Goal: Task Accomplishment & Management: Complete application form

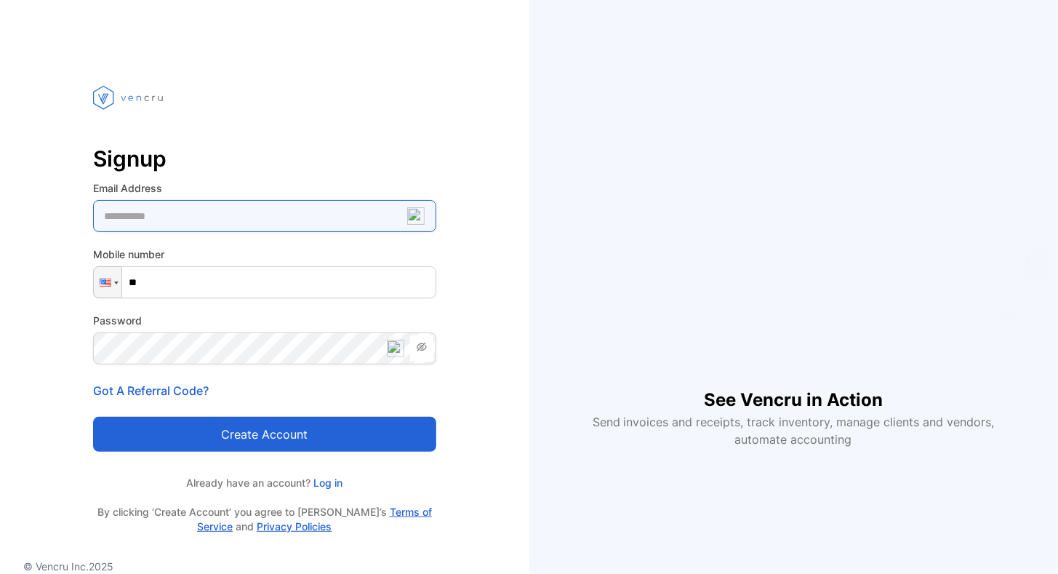
click at [233, 221] on Address-inputemail "email" at bounding box center [264, 216] width 343 height 32
type Address-inputemail "**********"
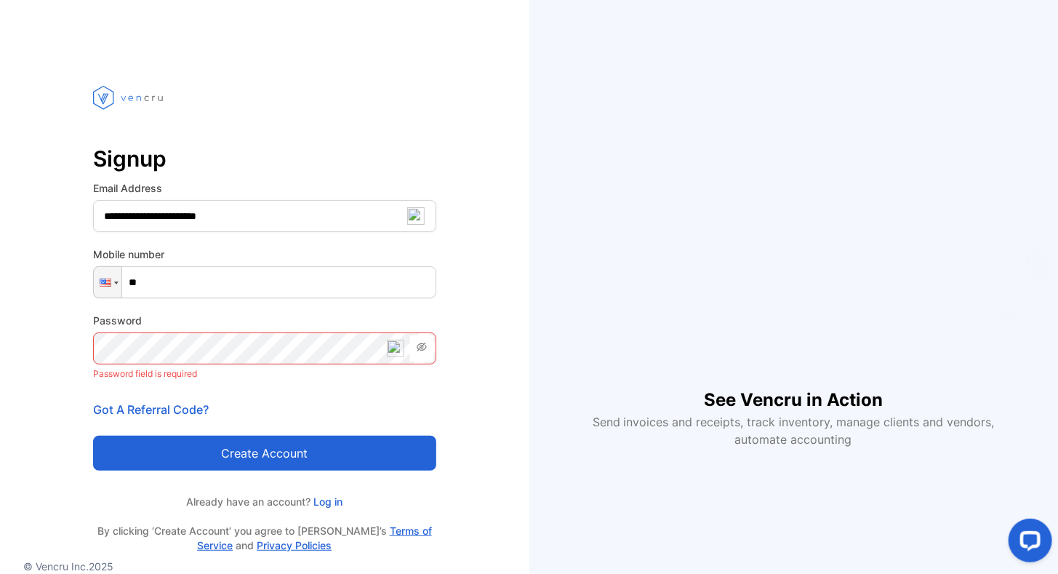
click at [201, 277] on input "**" at bounding box center [264, 282] width 343 height 32
type input "**********"
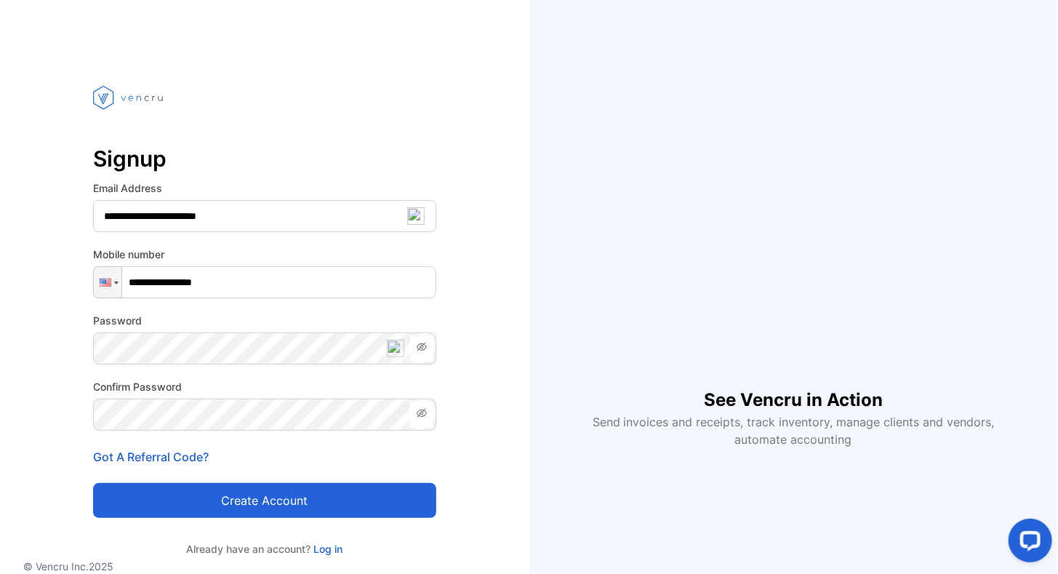
click at [314, 503] on button "Create account" at bounding box center [264, 500] width 343 height 35
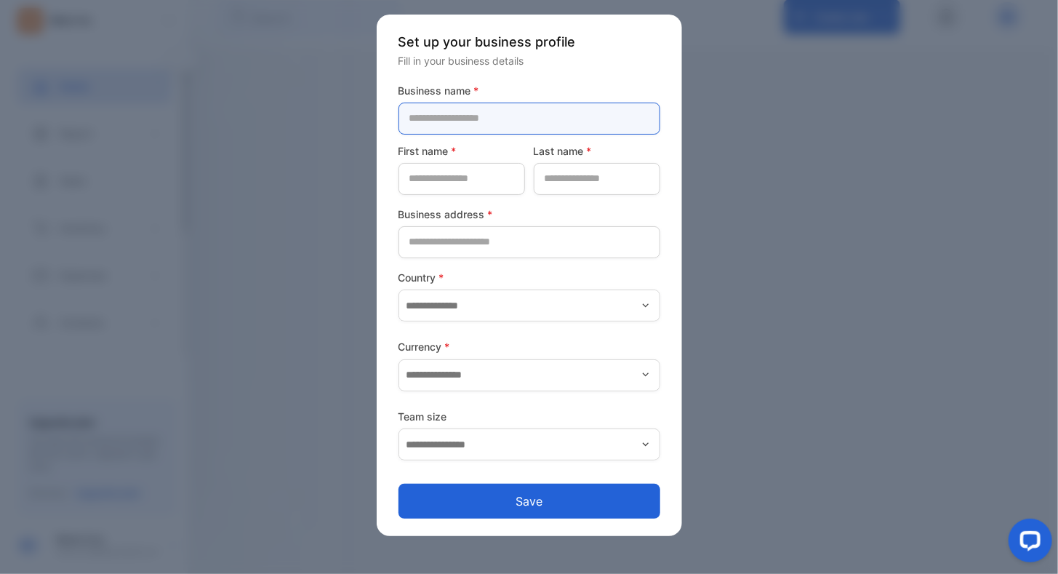
click at [539, 118] on name-inputcompanyname "text" at bounding box center [529, 119] width 262 height 32
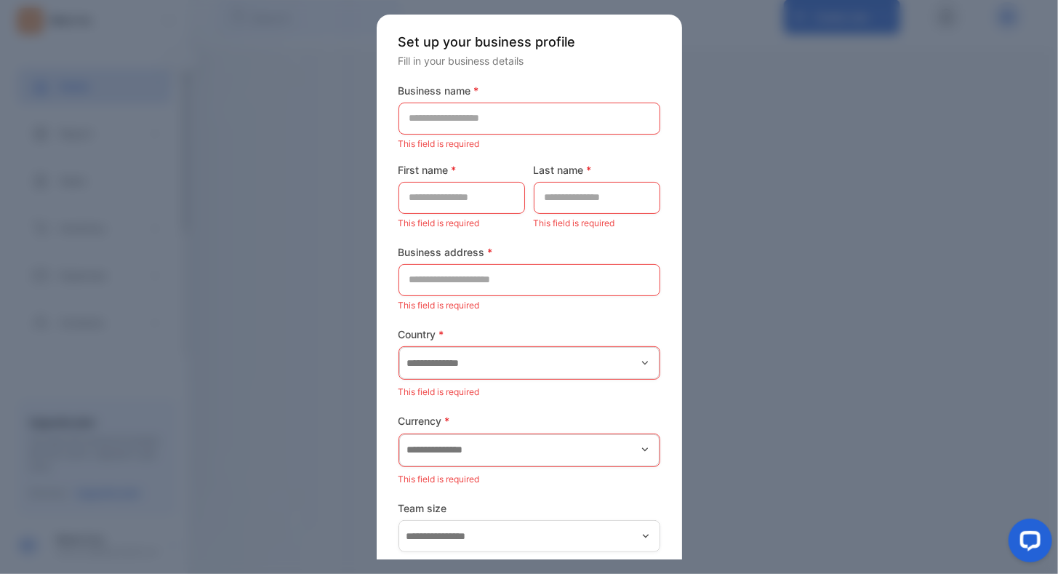
click at [554, 79] on div "Set up your business profile Fill in your business details Business name * This…" at bounding box center [529, 322] width 305 height 614
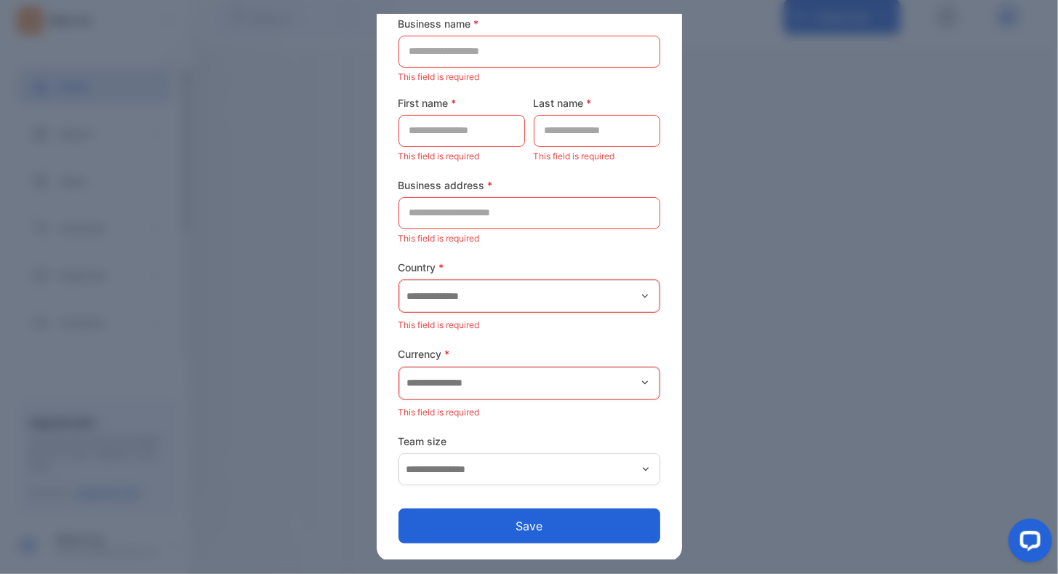
click at [642, 467] on icon "button" at bounding box center [646, 469] width 12 height 12
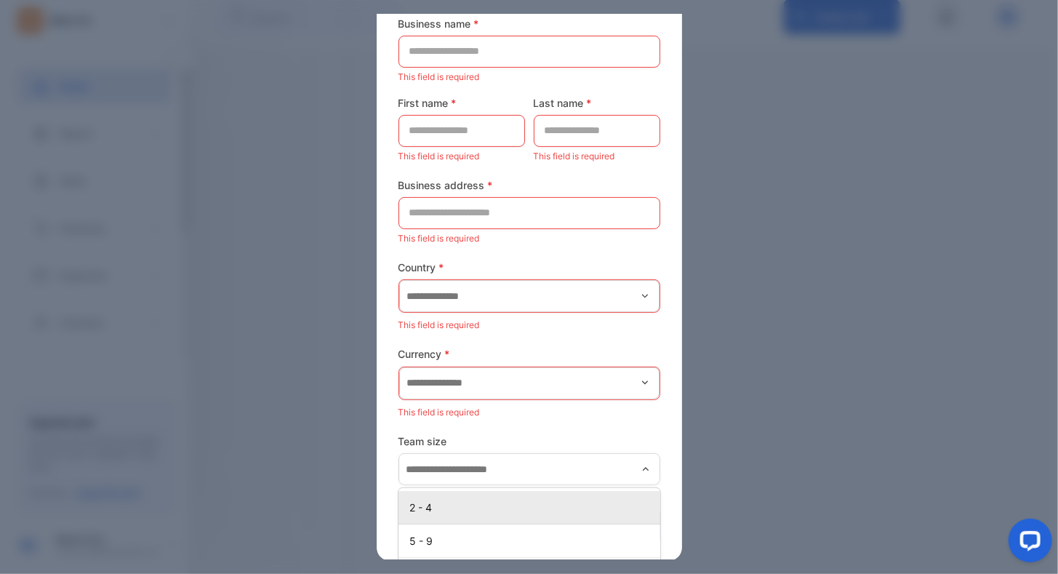
click at [544, 507] on p "2 - 4" at bounding box center [532, 506] width 244 height 15
type input "*****"
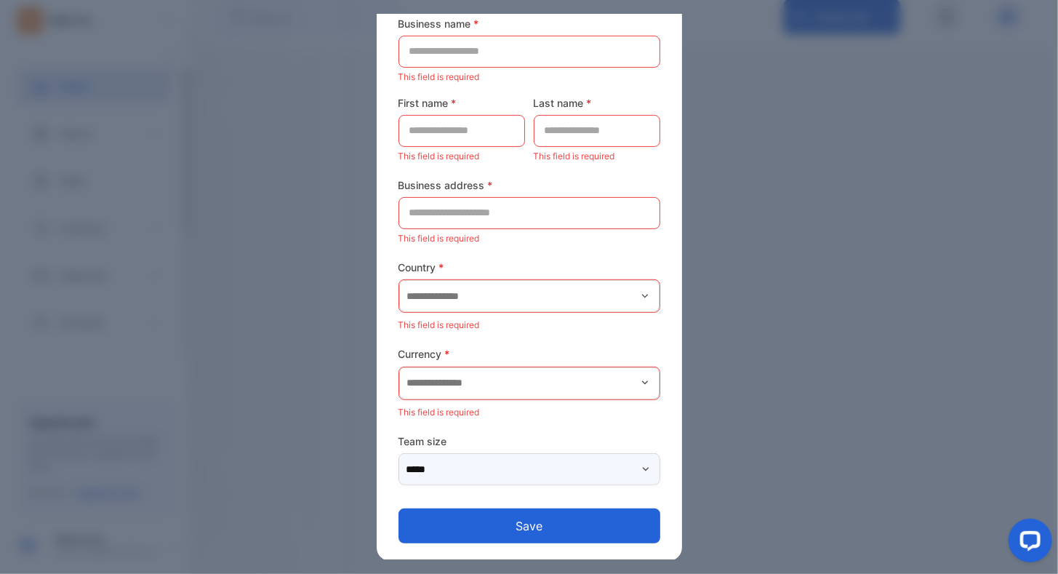
click at [653, 467] on input "*****" at bounding box center [529, 469] width 262 height 32
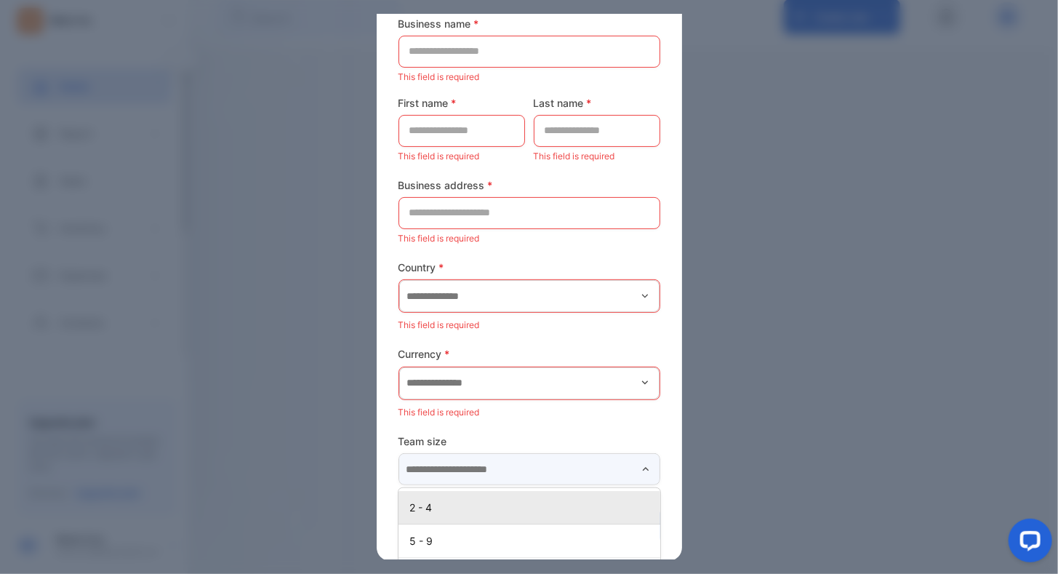
scroll to position [169, 0]
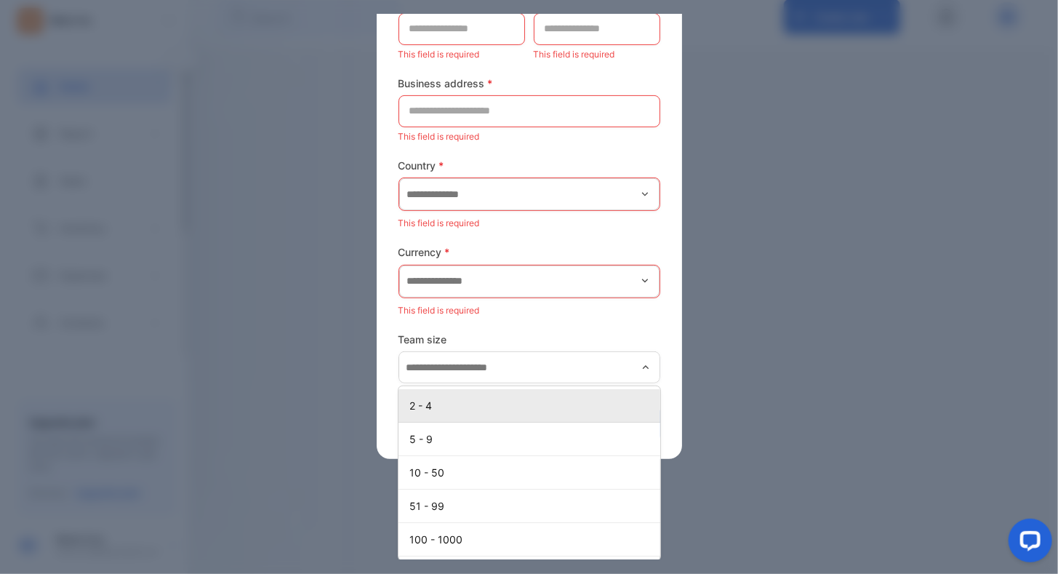
type input "*****"
click at [487, 400] on p "2 - 4" at bounding box center [532, 405] width 244 height 15
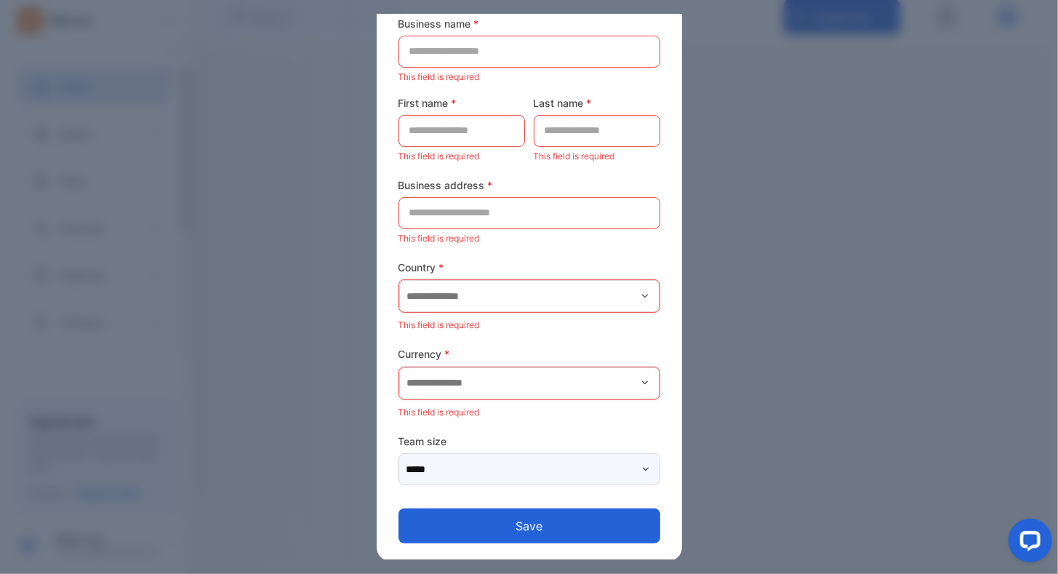
scroll to position [0, 0]
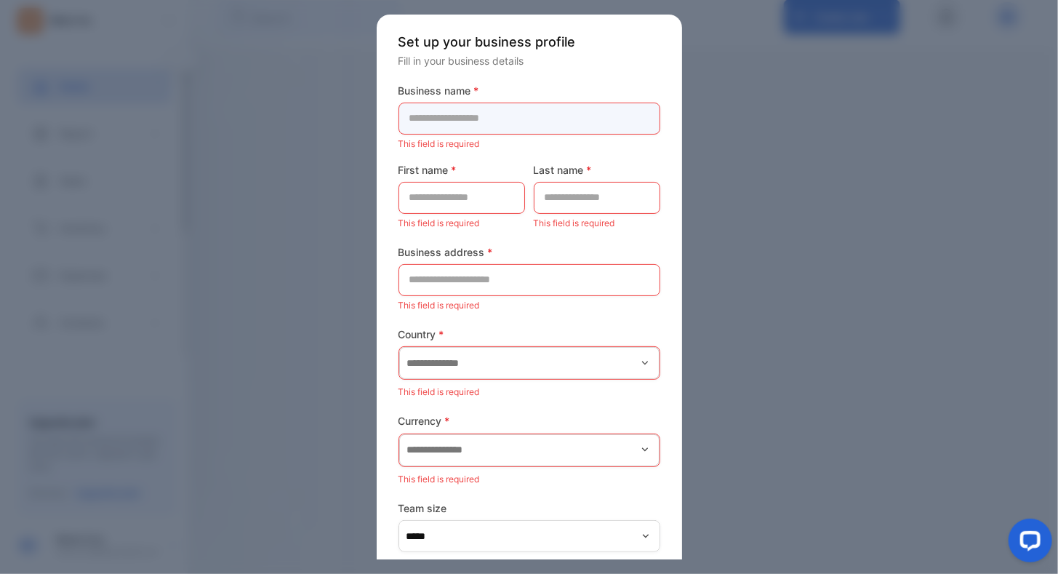
click at [465, 111] on name-inputcompanyname "text" at bounding box center [529, 119] width 262 height 32
click at [60, 125] on div at bounding box center [529, 287] width 1058 height 574
click at [523, 124] on name-inputcompanyname "text" at bounding box center [529, 119] width 262 height 32
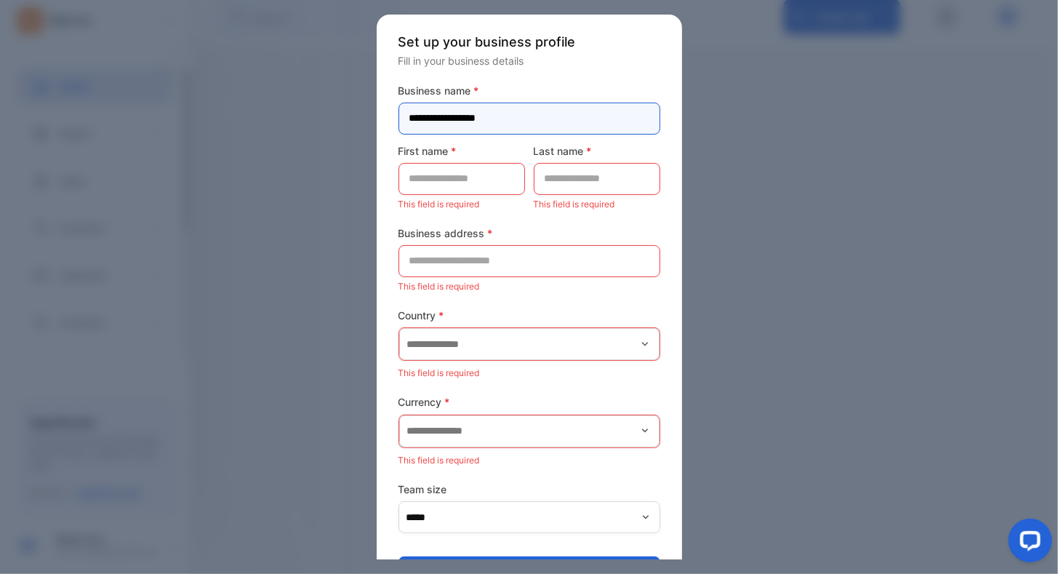
type name-inputcompanyname "**********"
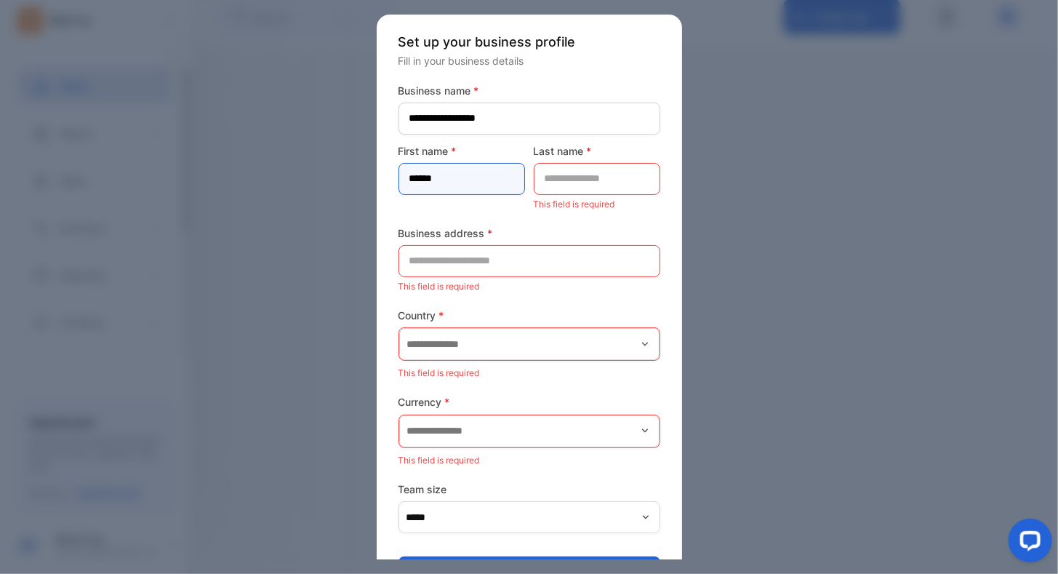
type name-inputfirstname "******"
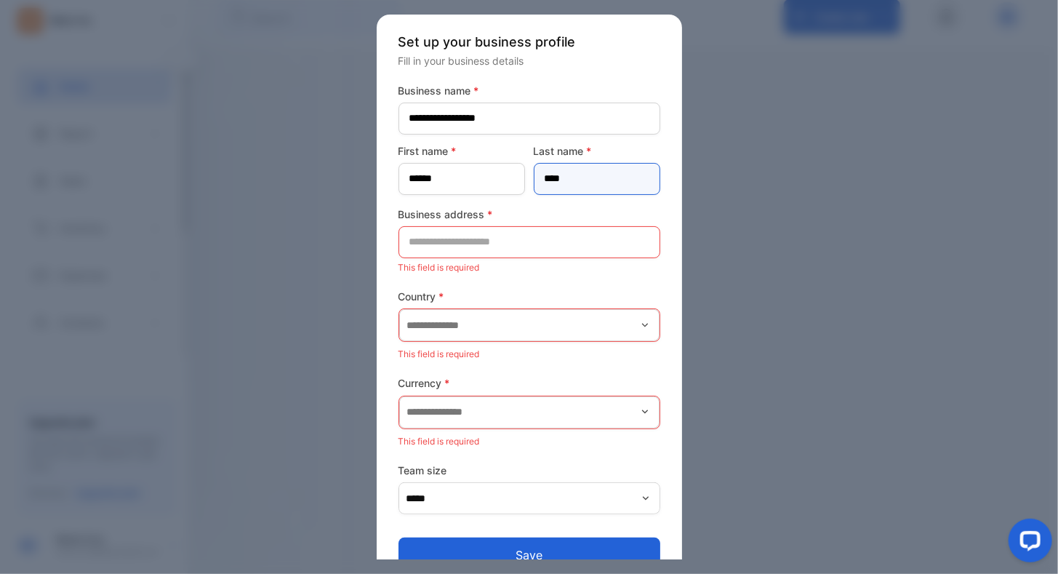
type name-inputlastname "****"
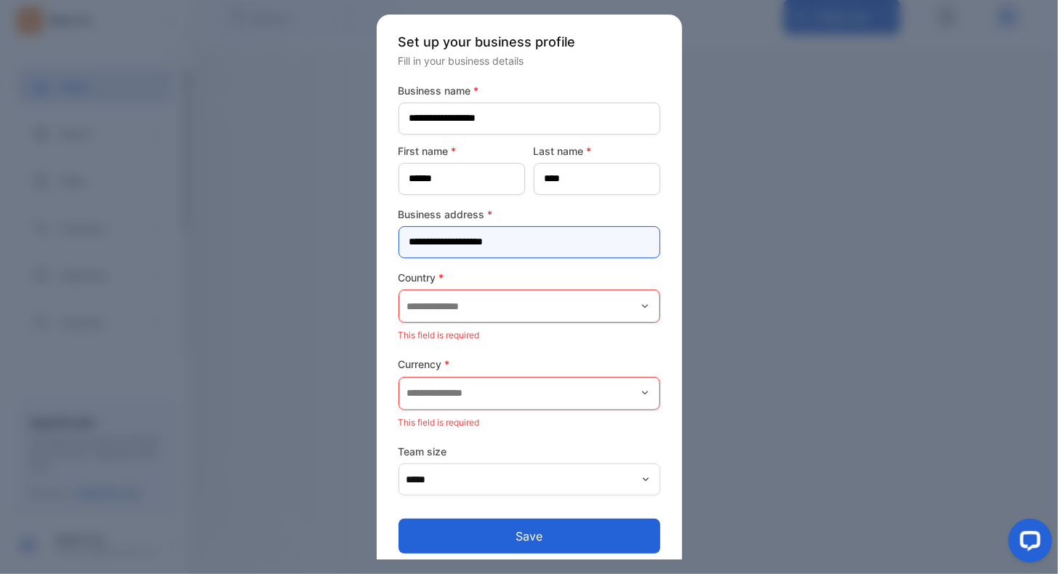
type address-inputaddress "**********"
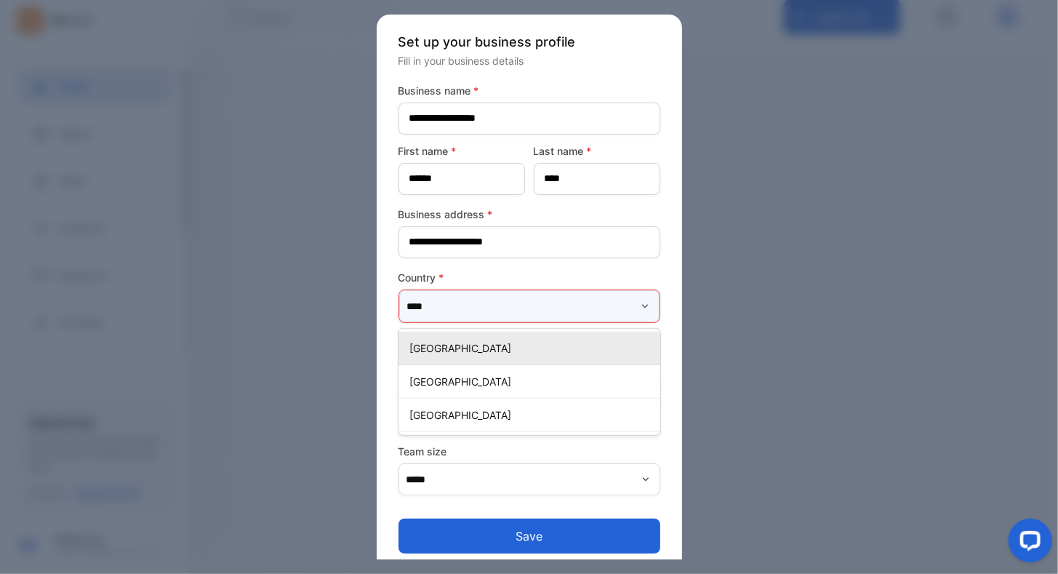
type input "*****"
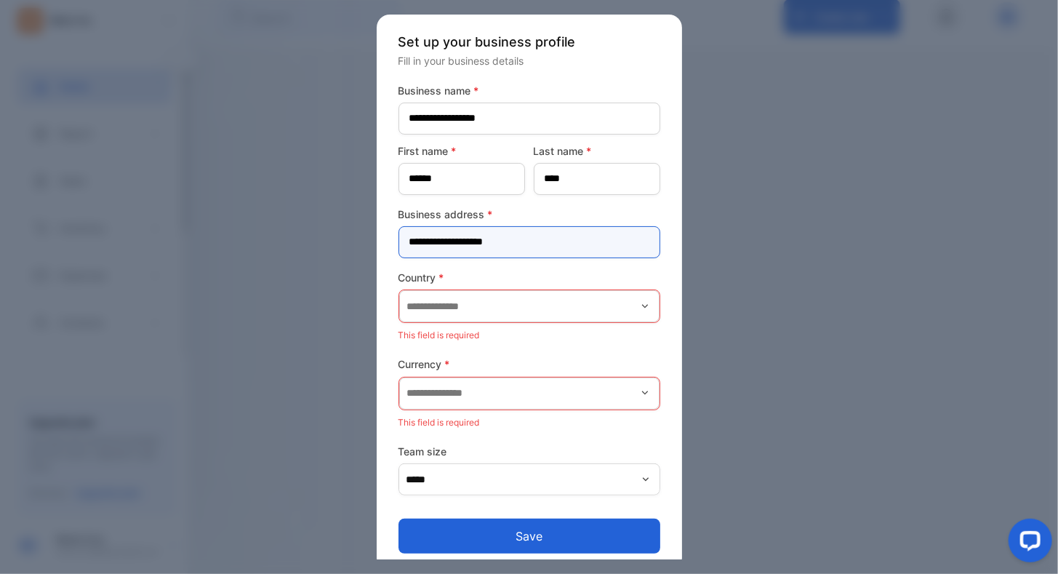
click at [582, 235] on address-inputaddress "**********" at bounding box center [529, 242] width 262 height 32
type address-inputaddress "**********"
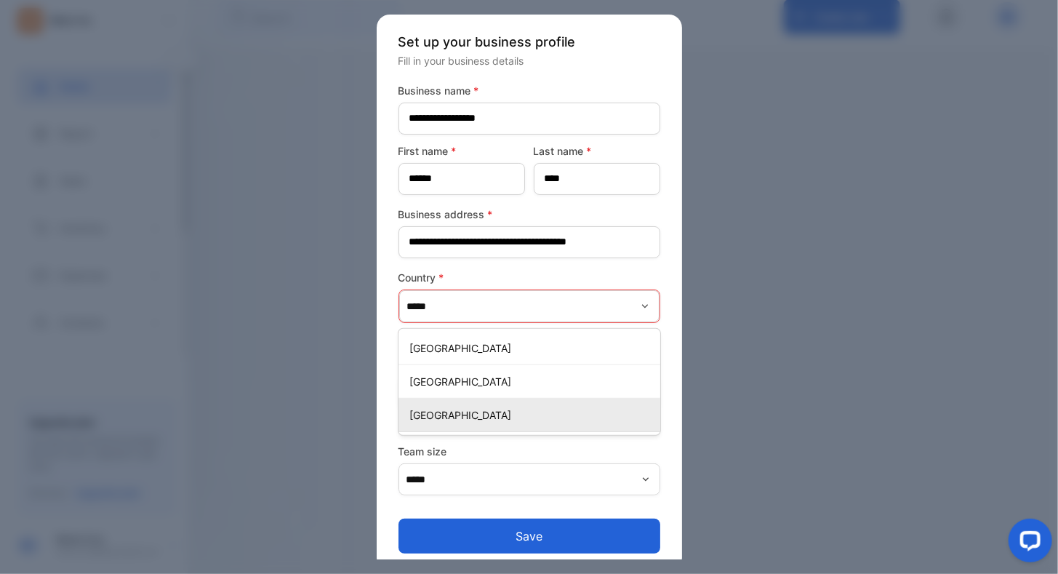
click at [542, 414] on p "United States of America" at bounding box center [532, 414] width 244 height 15
type input "**********"
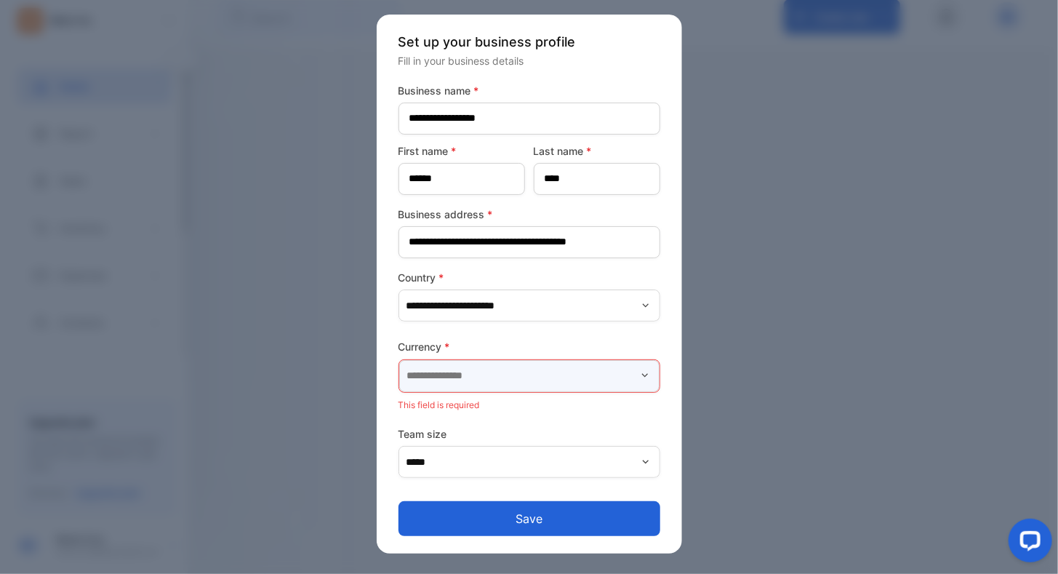
click at [497, 380] on input "text" at bounding box center [529, 376] width 260 height 32
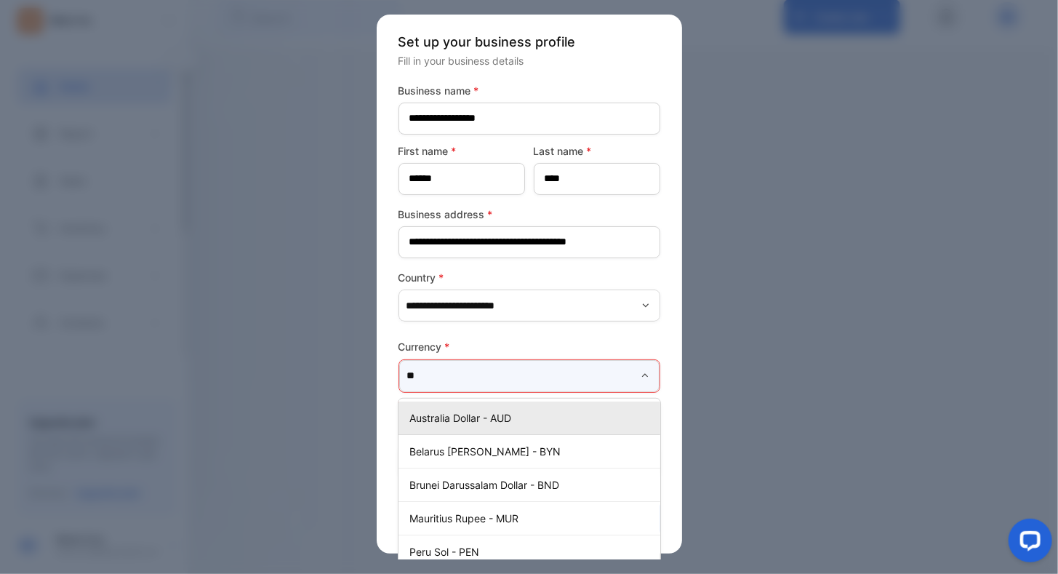
type input "*"
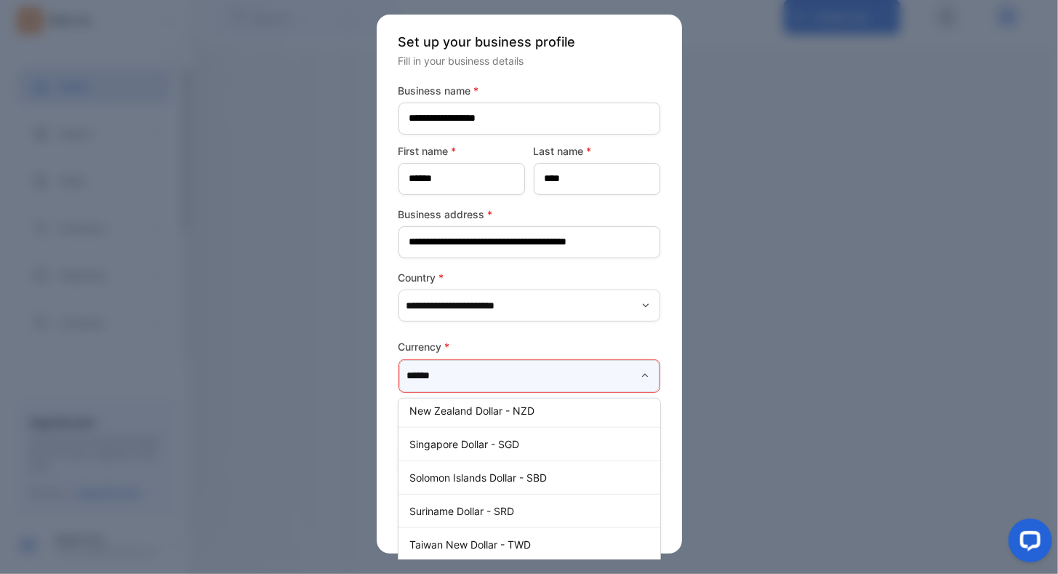
scroll to position [626, 0]
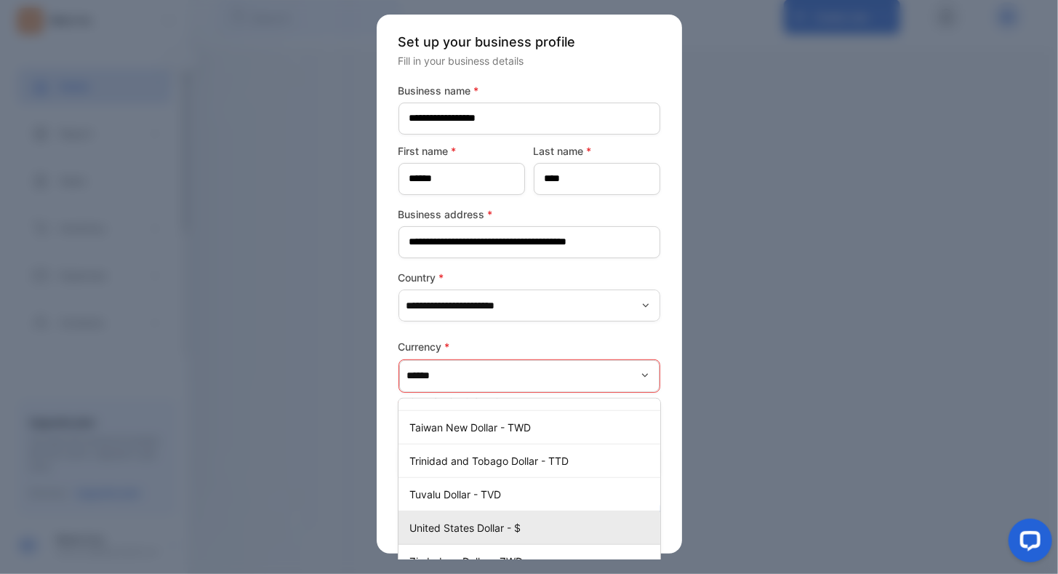
click at [481, 520] on p "United States Dollar - $" at bounding box center [532, 527] width 244 height 15
type input "**********"
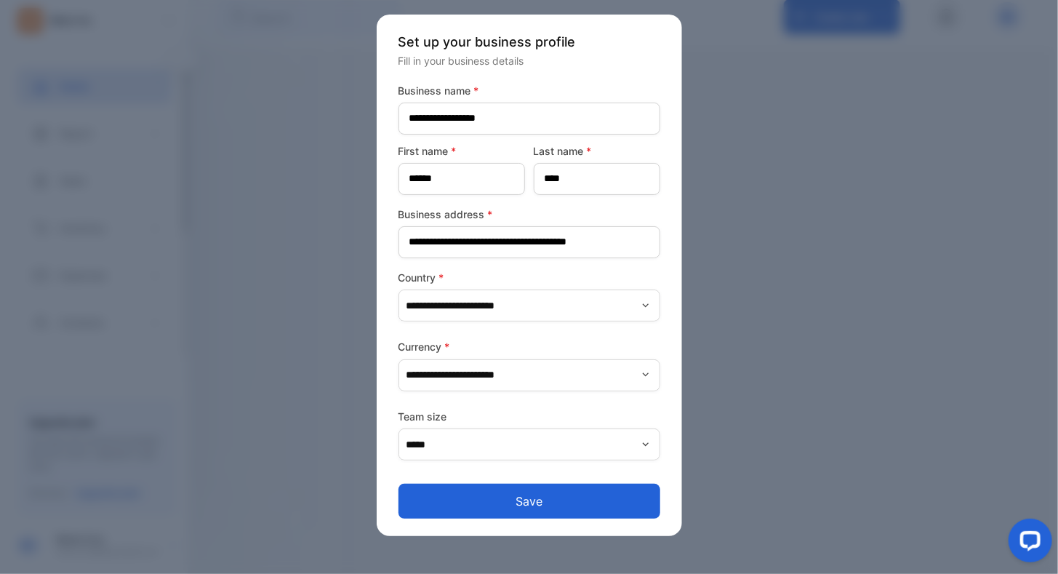
click at [535, 505] on button "Save" at bounding box center [529, 500] width 262 height 35
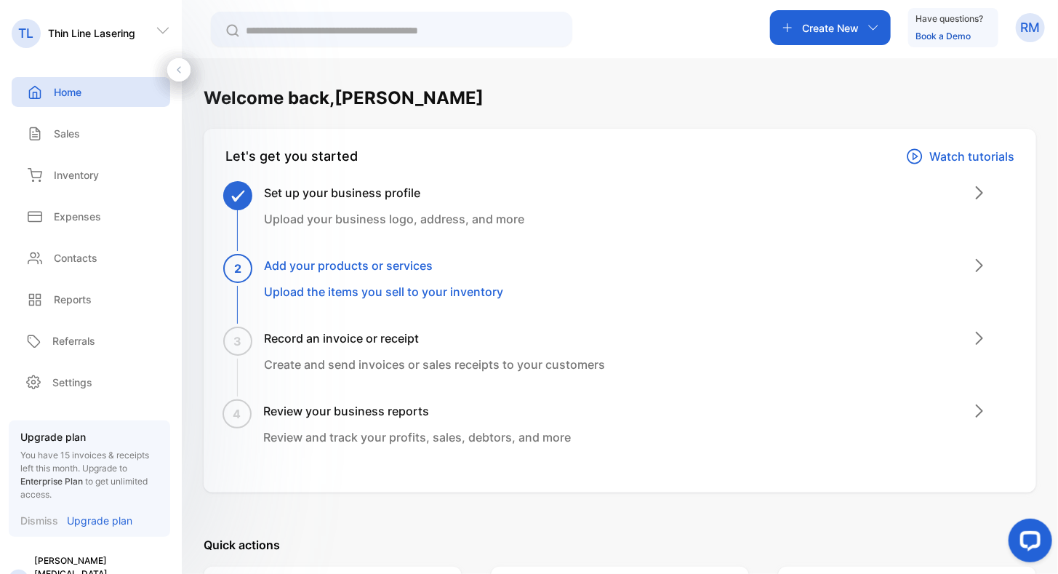
click at [385, 264] on h3 "Add your products or services" at bounding box center [383, 265] width 239 height 17
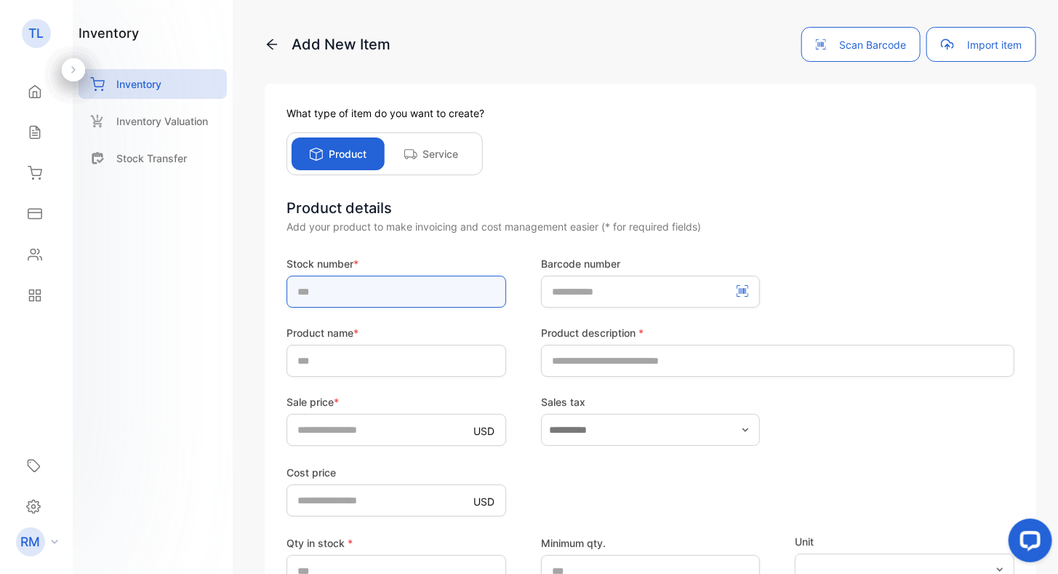
click at [320, 284] on input "text" at bounding box center [396, 292] width 220 height 32
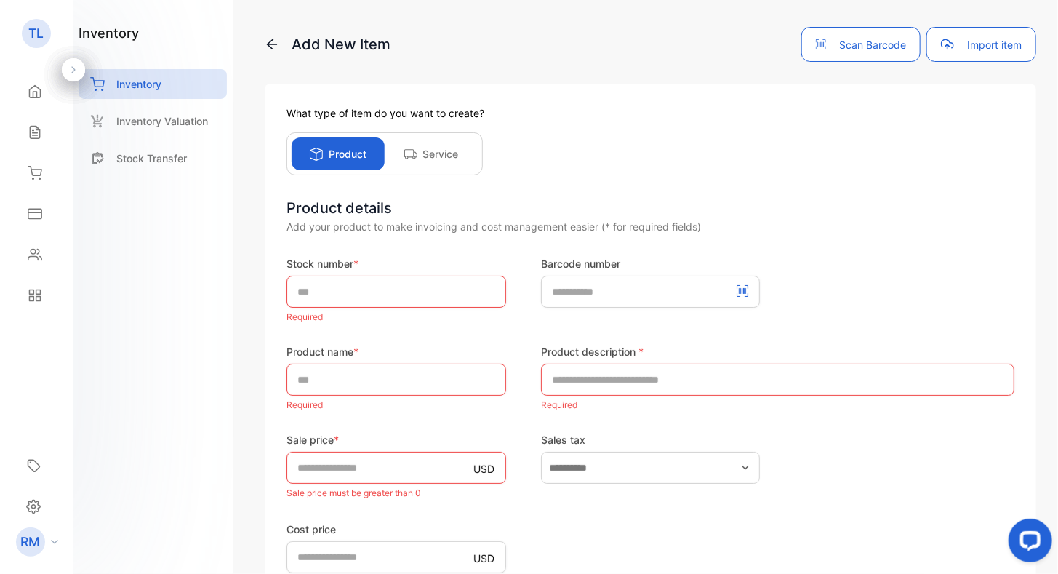
click at [358, 262] on span "*" at bounding box center [355, 263] width 5 height 12
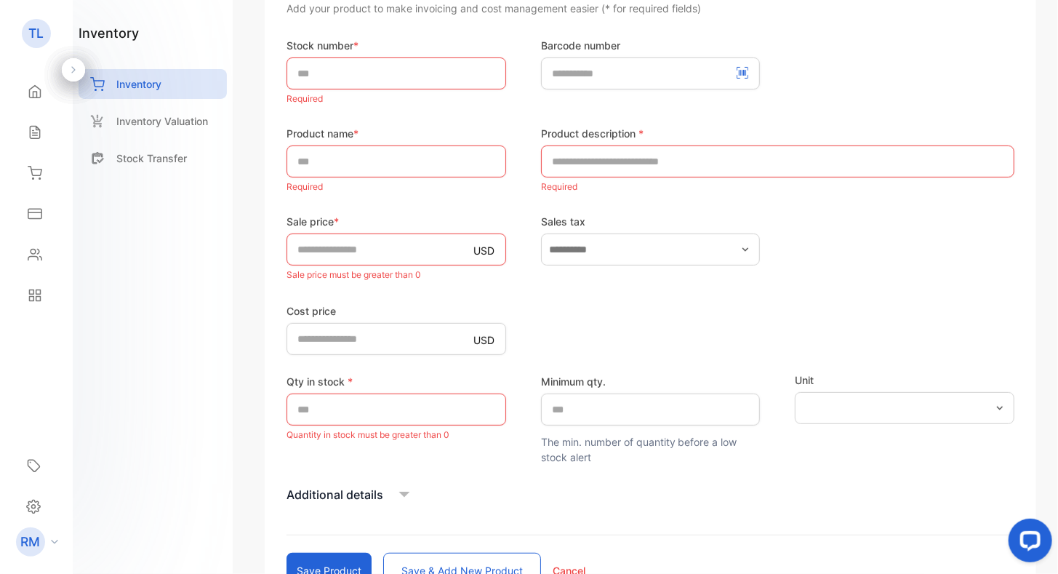
scroll to position [73, 0]
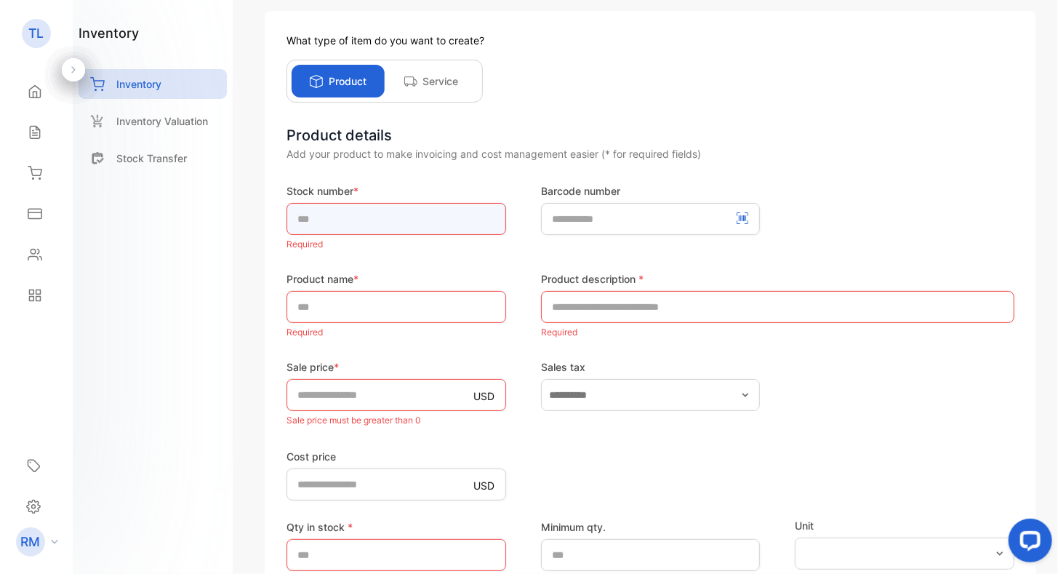
click at [378, 215] on input "text" at bounding box center [396, 219] width 220 height 32
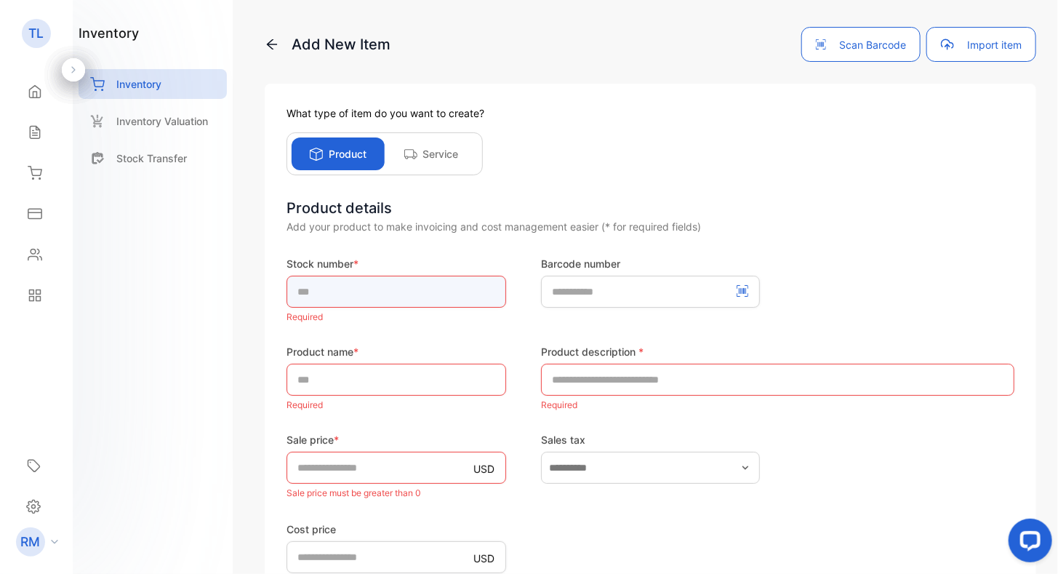
scroll to position [334, 0]
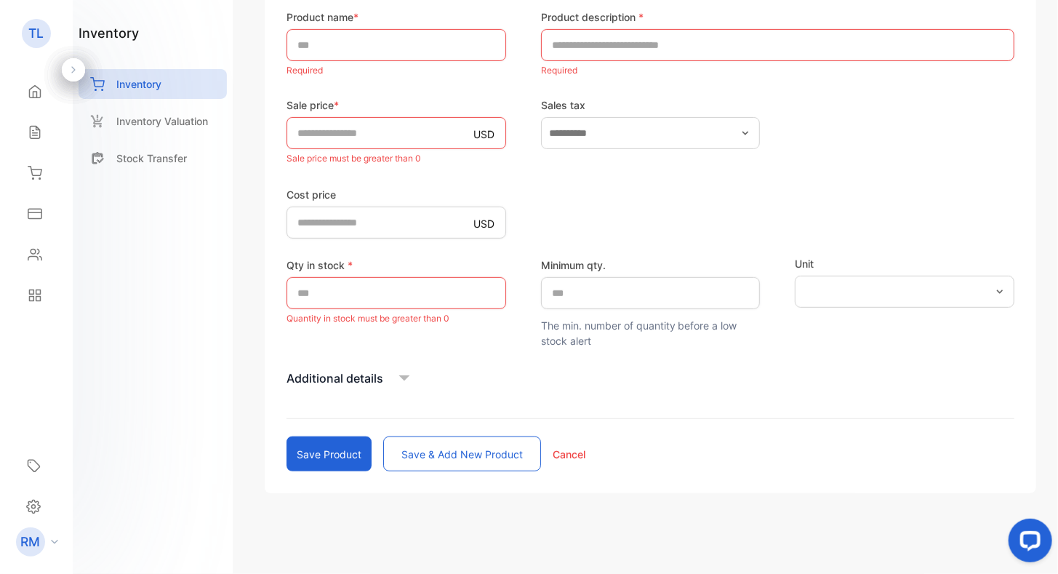
click at [556, 453] on p "Cancel" at bounding box center [569, 453] width 33 height 15
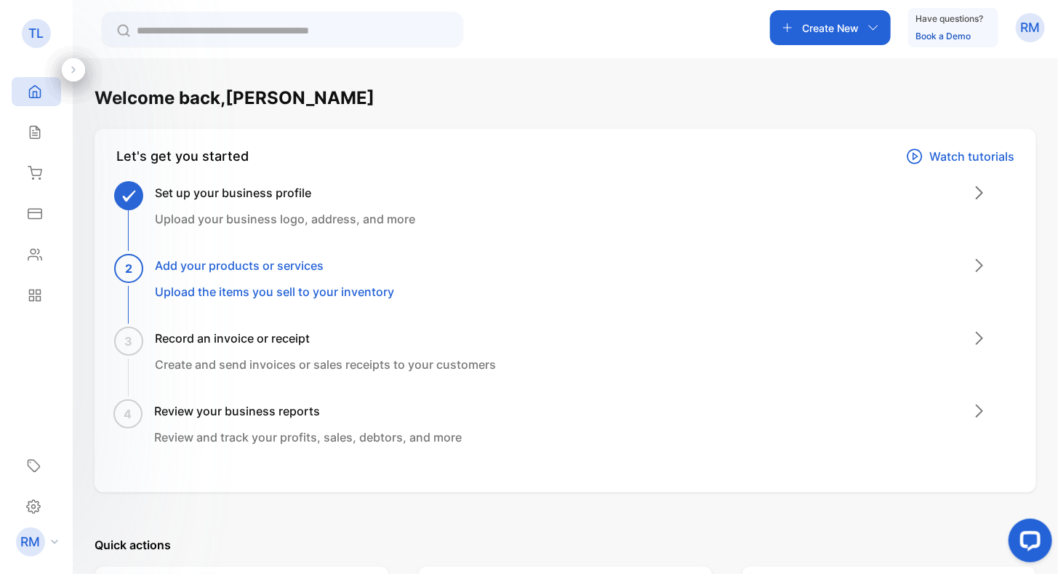
click at [875, 25] on icon "button" at bounding box center [873, 28] width 12 height 12
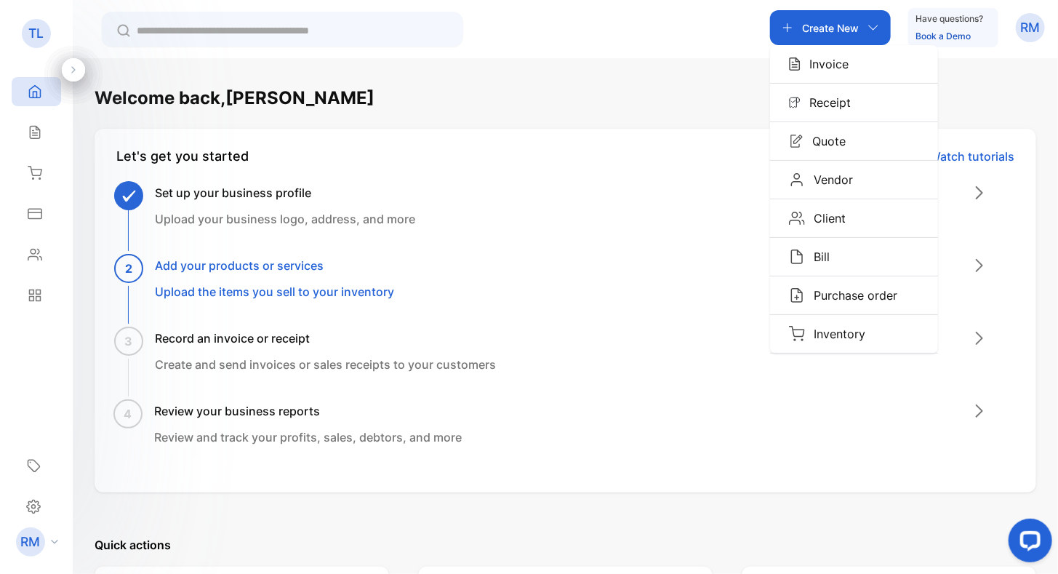
click at [621, 33] on div "Create New Invoice Receipt Quote Vendor Client Bill Purchase order Inventory Ha…" at bounding box center [565, 29] width 985 height 58
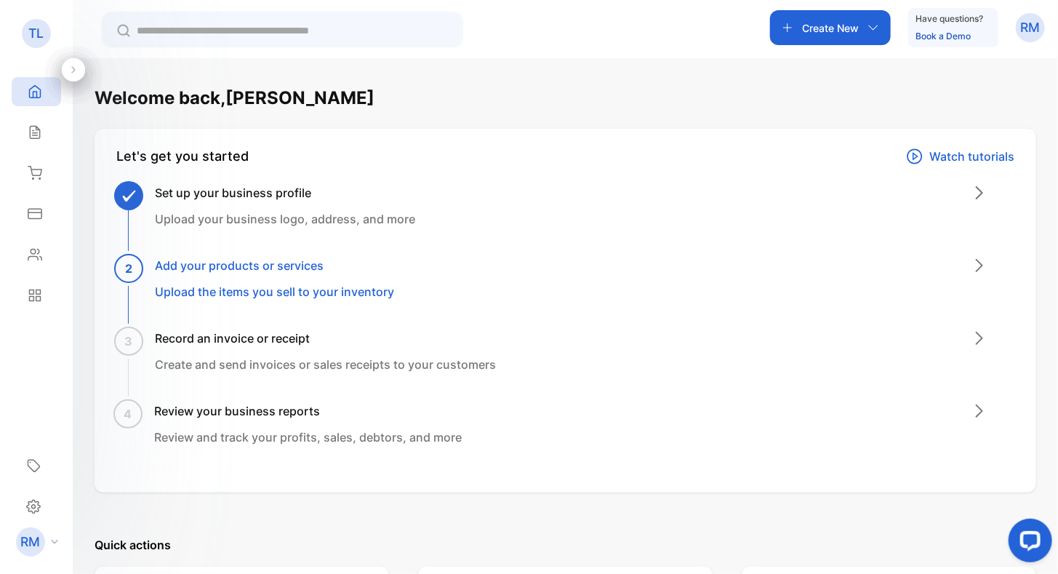
click at [169, 213] on p "Upload your business logo, address, and more" at bounding box center [285, 218] width 260 height 17
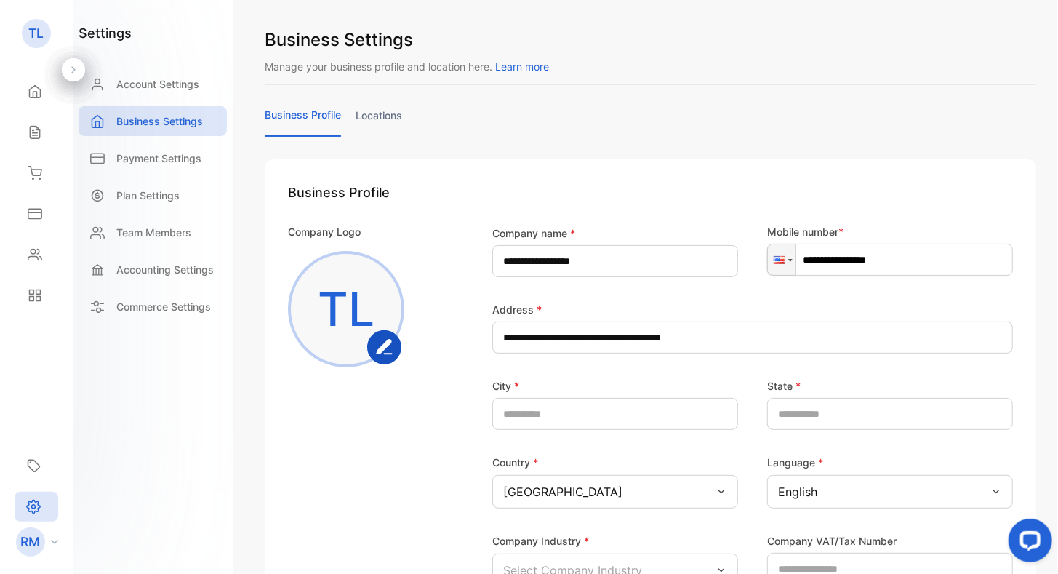
scroll to position [73, 0]
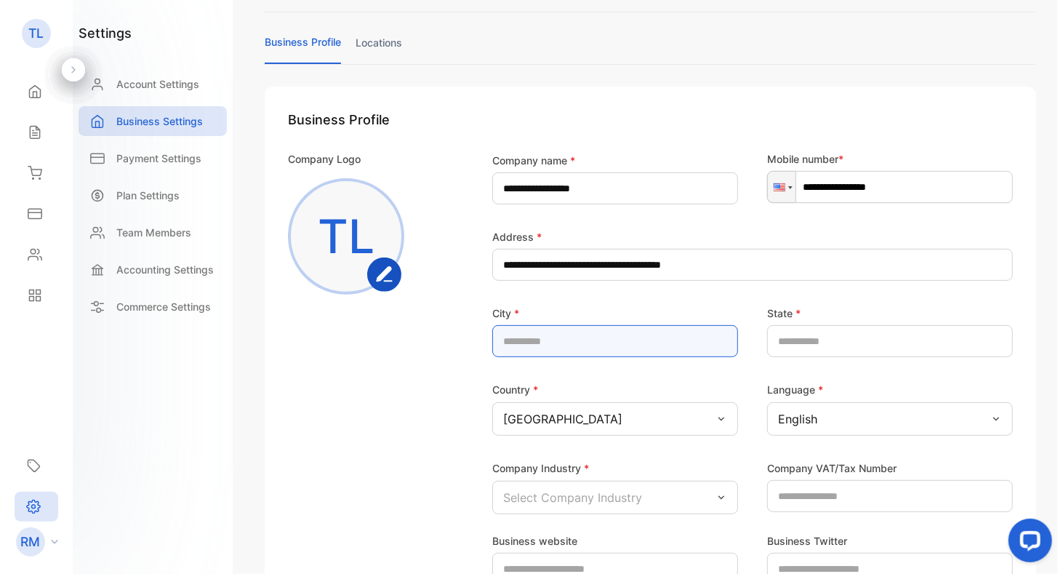
click at [634, 336] on input "text" at bounding box center [615, 341] width 246 height 32
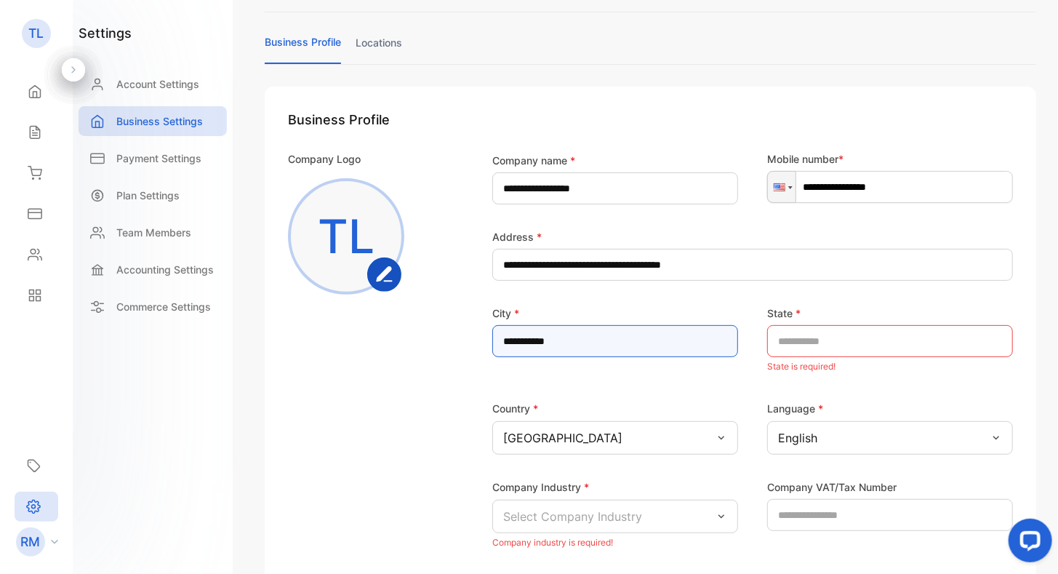
type input "**********"
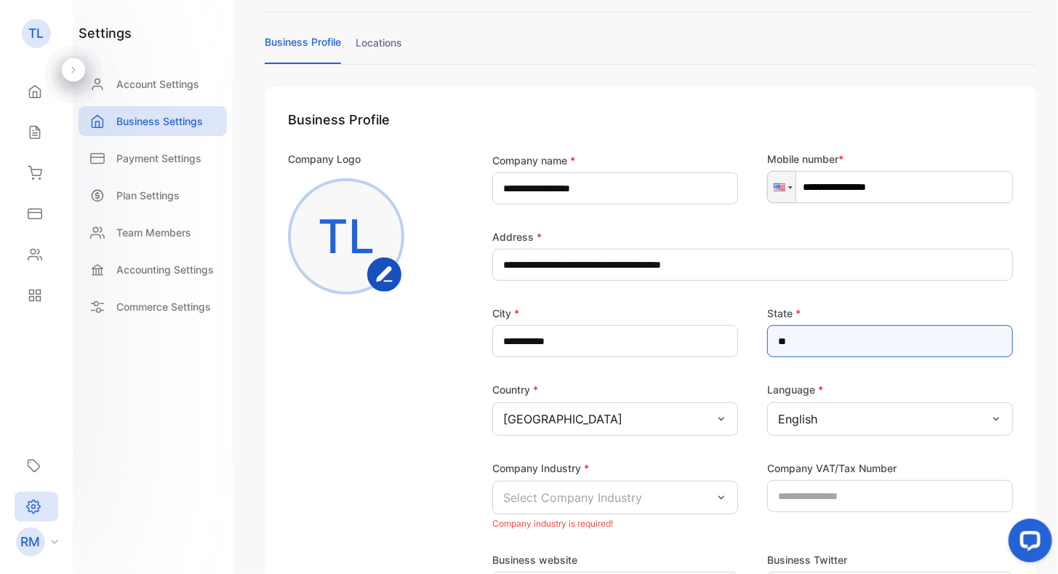
type input "**"
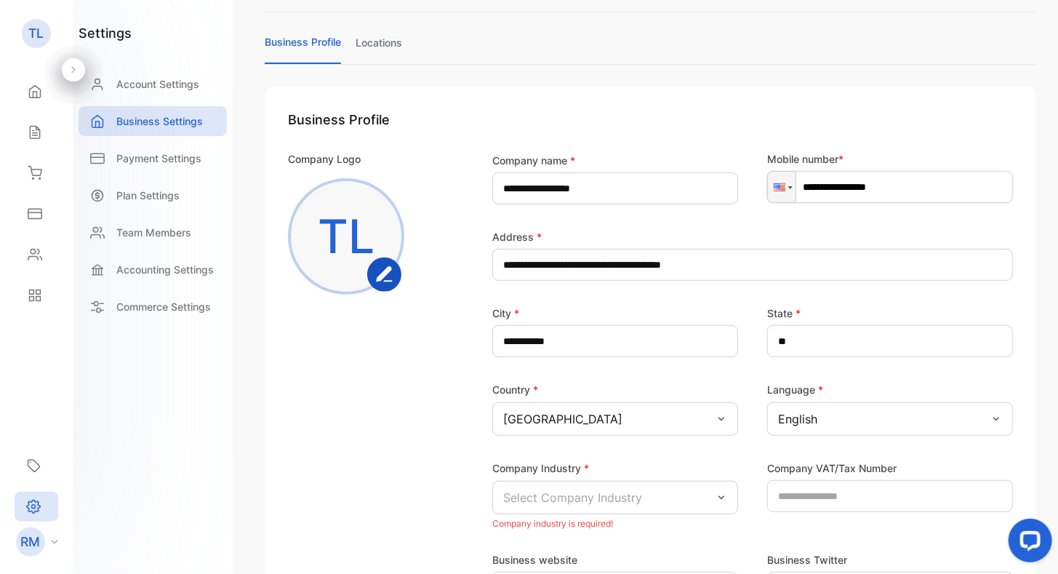
drag, startPoint x: 507, startPoint y: 451, endPoint x: 526, endPoint y: 461, distance: 22.1
click at [507, 452] on div "**********" at bounding box center [732, 342] width 562 height 382
click at [657, 497] on div "Select Company Industry" at bounding box center [615, 497] width 246 height 33
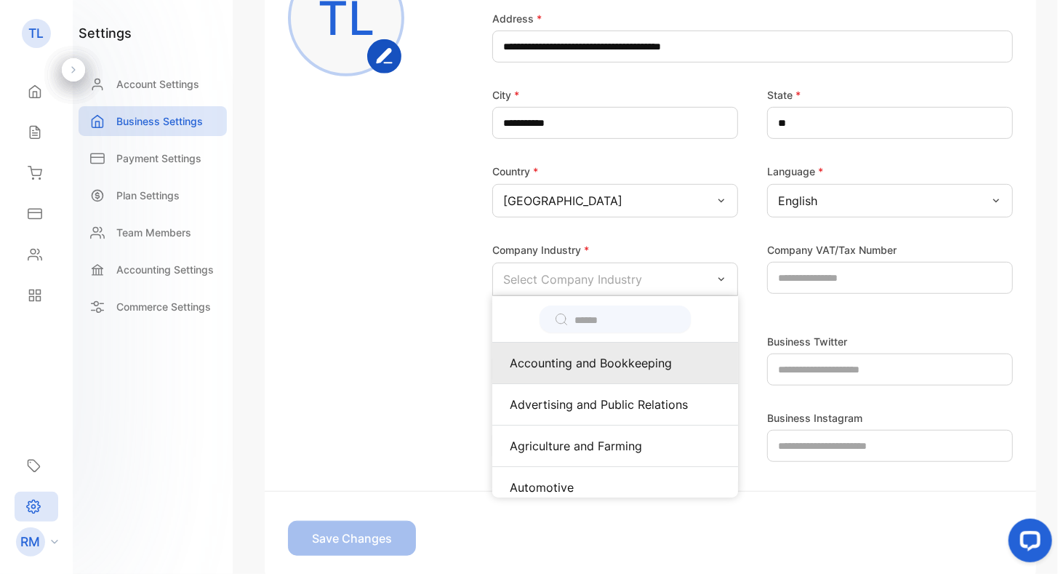
scroll to position [218, 0]
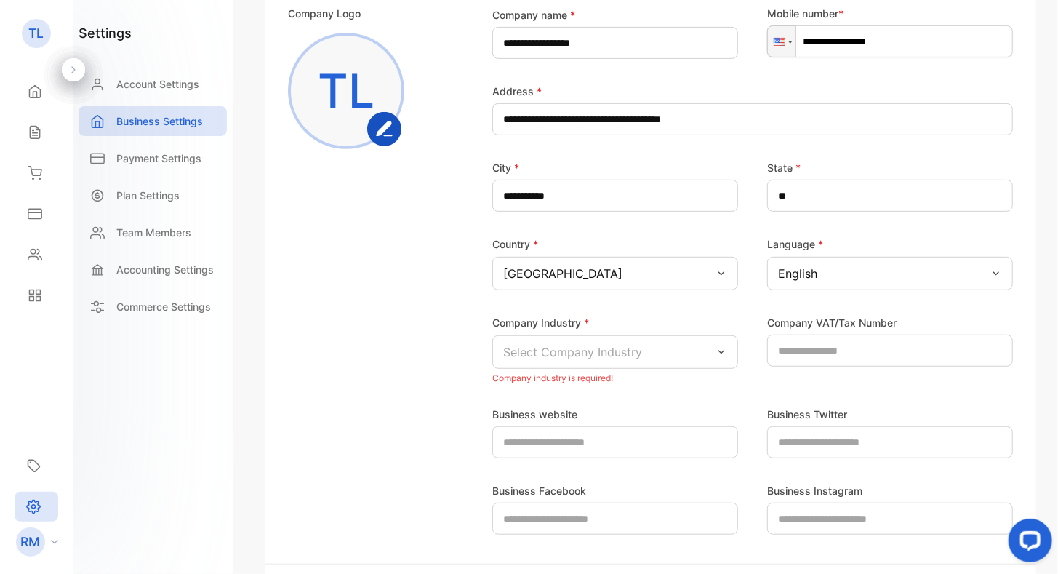
click at [445, 340] on div "Company Logo TL" at bounding box center [369, 197] width 163 height 382
click at [549, 345] on p "Select Company Industry" at bounding box center [572, 351] width 139 height 17
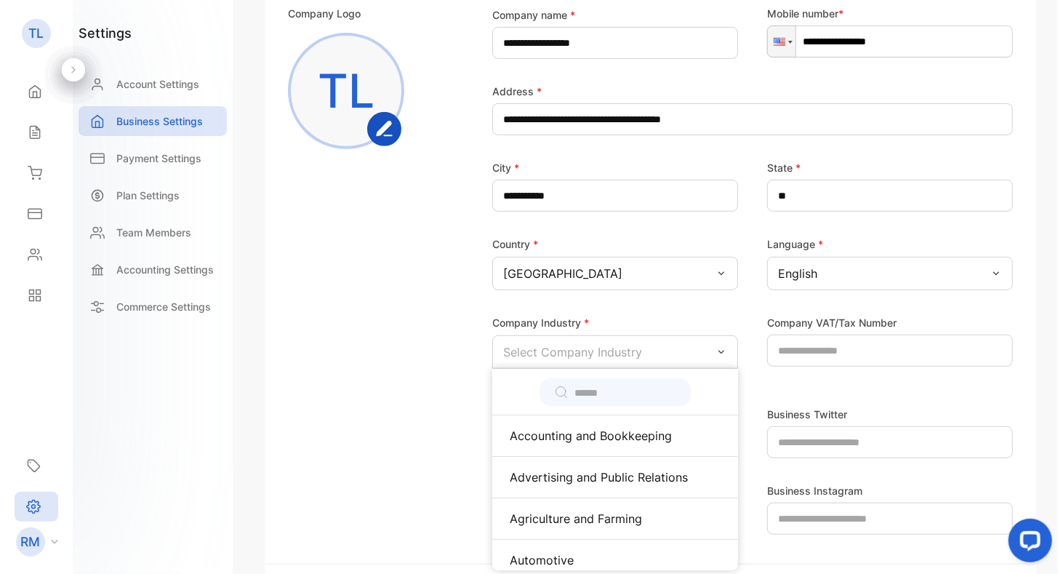
click at [595, 395] on input "text" at bounding box center [625, 392] width 102 height 15
type input "*"
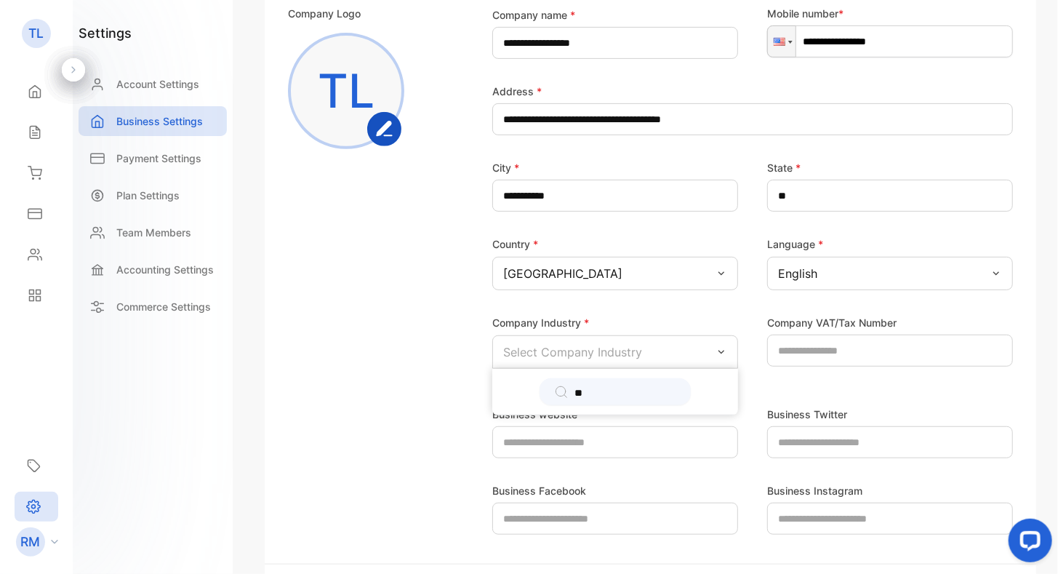
type input "*"
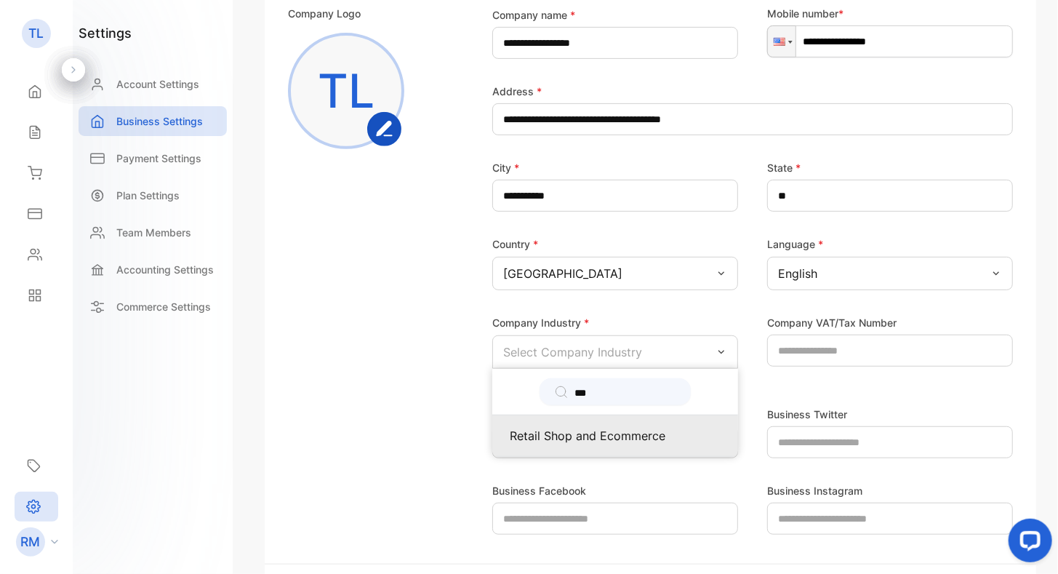
type input "***"
click at [579, 441] on p "Retail Shop and Ecommerce" at bounding box center [615, 435] width 211 height 17
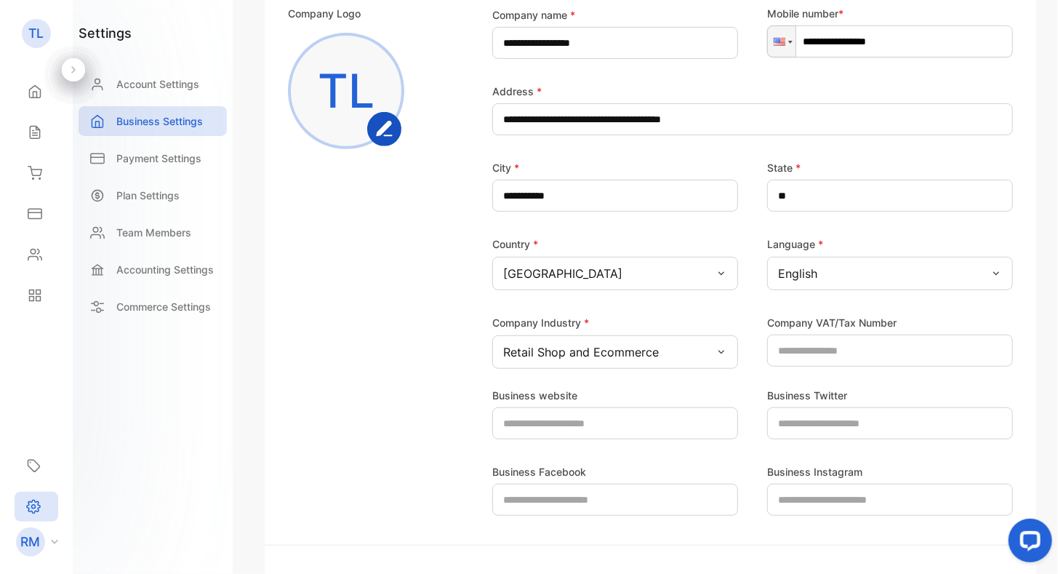
click at [409, 329] on div "Company Logo TL" at bounding box center [369, 187] width 163 height 363
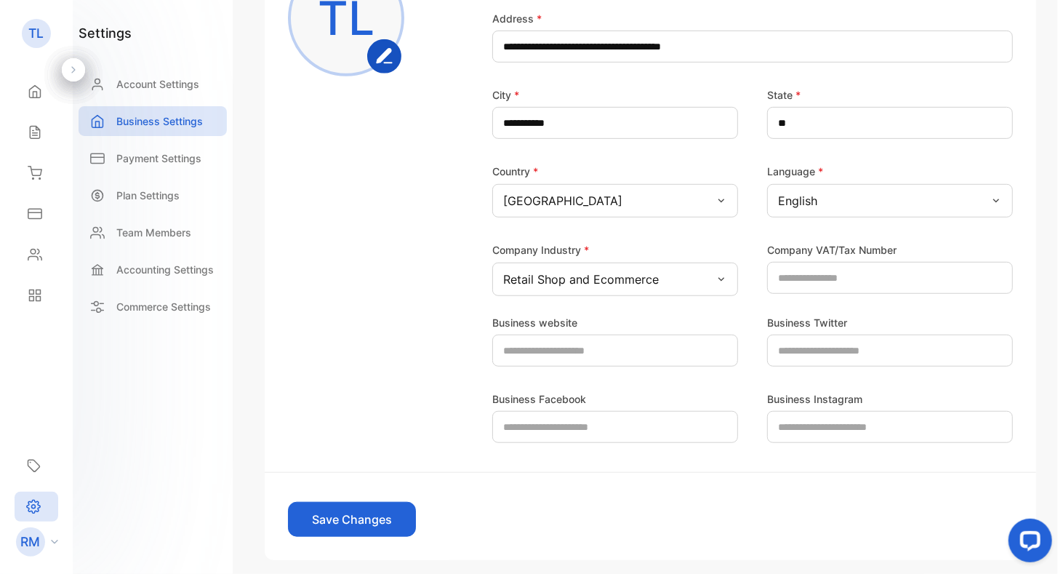
click at [1017, 108] on div "**********" at bounding box center [650, 170] width 771 height 604
click at [823, 419] on Instagram-inputinstagramurl "text" at bounding box center [890, 427] width 246 height 32
paste Instagram-inputinstagramurl "**********"
type Instagram-inputinstagramurl "**********"
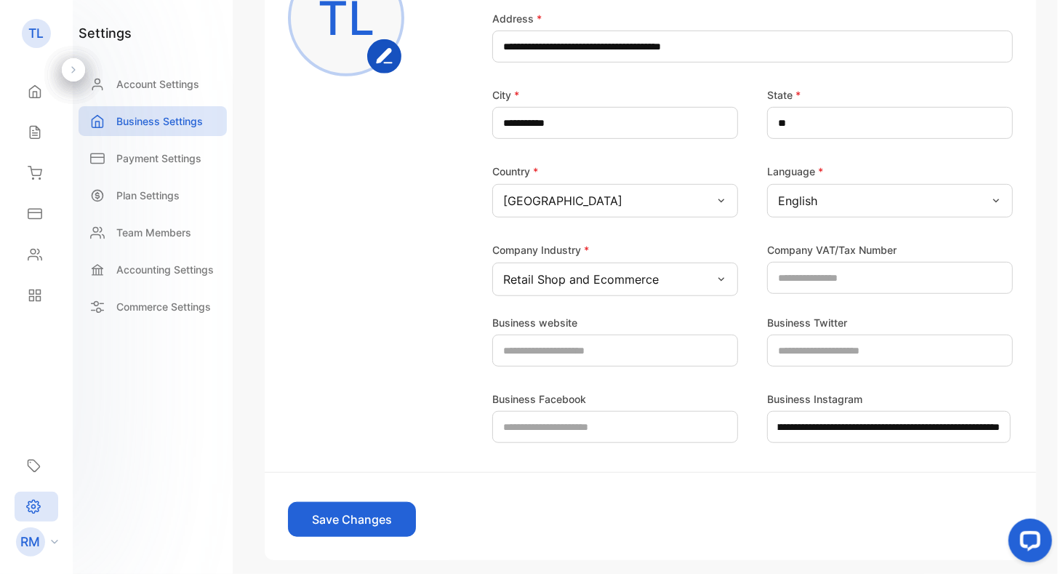
scroll to position [0, 0]
click at [811, 482] on form "**********" at bounding box center [650, 213] width 771 height 691
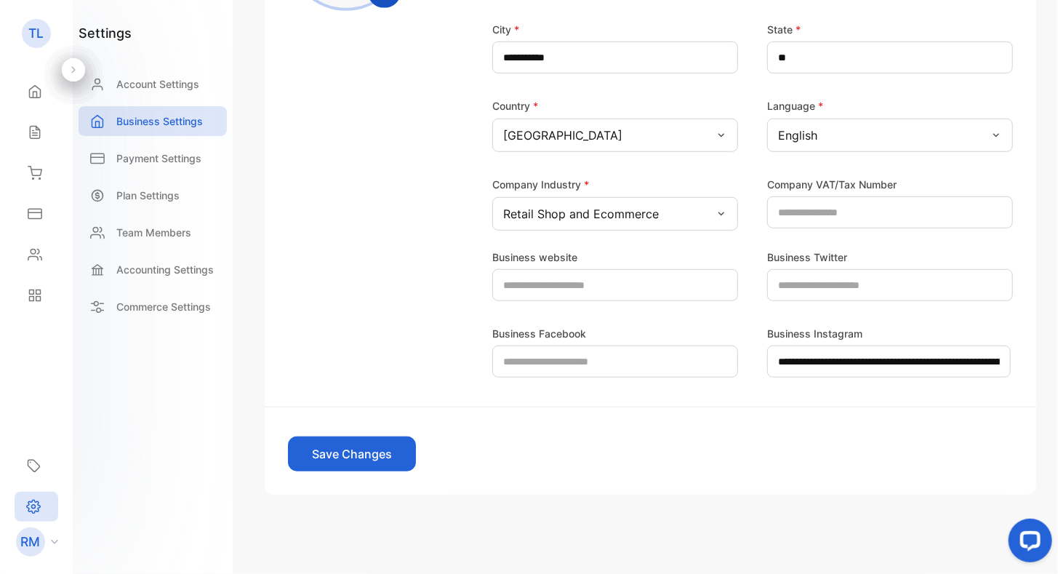
click at [338, 452] on button "Save Changes" at bounding box center [352, 453] width 128 height 35
click at [160, 159] on p "Payment Settings" at bounding box center [158, 157] width 85 height 15
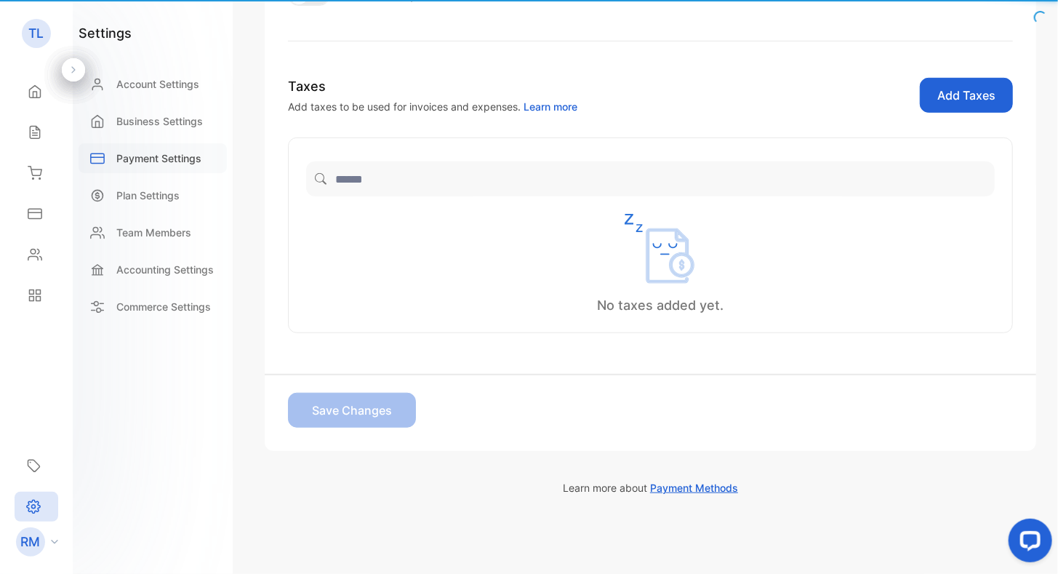
scroll to position [337, 0]
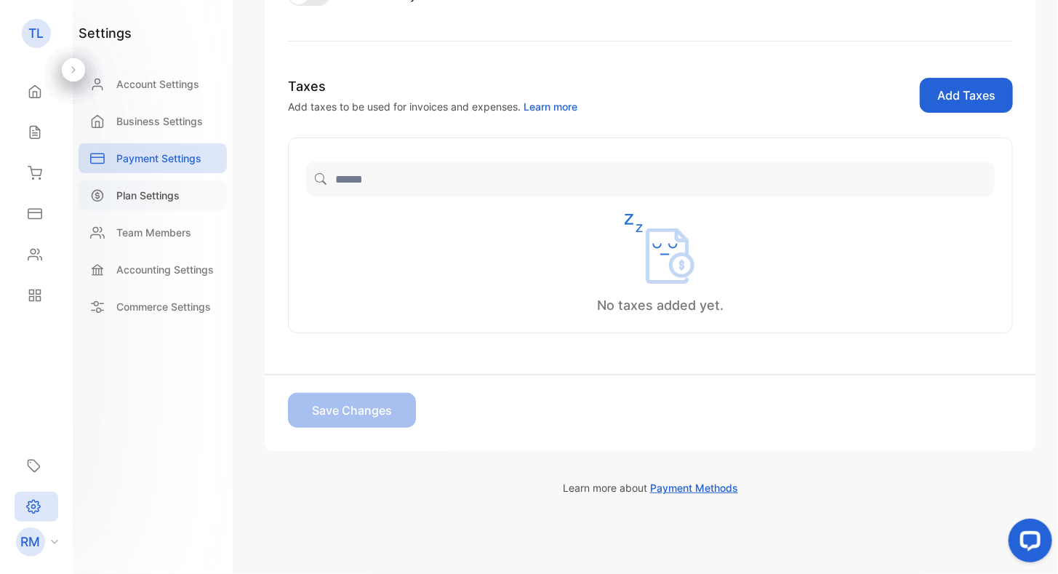
click at [145, 191] on p "Plan Settings" at bounding box center [147, 195] width 63 height 15
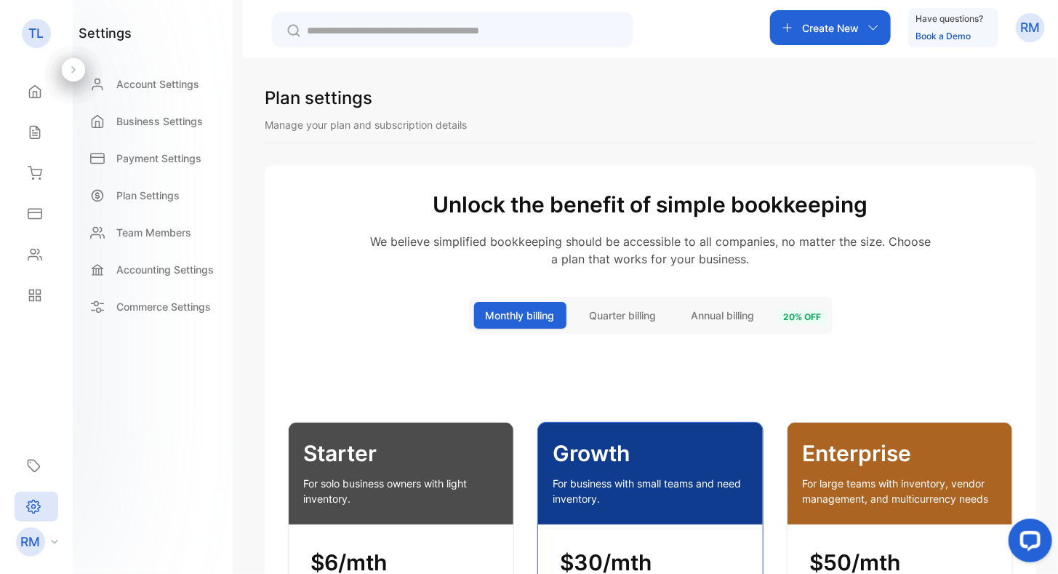
click at [79, 66] on div at bounding box center [73, 69] width 23 height 23
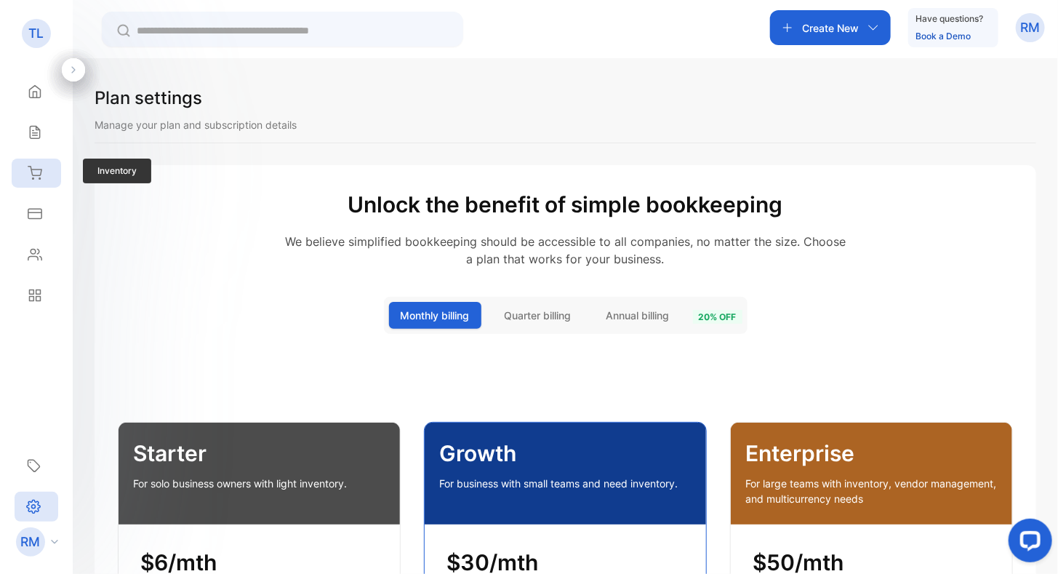
click at [44, 173] on div "Inventory" at bounding box center [36, 172] width 49 height 29
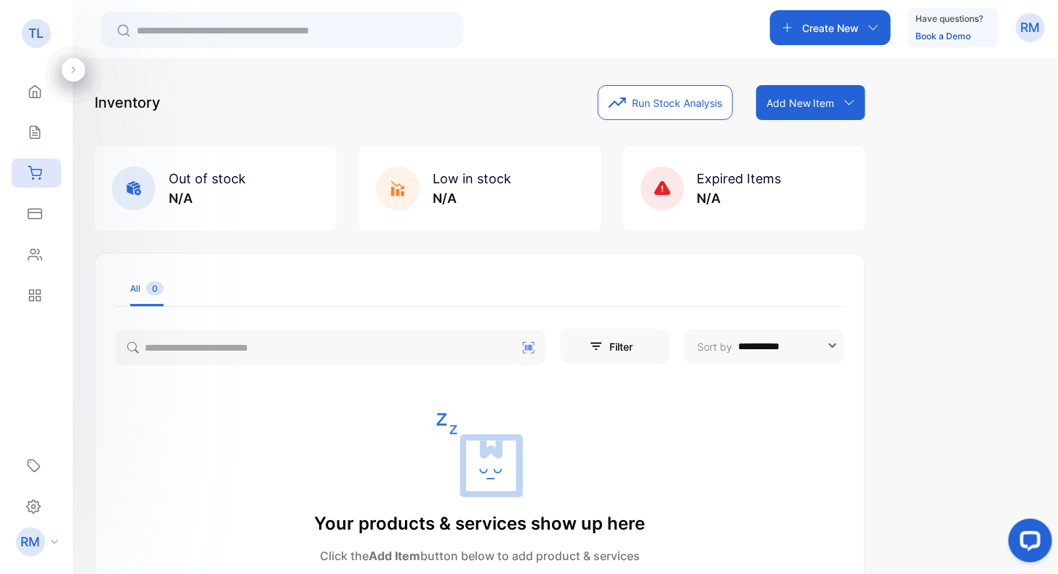
click at [875, 26] on icon "button" at bounding box center [873, 28] width 12 height 12
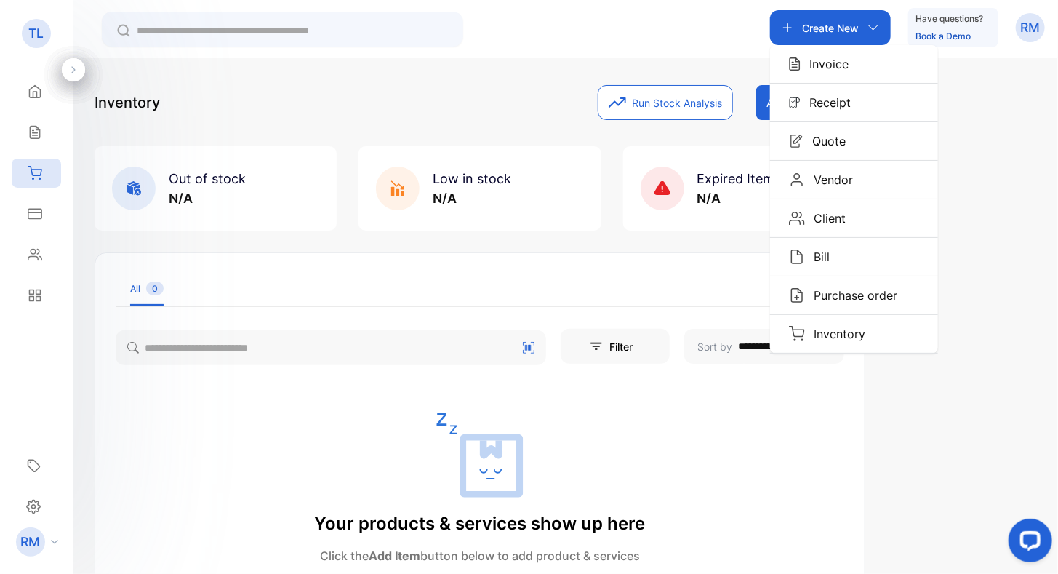
click at [489, 79] on div "**********" at bounding box center [565, 345] width 985 height 574
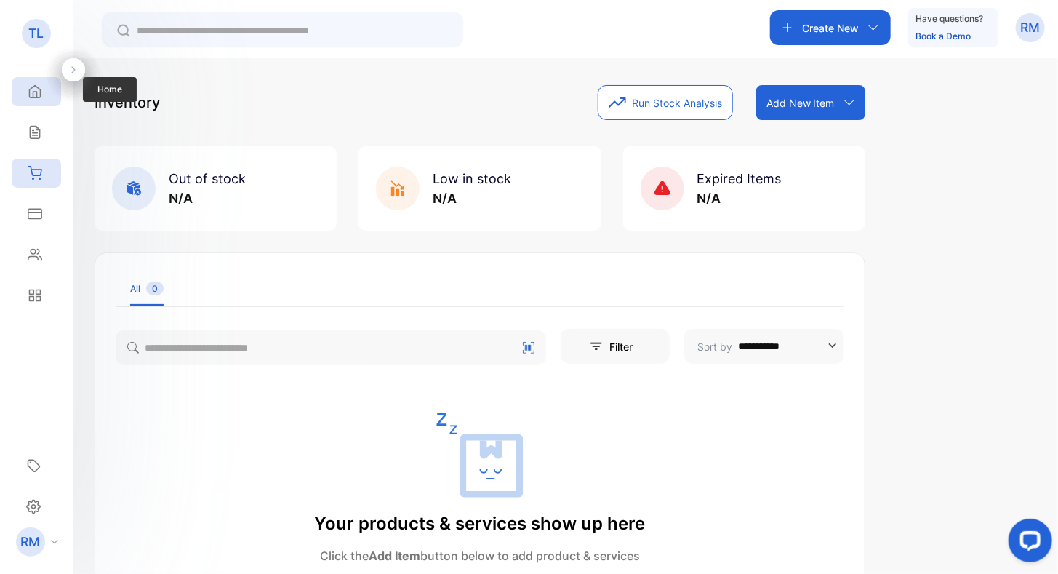
click at [42, 92] on div "Home" at bounding box center [36, 91] width 49 height 29
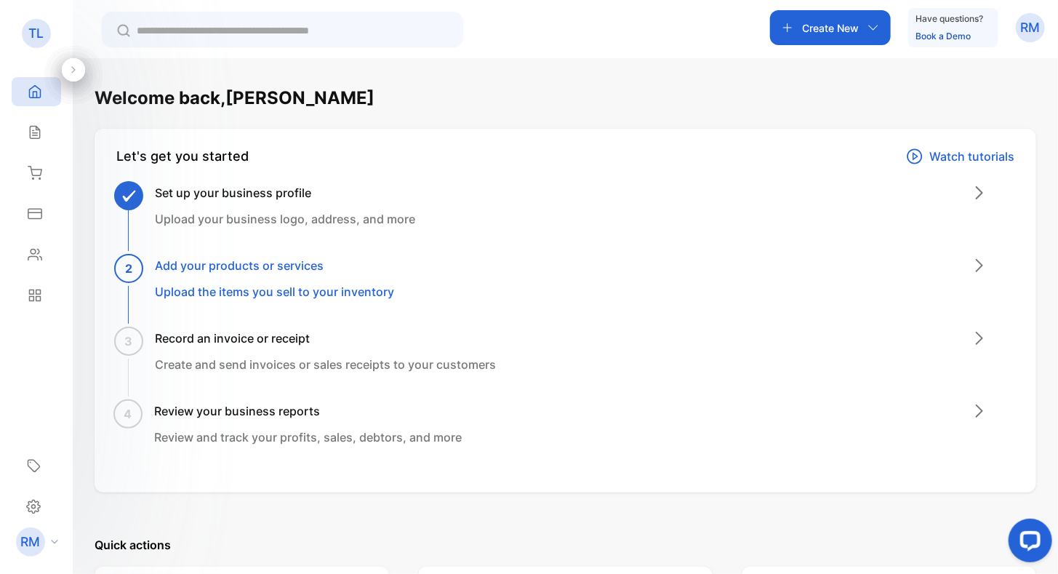
click at [236, 265] on h3 "Add your products or services" at bounding box center [274, 265] width 239 height 17
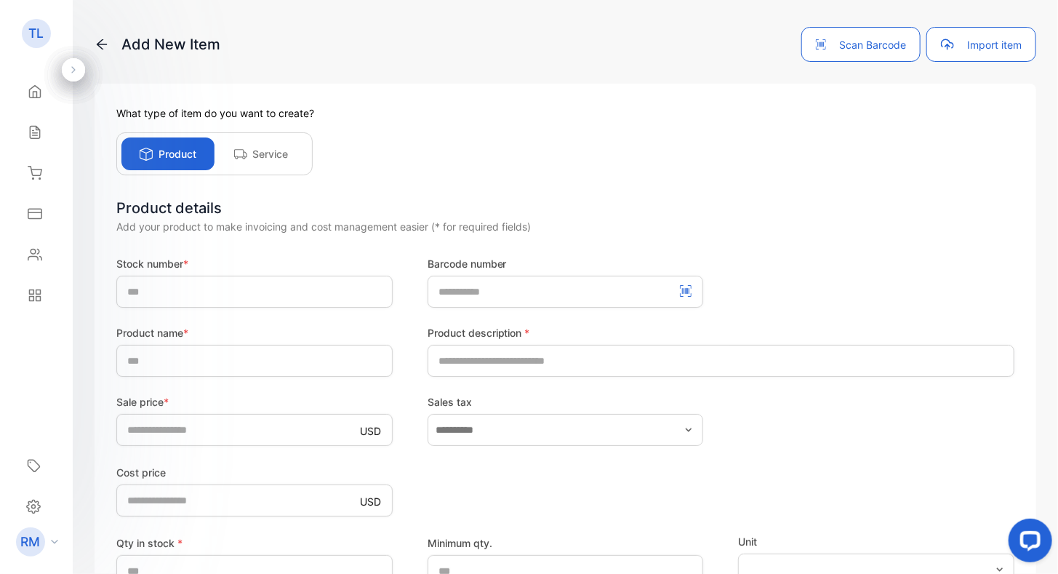
click at [284, 154] on p "Service" at bounding box center [271, 153] width 36 height 15
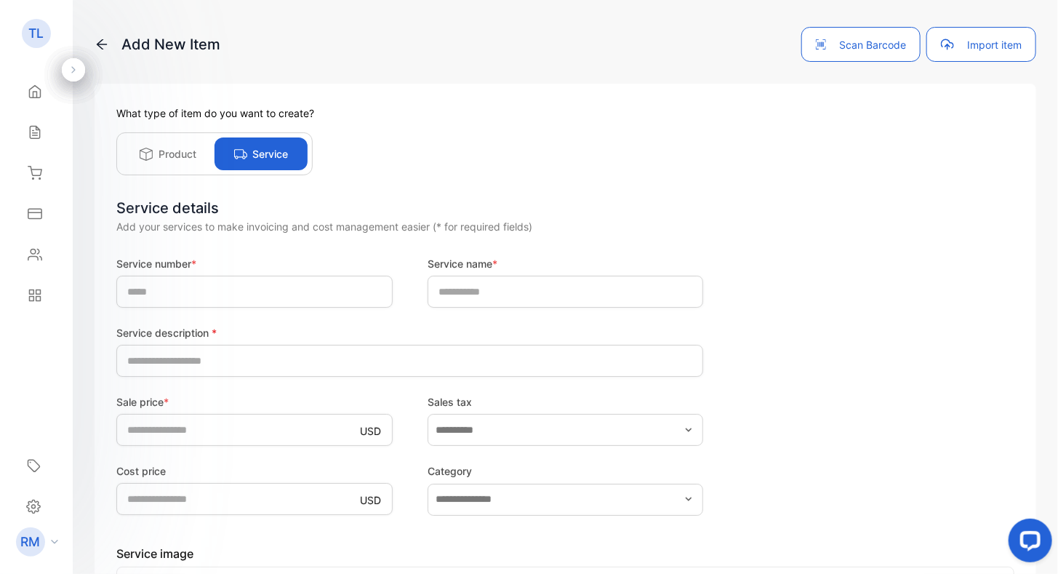
click at [166, 159] on p "Product" at bounding box center [177, 153] width 38 height 15
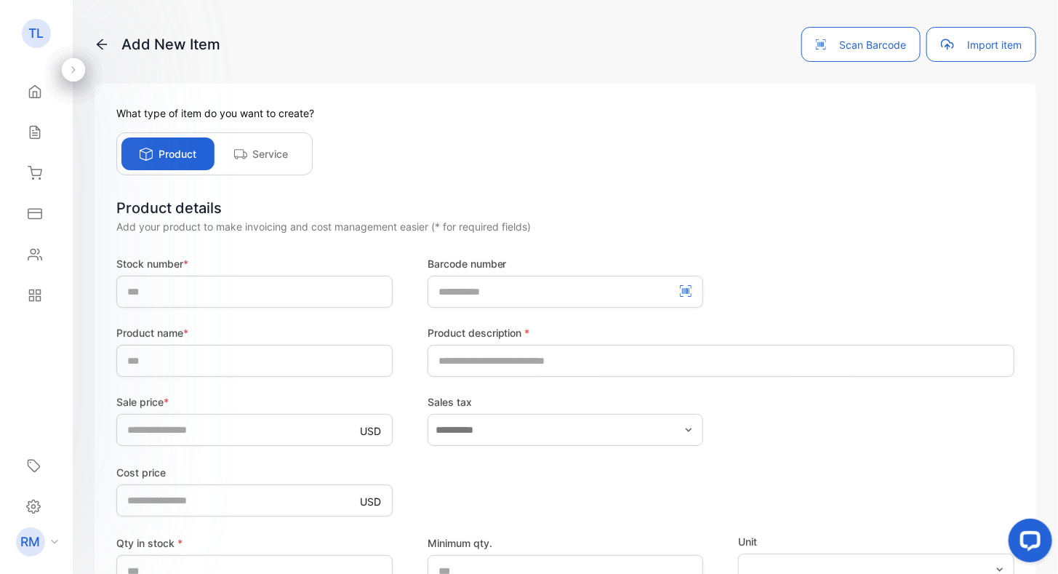
click at [949, 209] on div "Product details" at bounding box center [565, 208] width 898 height 22
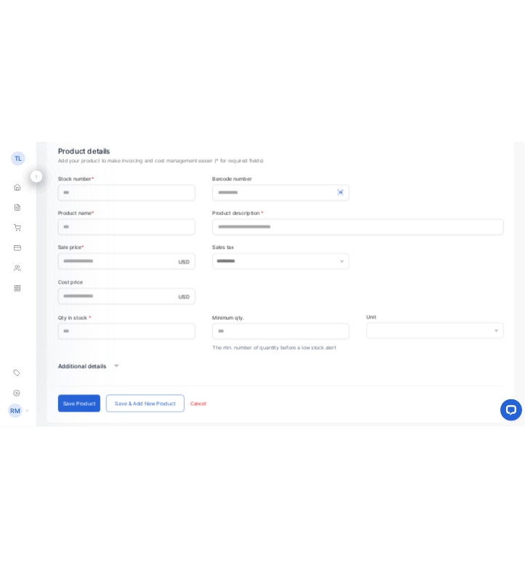
scroll to position [117, 0]
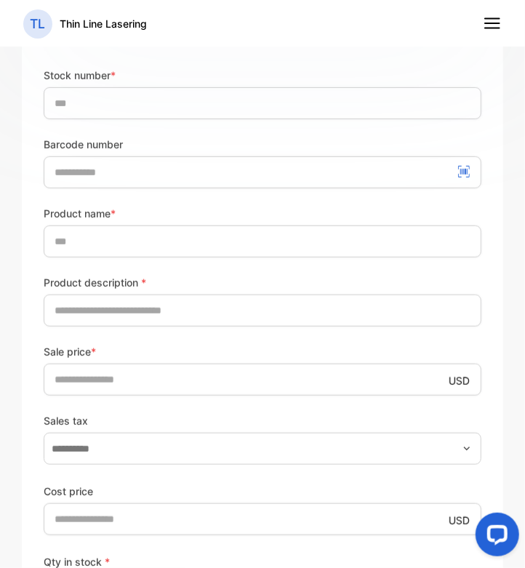
scroll to position [0, 0]
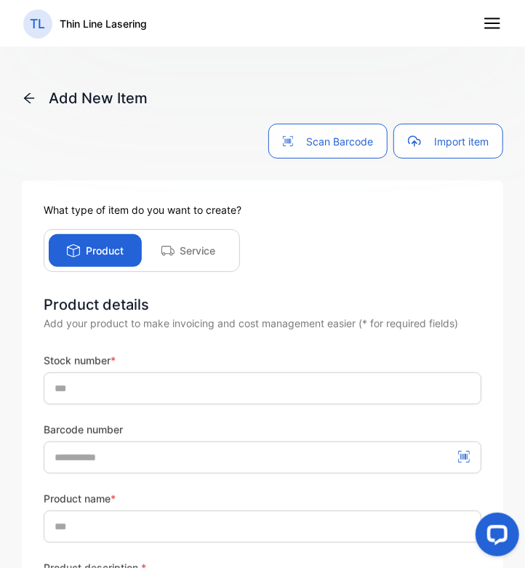
click at [33, 95] on icon at bounding box center [29, 98] width 15 height 15
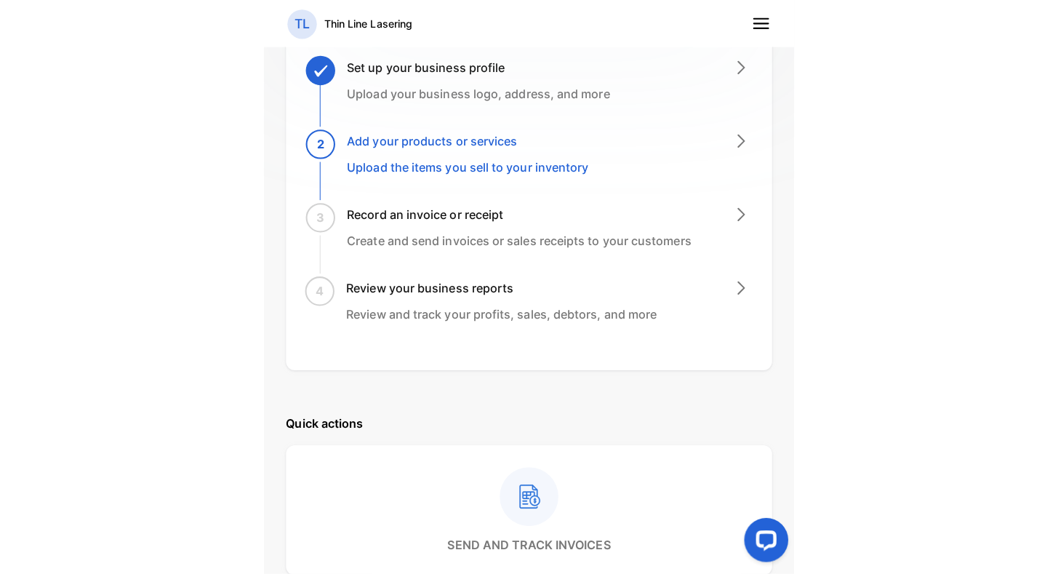
scroll to position [73, 0]
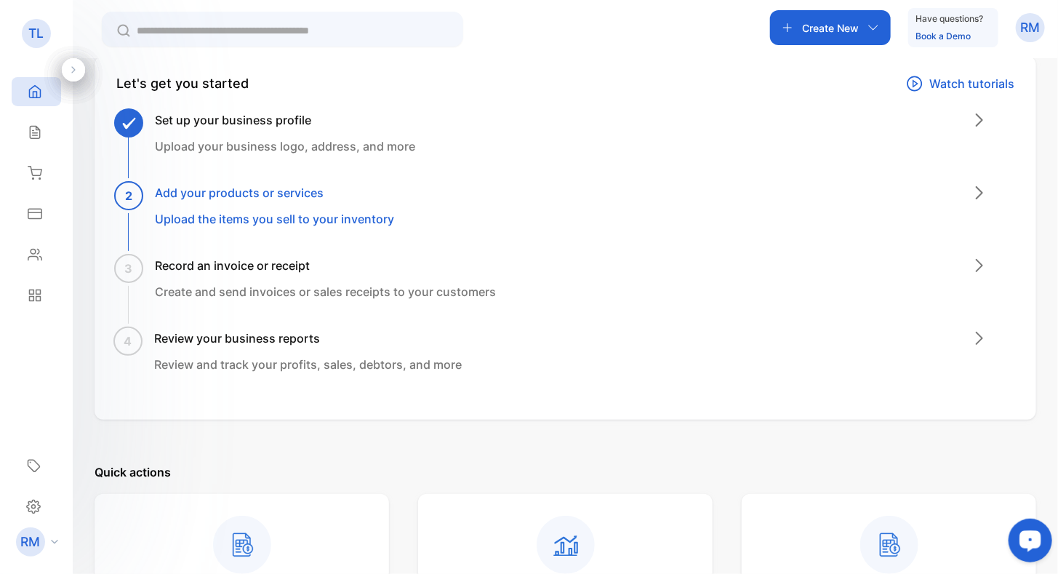
click at [912, 84] on icon at bounding box center [914, 83] width 17 height 17
click at [39, 130] on icon at bounding box center [34, 133] width 9 height 12
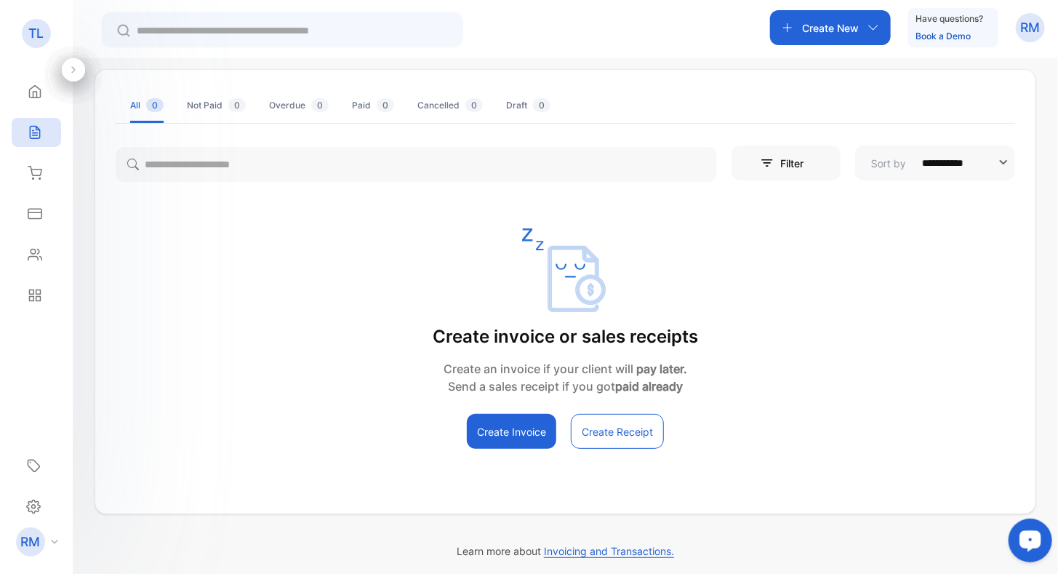
click at [524, 428] on button "Create Invoice" at bounding box center [511, 431] width 89 height 35
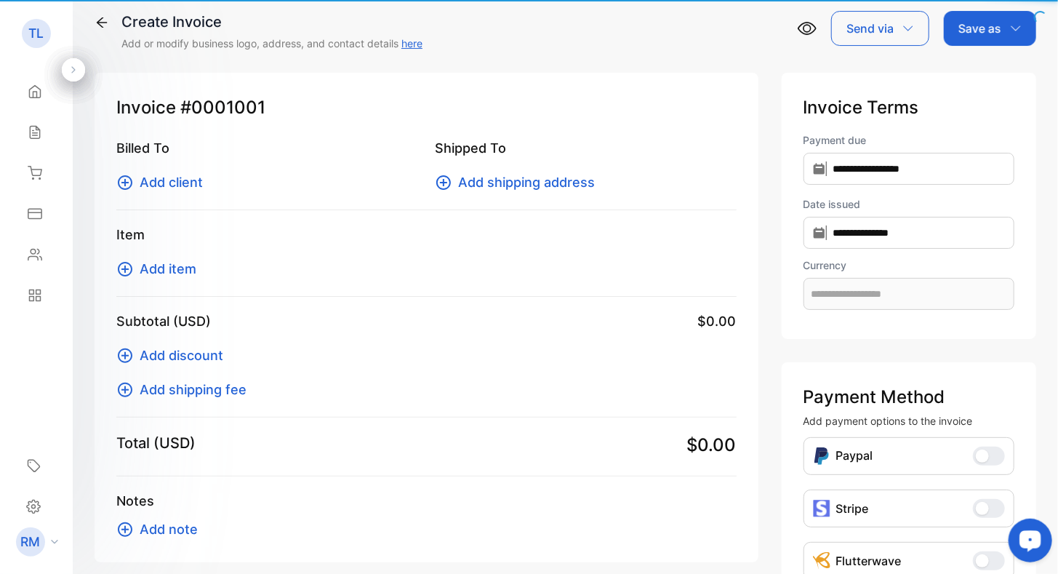
type input "**********"
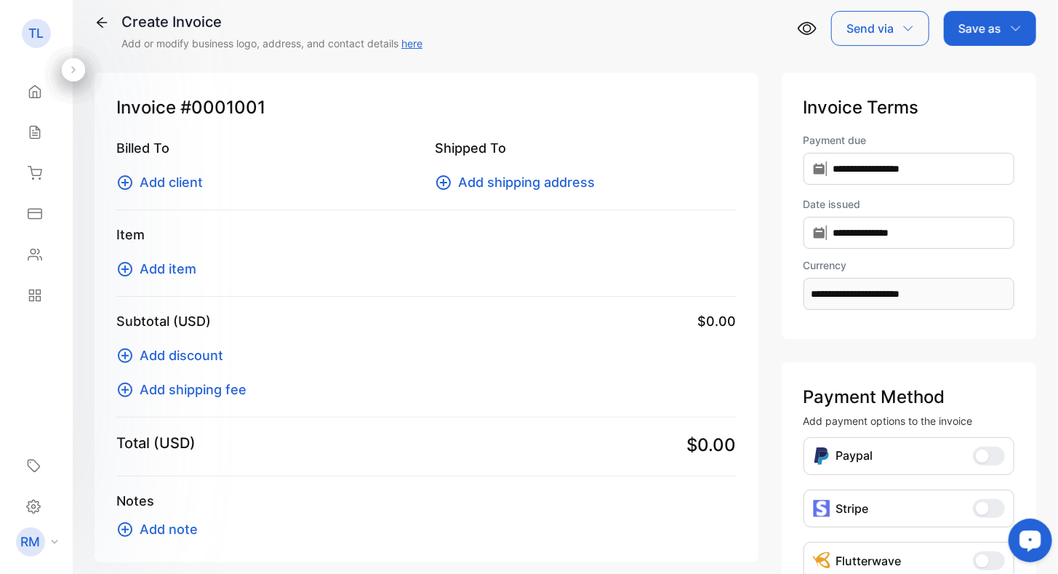
click at [134, 183] on button "Add client" at bounding box center [163, 182] width 95 height 20
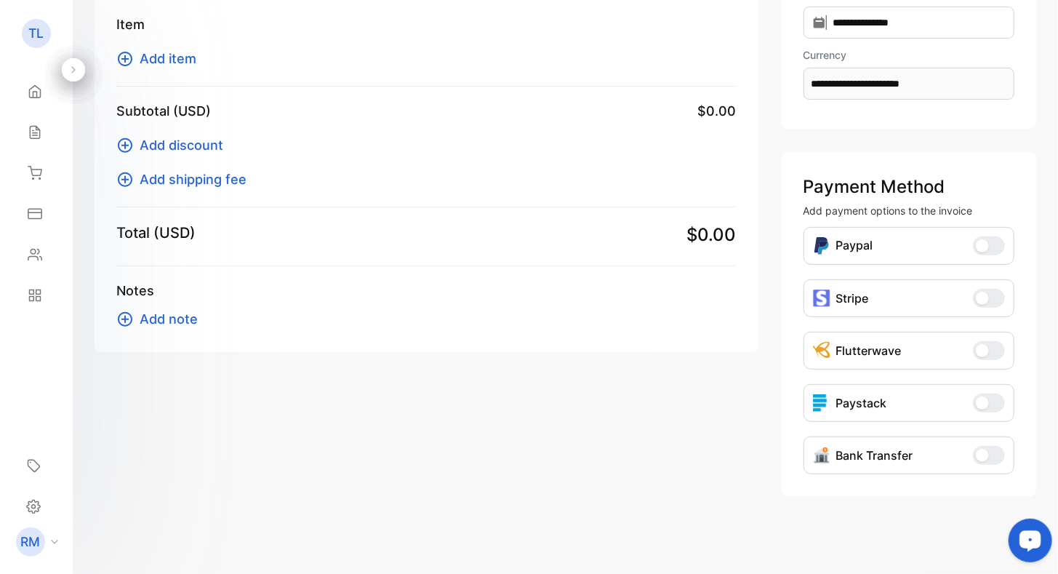
click at [983, 244] on span "button" at bounding box center [982, 245] width 13 height 13
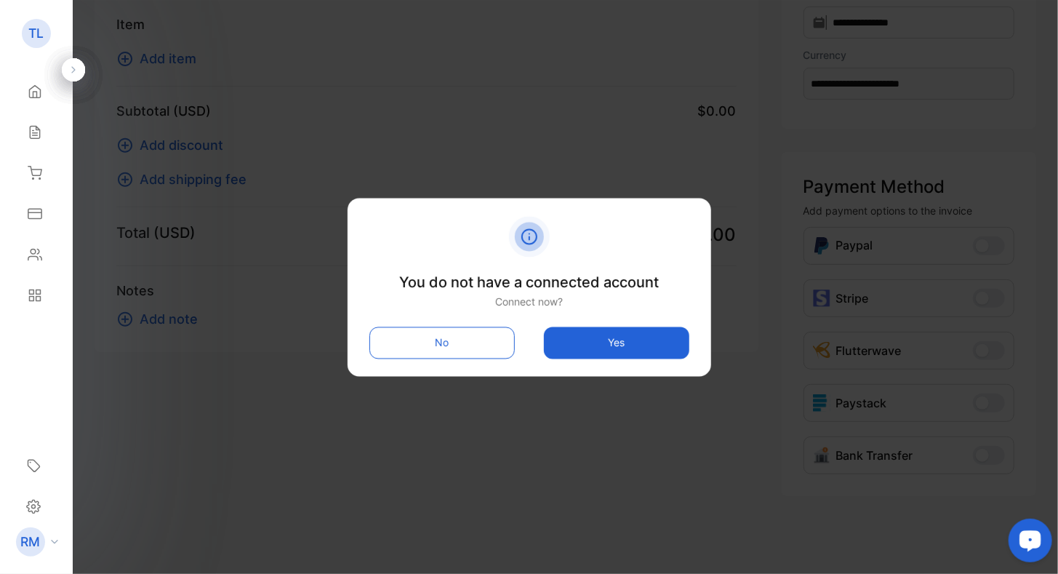
click at [463, 337] on button "No" at bounding box center [441, 342] width 145 height 32
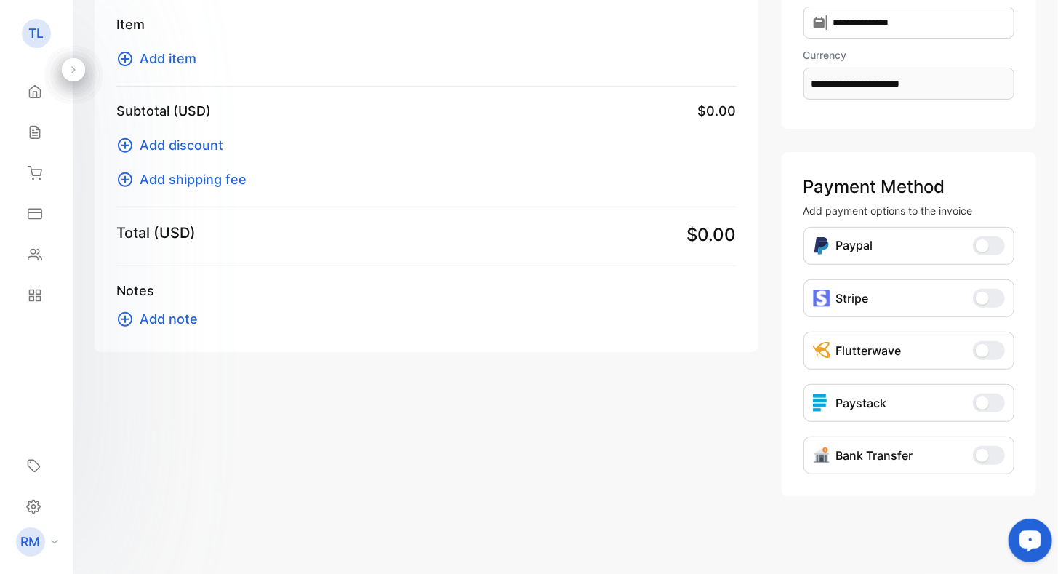
scroll to position [0, 0]
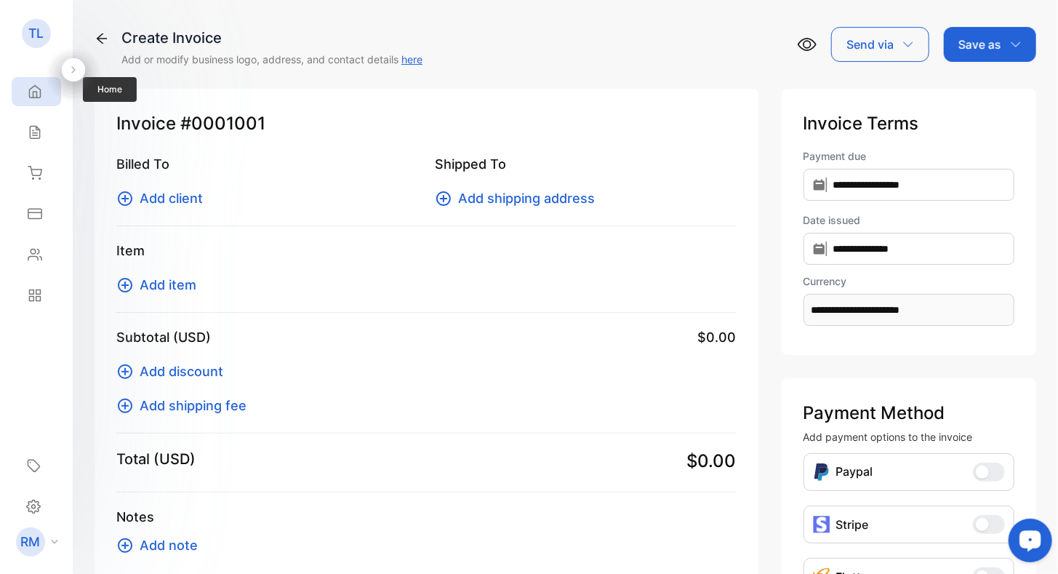
click at [33, 90] on icon at bounding box center [35, 91] width 15 height 15
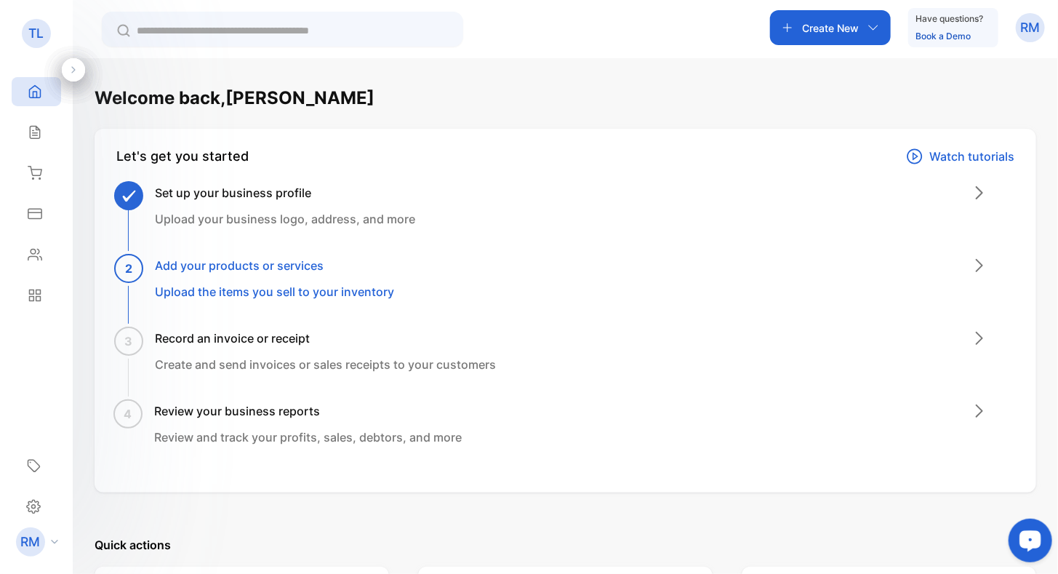
click at [111, 545] on p "Quick actions" at bounding box center [565, 544] width 941 height 17
click at [39, 502] on icon at bounding box center [33, 506] width 15 height 15
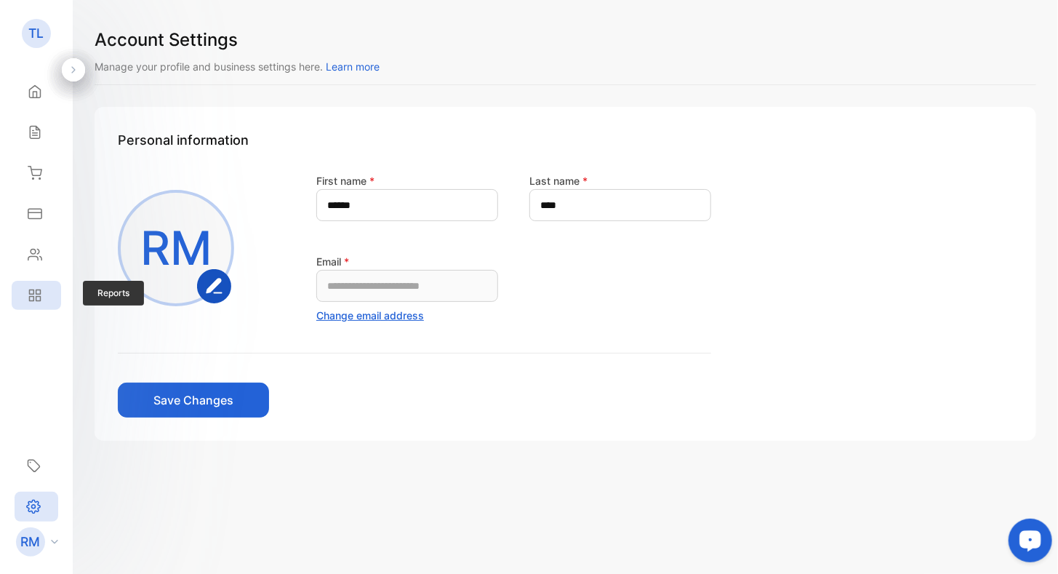
click at [35, 294] on icon at bounding box center [35, 295] width 15 height 15
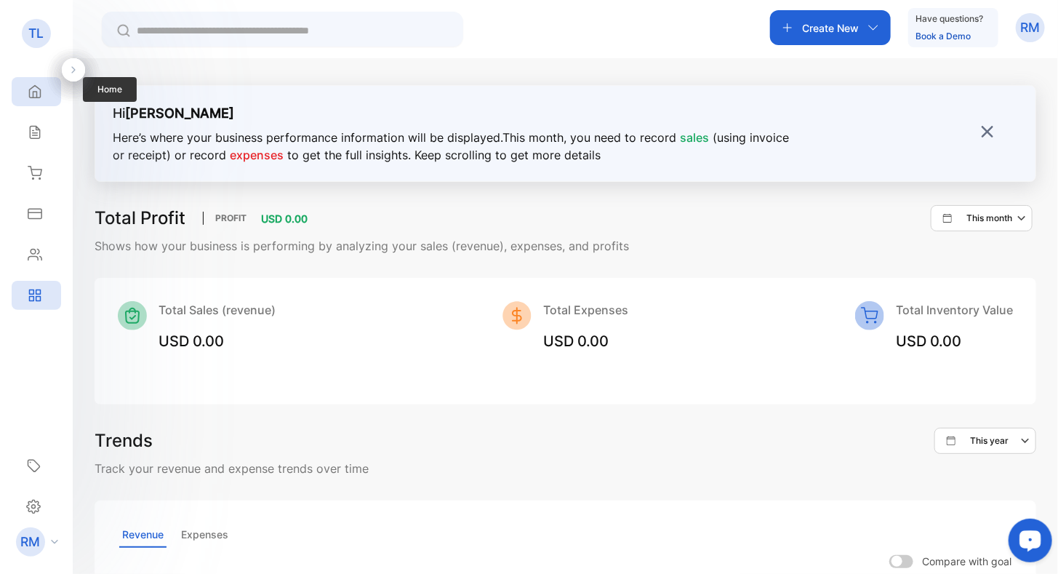
click at [37, 87] on icon at bounding box center [35, 91] width 15 height 15
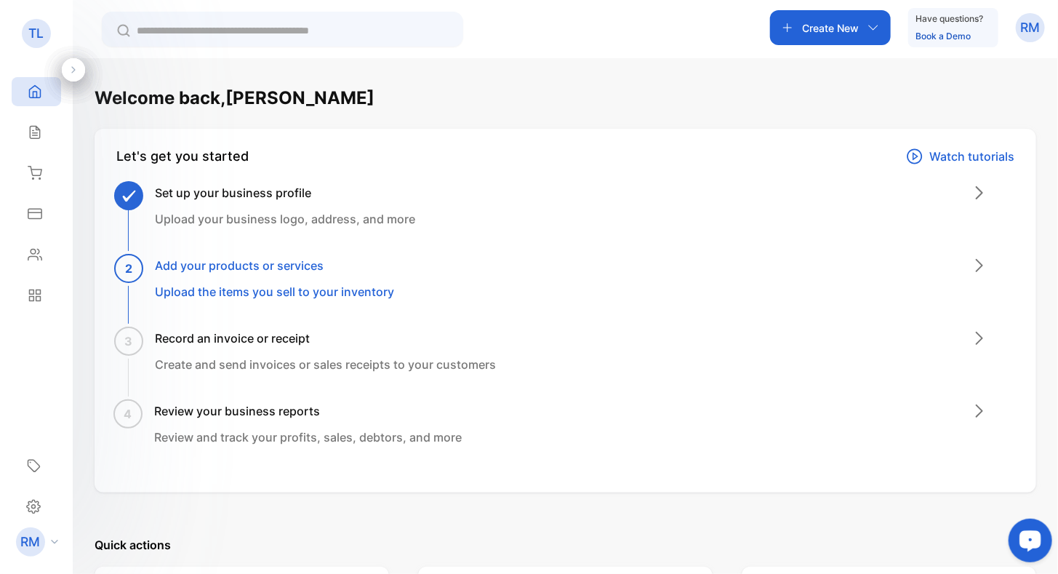
click at [95, 378] on div "Let's get you started Watch tutorials Set up your business profile Upload your …" at bounding box center [565, 311] width 941 height 364
click at [44, 134] on div "Sales" at bounding box center [36, 132] width 49 height 29
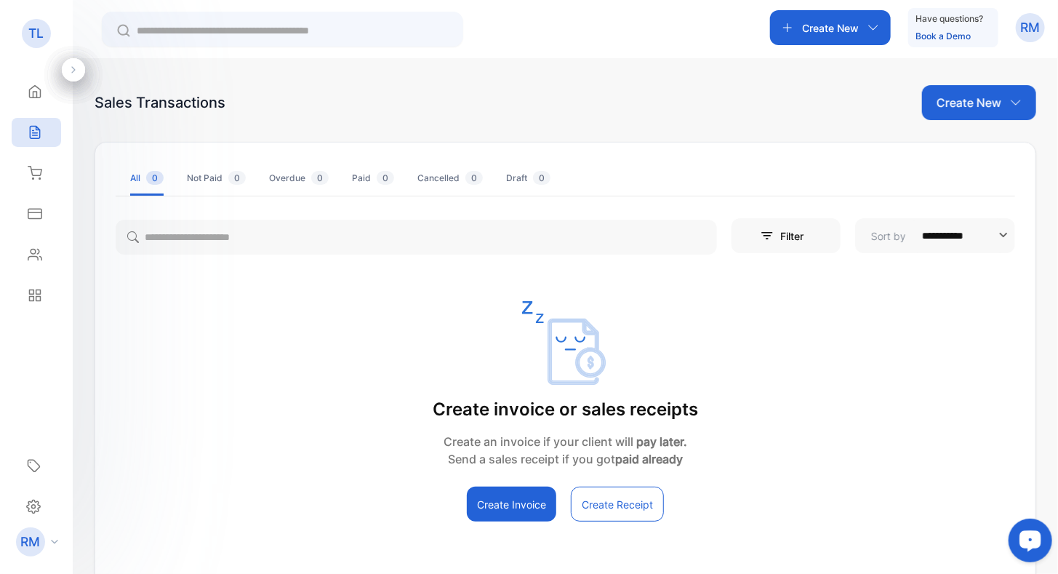
click at [992, 96] on p "Create New" at bounding box center [968, 102] width 65 height 17
click at [988, 150] on span "Invoice" at bounding box center [981, 150] width 34 height 15
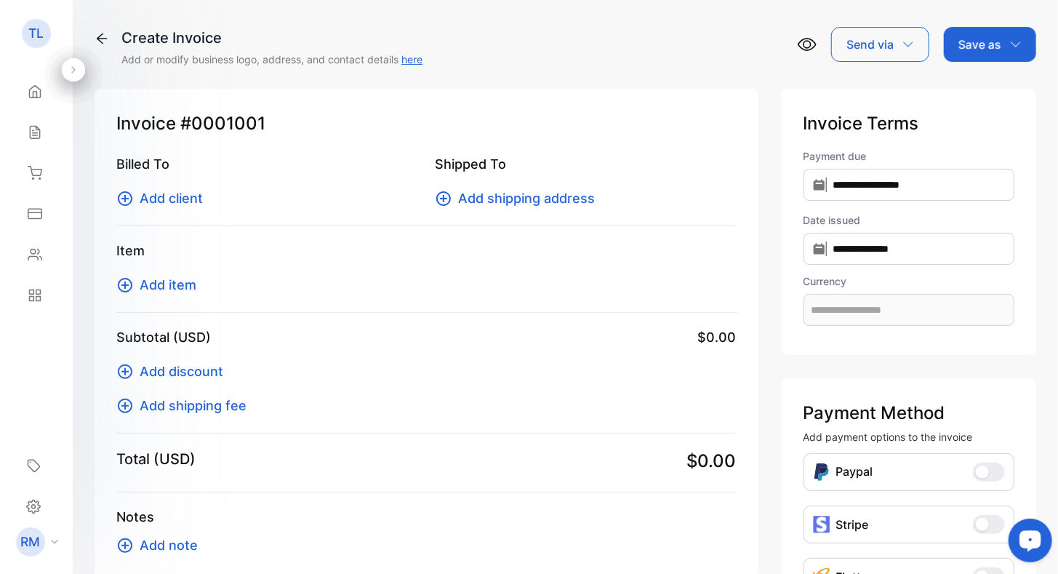
type input "**********"
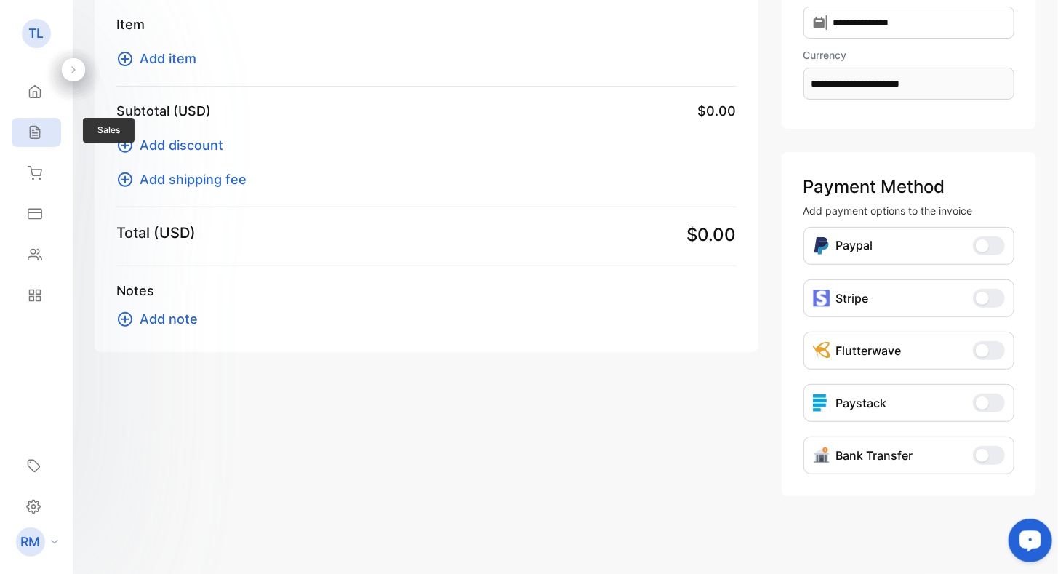
click at [34, 137] on icon at bounding box center [35, 132] width 15 height 15
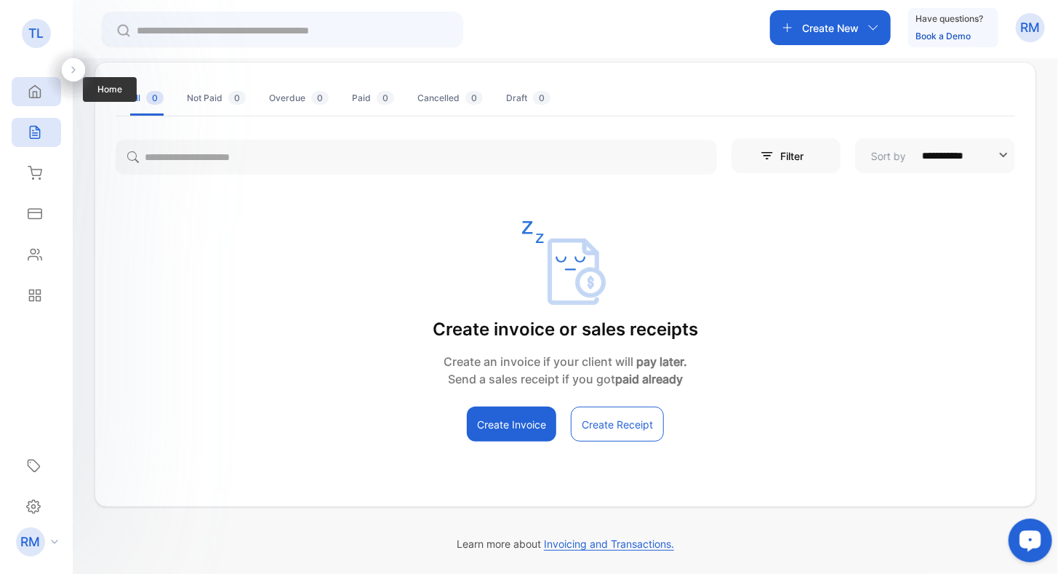
click at [39, 97] on icon at bounding box center [35, 92] width 11 height 12
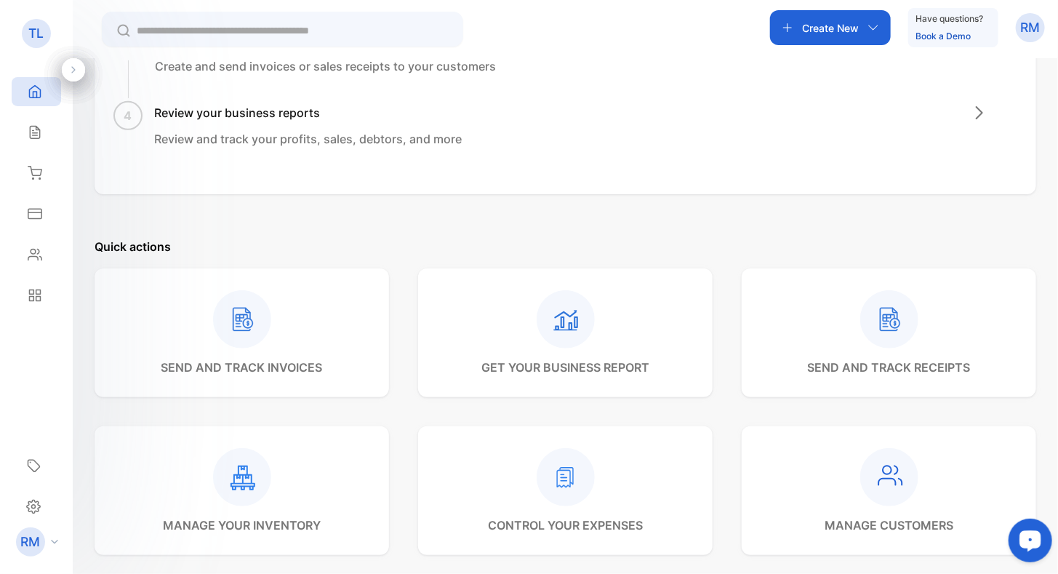
scroll to position [371, 0]
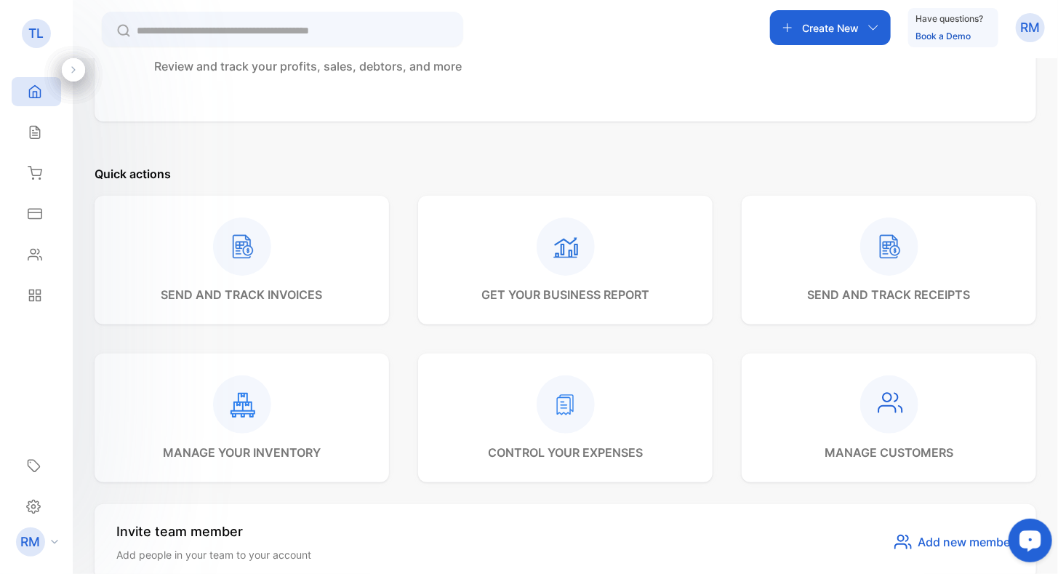
click at [896, 422] on rect at bounding box center [889, 404] width 58 height 58
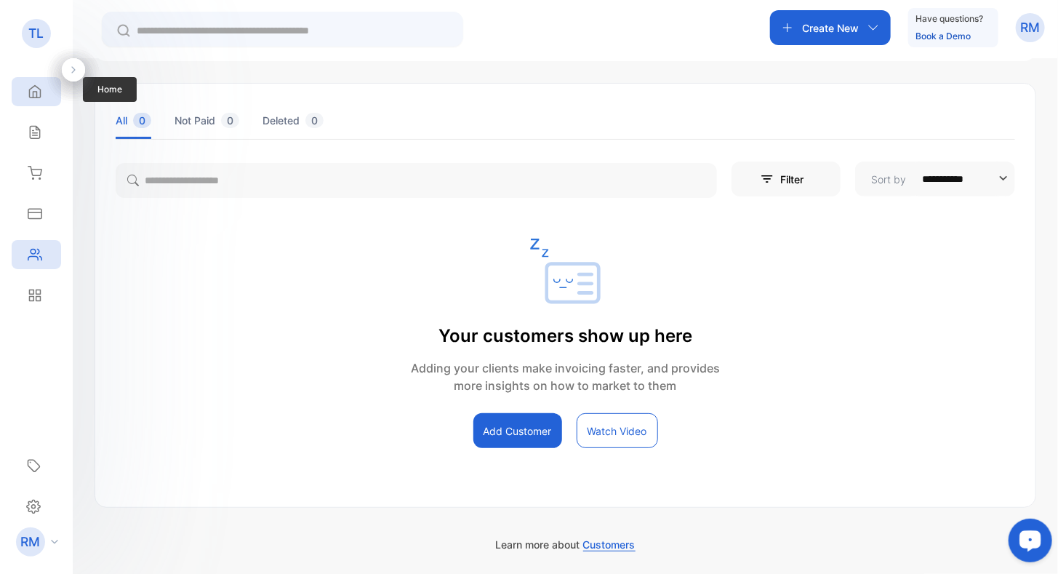
click at [41, 97] on icon at bounding box center [35, 91] width 15 height 15
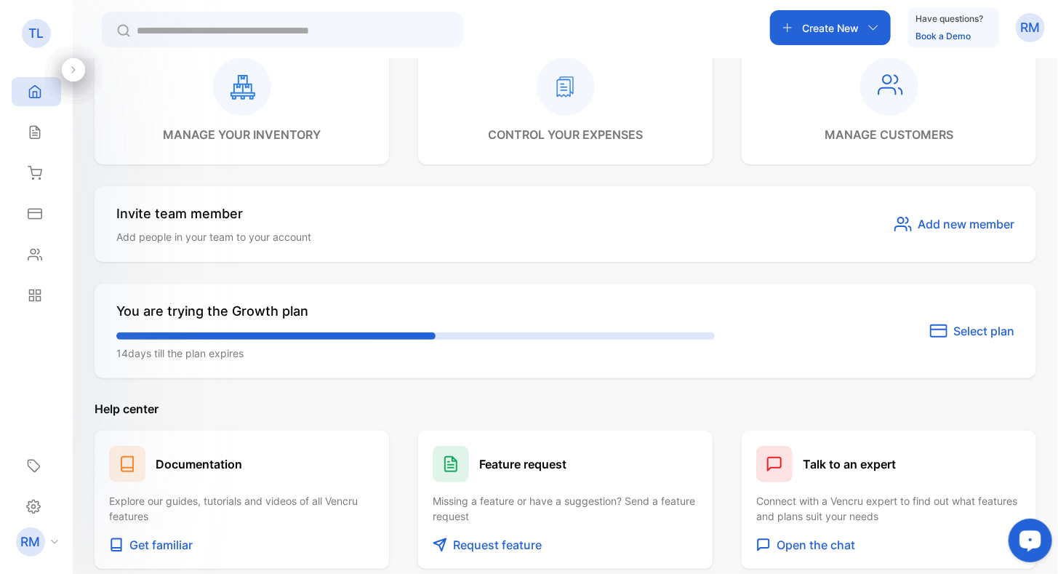
scroll to position [794, 0]
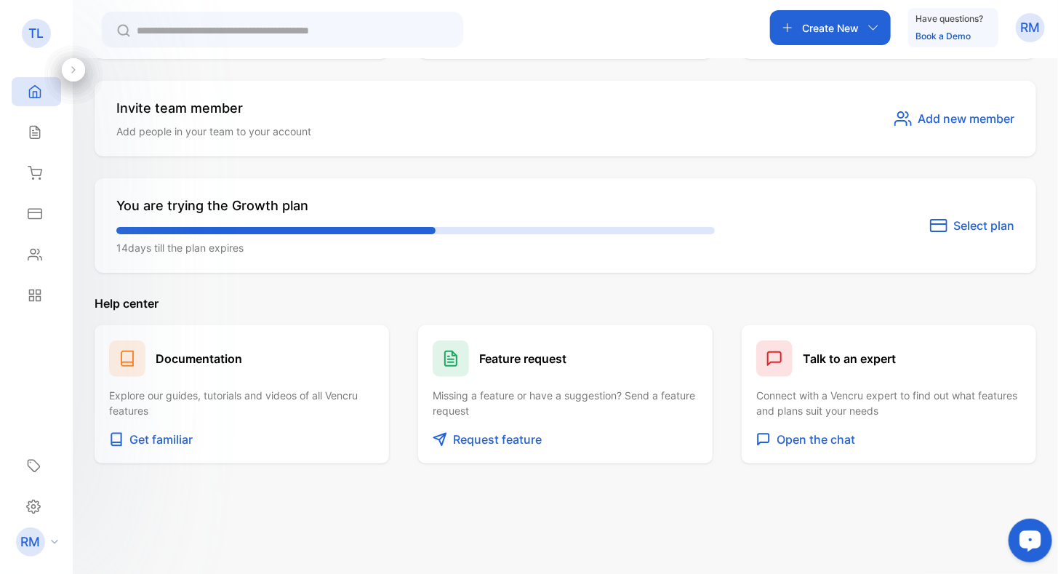
click at [97, 34] on div "Create New Have questions? Book a Demo RM" at bounding box center [565, 29] width 985 height 58
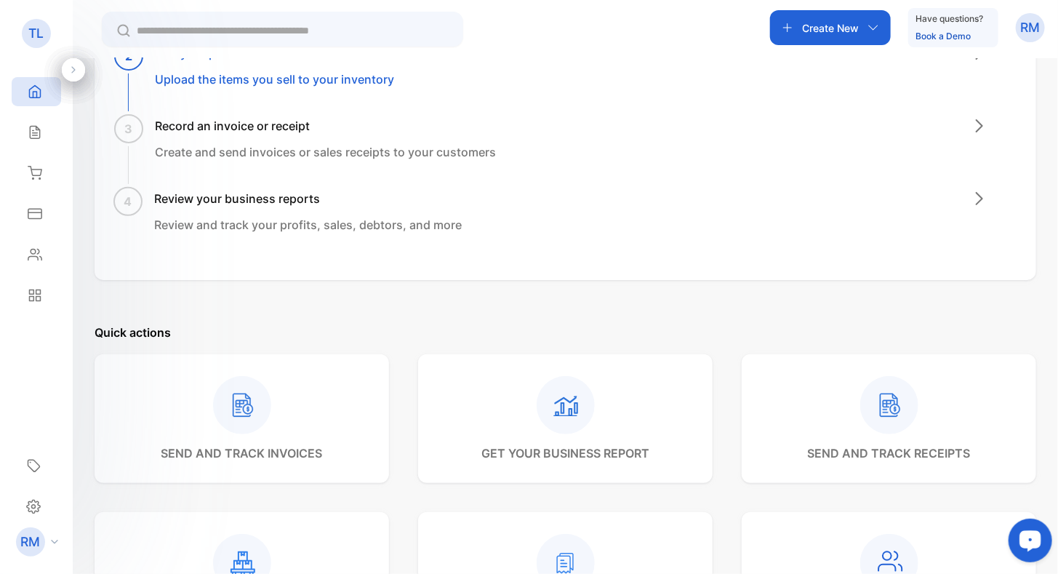
scroll to position [140, 0]
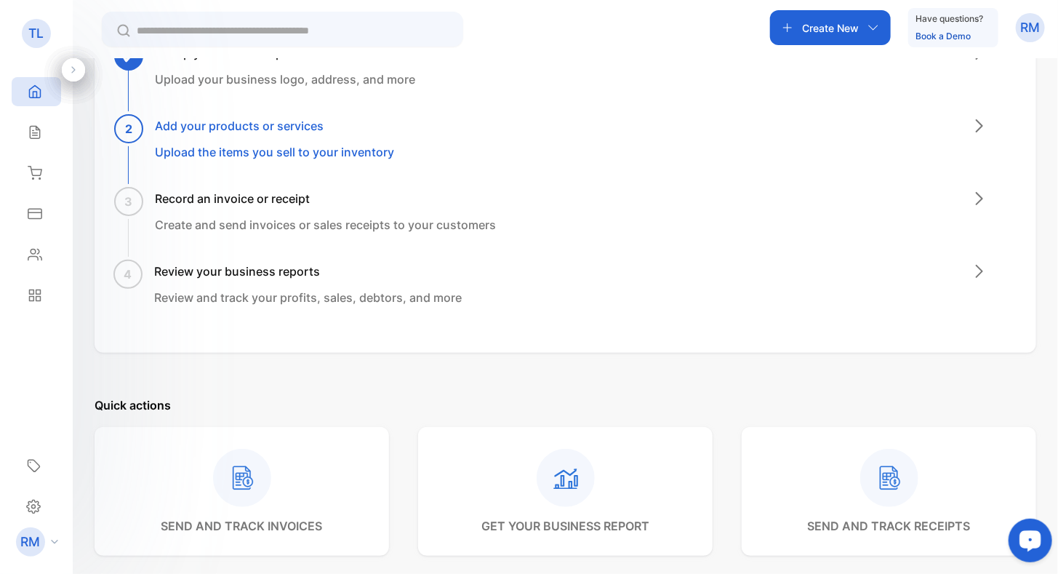
click at [843, 33] on p "Create New" at bounding box center [830, 27] width 57 height 15
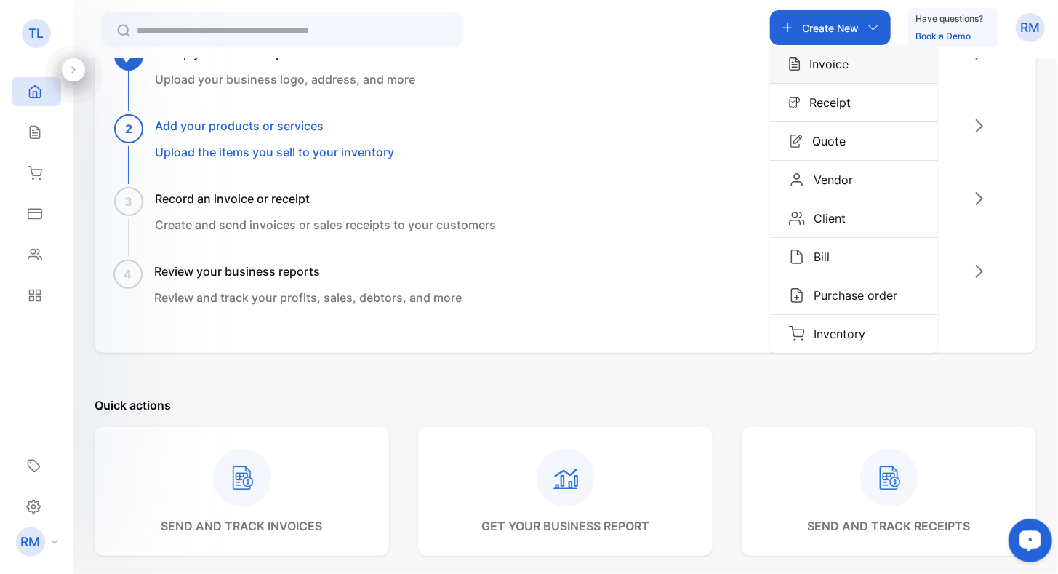
click at [830, 69] on p "Invoice" at bounding box center [824, 63] width 48 height 17
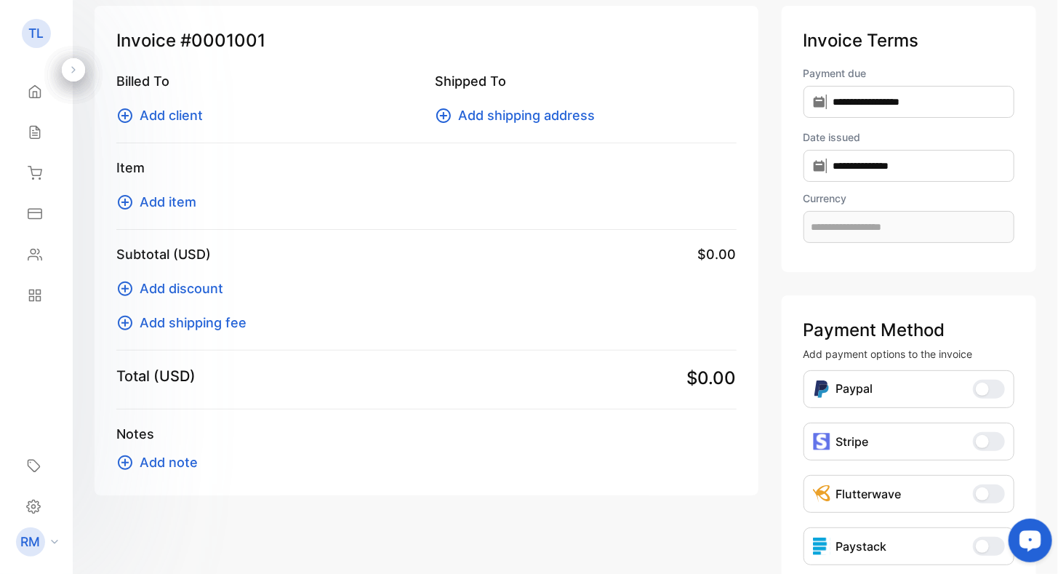
scroll to position [226, 0]
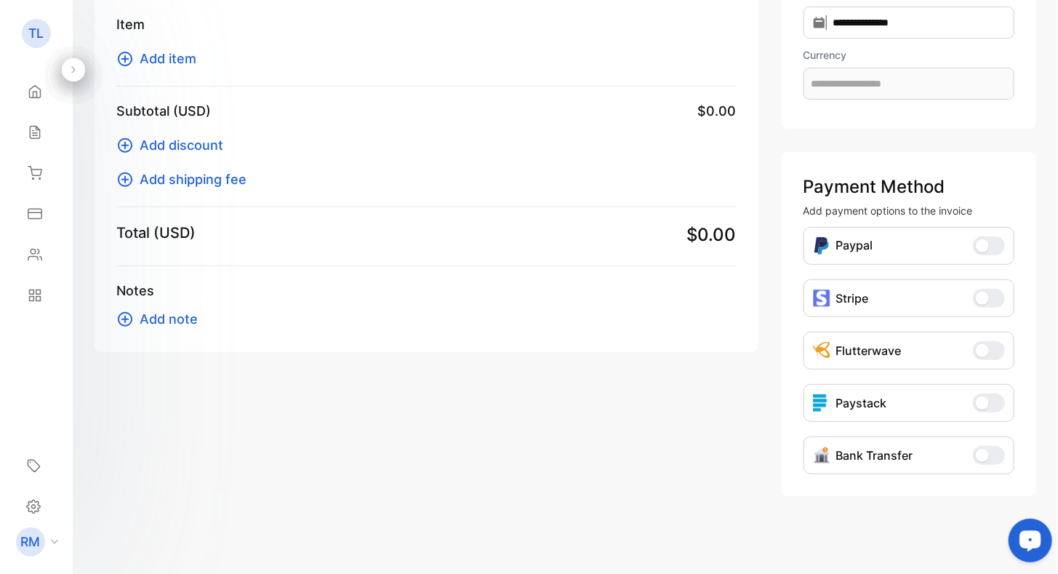
type input "**********"
click at [976, 450] on span "button" at bounding box center [982, 455] width 13 height 13
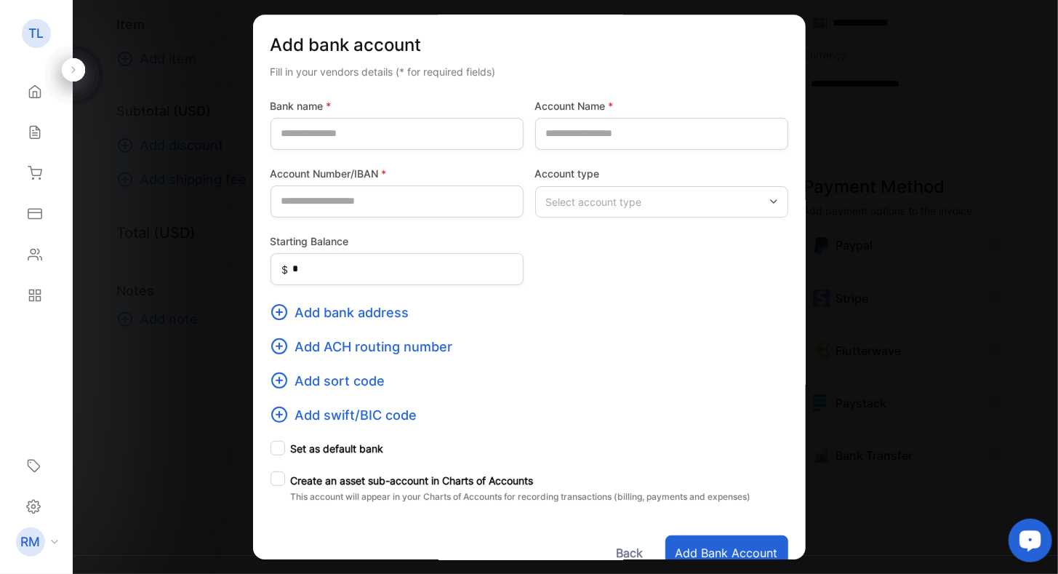
click at [899, 49] on div at bounding box center [529, 287] width 1058 height 574
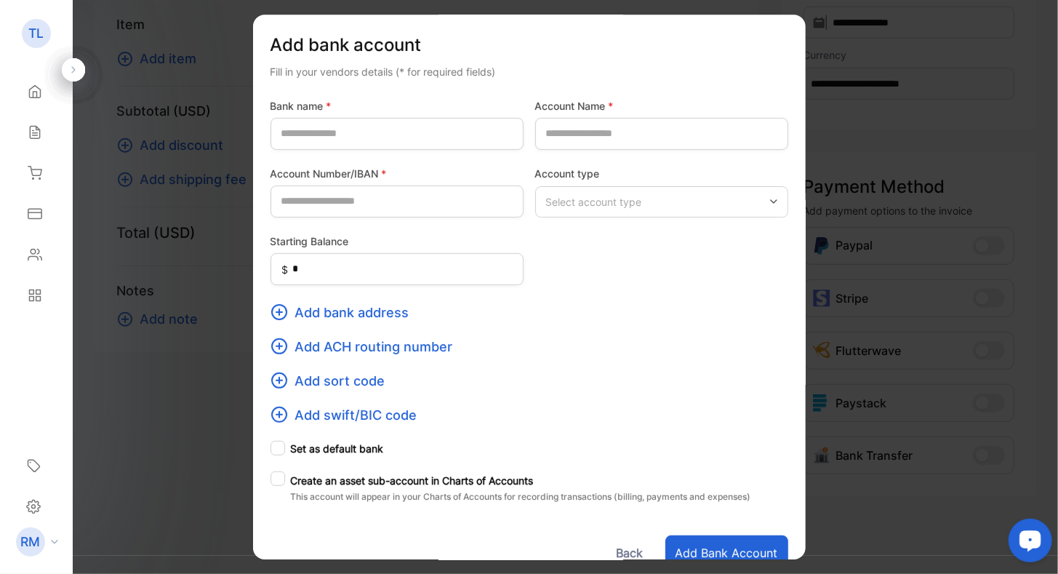
click at [627, 546] on button "Back" at bounding box center [629, 552] width 47 height 35
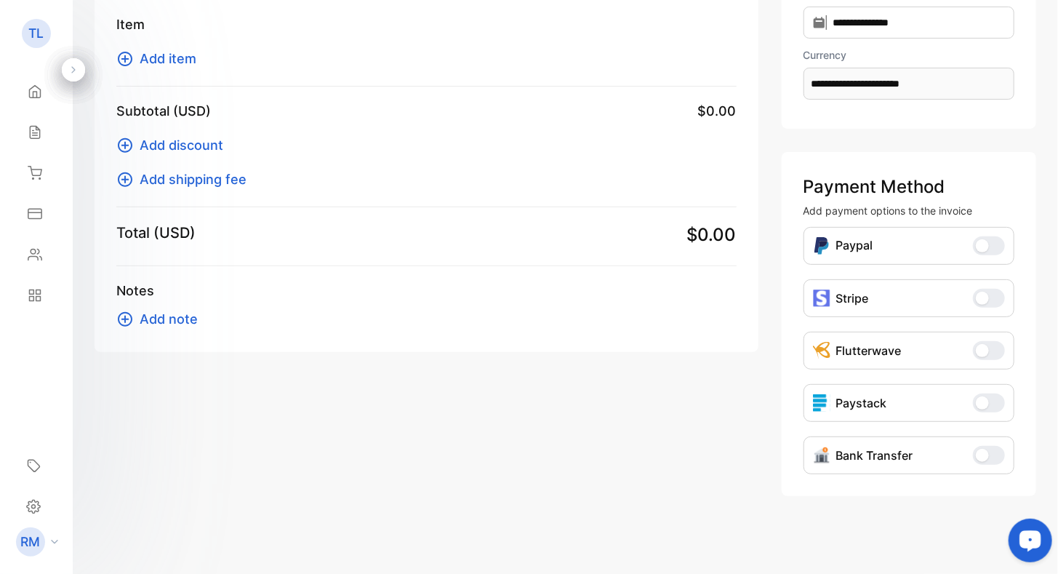
scroll to position [0, 0]
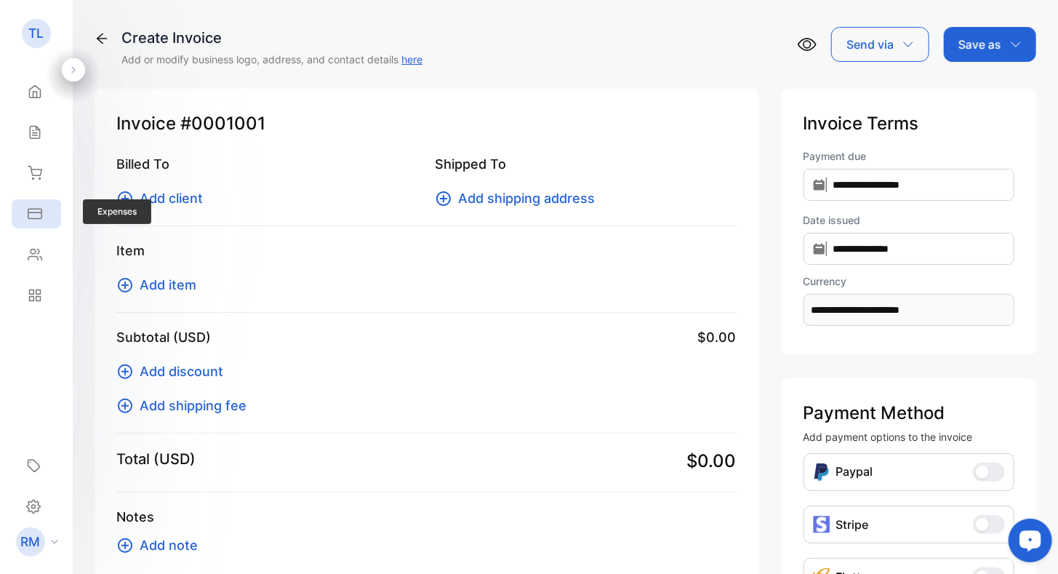
click at [40, 221] on div "Expenses" at bounding box center [36, 213] width 49 height 29
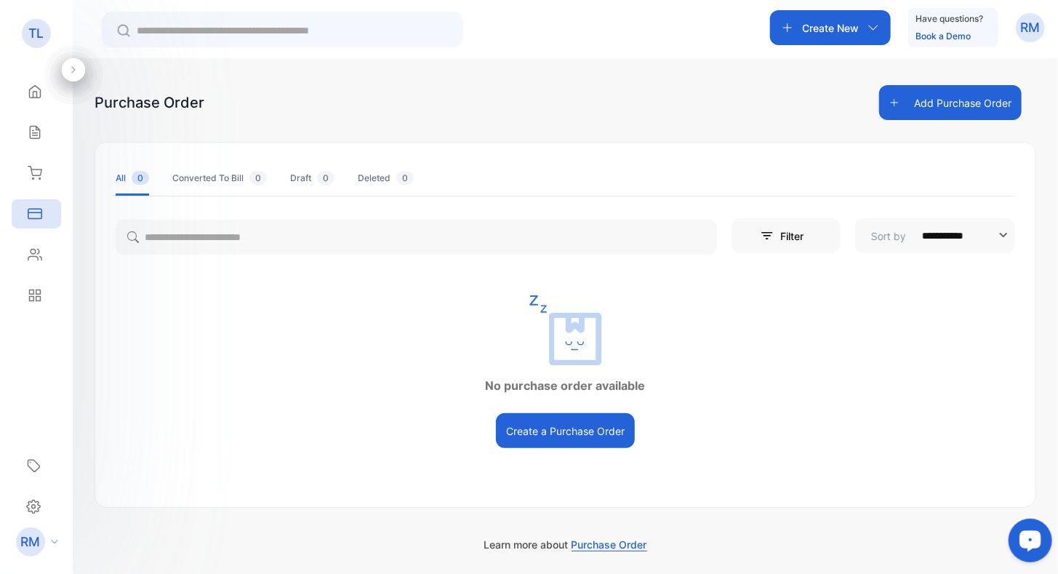
click at [549, 424] on button "Create a Purchase Order" at bounding box center [565, 430] width 139 height 35
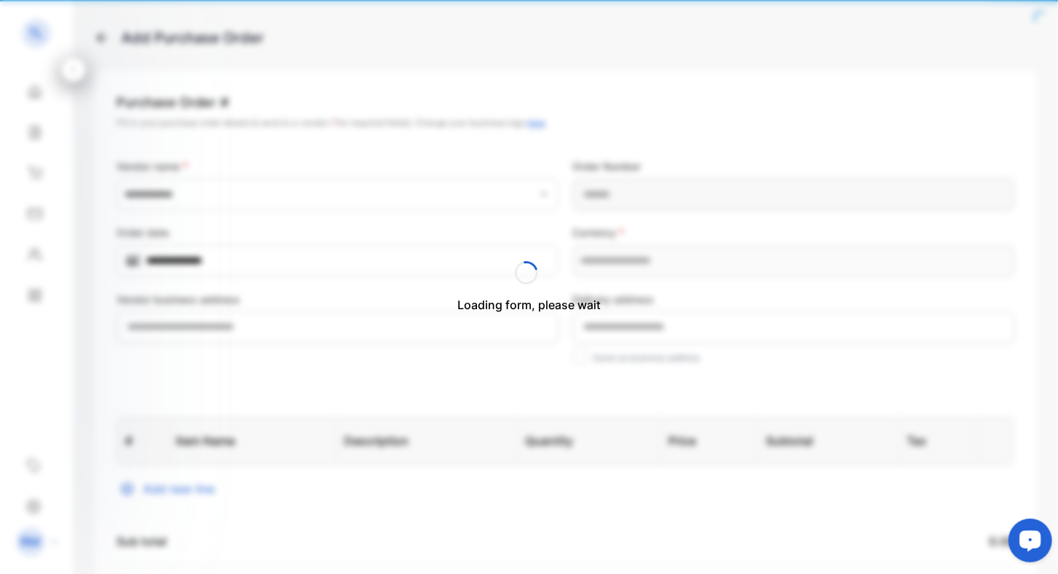
type input "**********"
type Number-inputPurchaseOrderNumber "**********"
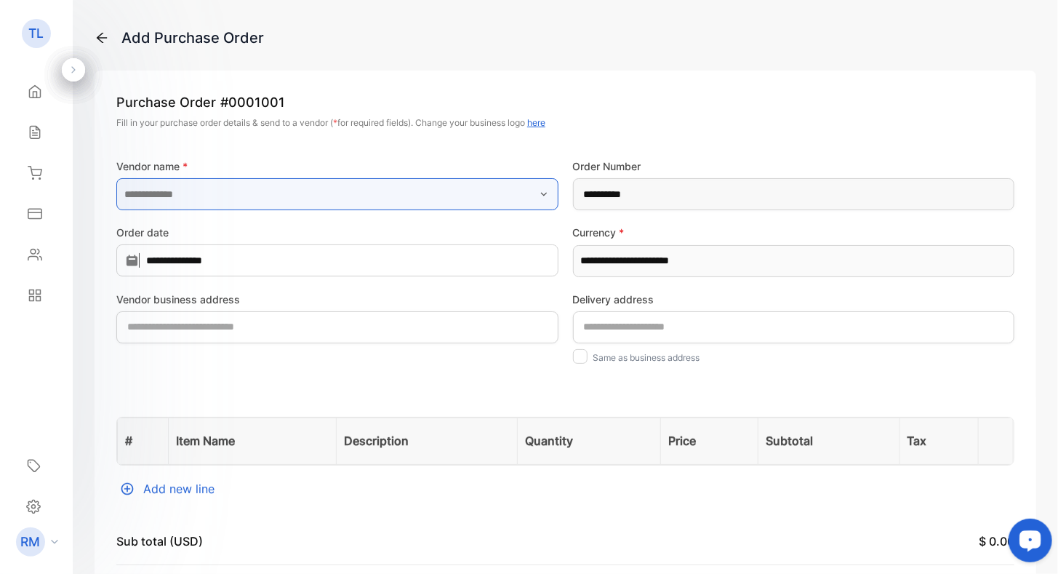
click at [380, 180] on input "text" at bounding box center [337, 194] width 442 height 32
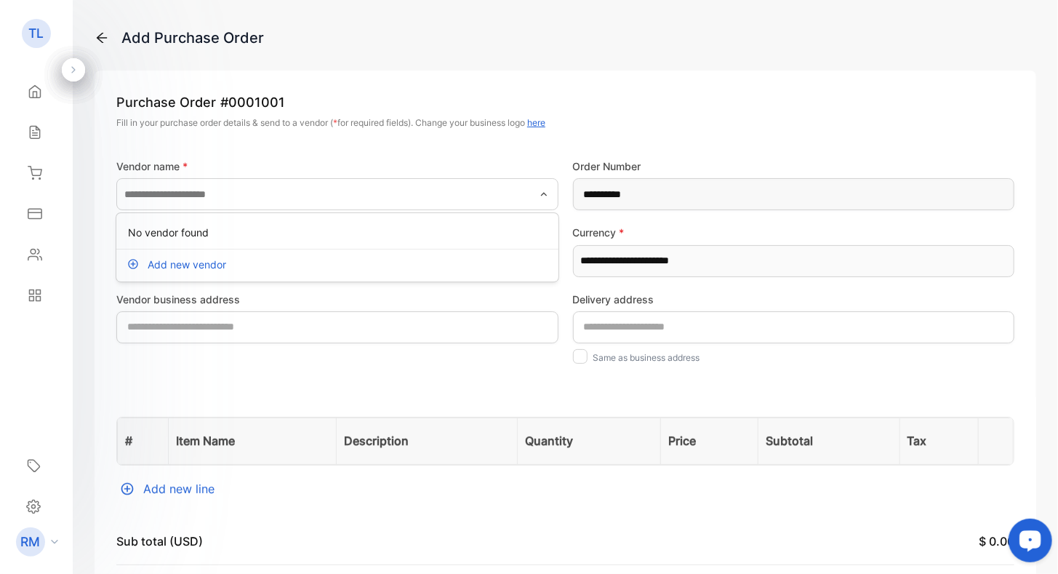
click at [286, 268] on div "Add new vendor" at bounding box center [337, 263] width 442 height 29
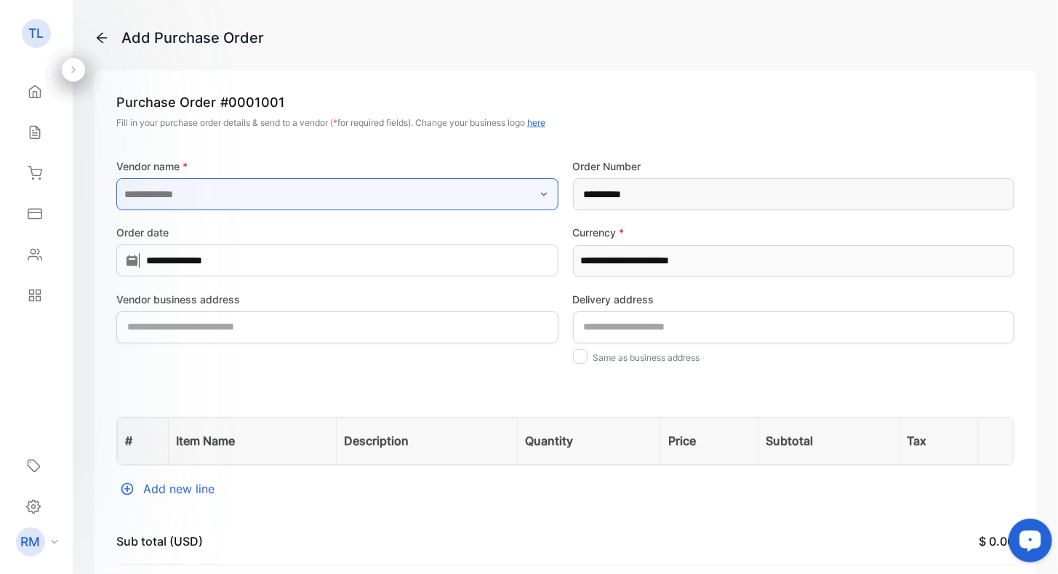
click at [248, 195] on input "text" at bounding box center [337, 194] width 442 height 32
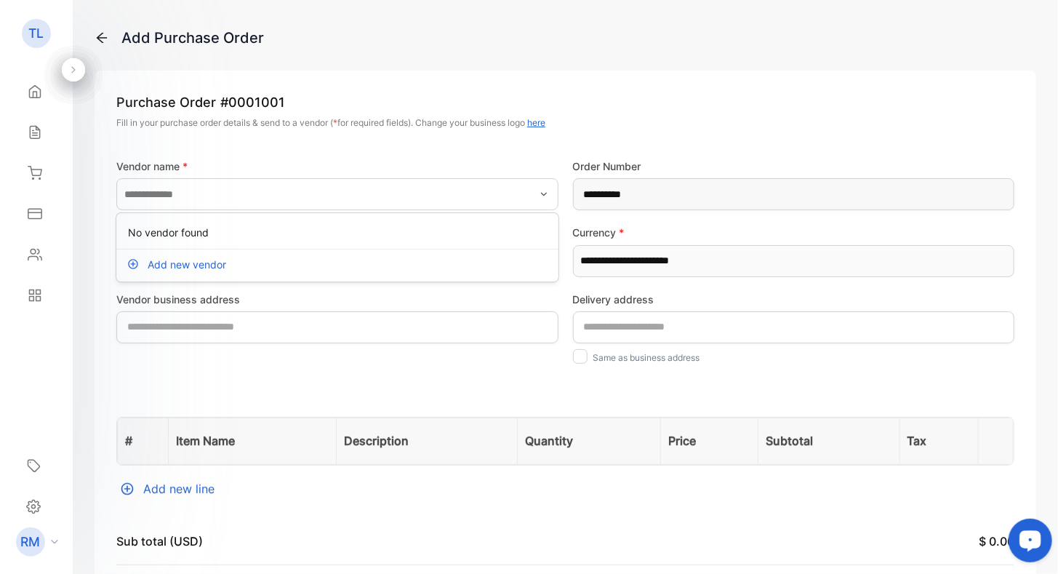
click at [176, 270] on p "Add new vendor" at bounding box center [187, 264] width 79 height 15
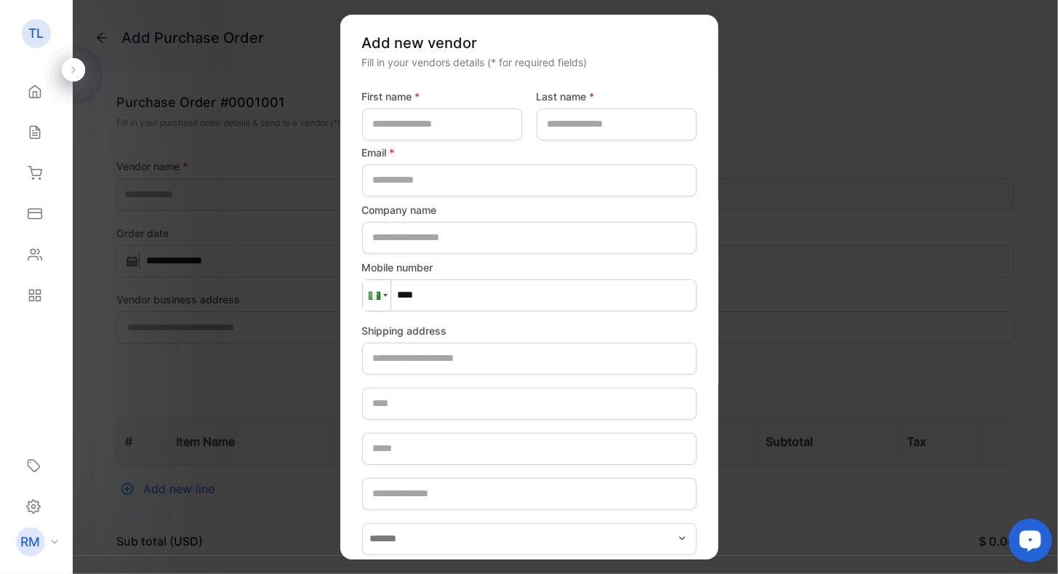
click at [385, 289] on div at bounding box center [377, 295] width 28 height 31
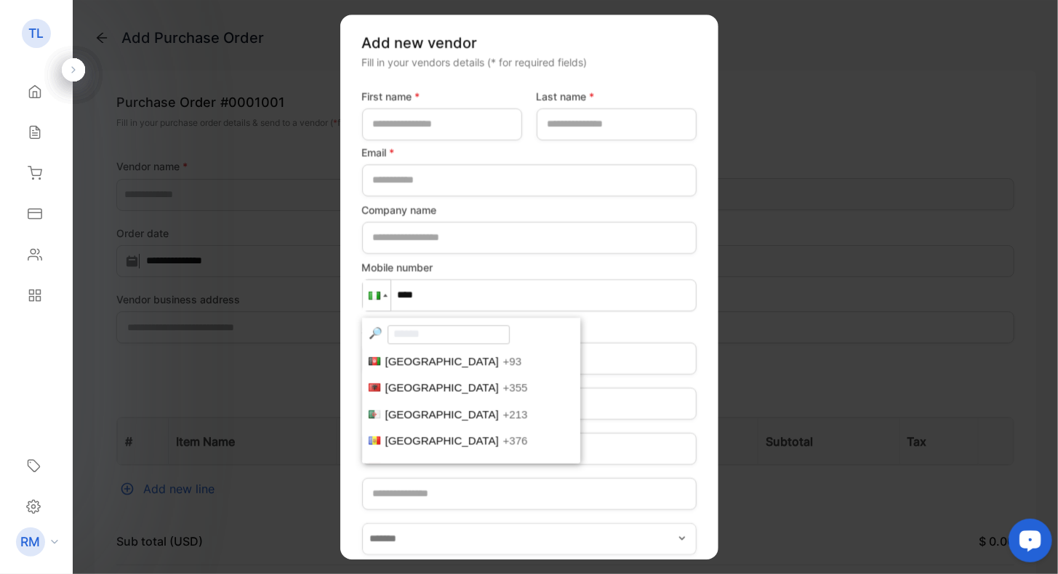
scroll to position [3575, 0]
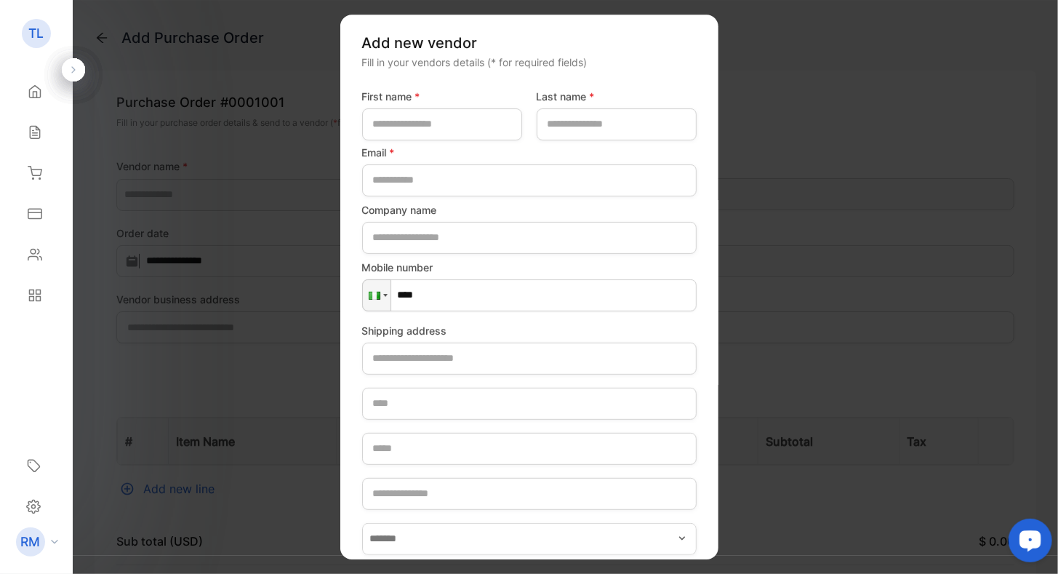
click at [641, 313] on form "First name * Last name * Email * Company name Mobile number Phone **** Shipping…" at bounding box center [529, 482] width 334 height 797
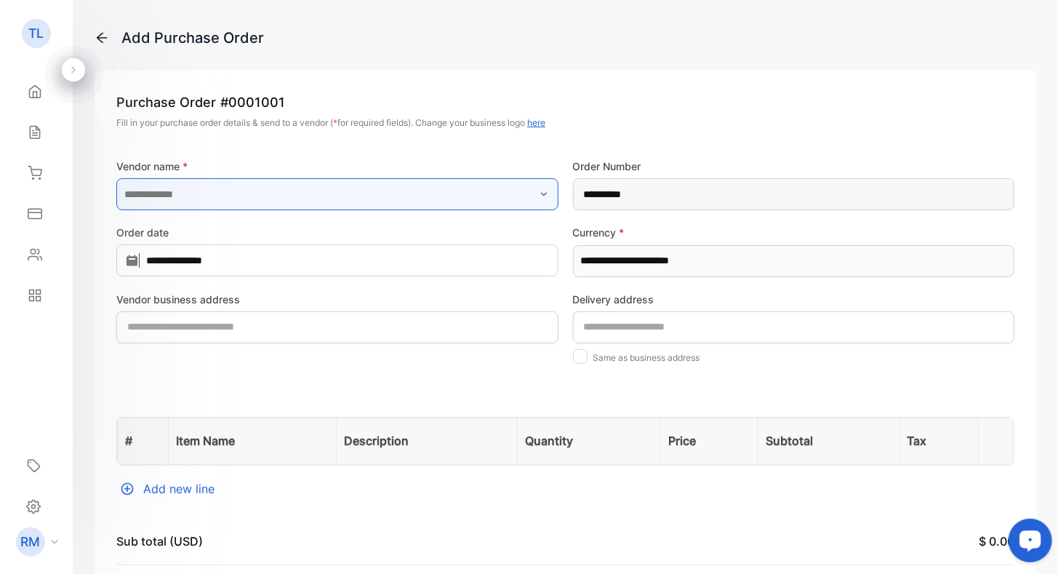
click at [182, 190] on input "text" at bounding box center [337, 194] width 442 height 32
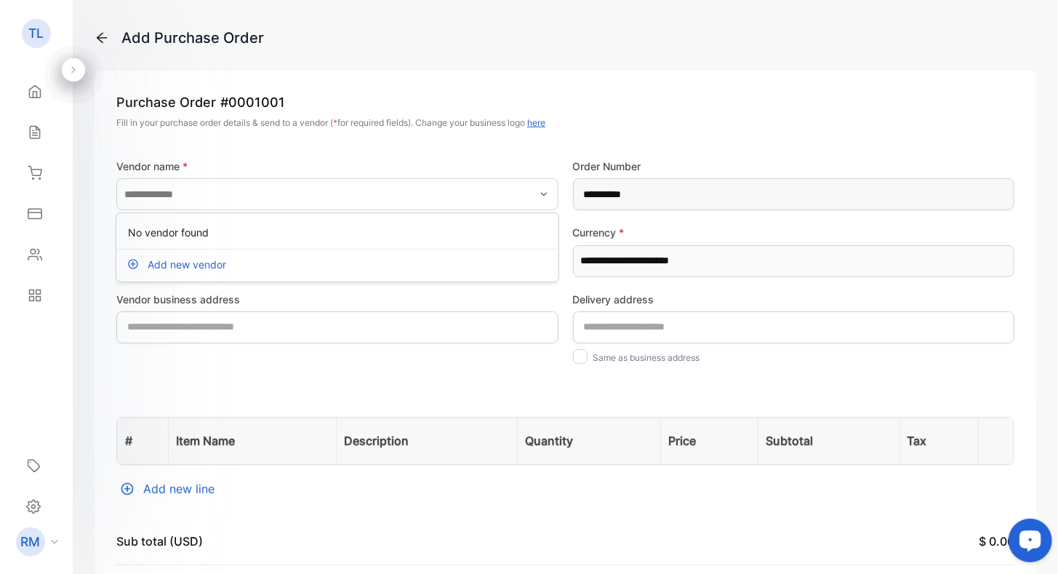
click at [164, 263] on p "Add new vendor" at bounding box center [187, 264] width 79 height 15
drag, startPoint x: 794, startPoint y: 23, endPoint x: 753, endPoint y: 40, distance: 44.0
click at [76, 69] on icon at bounding box center [73, 70] width 10 height 10
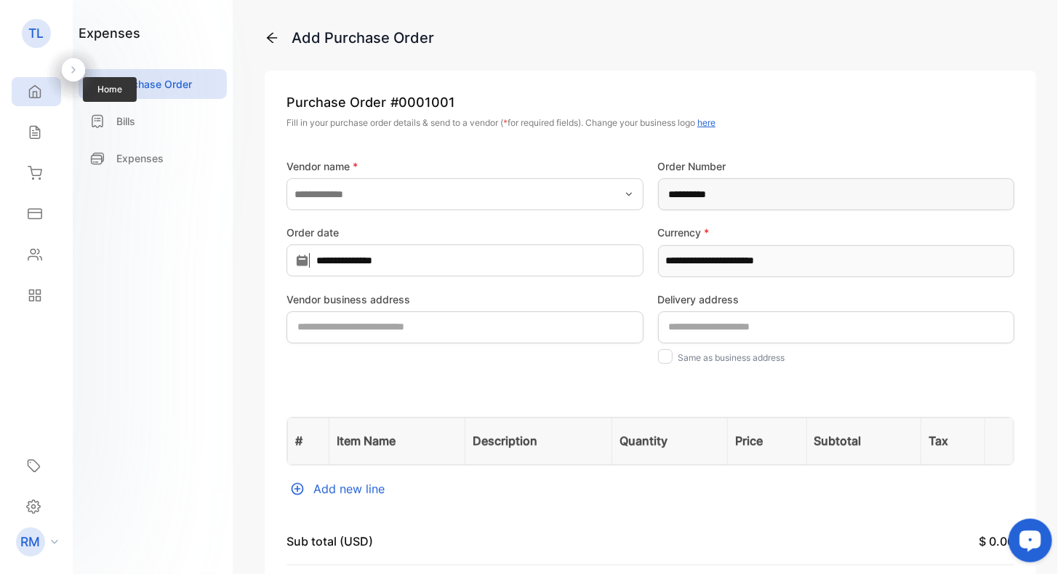
click at [42, 92] on div "Home" at bounding box center [36, 91] width 49 height 29
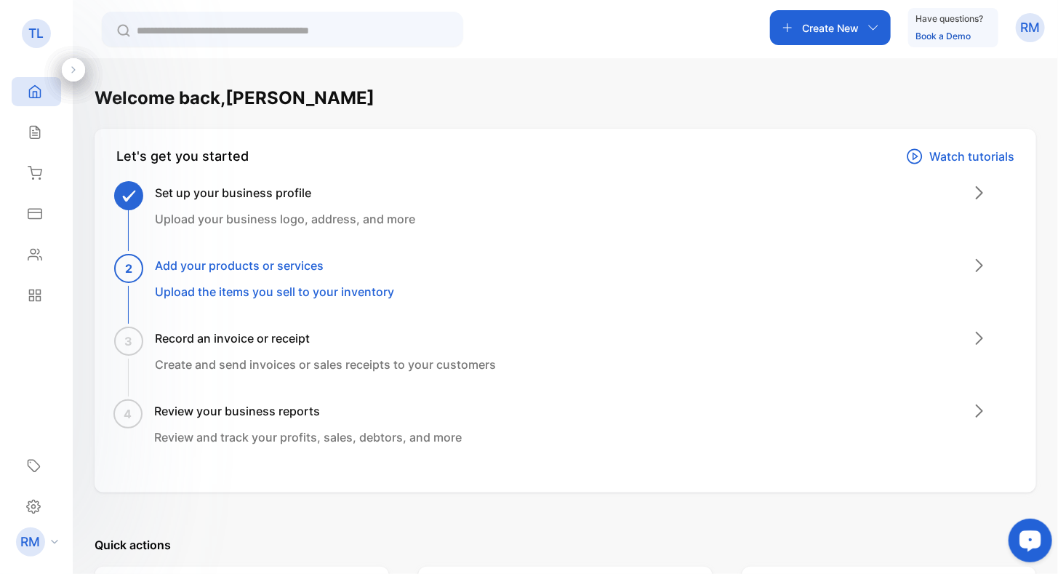
click at [233, 276] on div "2 Add your products or services Upload the items you sell to your inventory" at bounding box center [274, 279] width 239 height 44
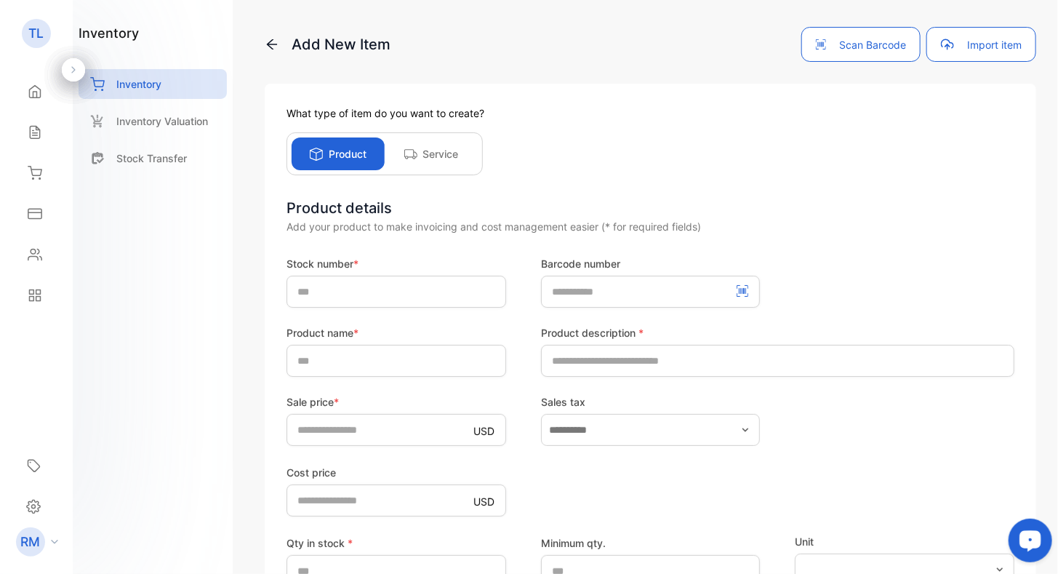
click at [966, 52] on button "Import item" at bounding box center [981, 44] width 110 height 35
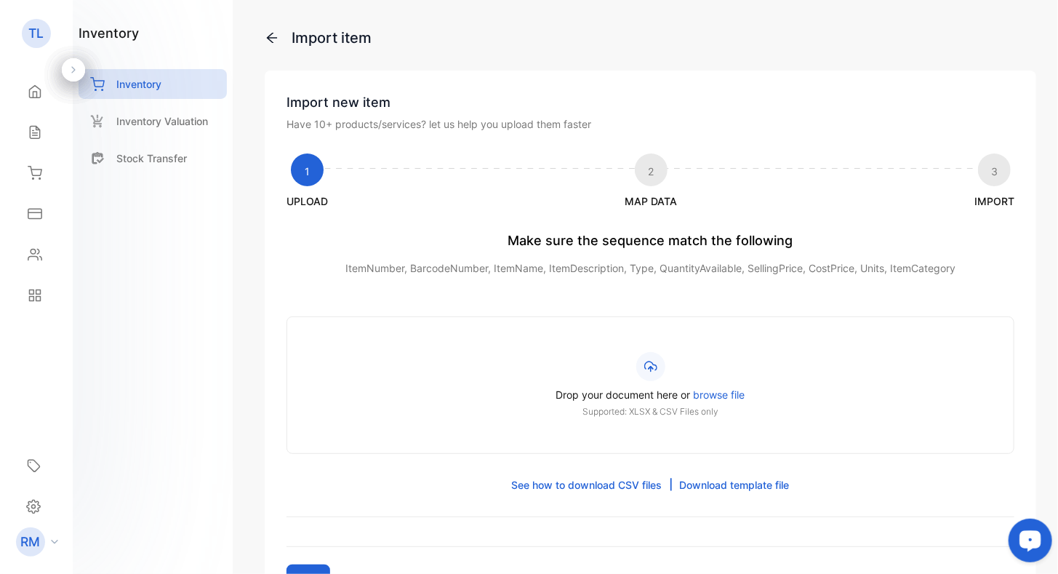
click at [722, 481] on link "Download template file" at bounding box center [735, 484] width 110 height 15
click at [228, 257] on div "inventory Inventory Inventory Valuation Stock Transfer" at bounding box center [153, 287] width 160 height 574
click at [184, 119] on p "Inventory Valuation" at bounding box center [162, 120] width 92 height 15
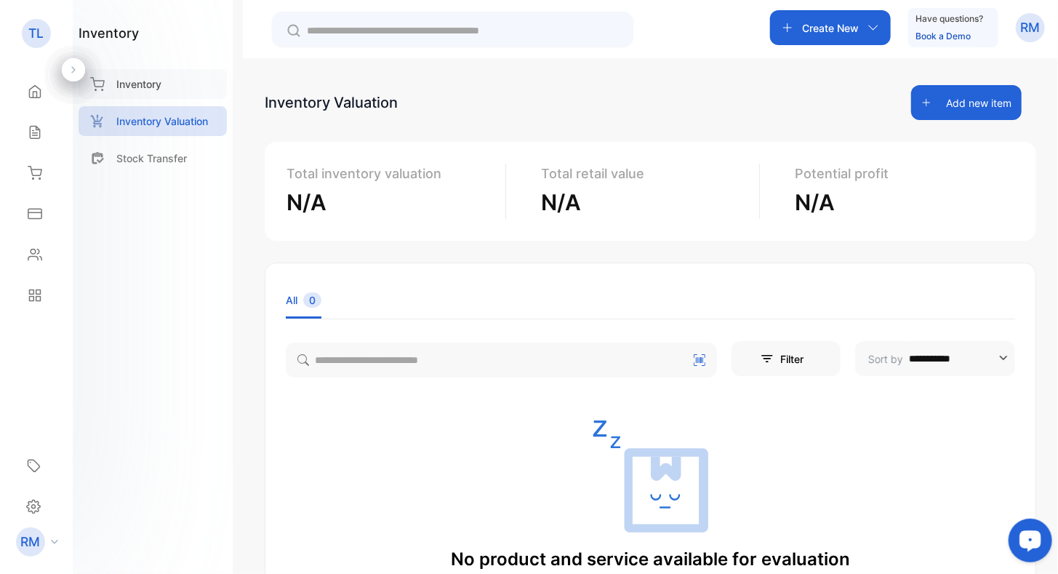
click at [182, 91] on div "**********" at bounding box center [529, 330] width 1058 height 661
click at [162, 82] on div "Inventory" at bounding box center [153, 84] width 148 height 30
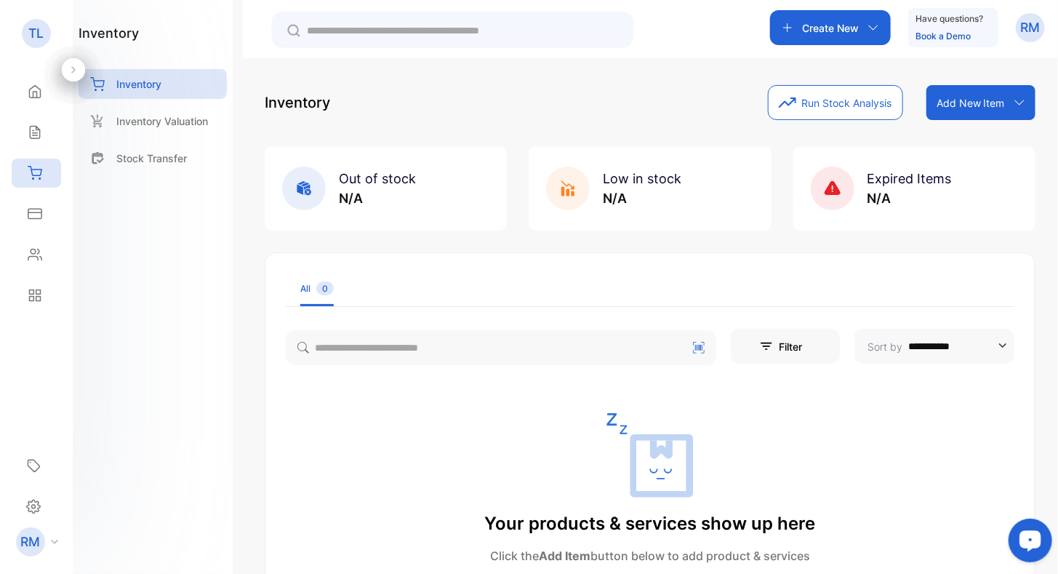
click at [838, 191] on icon at bounding box center [833, 188] width 44 height 44
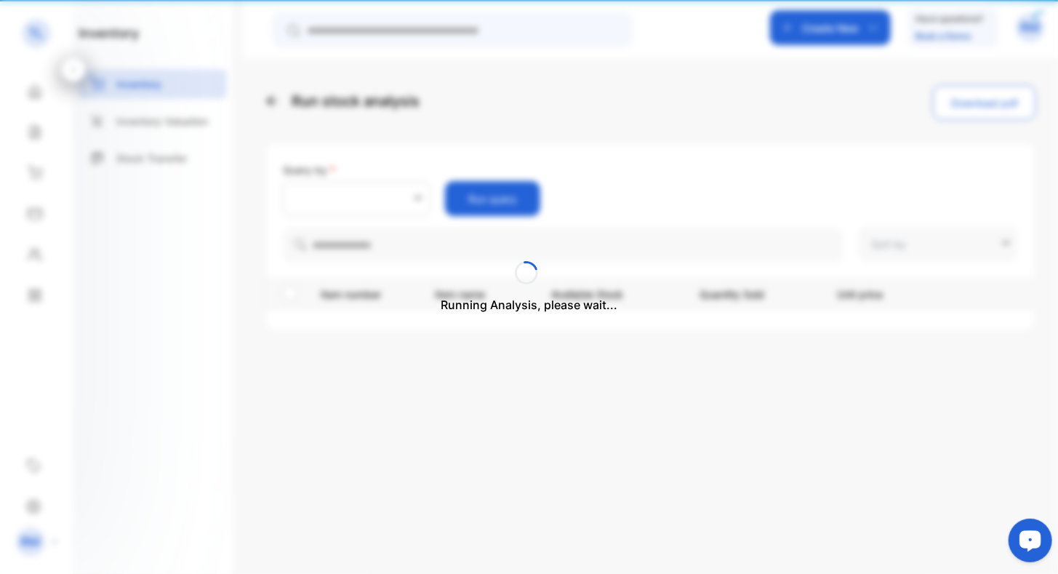
type input "**********"
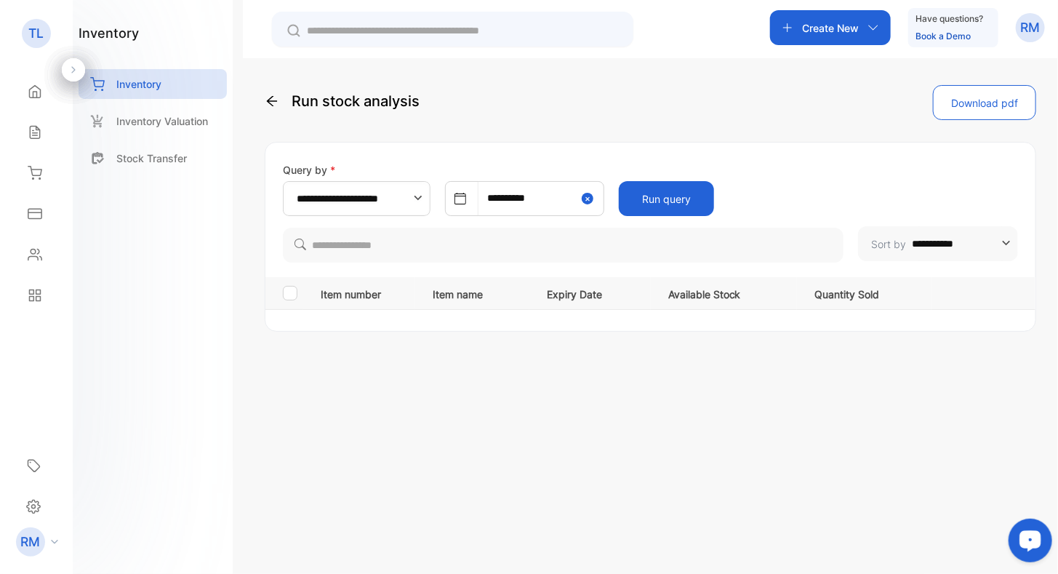
drag, startPoint x: 521, startPoint y: 77, endPoint x: 513, endPoint y: 77, distance: 8.0
click at [521, 76] on div "**********" at bounding box center [650, 345] width 815 height 574
click at [268, 98] on icon at bounding box center [272, 101] width 15 height 15
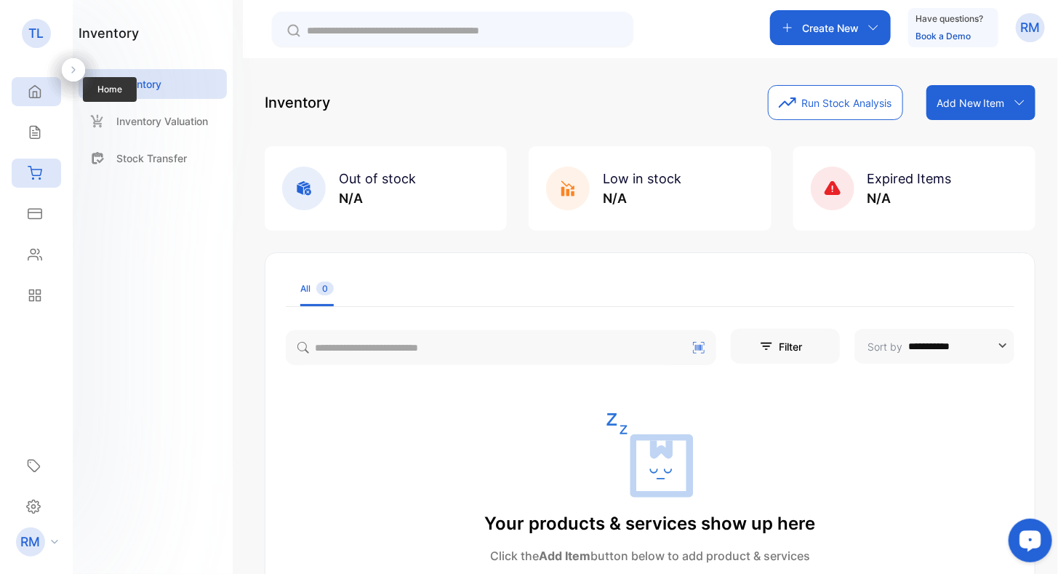
click at [36, 87] on icon at bounding box center [35, 91] width 15 height 15
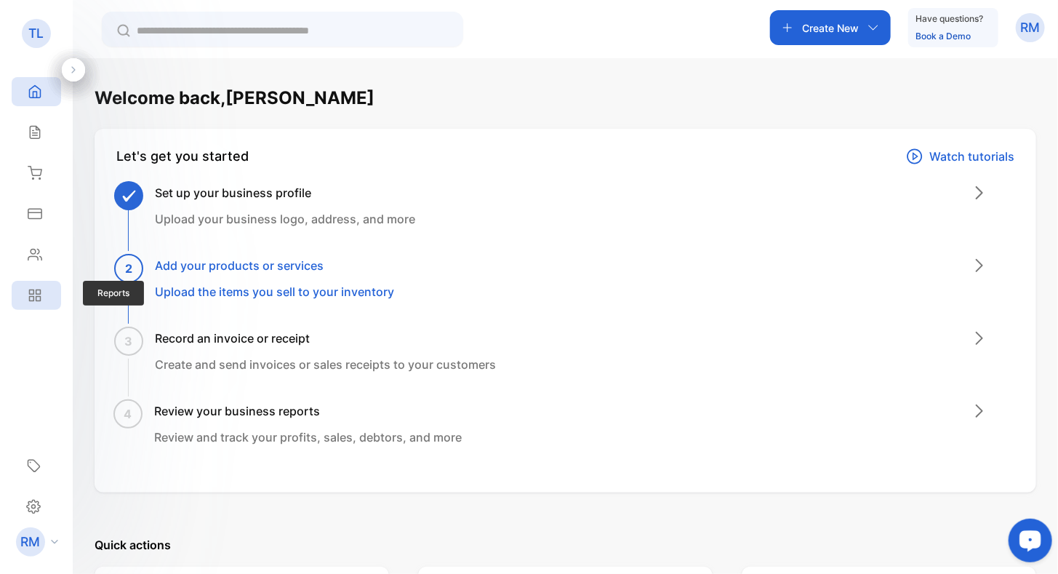
click at [41, 292] on icon at bounding box center [35, 295] width 15 height 15
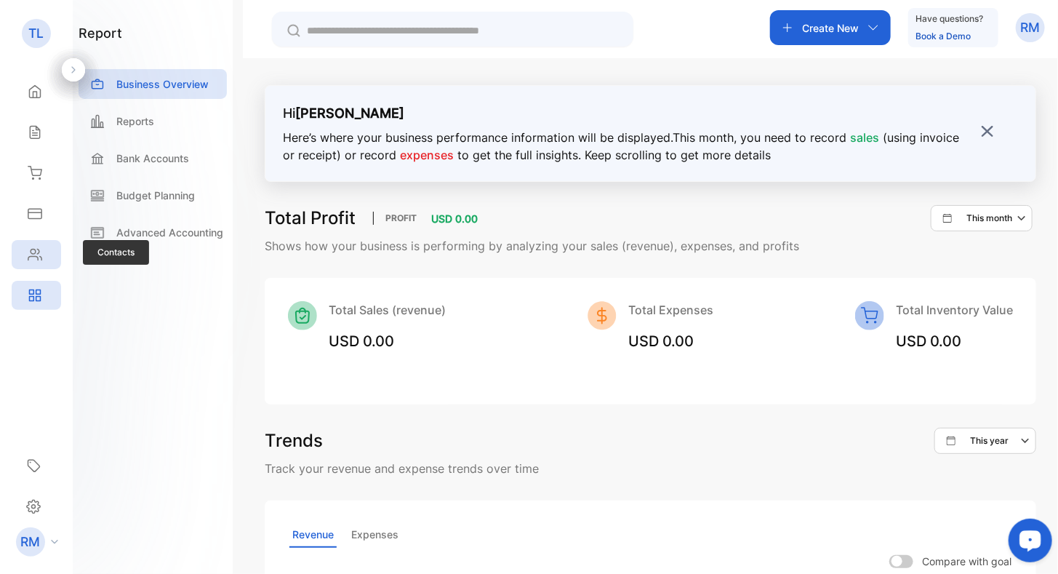
click at [41, 259] on icon at bounding box center [34, 254] width 13 height 11
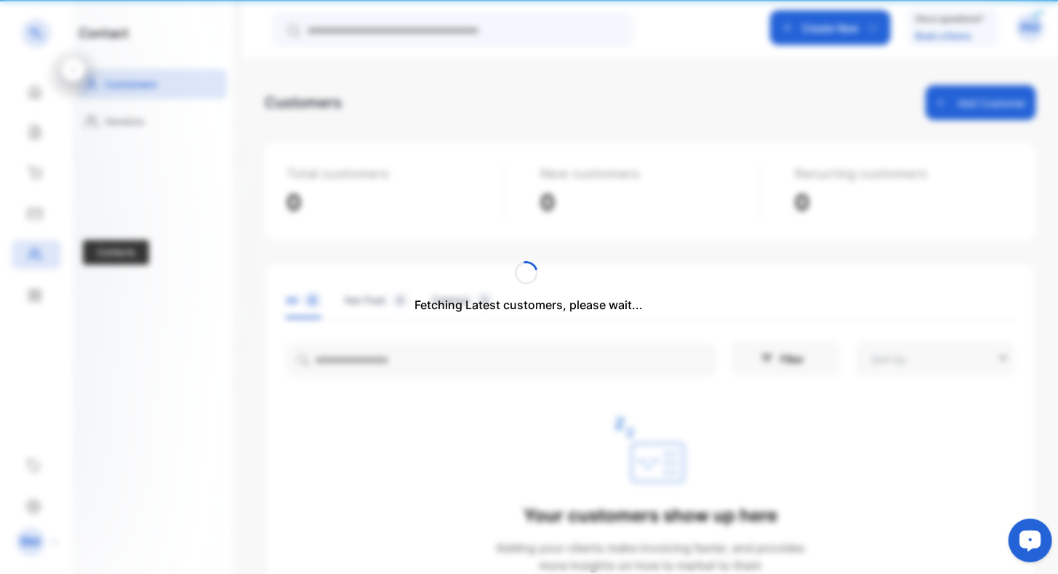
type input "**********"
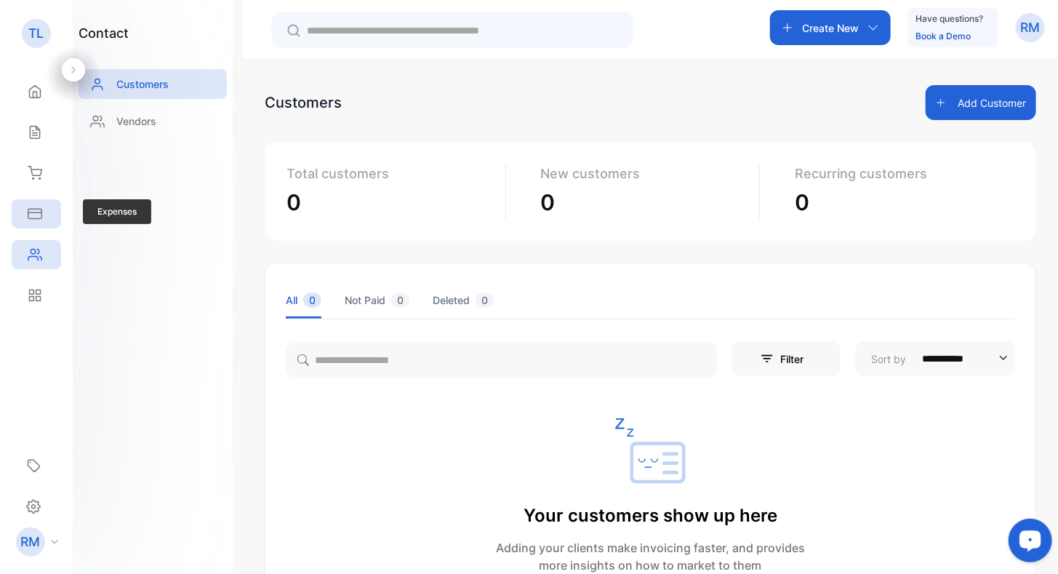
click at [41, 222] on div "Expenses" at bounding box center [36, 213] width 49 height 29
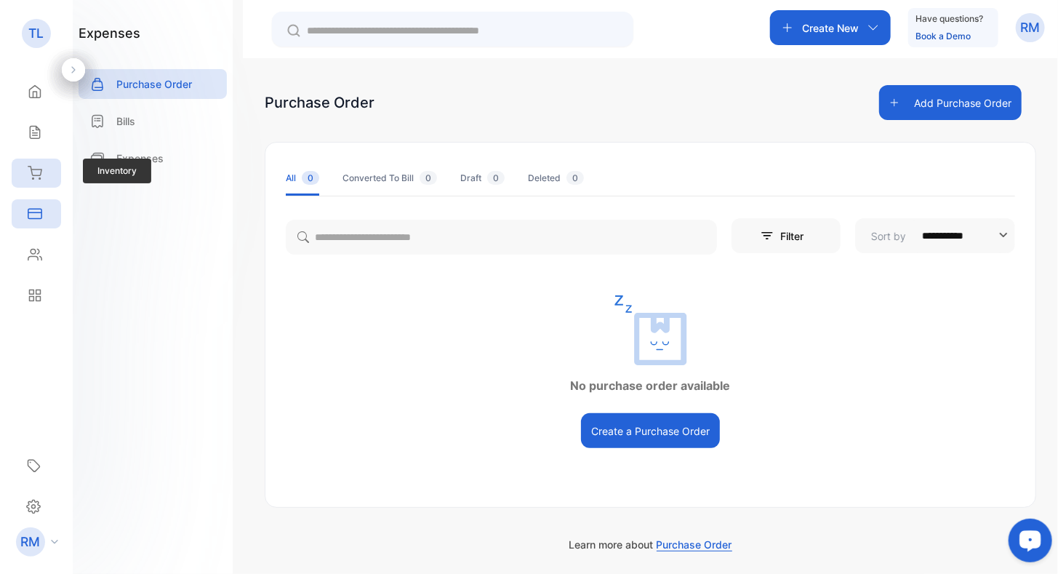
click at [43, 178] on div "Inventory" at bounding box center [36, 172] width 49 height 29
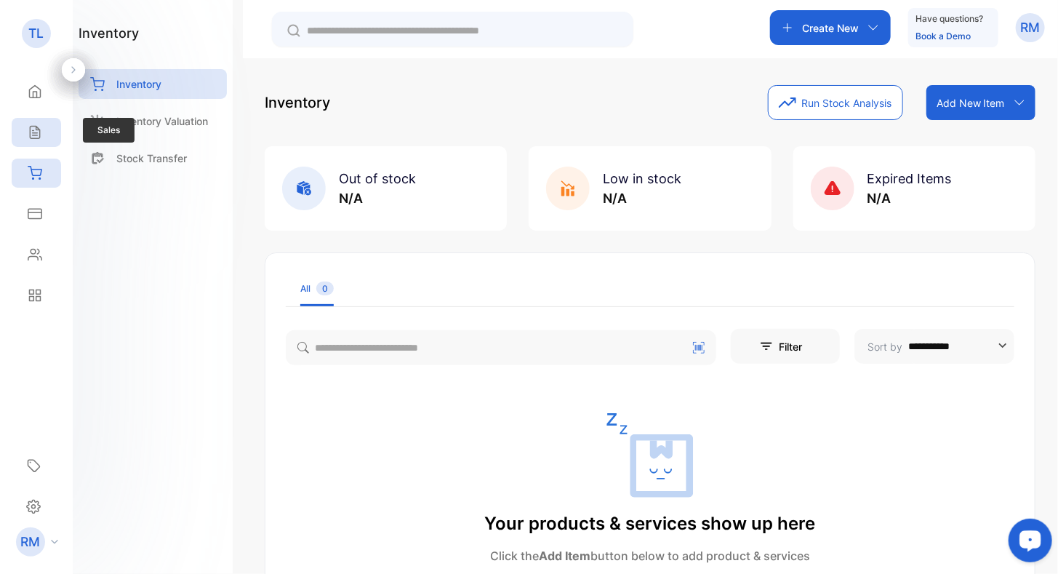
click at [33, 131] on icon at bounding box center [35, 132] width 15 height 15
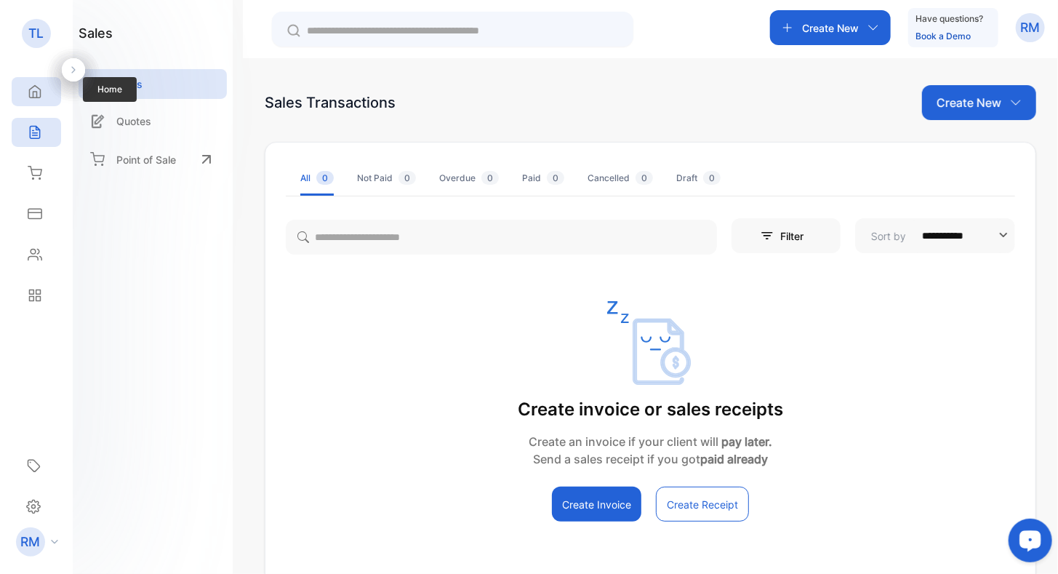
click at [45, 95] on div "Home" at bounding box center [36, 91] width 49 height 29
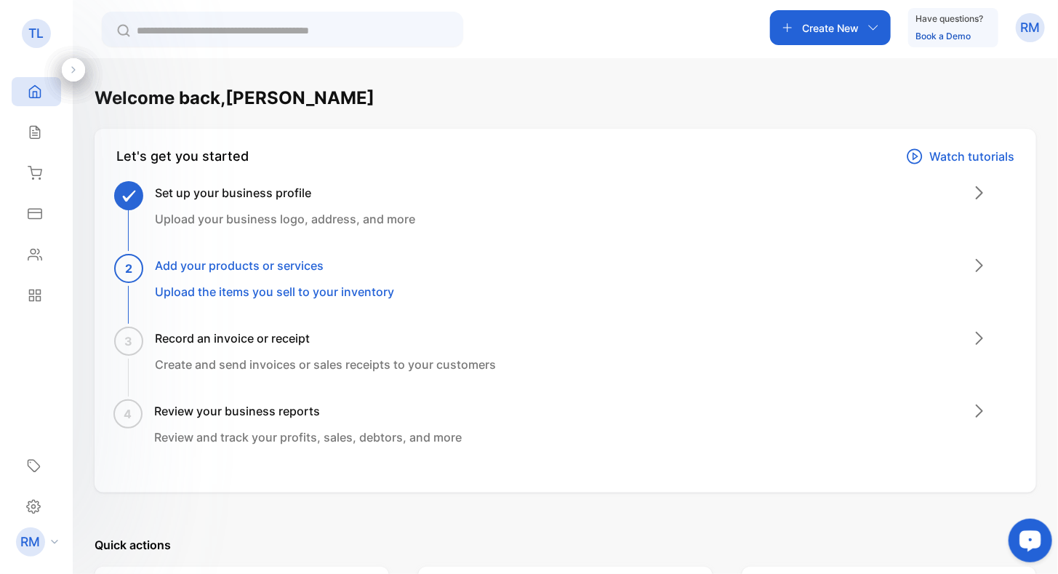
click at [874, 24] on icon "button" at bounding box center [873, 28] width 12 height 12
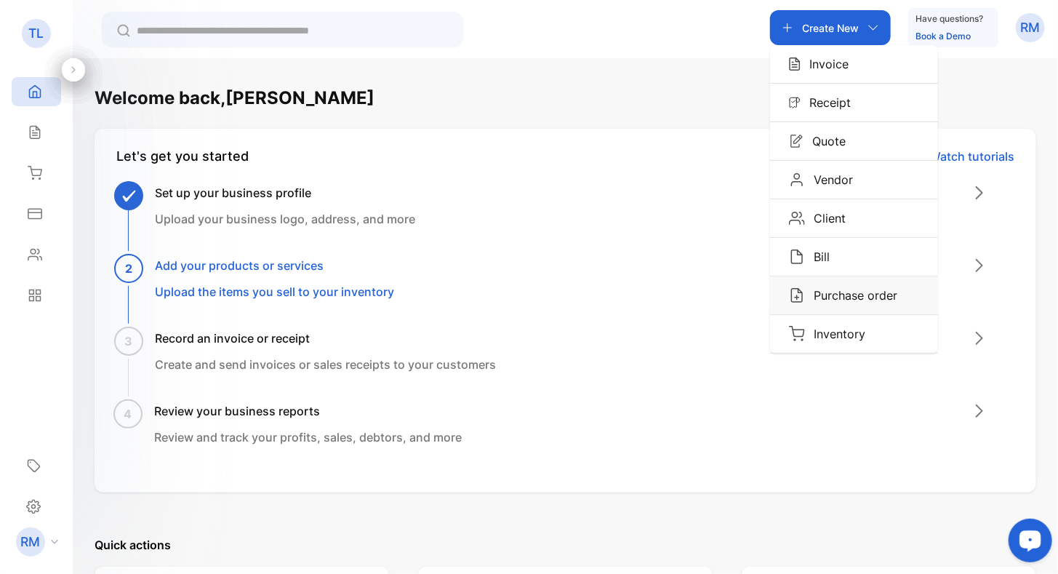
click at [830, 295] on p "Purchase order" at bounding box center [851, 294] width 92 height 17
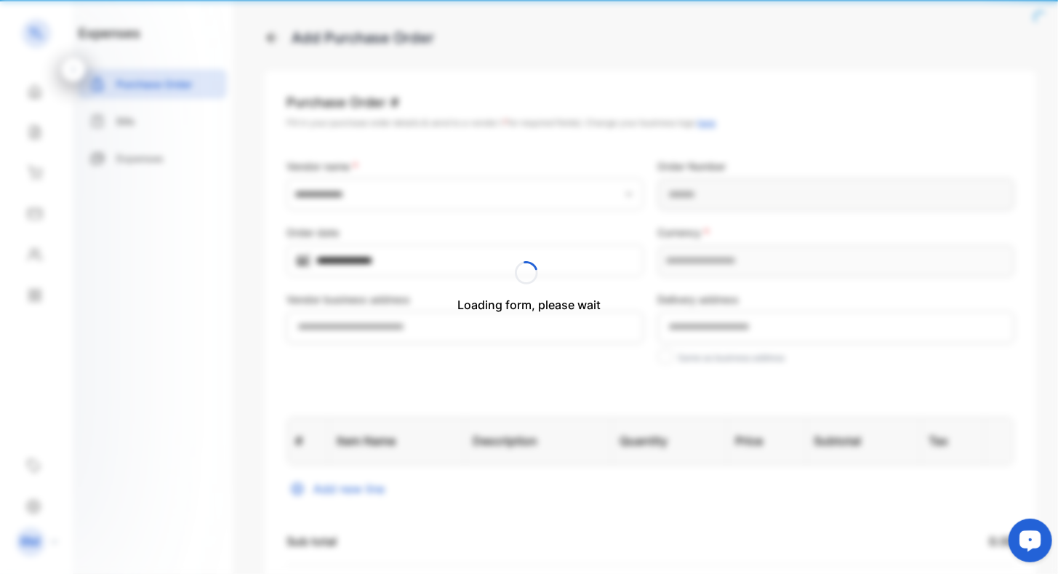
type input "**********"
type Number-inputPurchaseOrderNumber "**********"
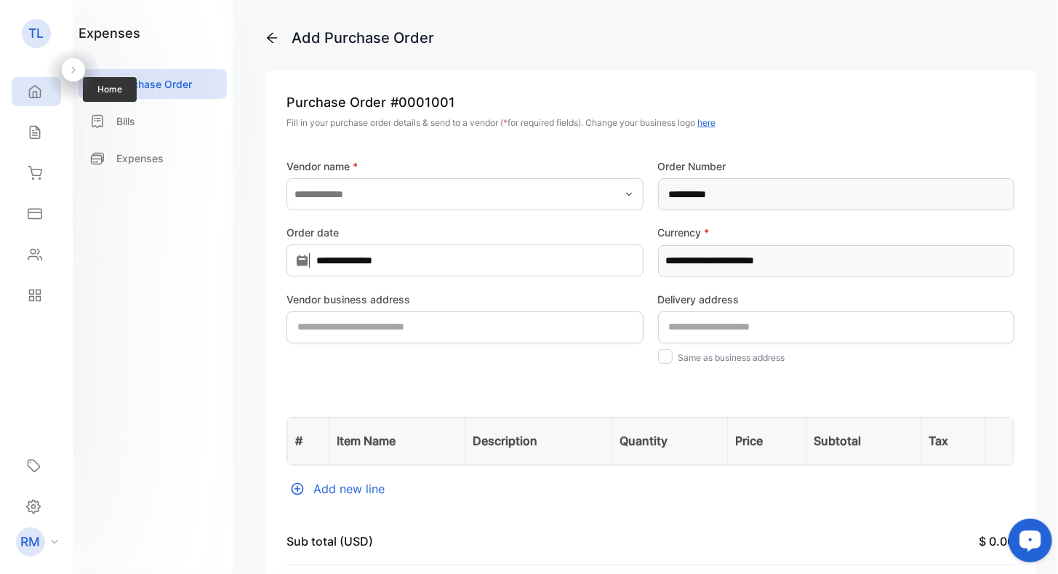
click at [39, 98] on icon at bounding box center [35, 91] width 15 height 15
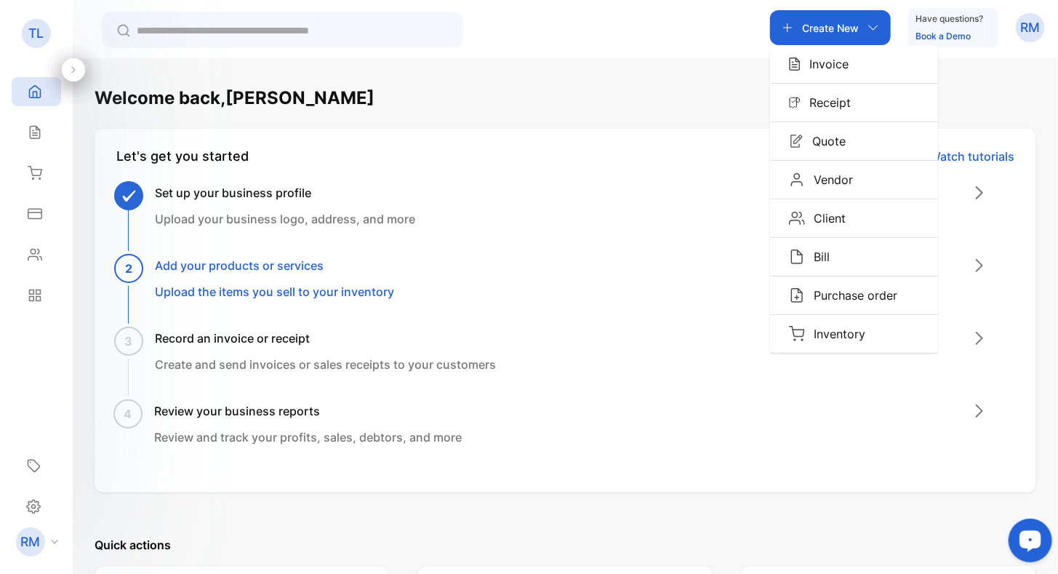
click at [848, 25] on p "Create New" at bounding box center [830, 27] width 57 height 15
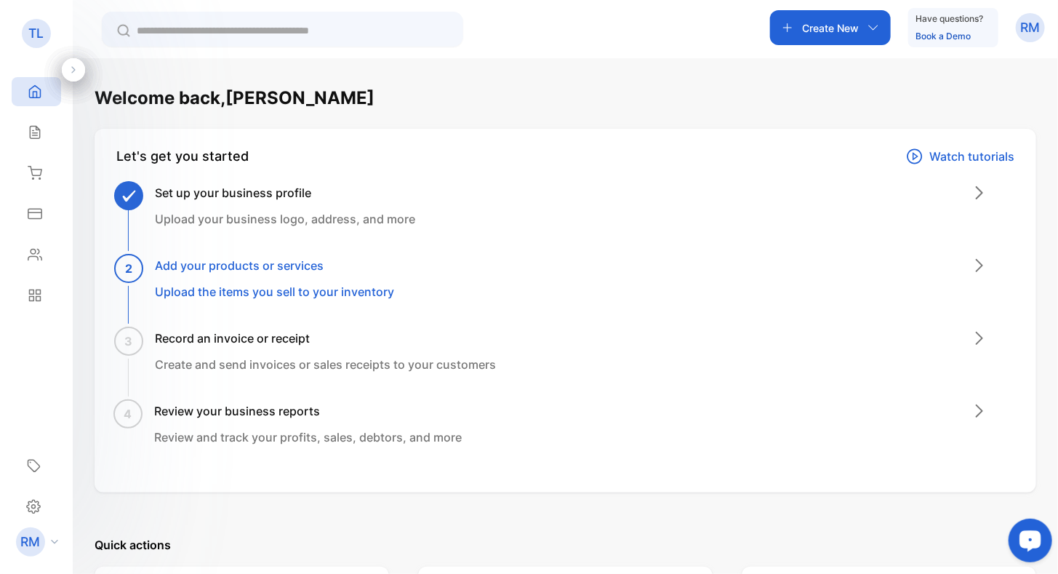
click at [859, 28] on div "Create New" at bounding box center [830, 27] width 121 height 35
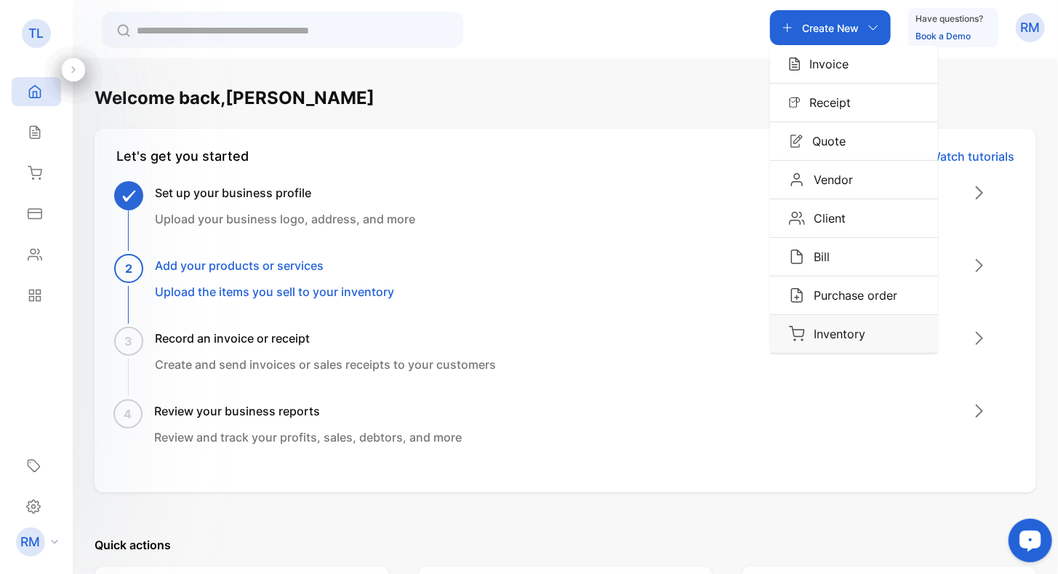
click at [838, 333] on p "Inventory" at bounding box center [835, 333] width 60 height 17
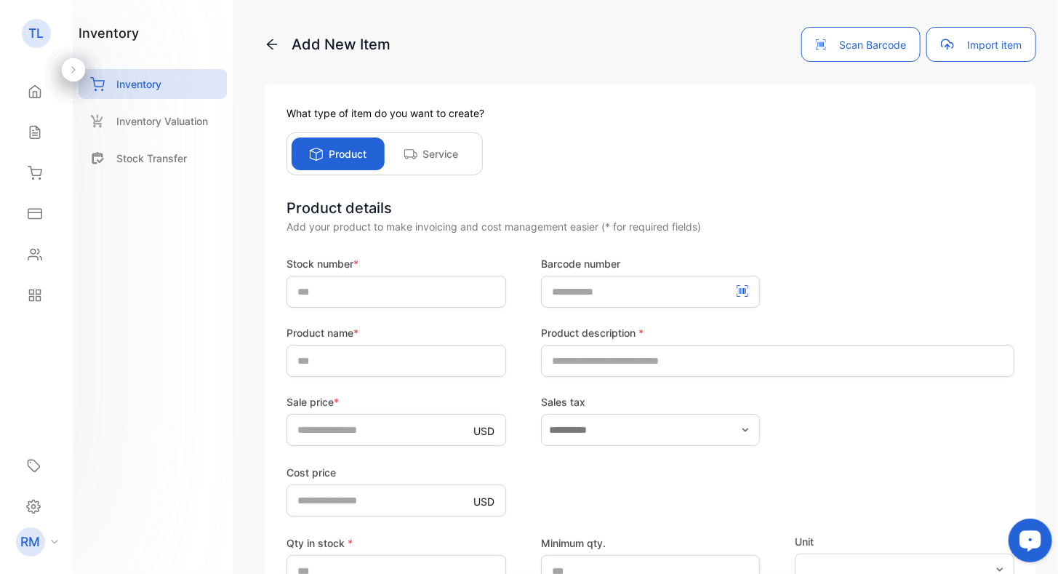
scroll to position [145, 0]
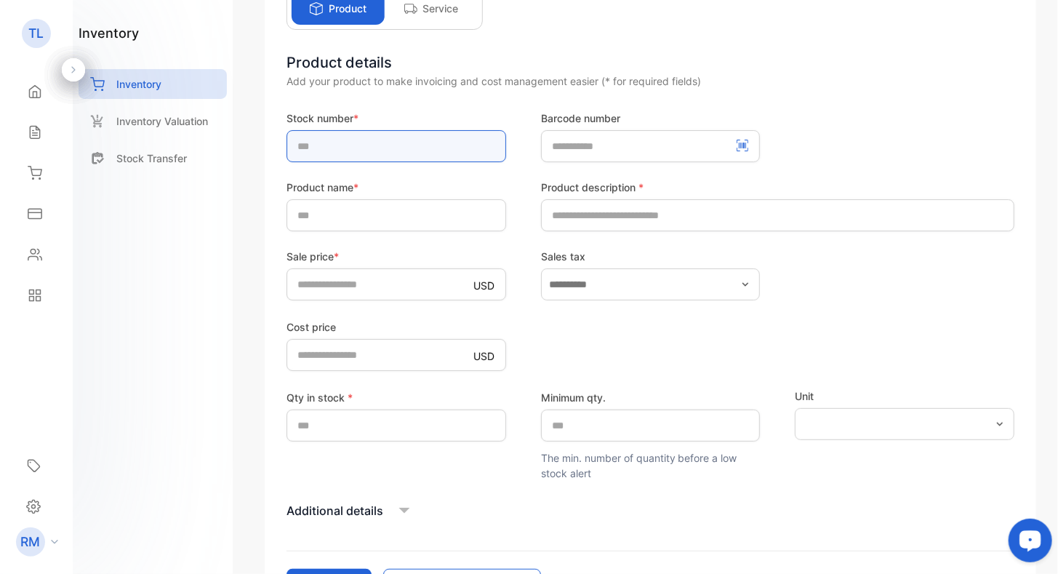
click at [309, 155] on input "text" at bounding box center [396, 146] width 220 height 32
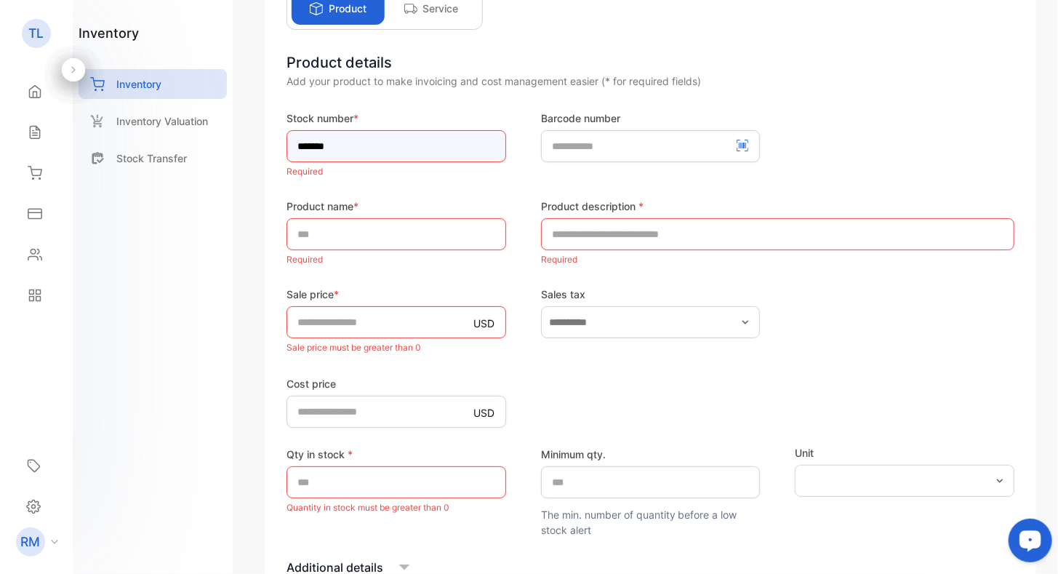
type input "*******"
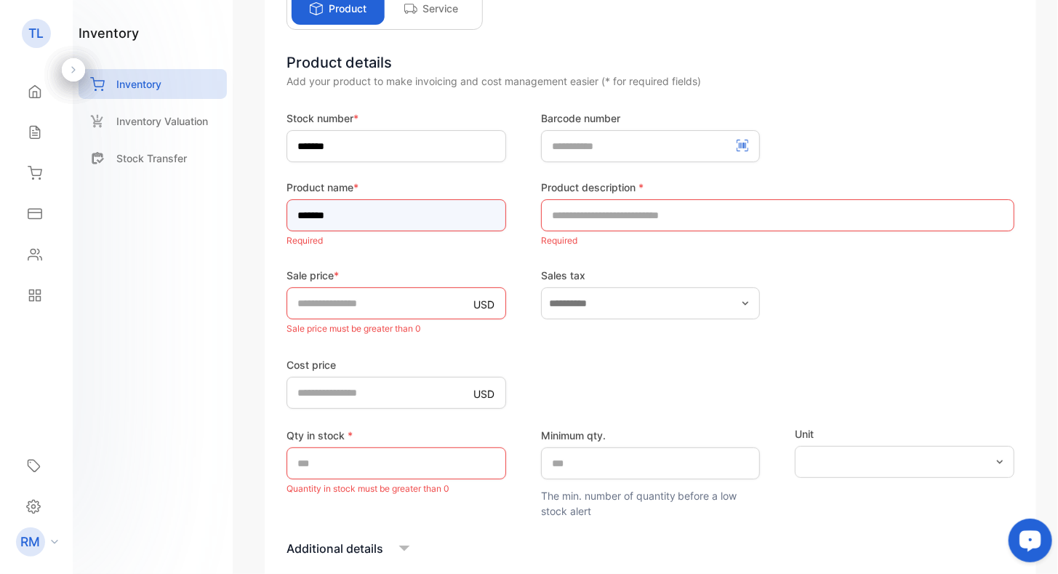
type input "*******"
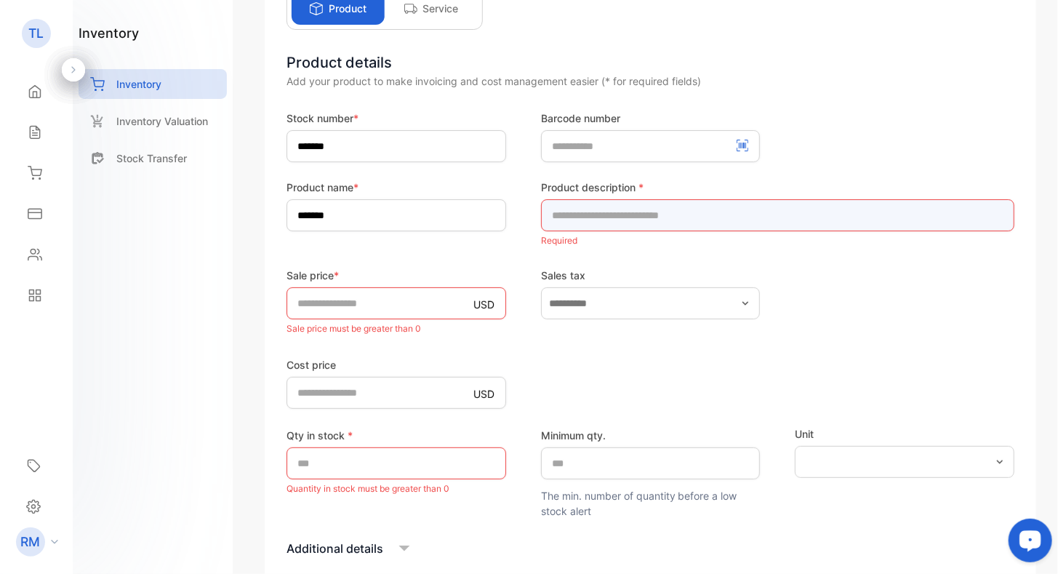
paste input "**********"
type input "**********"
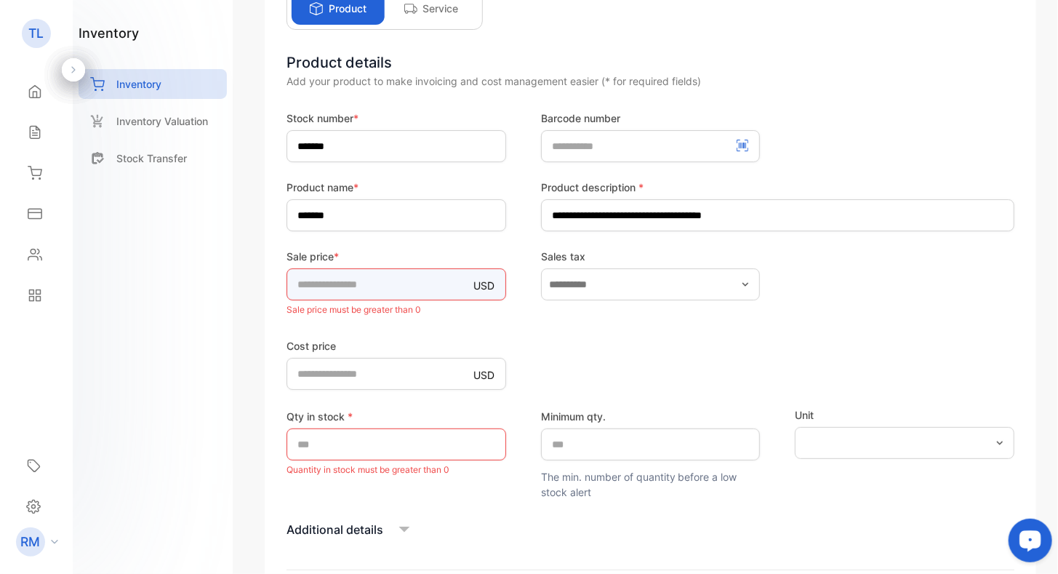
type input "**"
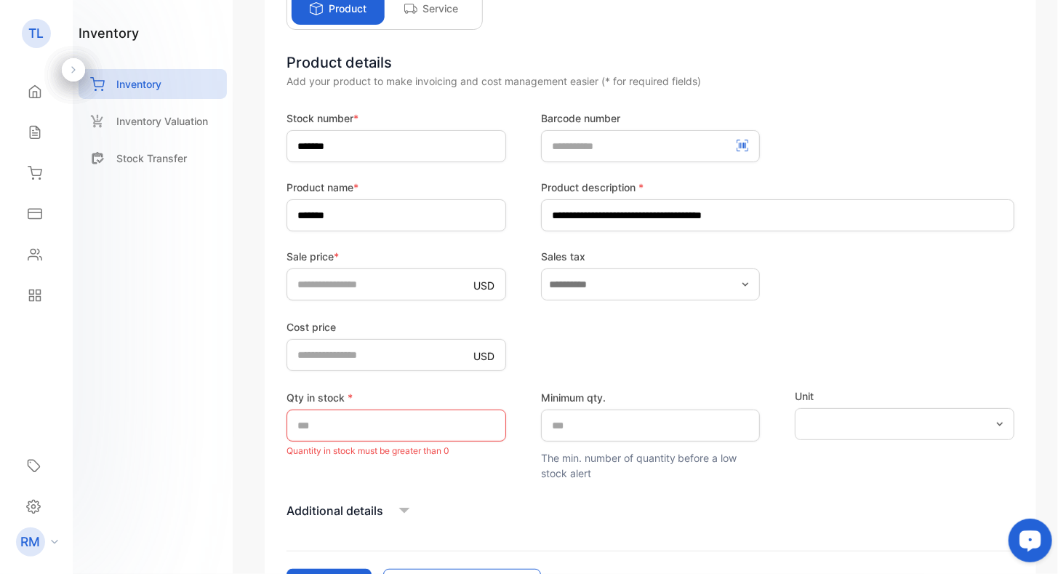
click at [742, 284] on icon "button" at bounding box center [745, 284] width 6 height 4
click at [600, 356] on p "Add New Tax" at bounding box center [604, 358] width 65 height 15
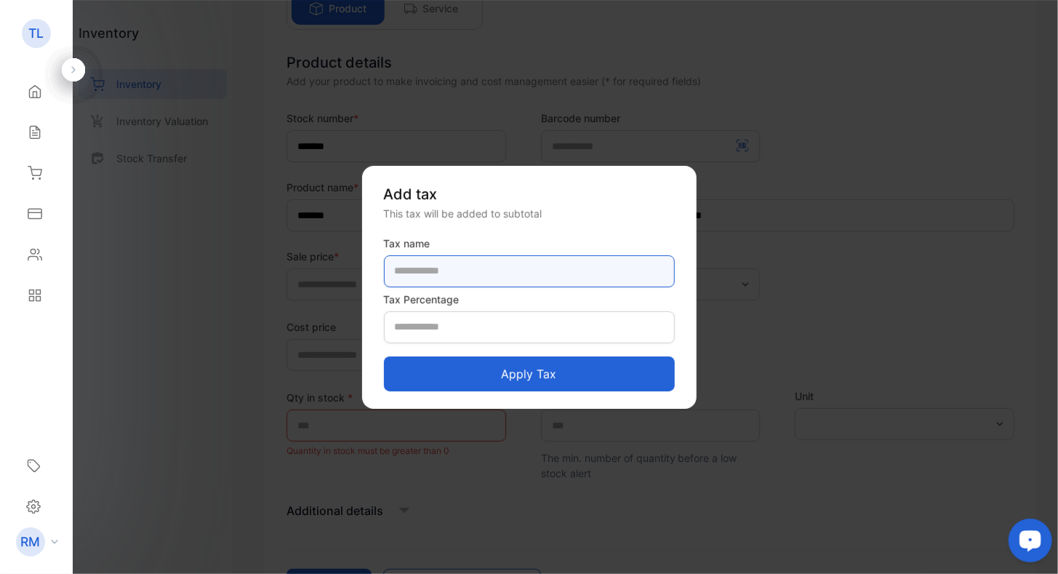
click at [489, 268] on name-inputTaxName "text" at bounding box center [529, 271] width 291 height 32
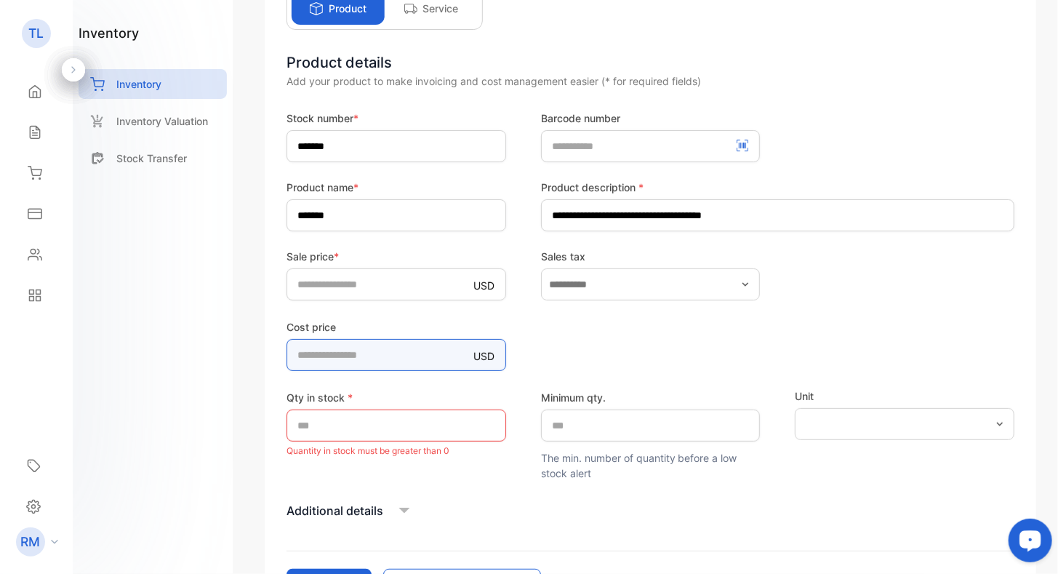
click at [346, 347] on price-inputcostofitem "*" at bounding box center [396, 355] width 220 height 32
type price-inputcostofitem "*"
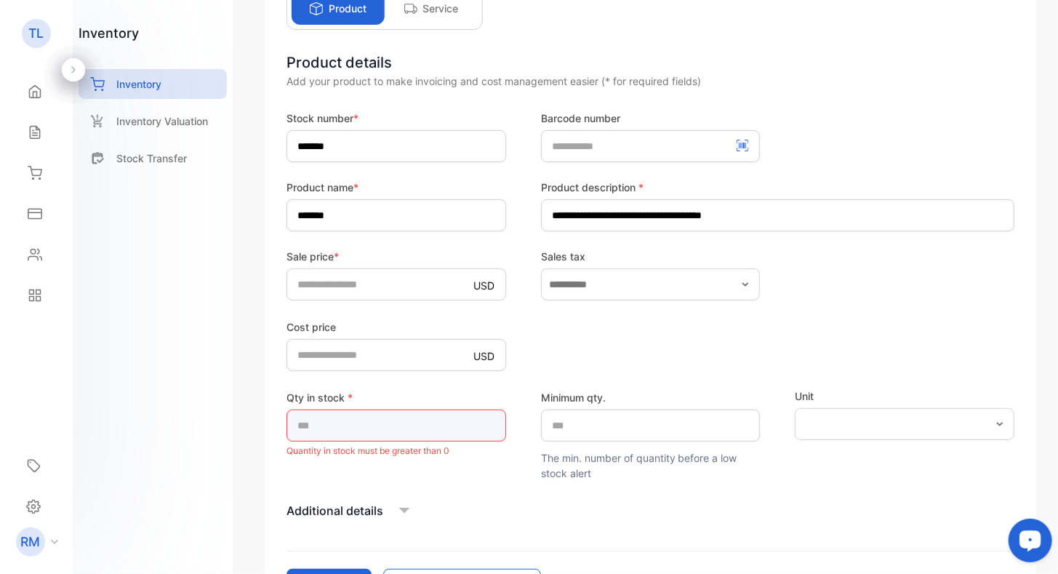
type input "***"
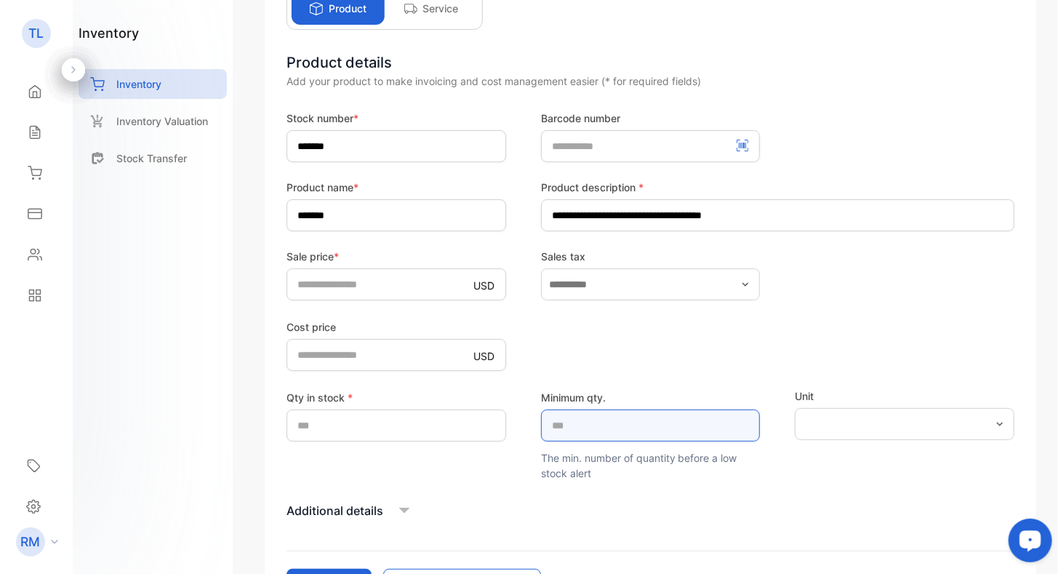
type qty\ "**"
click at [994, 425] on icon "button" at bounding box center [1000, 424] width 12 height 12
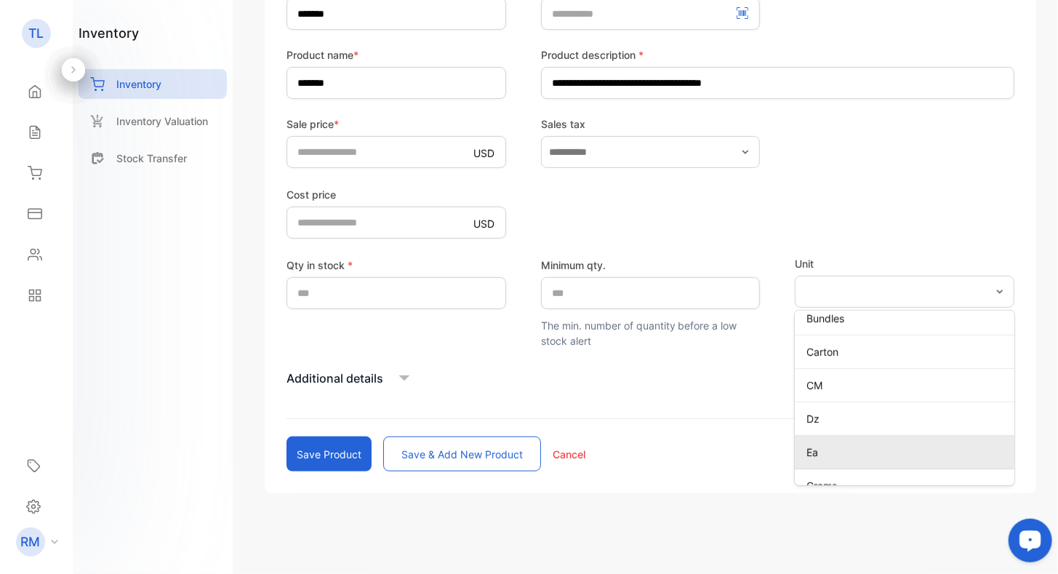
click at [819, 449] on p "Ea" at bounding box center [907, 451] width 202 height 15
type input "**"
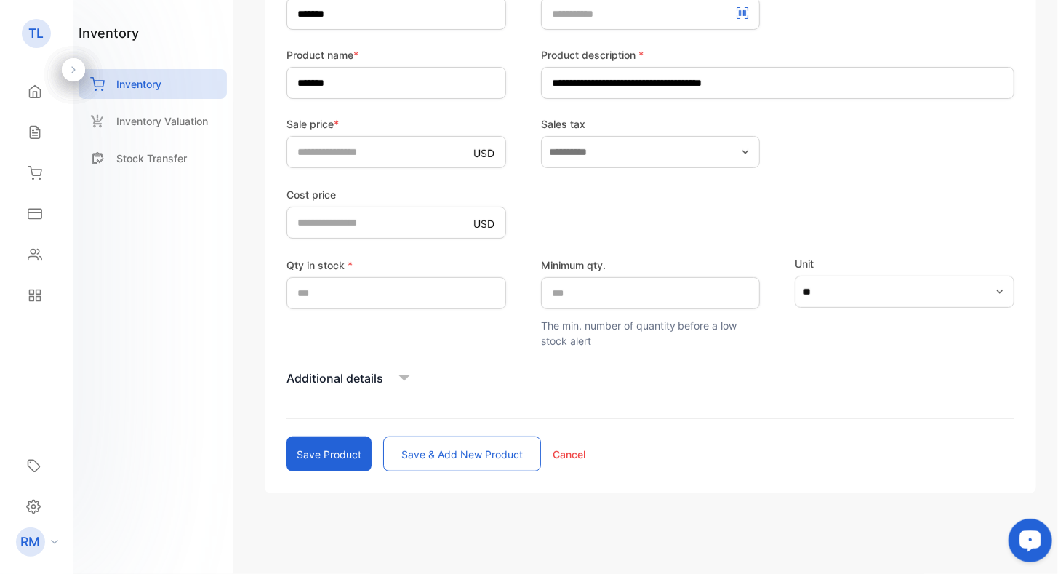
click at [236, 345] on div "**********" at bounding box center [529, 301] width 1058 height 603
click at [313, 457] on button "Save product" at bounding box center [328, 453] width 85 height 35
type input "*"
type price-inputcostofitem "*"
type input "*"
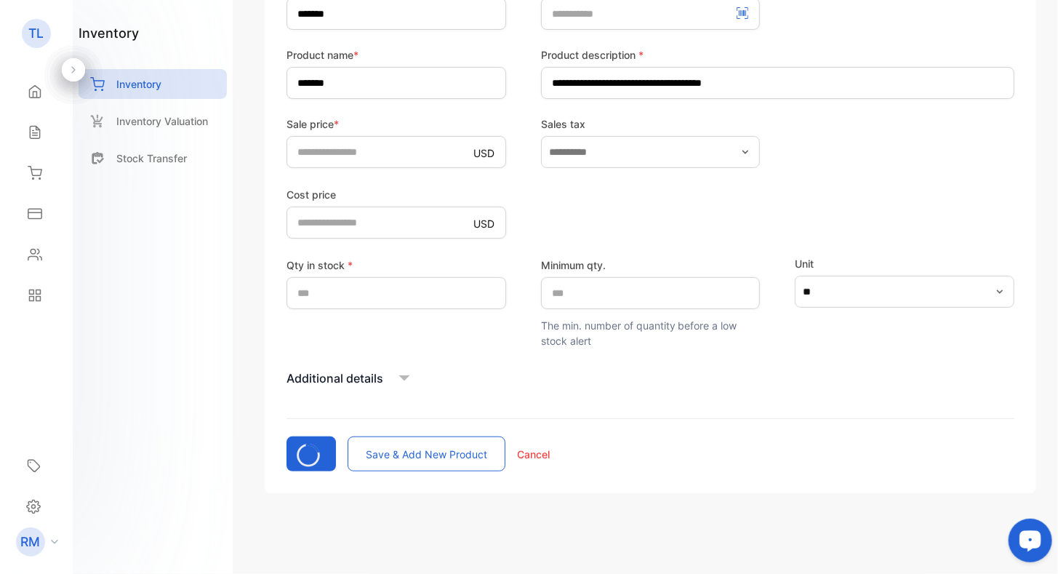
type qty\ "*"
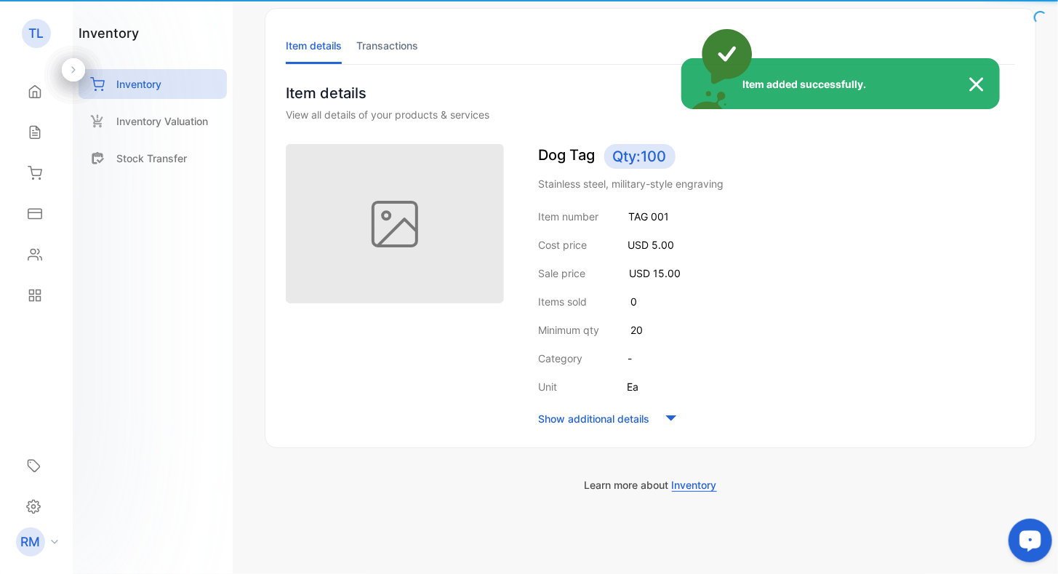
scroll to position [74, 0]
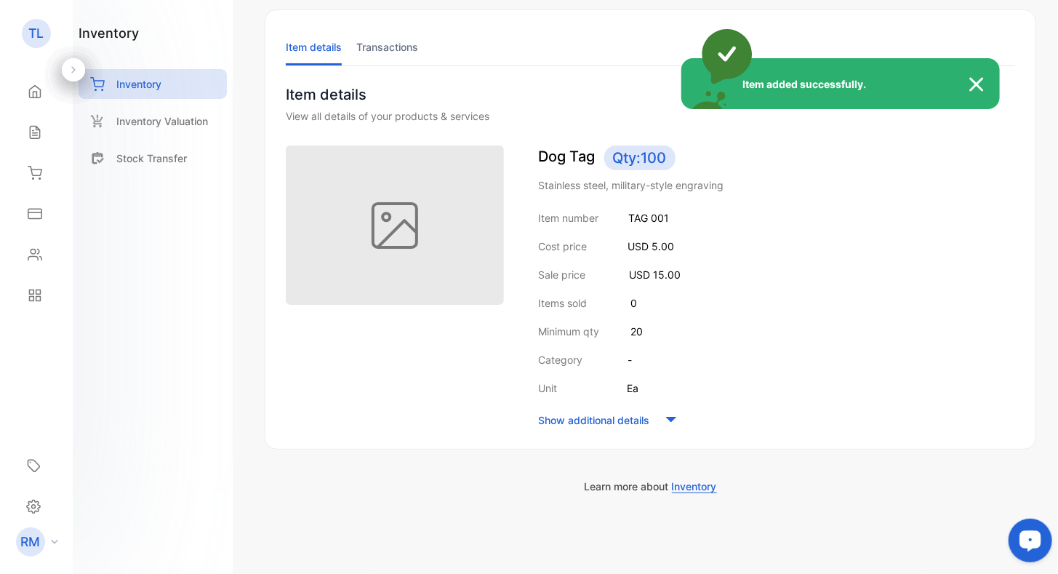
click at [394, 224] on div "Item added successfully." at bounding box center [529, 287] width 1058 height 574
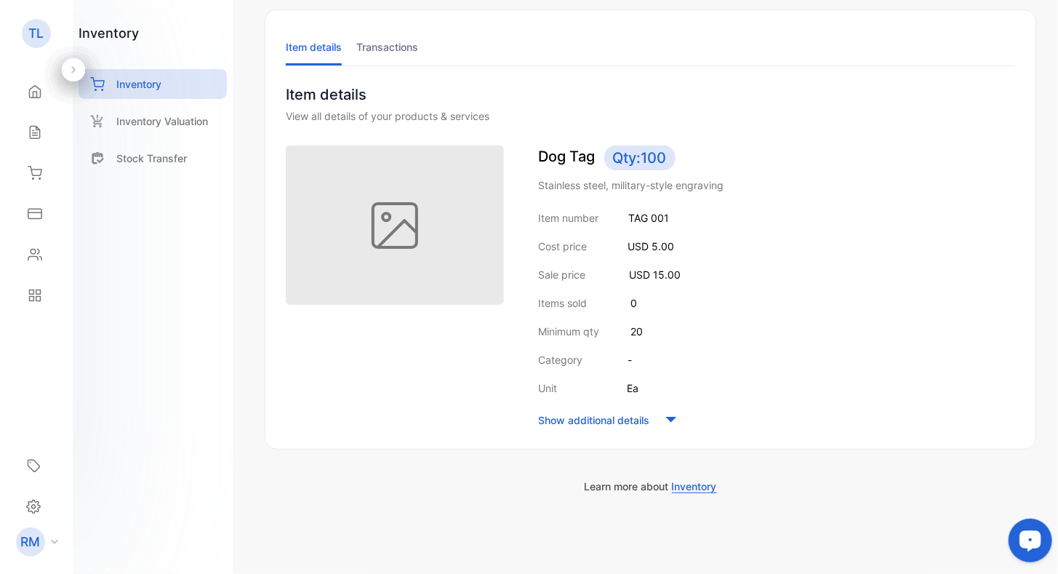
click at [667, 417] on icon at bounding box center [671, 420] width 22 height 22
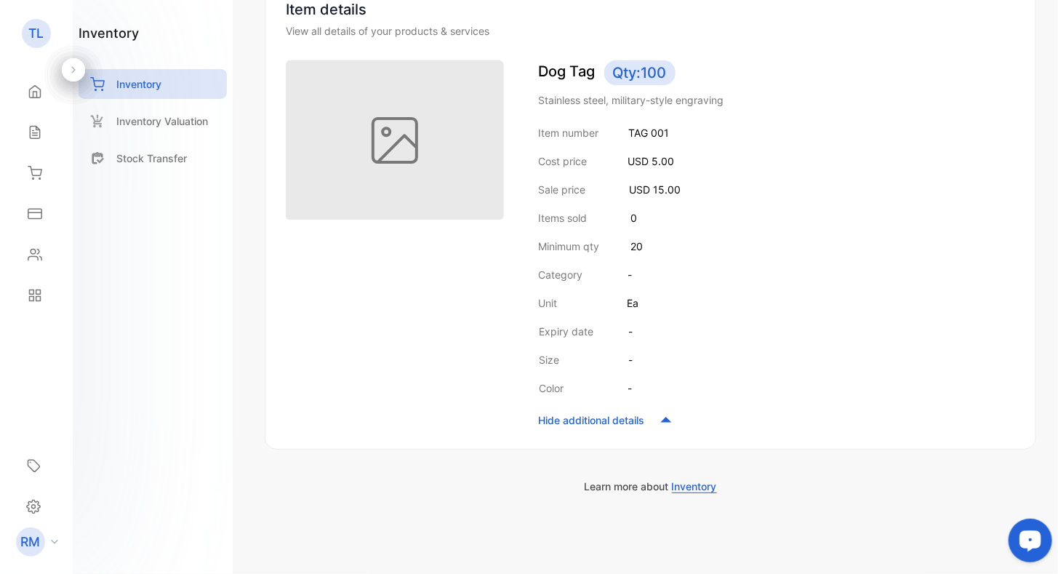
scroll to position [0, 0]
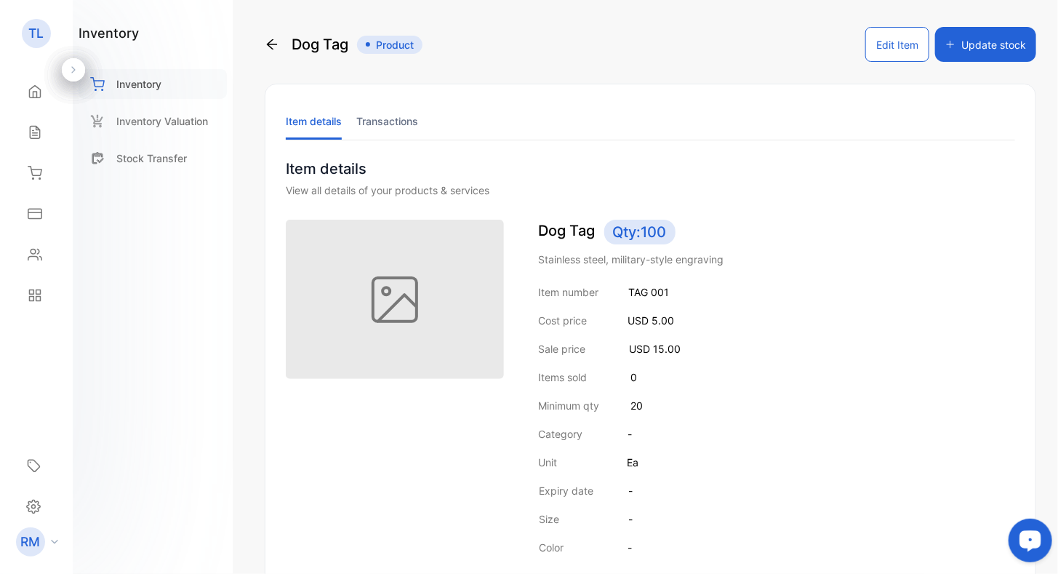
click at [145, 81] on p "Inventory" at bounding box center [138, 83] width 45 height 15
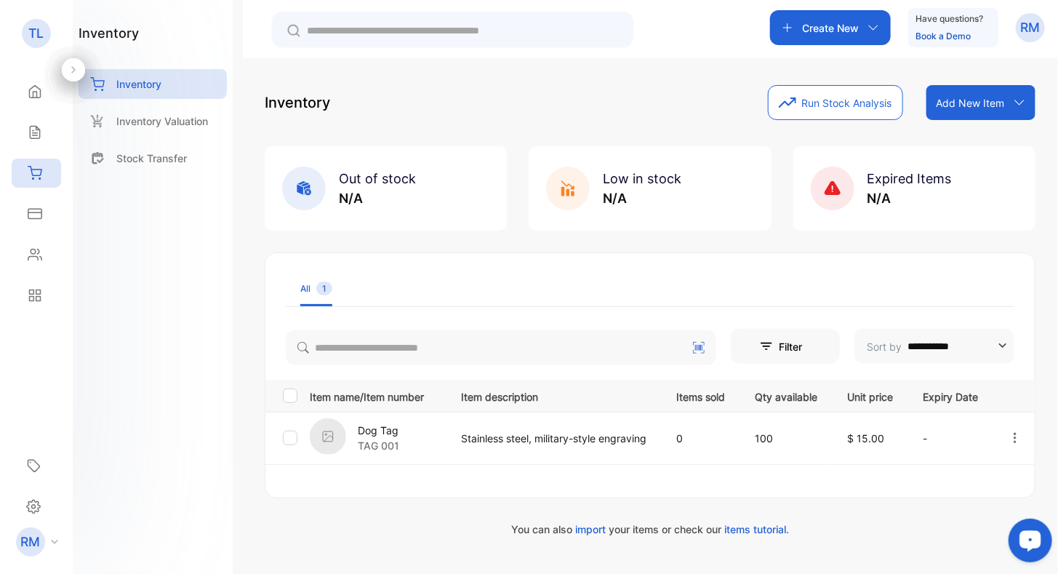
click at [812, 24] on p "Create New" at bounding box center [830, 27] width 57 height 15
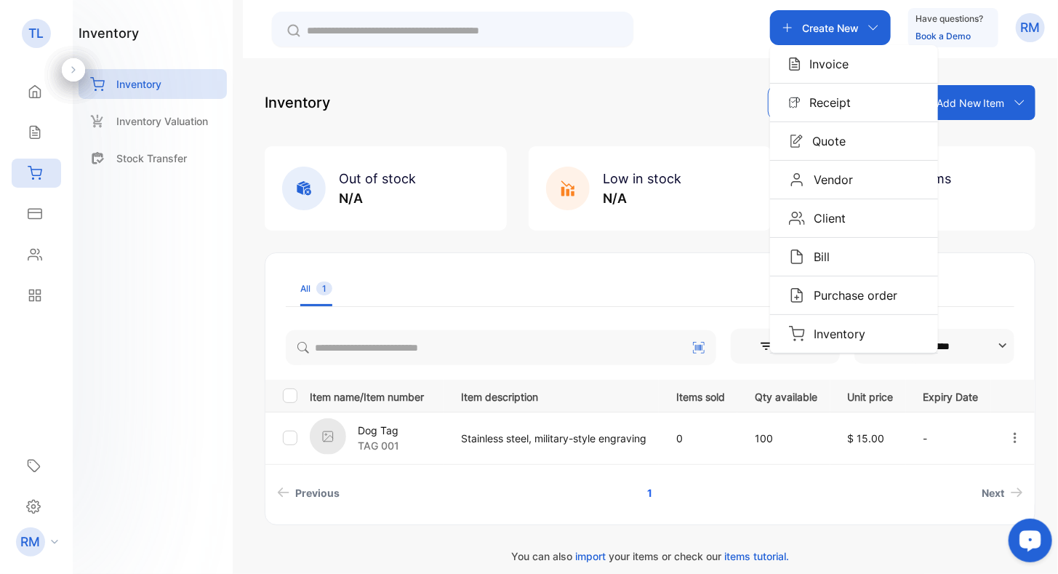
click at [827, 329] on button "Filter" at bounding box center [785, 346] width 109 height 35
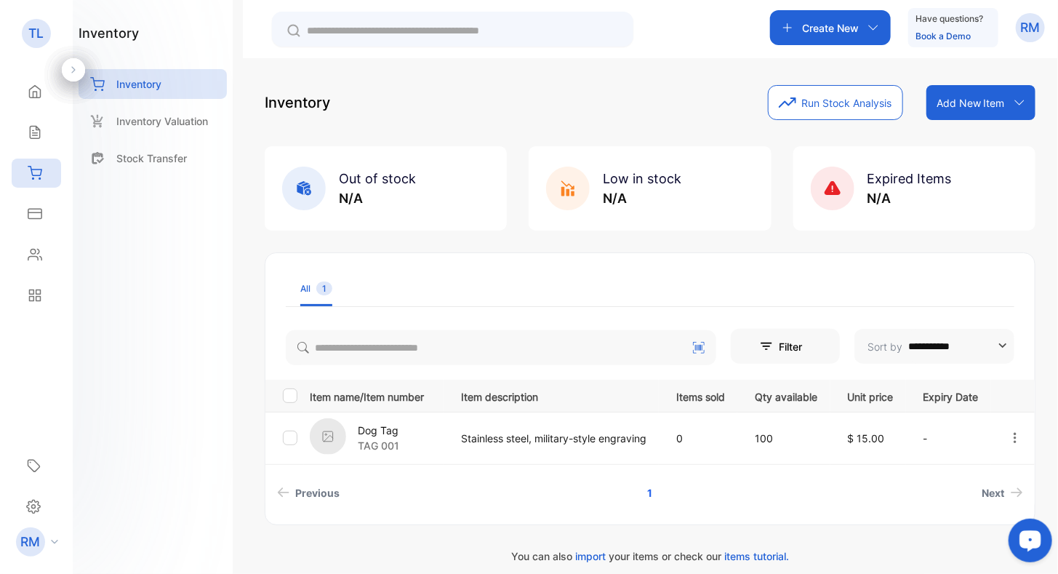
click at [871, 21] on div "Create New" at bounding box center [830, 27] width 121 height 35
click at [830, 340] on button "Filter" at bounding box center [785, 346] width 109 height 35
click at [810, 23] on p "Create New" at bounding box center [830, 27] width 57 height 15
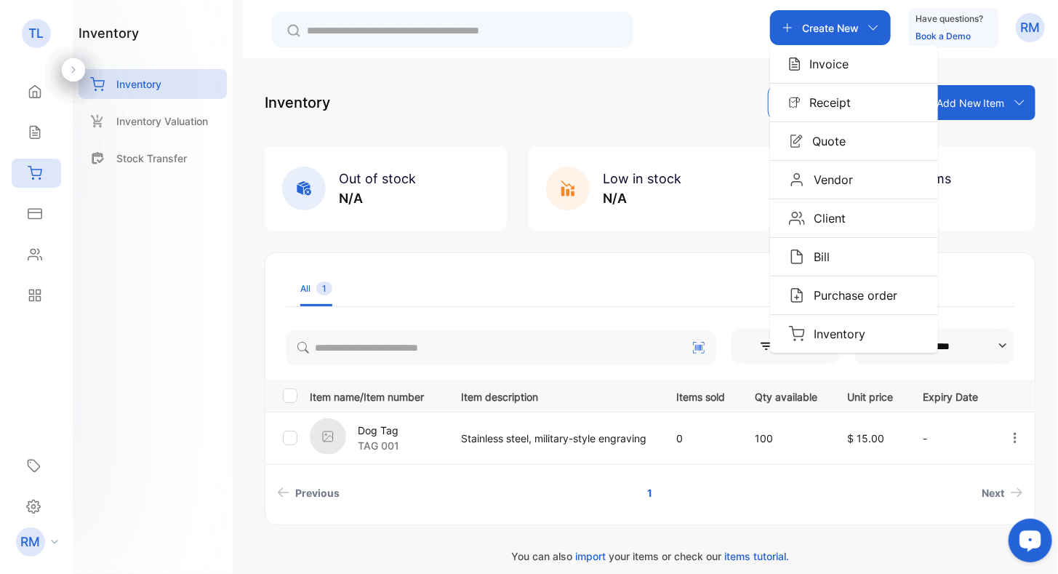
click at [804, 331] on button "Filter" at bounding box center [785, 346] width 109 height 35
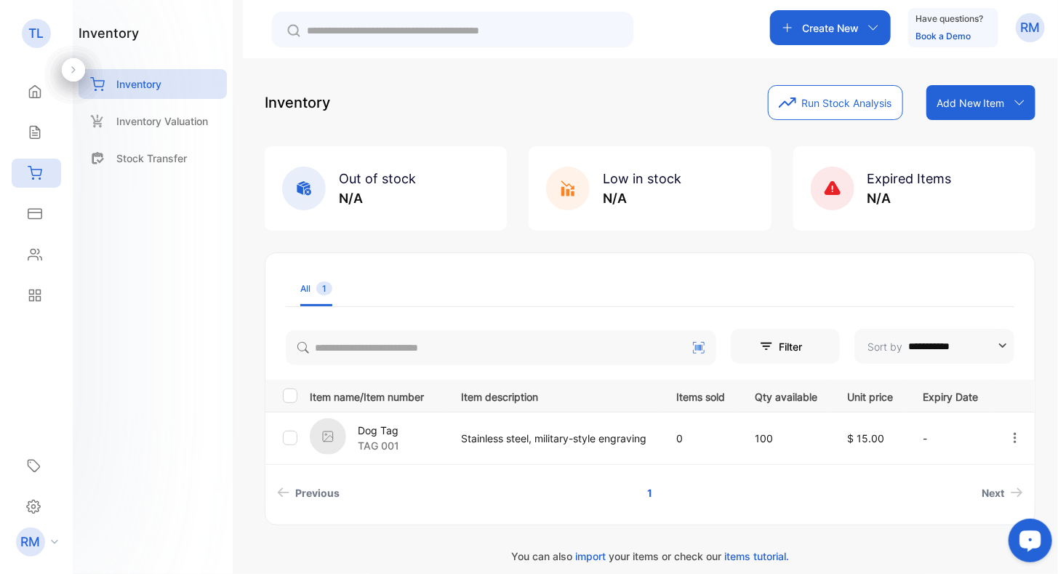
click at [788, 281] on ul "All 1" at bounding box center [650, 289] width 728 height 36
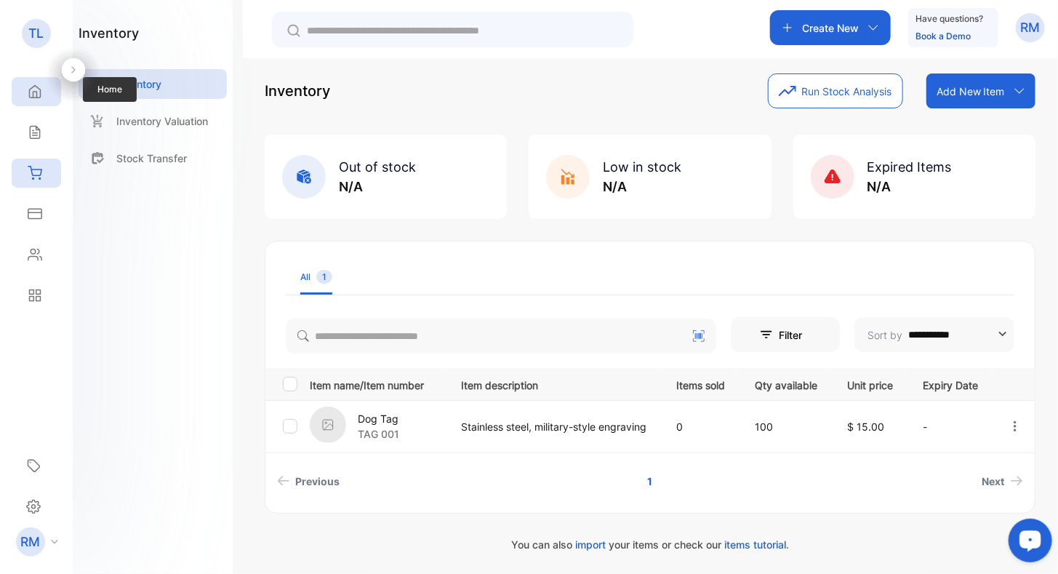
click at [44, 92] on div "Home" at bounding box center [36, 91] width 49 height 29
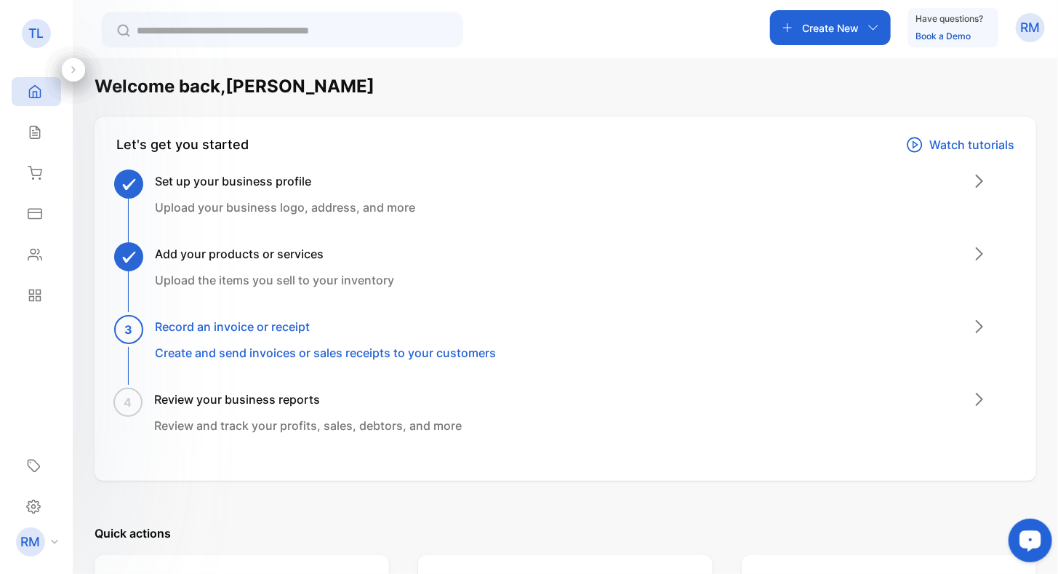
click at [224, 256] on h3 "Add your products or services" at bounding box center [274, 253] width 239 height 17
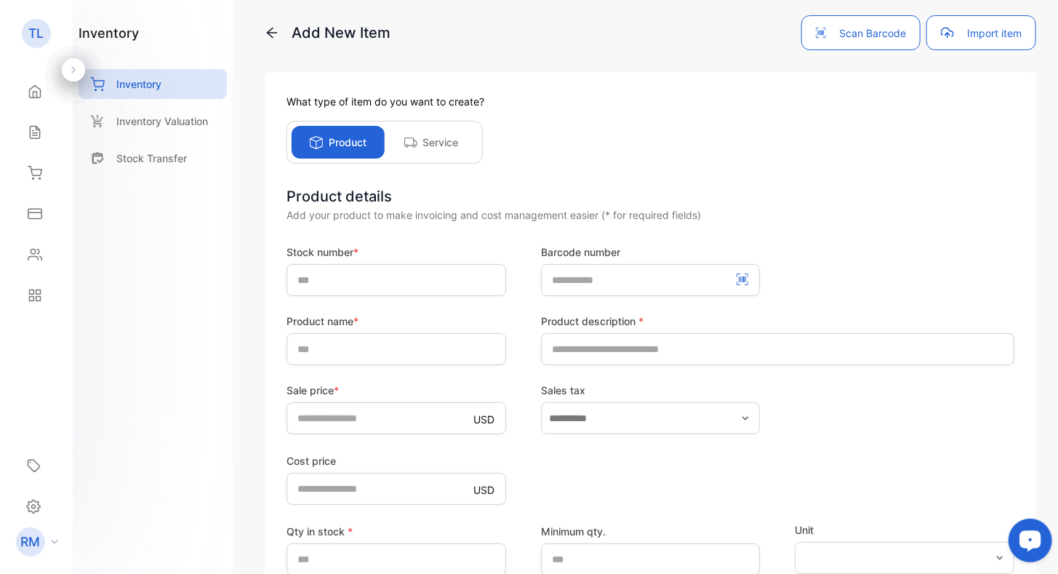
scroll to position [84, 0]
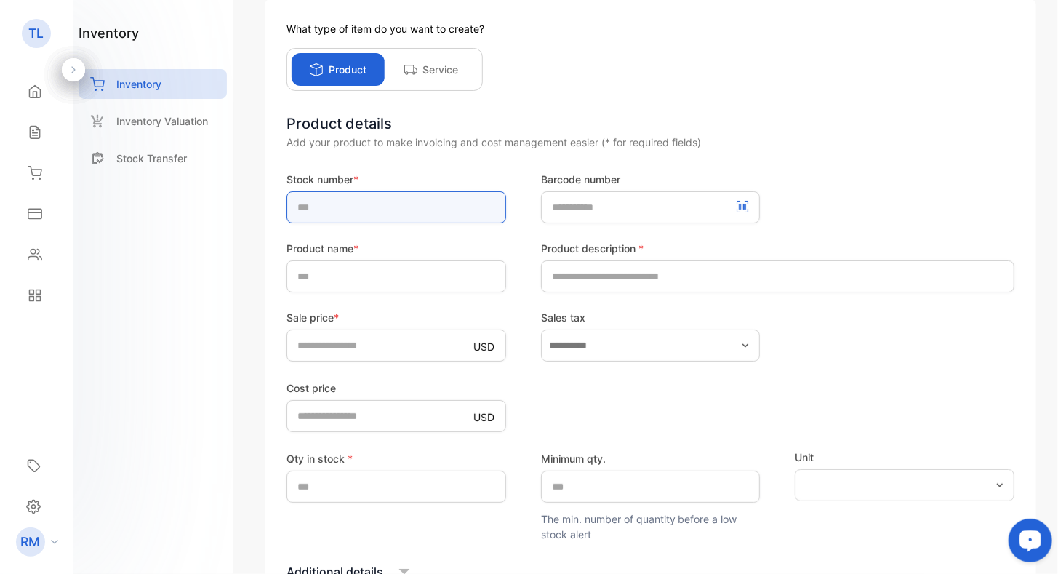
click at [423, 209] on input "text" at bounding box center [396, 207] width 220 height 32
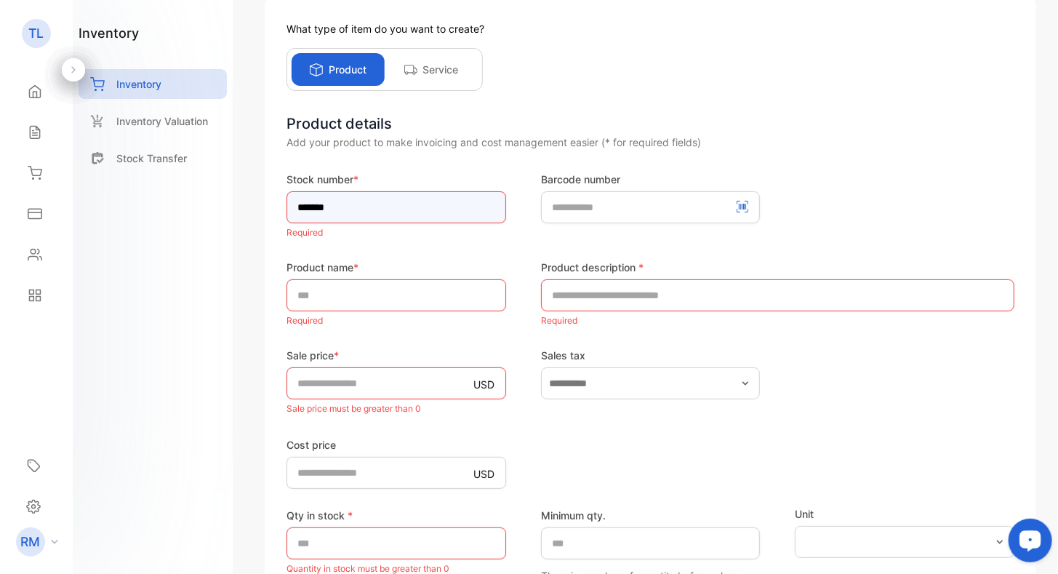
type input "*******"
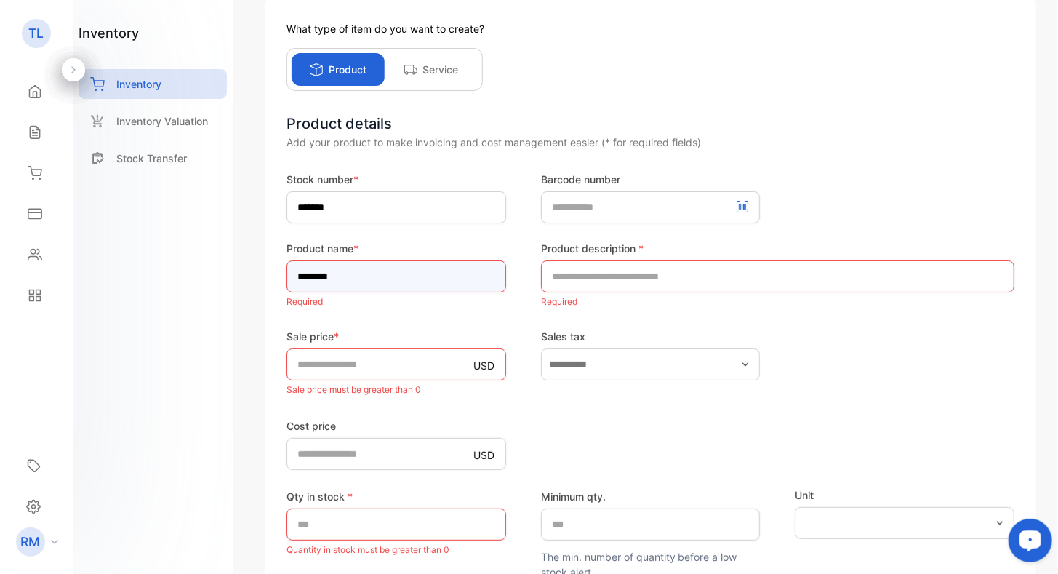
type input "********"
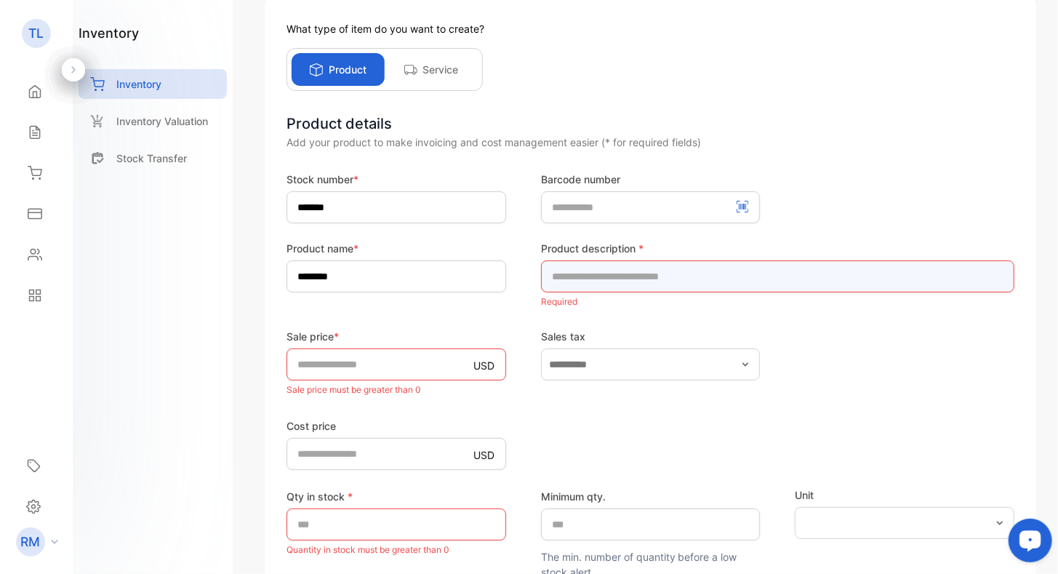
paste input "**********"
type input "**********"
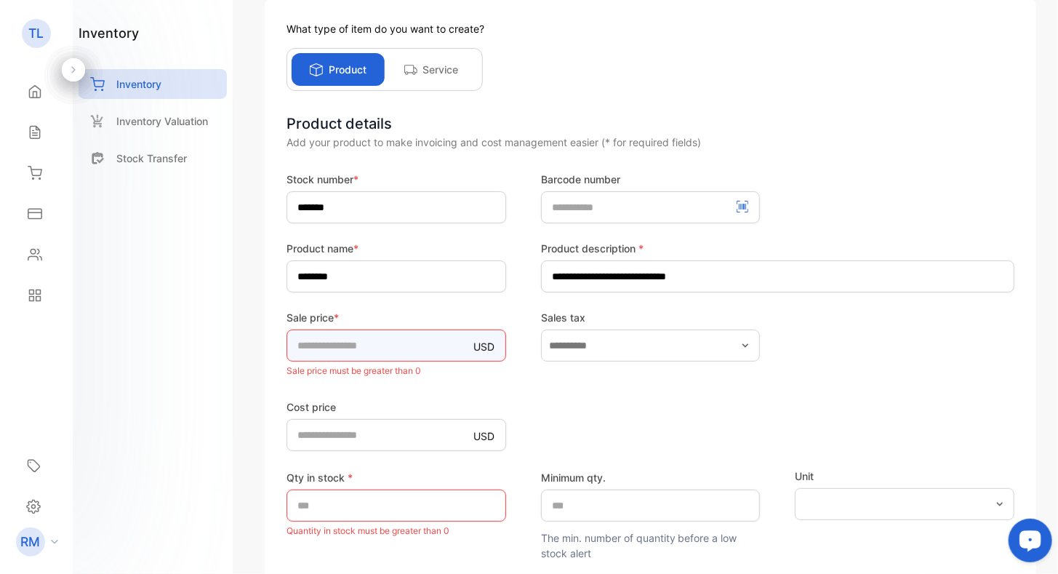
type input "**"
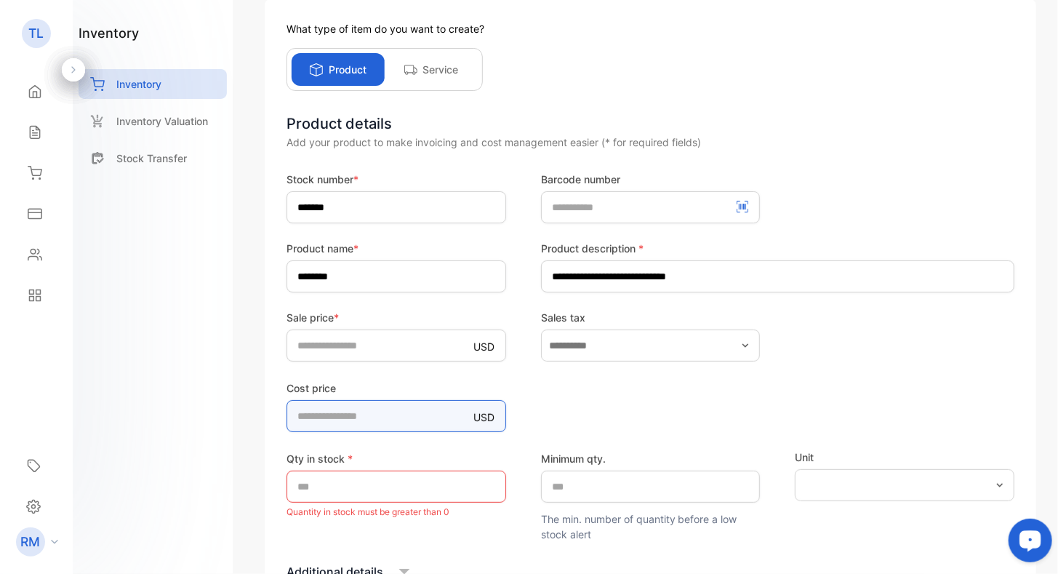
type price-inputcostofitem "**"
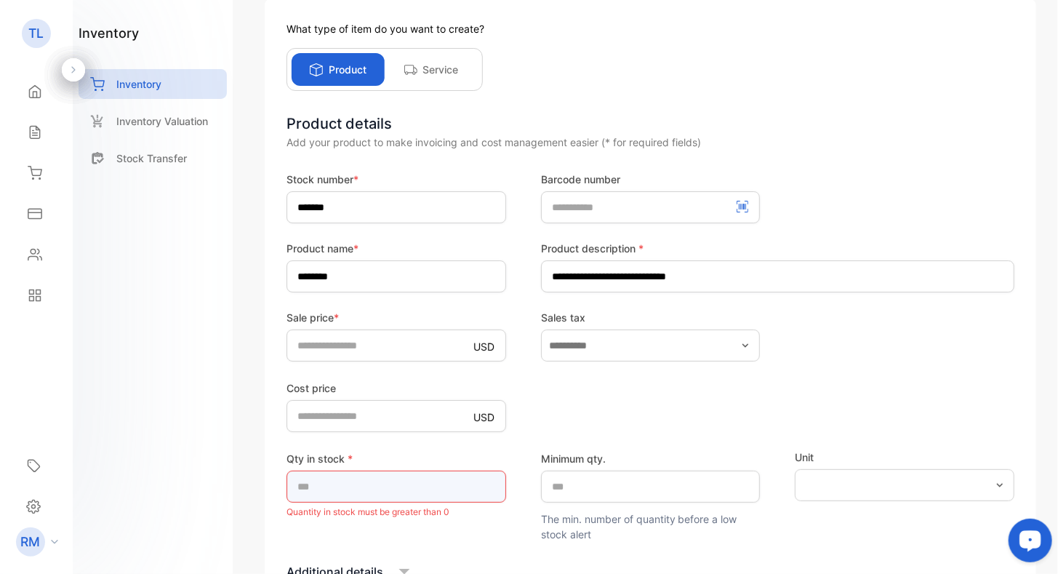
type input "**"
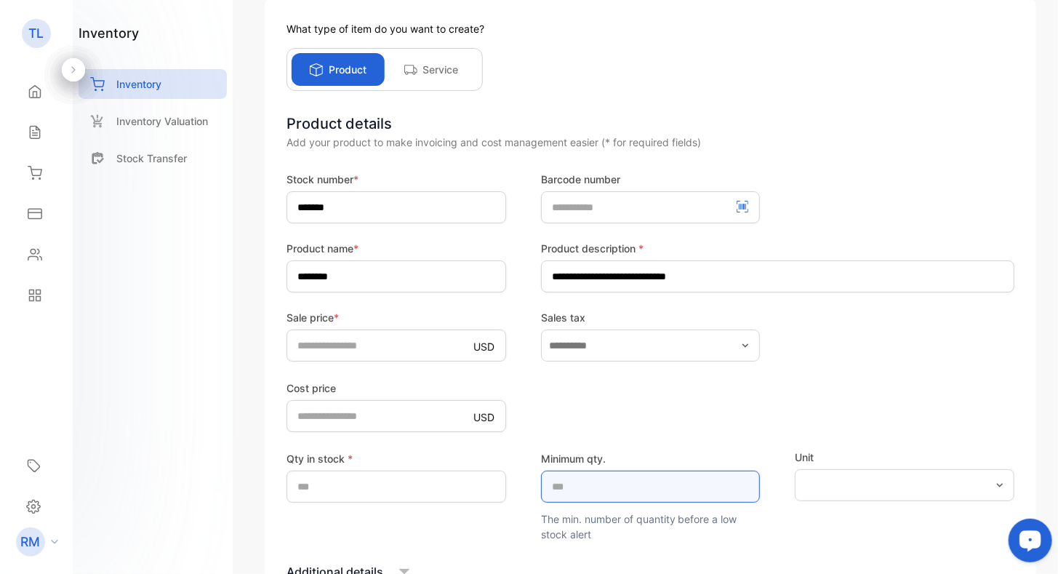
type qty\ "*"
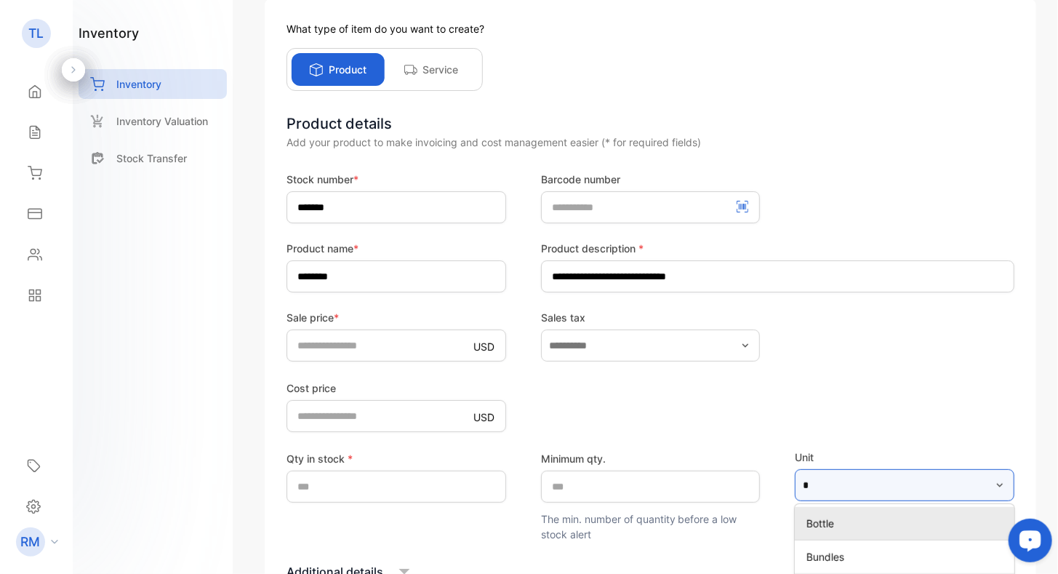
type input "**"
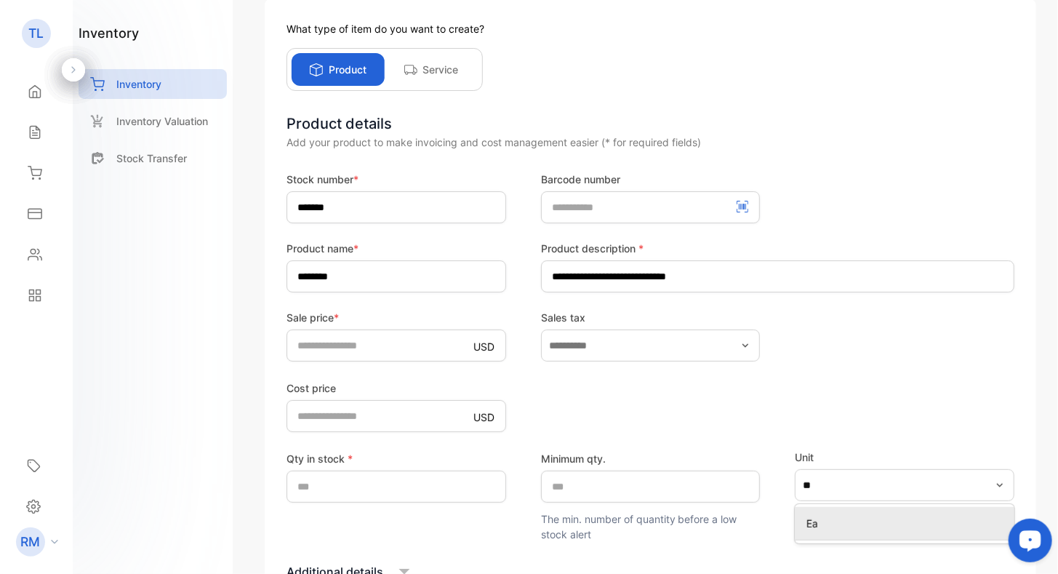
click at [867, 521] on p "Ea" at bounding box center [907, 522] width 202 height 15
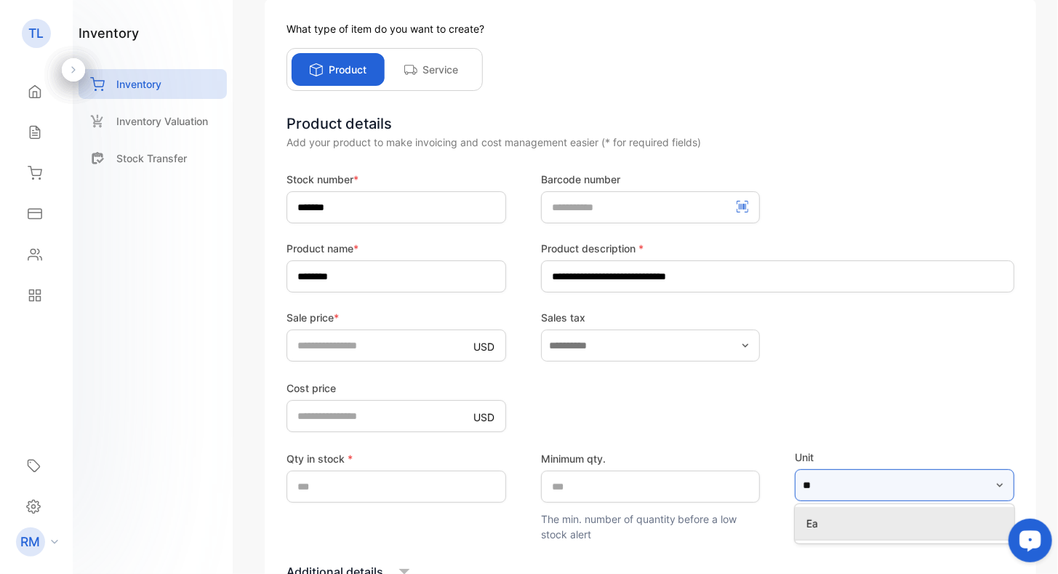
type input "**"
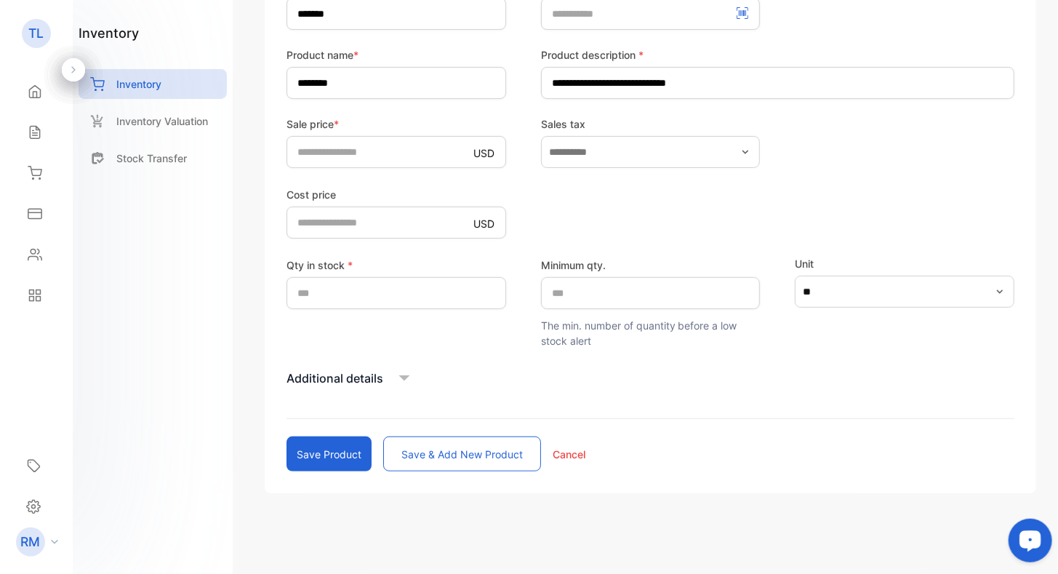
click at [404, 373] on icon at bounding box center [404, 378] width 22 height 22
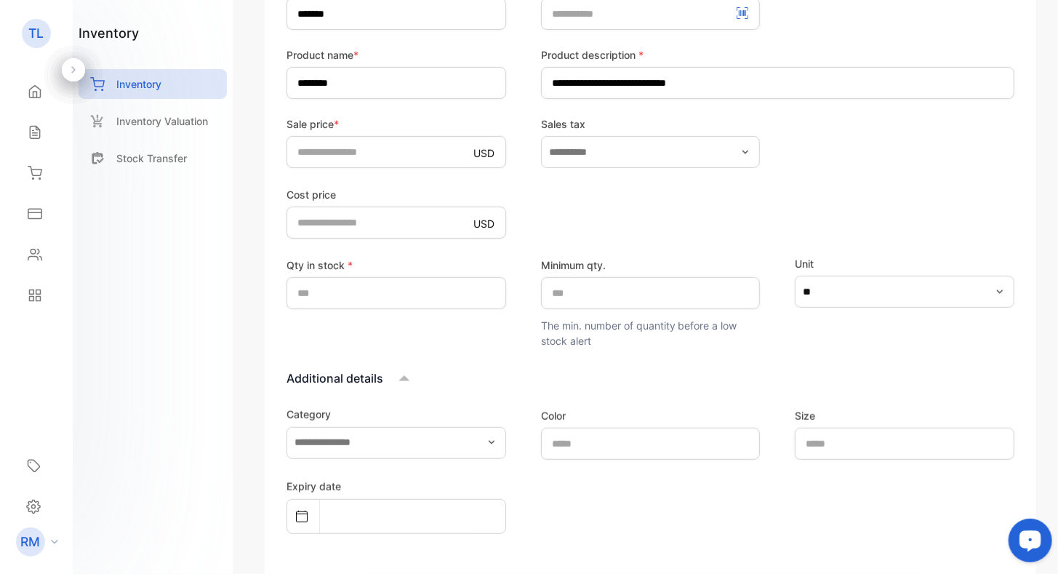
click at [487, 439] on icon "button" at bounding box center [492, 442] width 12 height 12
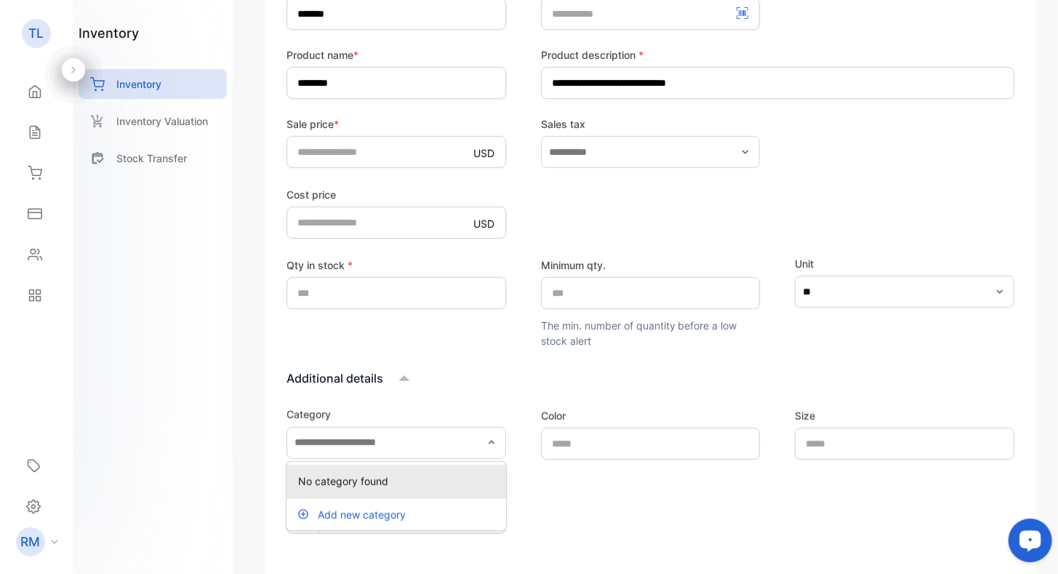
click at [481, 392] on div "Additional details Category No category found Add new category Color Size Expir…" at bounding box center [650, 547] width 728 height 361
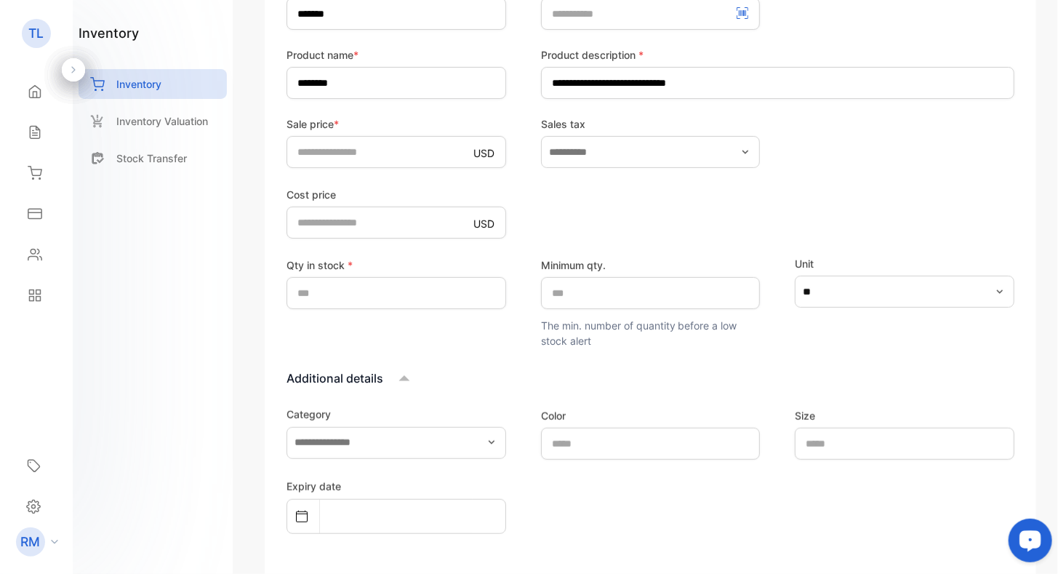
click at [381, 375] on p "Additional details" at bounding box center [334, 377] width 97 height 17
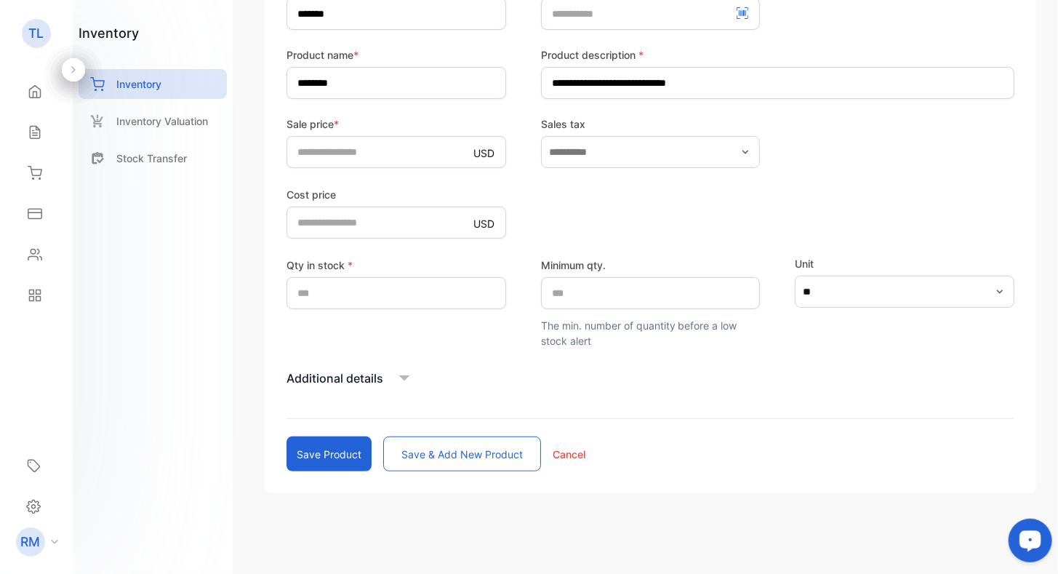
click at [348, 450] on button "Save product" at bounding box center [328, 453] width 85 height 35
type input "*"
type price-inputcostofitem "*"
type input "*"
type qty\ "*"
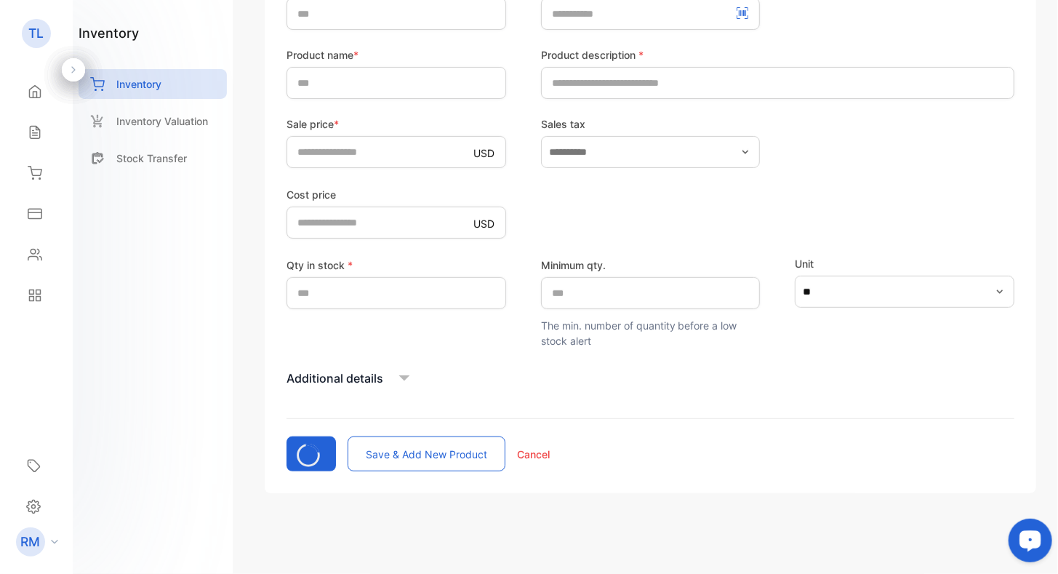
scroll to position [74, 0]
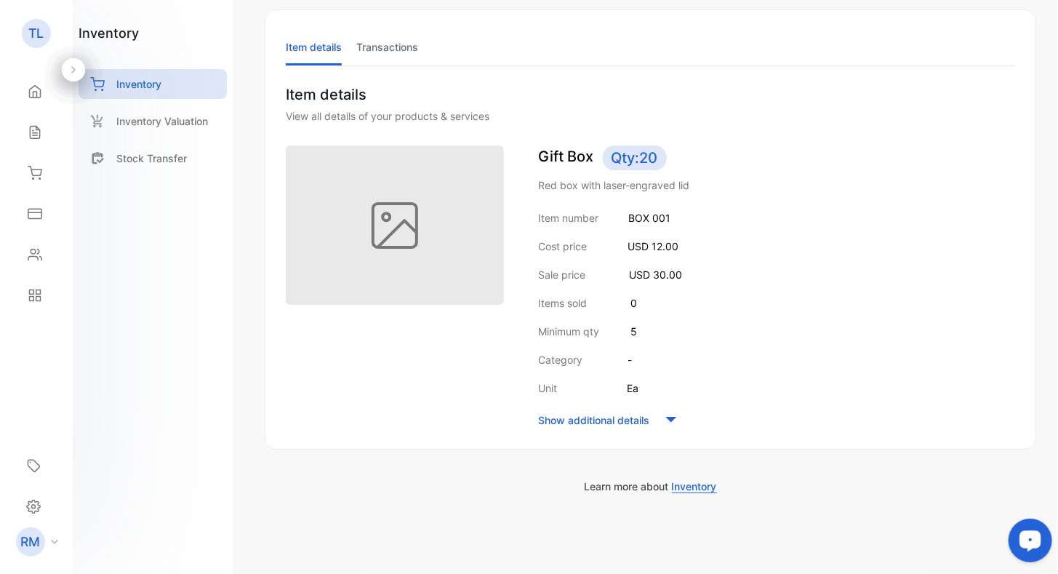
click at [790, 238] on div "Cost price USD 12.00" at bounding box center [777, 245] width 476 height 15
click at [151, 81] on p "Inventory" at bounding box center [138, 83] width 45 height 15
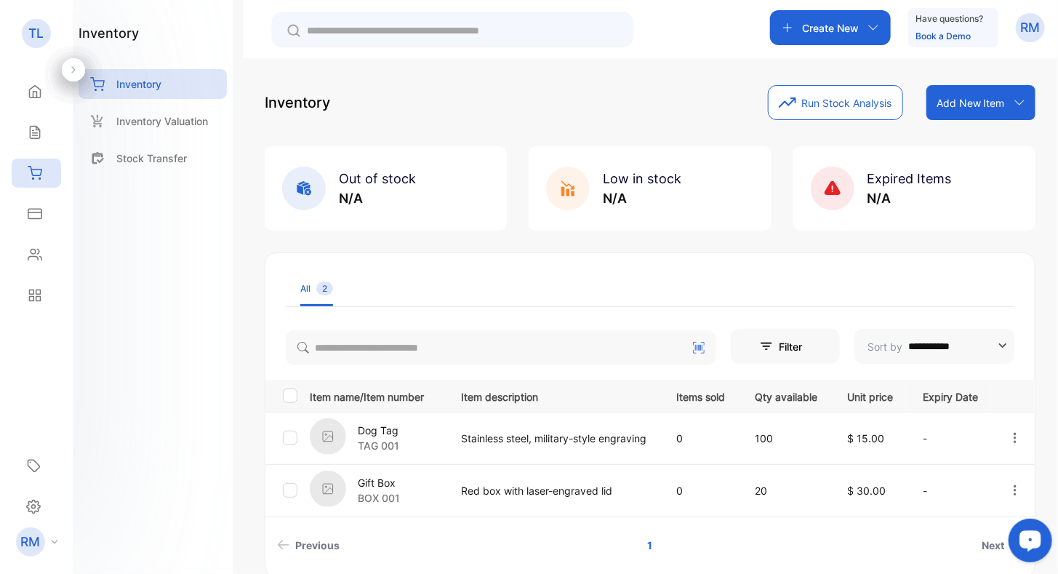
click at [830, 35] on div "Create New" at bounding box center [830, 27] width 121 height 35
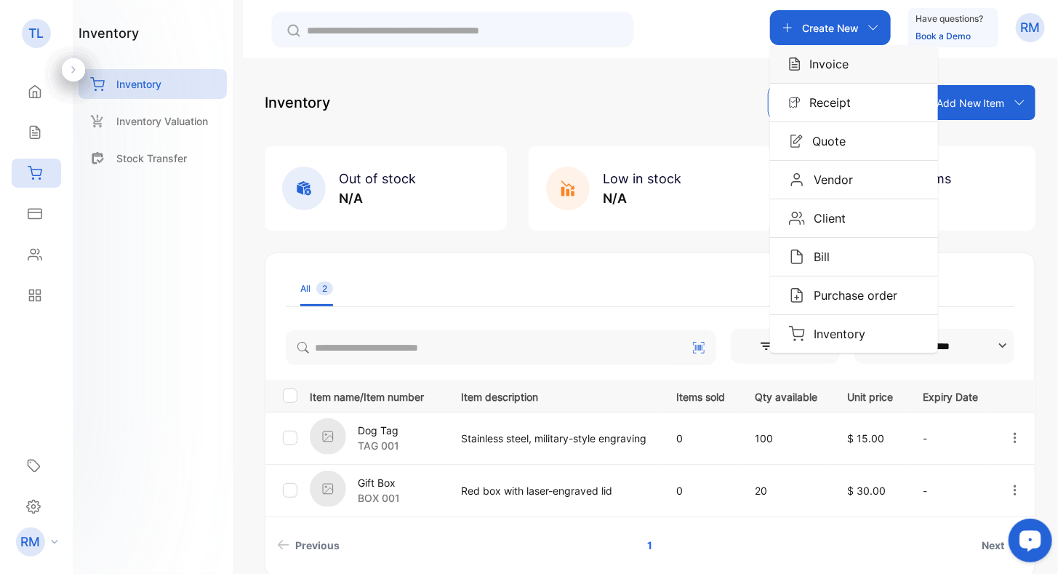
click at [830, 68] on p "Invoice" at bounding box center [824, 63] width 48 height 17
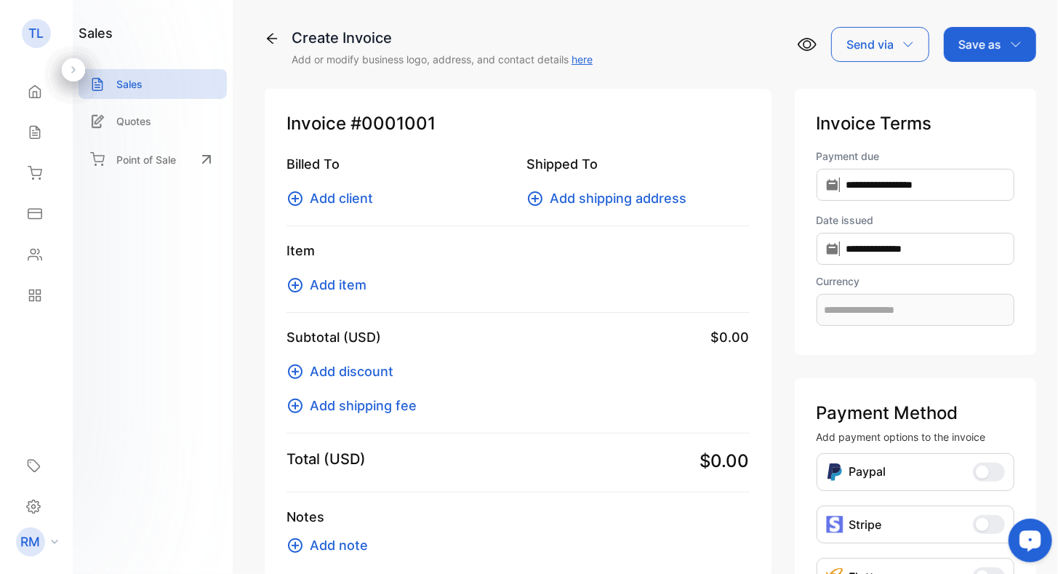
type input "**********"
click at [300, 198] on icon at bounding box center [294, 198] width 17 height 17
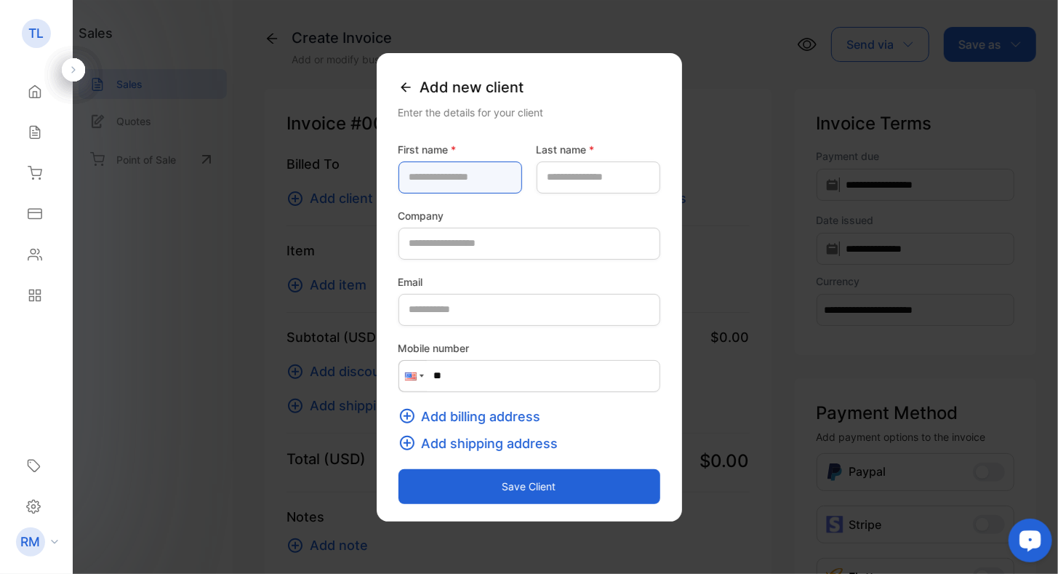
click at [464, 180] on name-inputfirstname "text" at bounding box center [460, 177] width 124 height 32
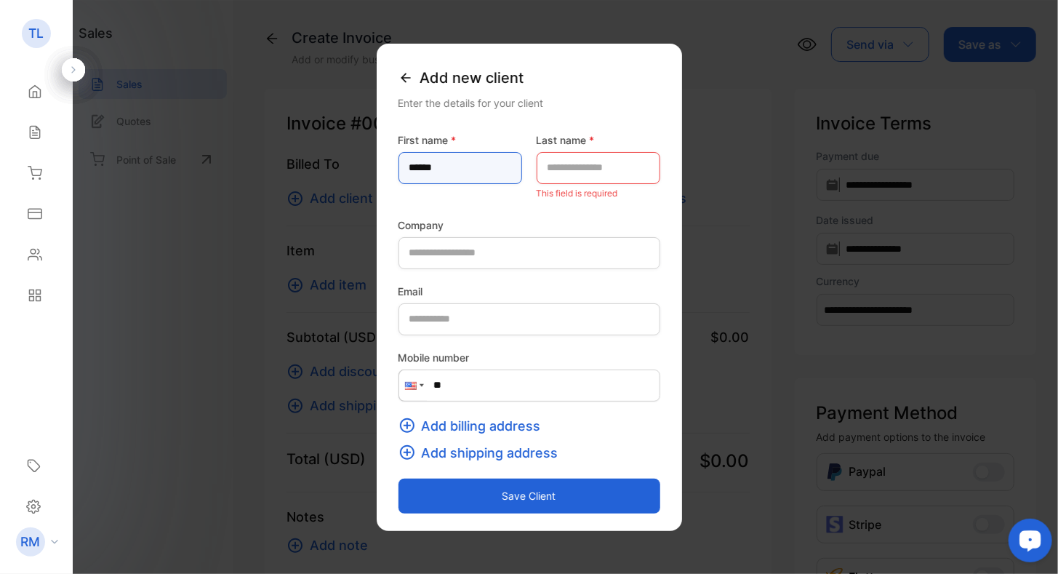
type name-inputfirstname "******"
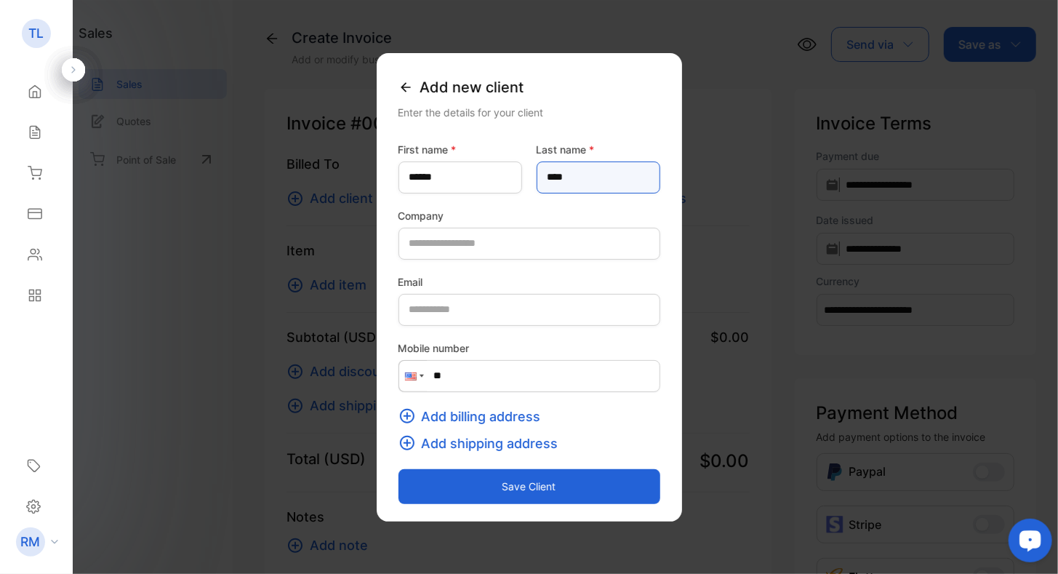
type name-inputlastname "****"
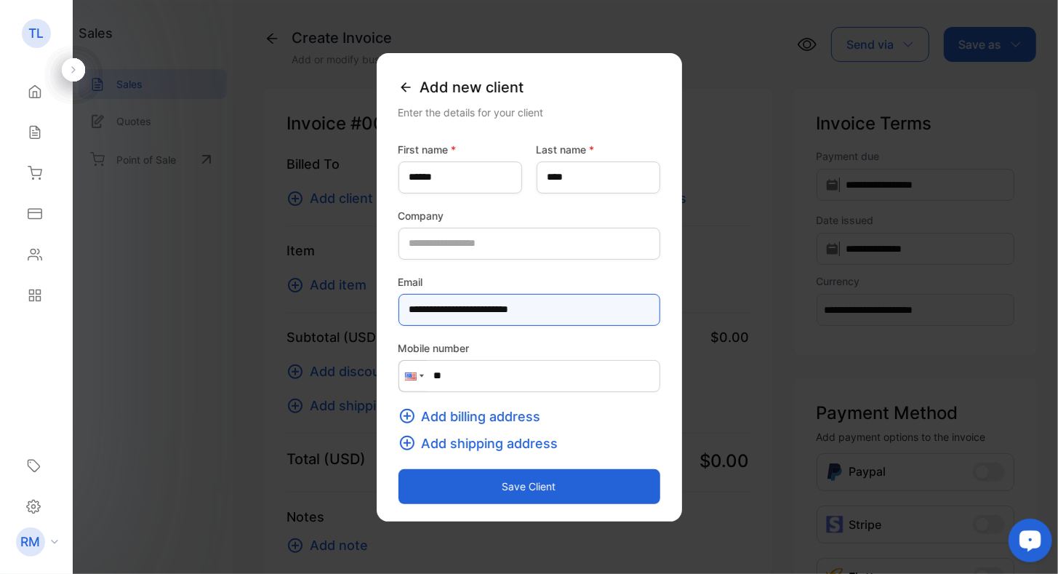
type input "**********"
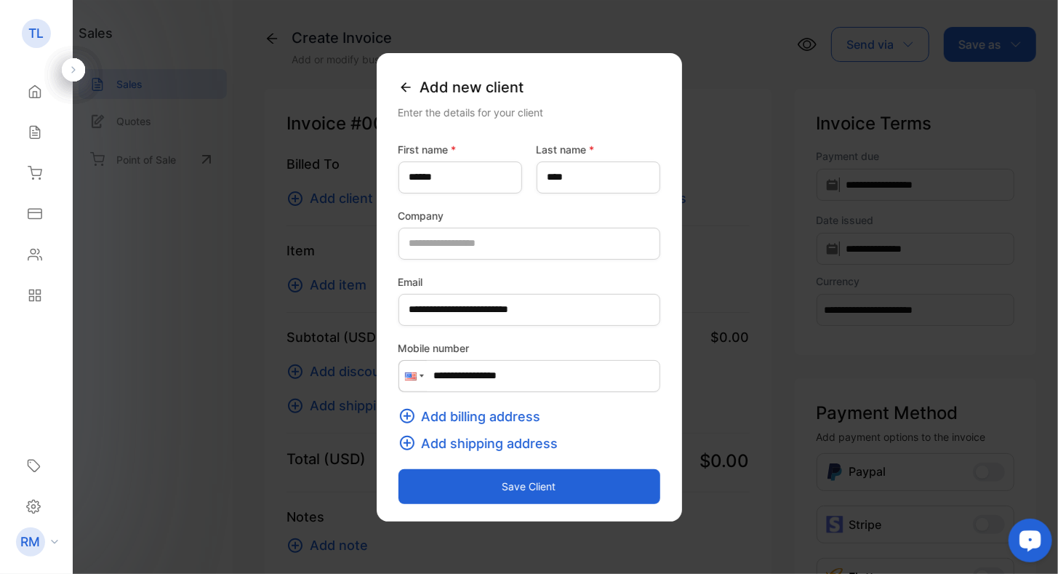
type input "**********"
click at [398, 418] on icon "button" at bounding box center [406, 415] width 17 height 17
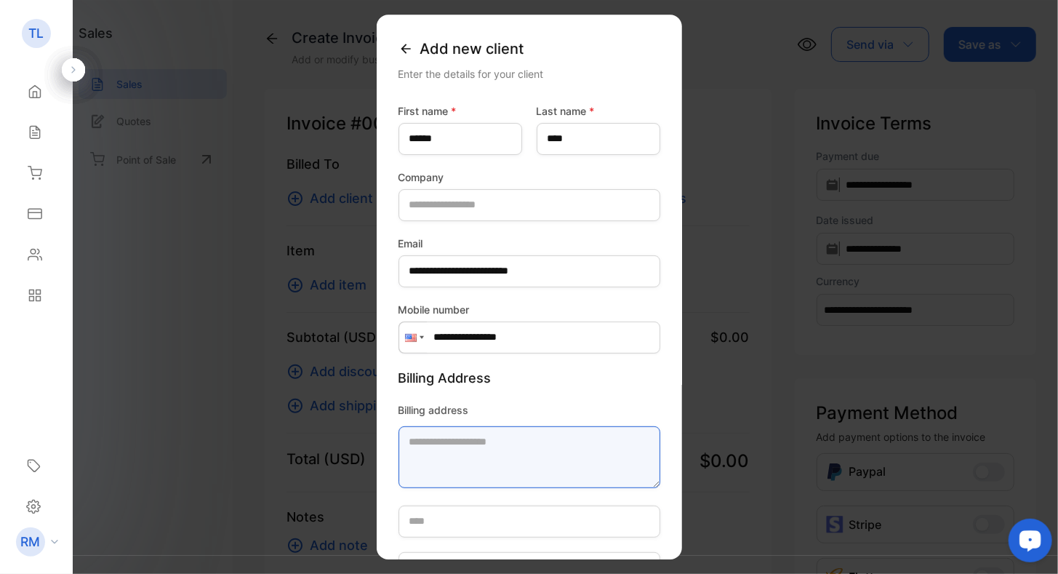
click at [459, 445] on textarea "Billing address" at bounding box center [529, 457] width 262 height 62
type textarea "**********"
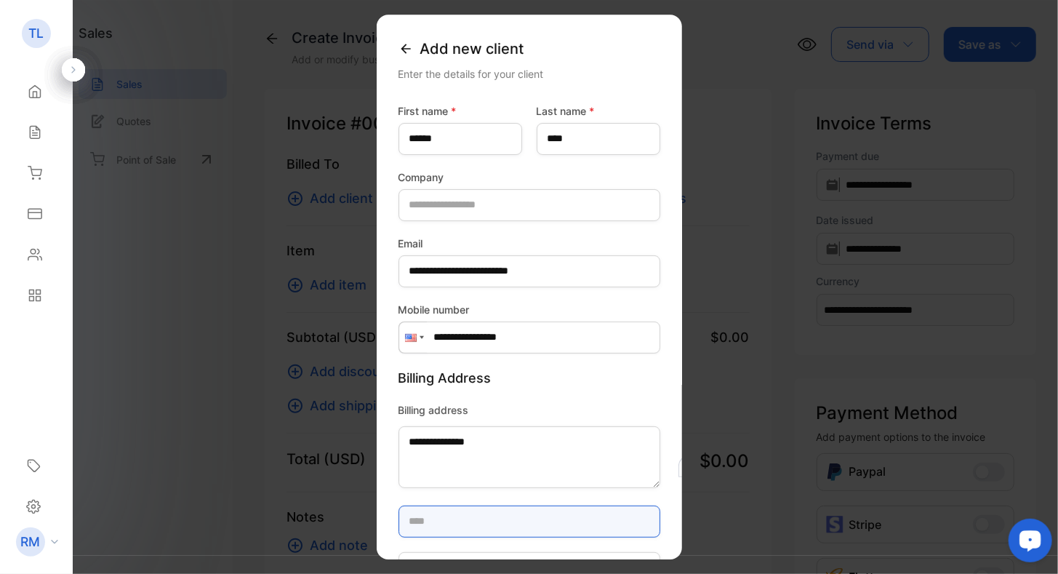
type input "*******"
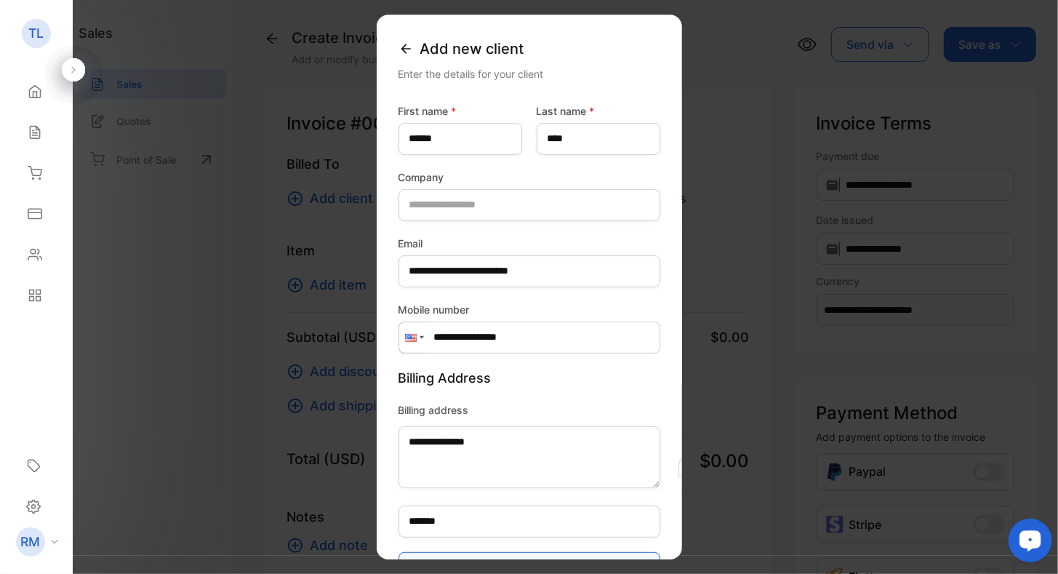
type input "*****"
type input "**"
type input "**********"
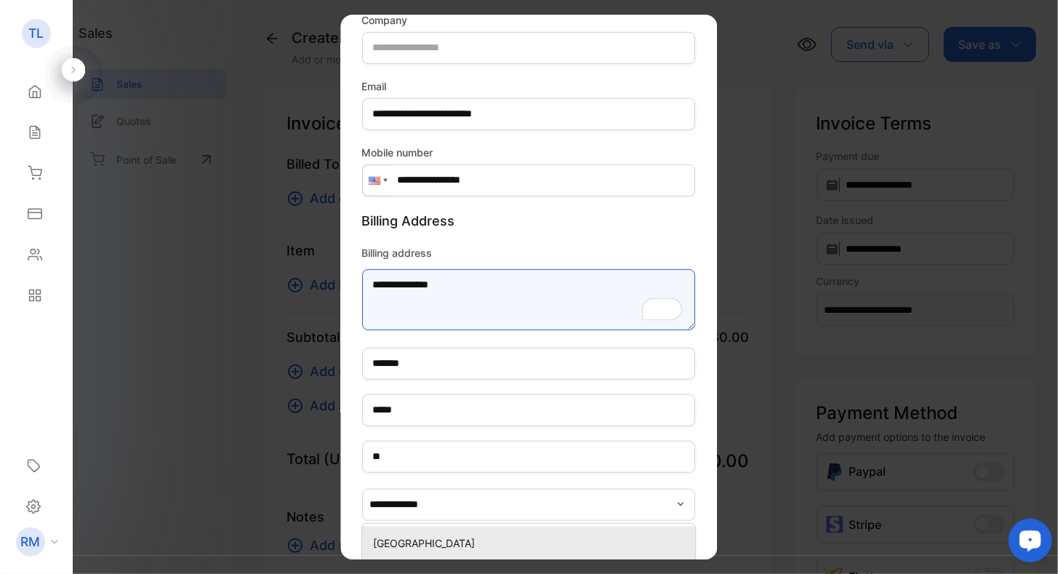
type textarea "**********"
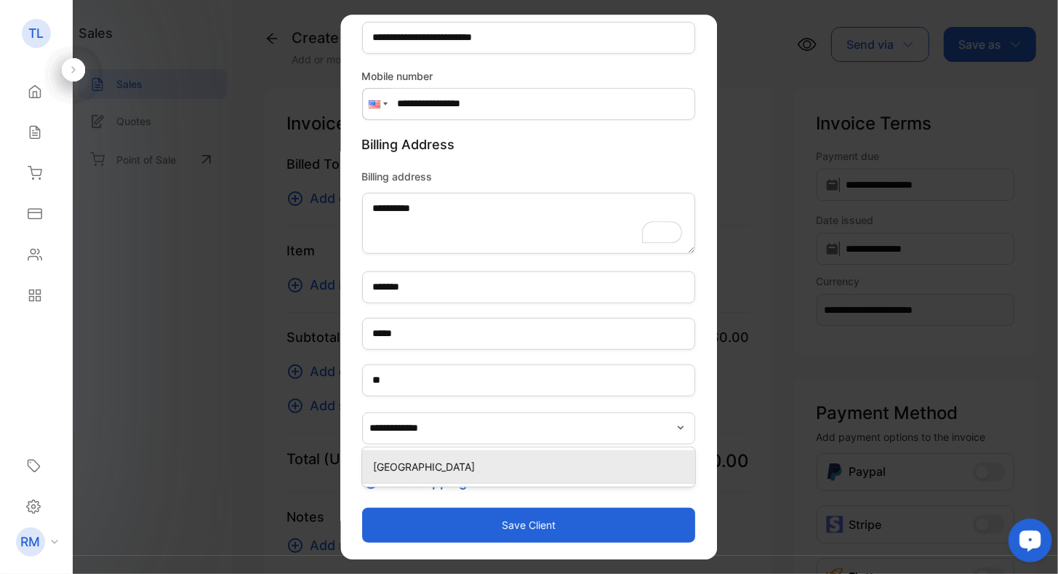
click at [497, 156] on p "Billing Address" at bounding box center [529, 144] width 334 height 34
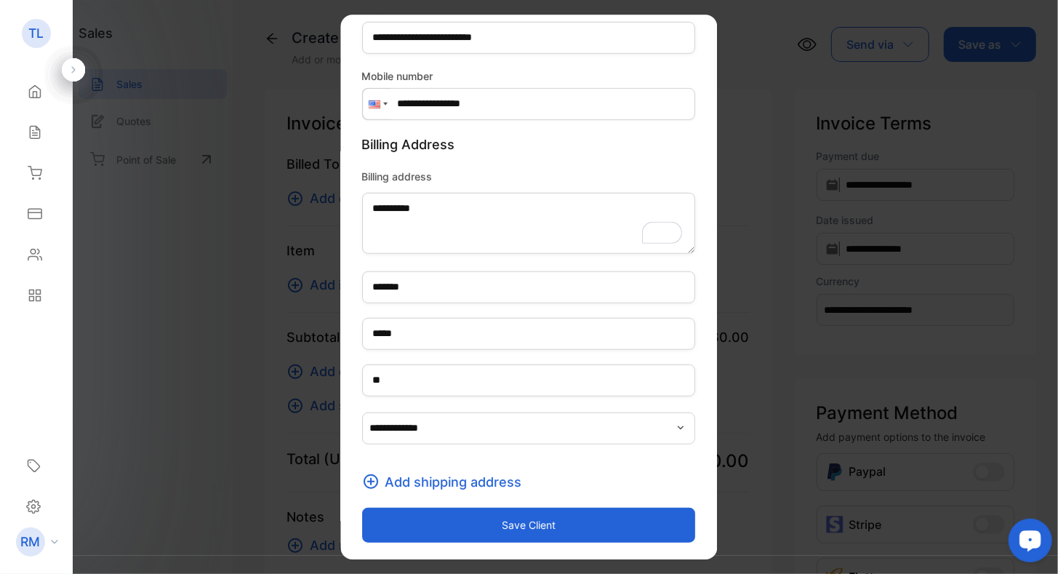
click at [451, 480] on span "Add shipping address" at bounding box center [453, 482] width 137 height 20
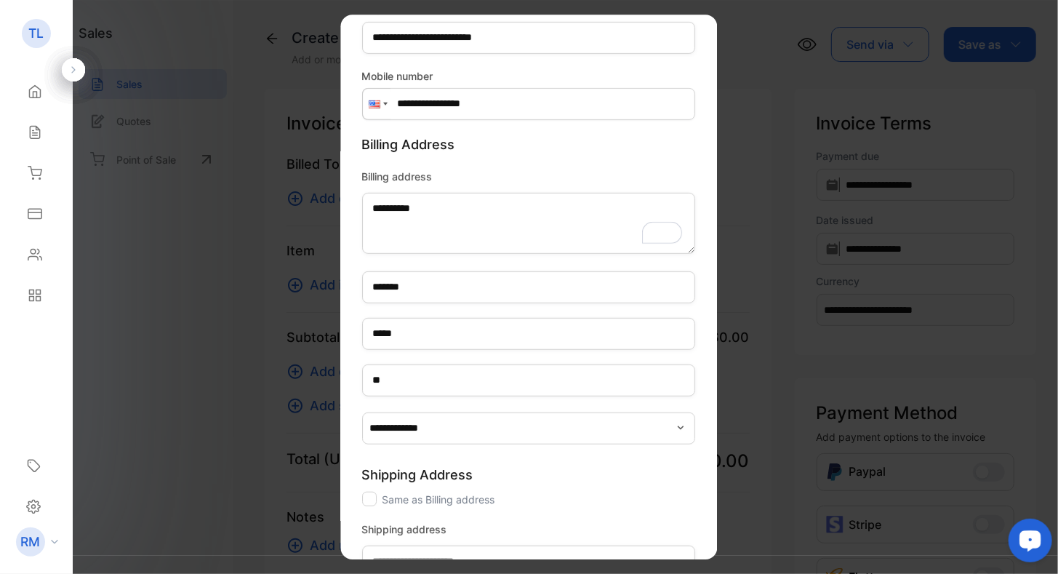
type textarea "**********"
type input "*******"
type input "*****"
type input "**"
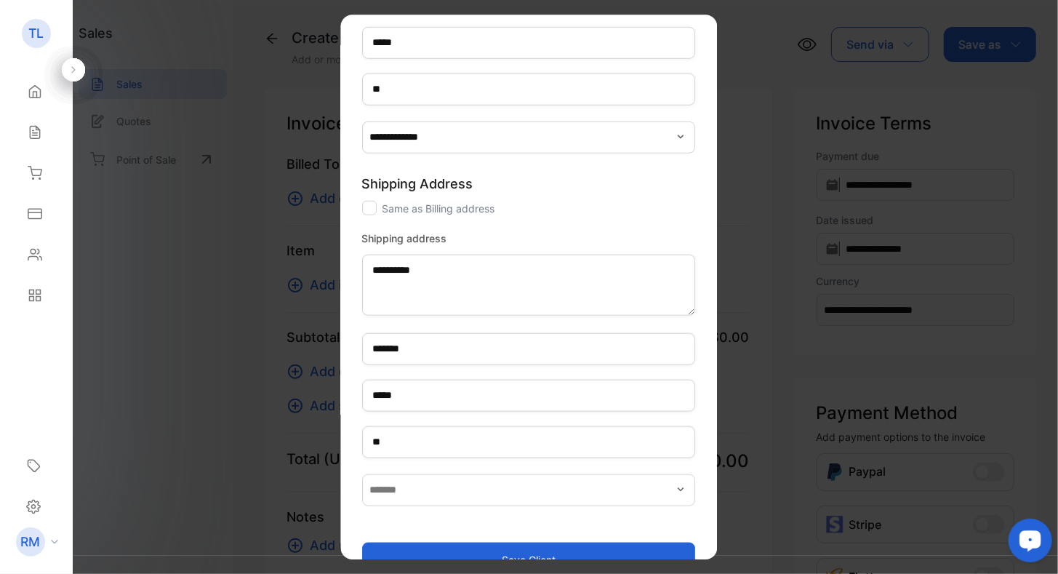
scroll to position [559, 0]
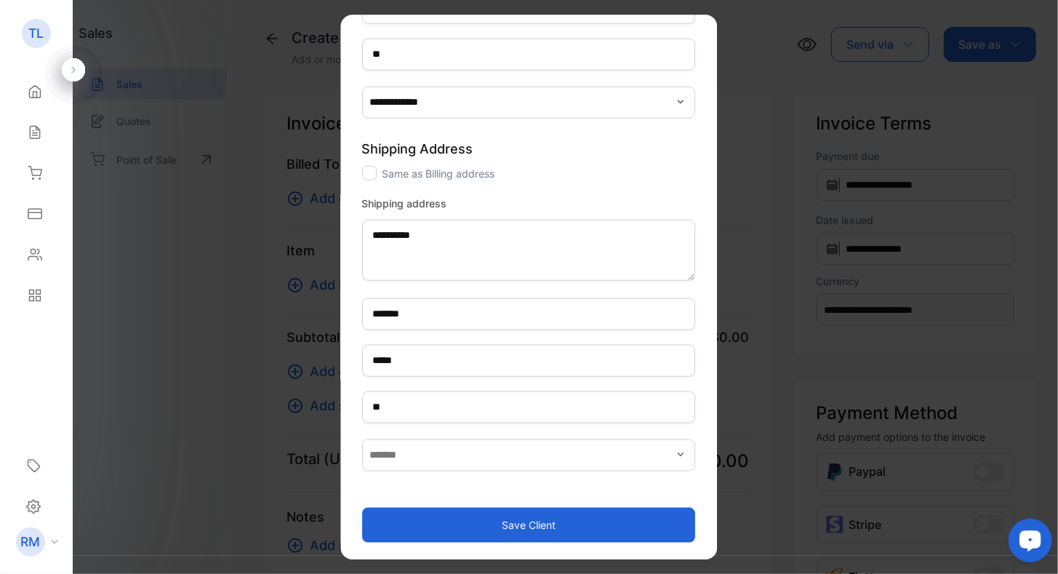
click at [491, 528] on button "Save client" at bounding box center [529, 524] width 334 height 35
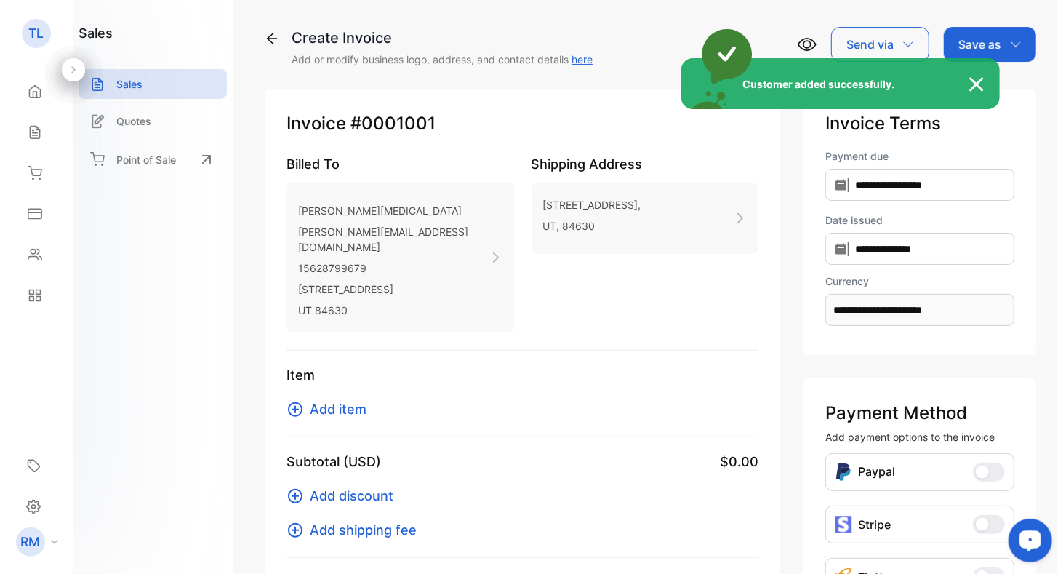
click at [291, 401] on icon at bounding box center [294, 409] width 17 height 17
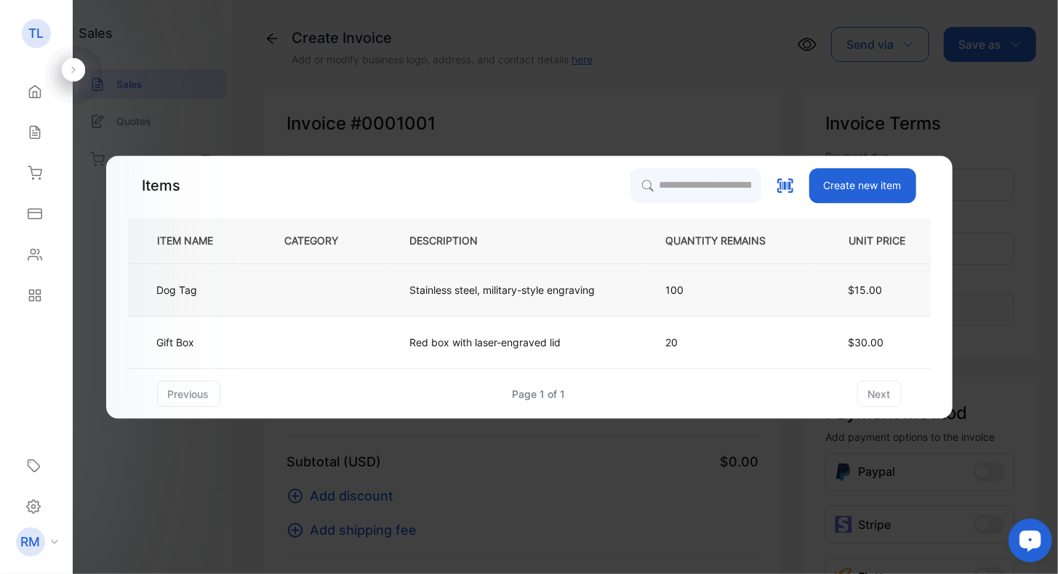
click at [153, 291] on td "Dog Tag" at bounding box center [194, 290] width 133 height 52
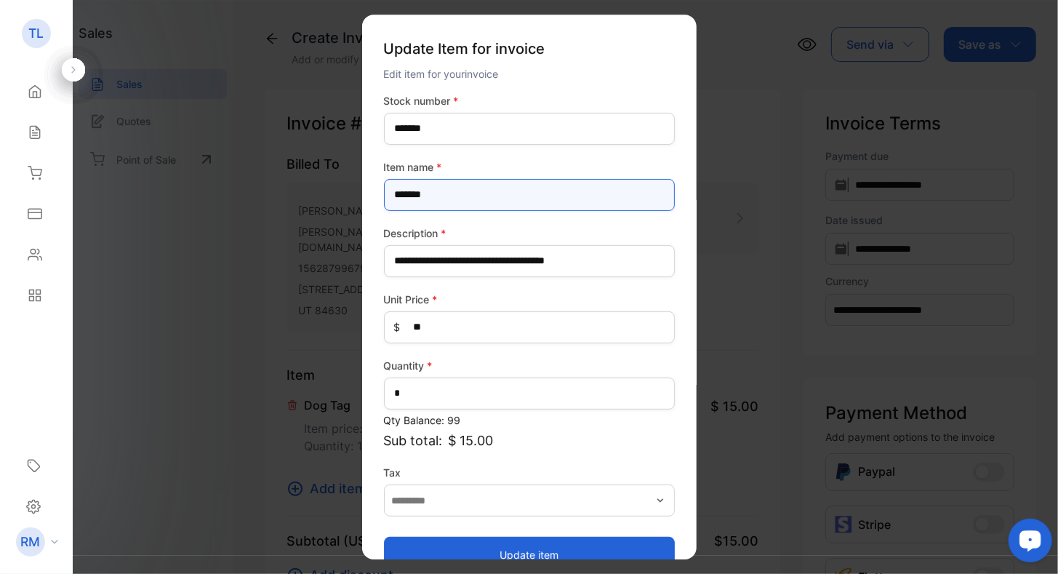
click at [481, 204] on name-inputItem_Name "*******" at bounding box center [529, 195] width 291 height 32
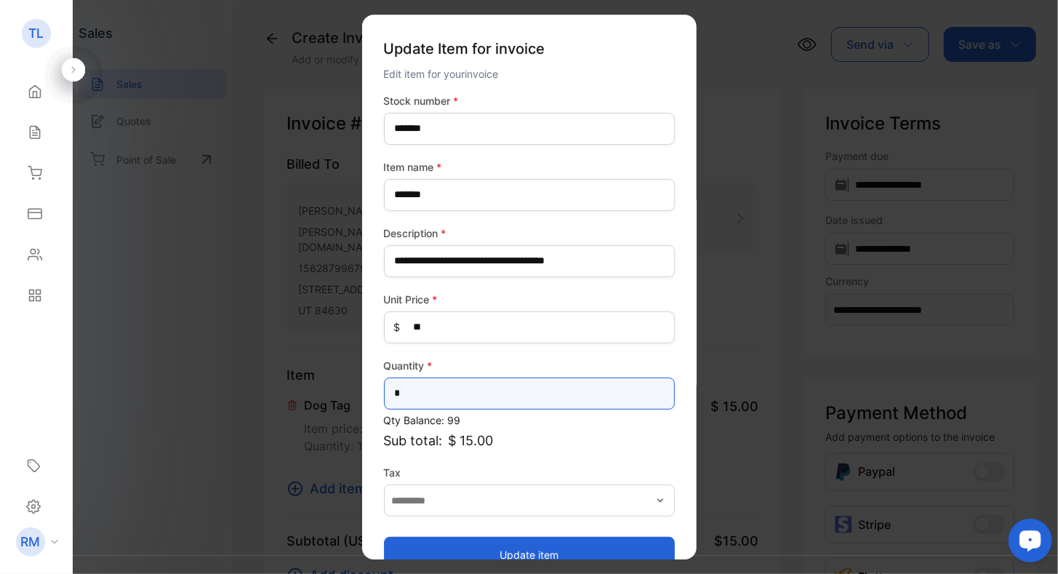
click at [443, 389] on input "*" at bounding box center [529, 393] width 291 height 32
type input "*"
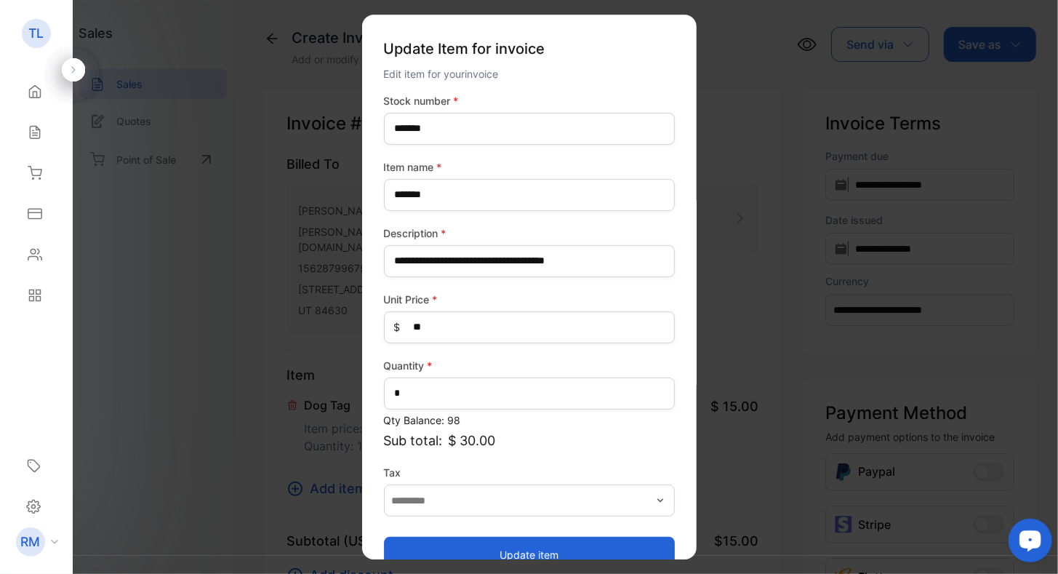
click at [529, 455] on div "**********" at bounding box center [529, 332] width 291 height 479
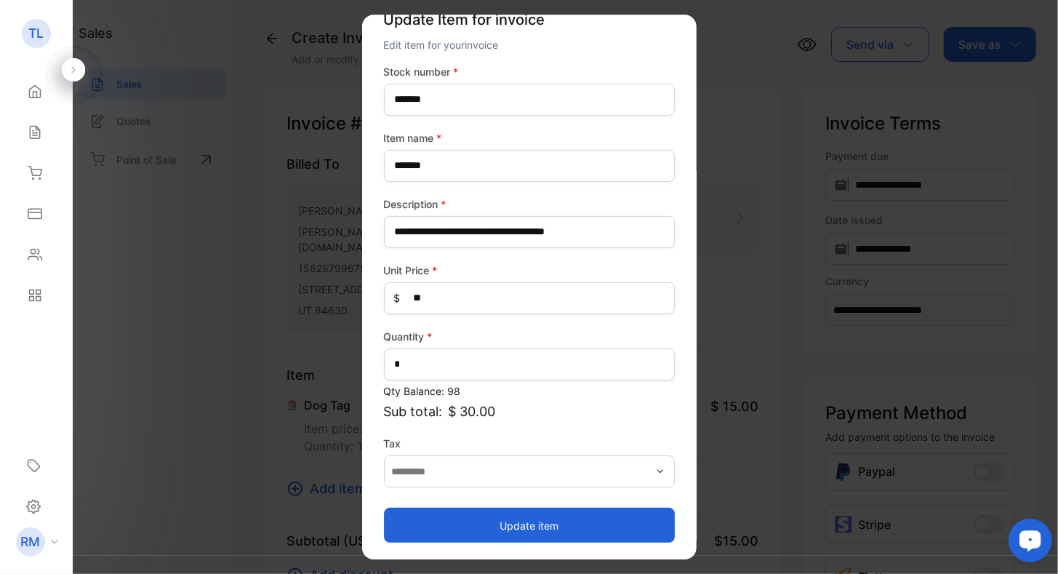
click at [529, 528] on button "Update item" at bounding box center [529, 524] width 291 height 35
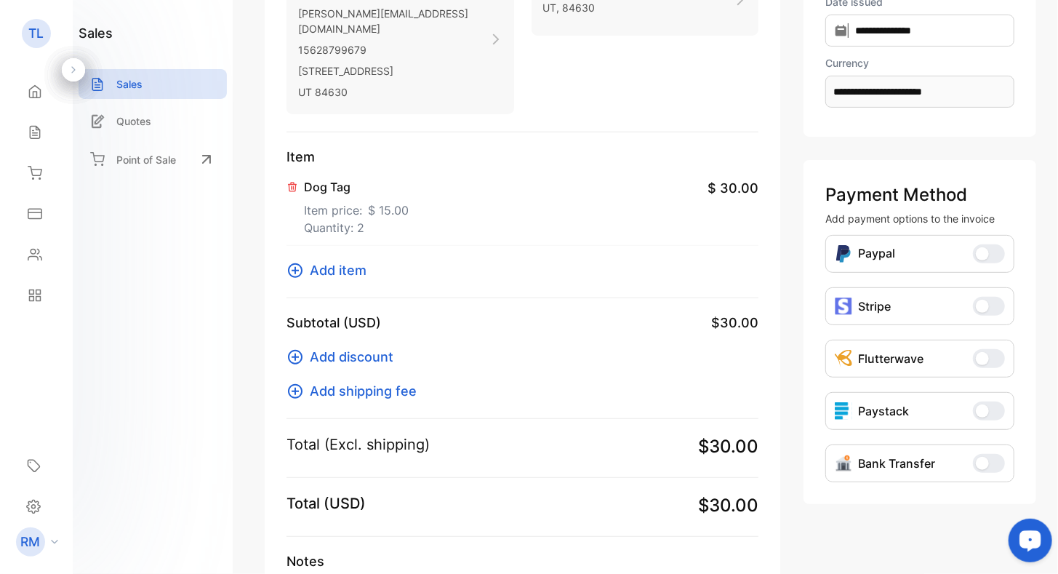
scroll to position [0, 0]
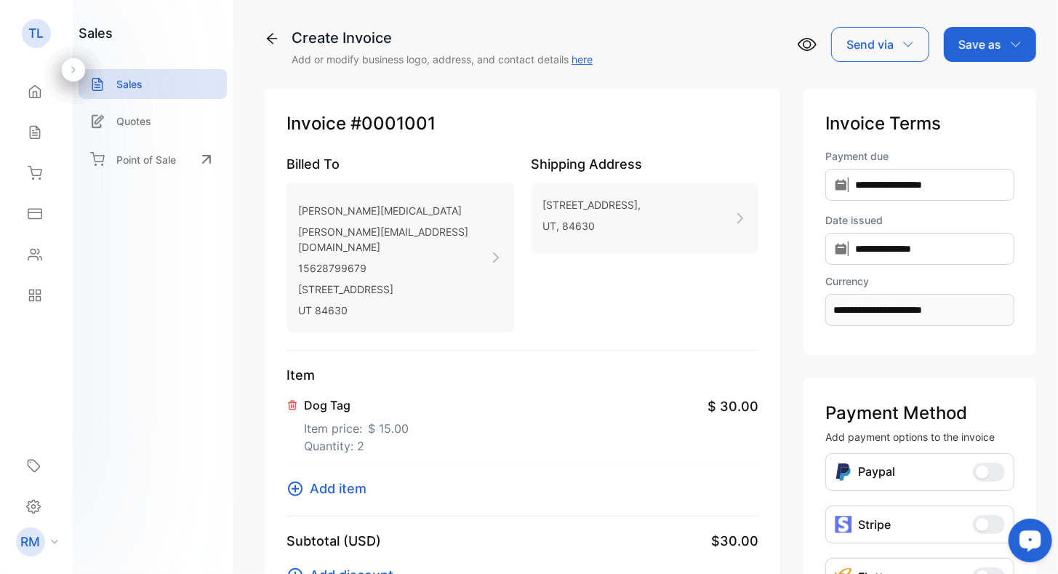
click at [902, 44] on icon "button" at bounding box center [908, 45] width 12 height 12
click at [863, 97] on div "Email" at bounding box center [876, 92] width 89 height 29
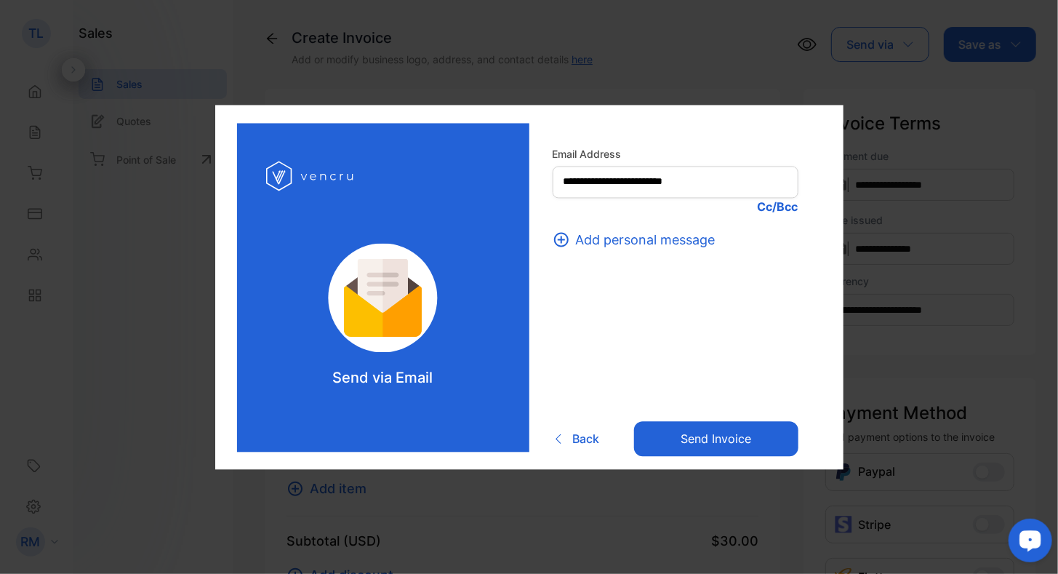
click at [664, 343] on form "**********" at bounding box center [676, 301] width 246 height 310
click at [582, 443] on span "Back" at bounding box center [586, 438] width 27 height 17
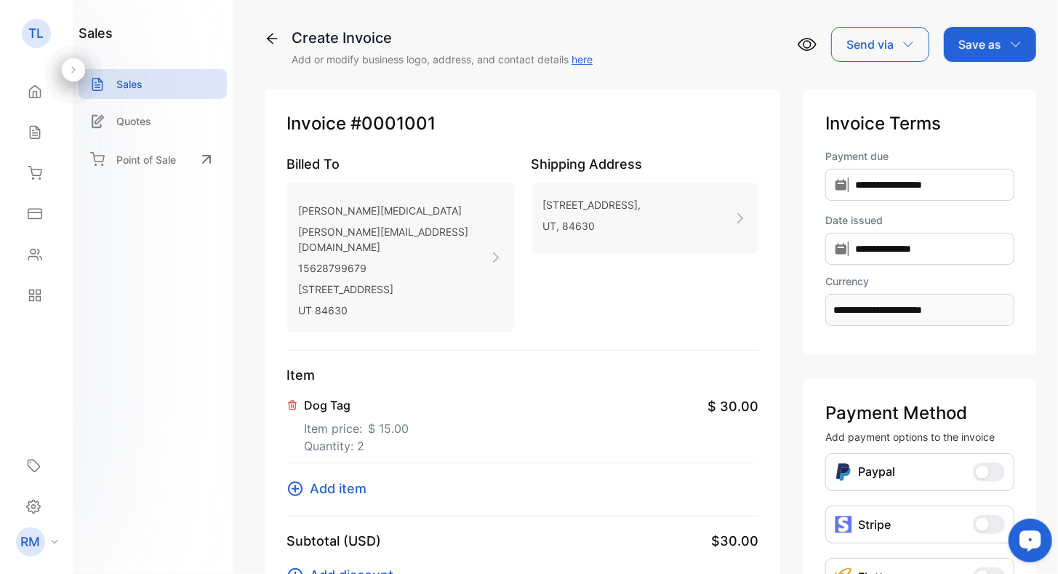
scroll to position [331, 0]
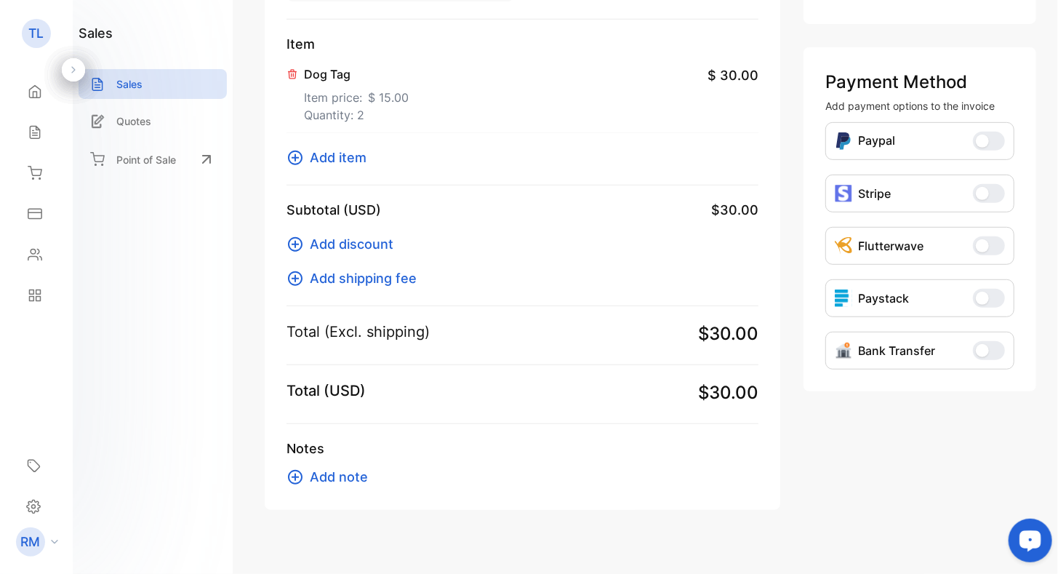
click at [297, 468] on icon at bounding box center [294, 476] width 17 height 17
click at [299, 236] on icon at bounding box center [294, 244] width 17 height 17
click at [297, 270] on icon at bounding box center [294, 278] width 17 height 17
click at [295, 271] on icon at bounding box center [295, 278] width 15 height 15
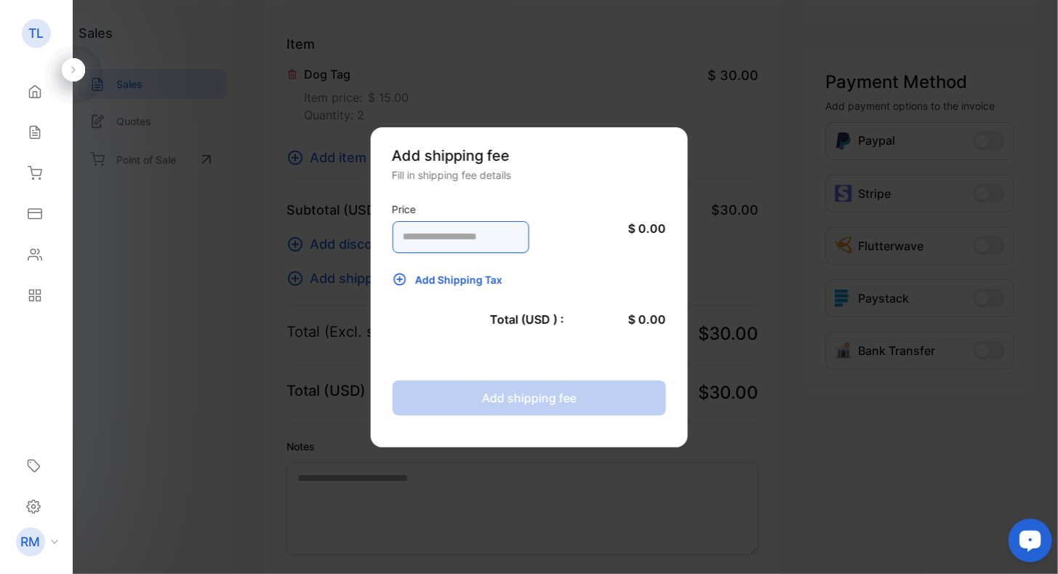
click at [455, 231] on input "number" at bounding box center [460, 237] width 137 height 32
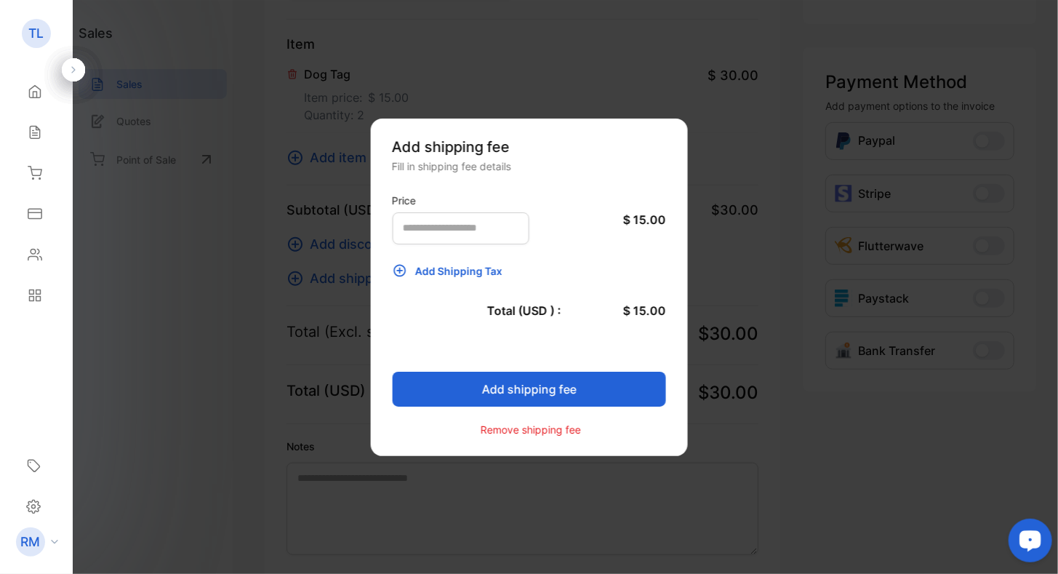
click at [519, 266] on p "Add Shipping Tax" at bounding box center [529, 270] width 274 height 15
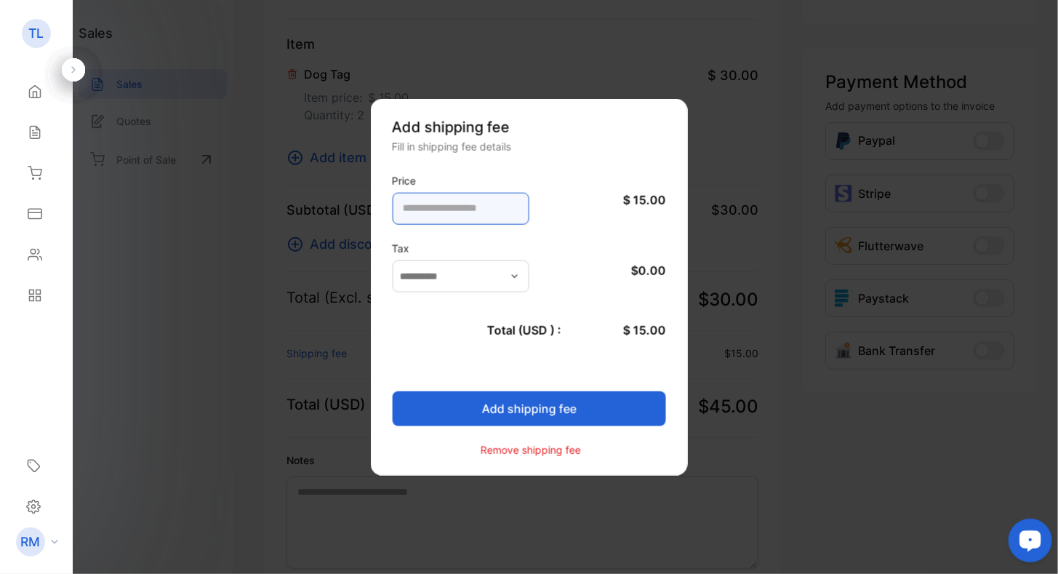
drag, startPoint x: 453, startPoint y: 204, endPoint x: 363, endPoint y: 214, distance: 90.7
type input "**"
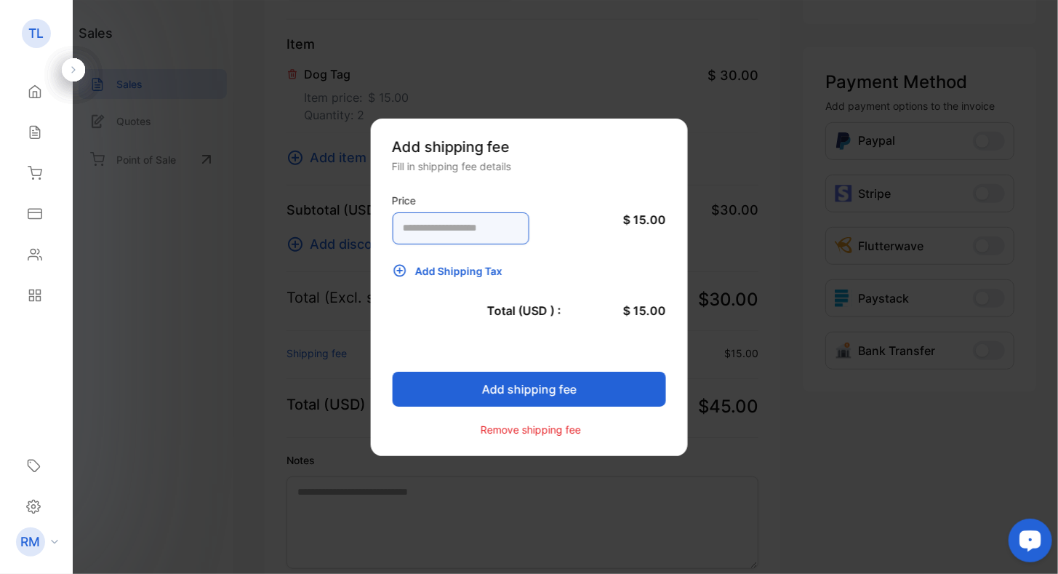
click at [570, 224] on div "Price ** $ 15.00" at bounding box center [529, 218] width 274 height 60
click at [492, 394] on button "Add shipping fee" at bounding box center [529, 389] width 274 height 35
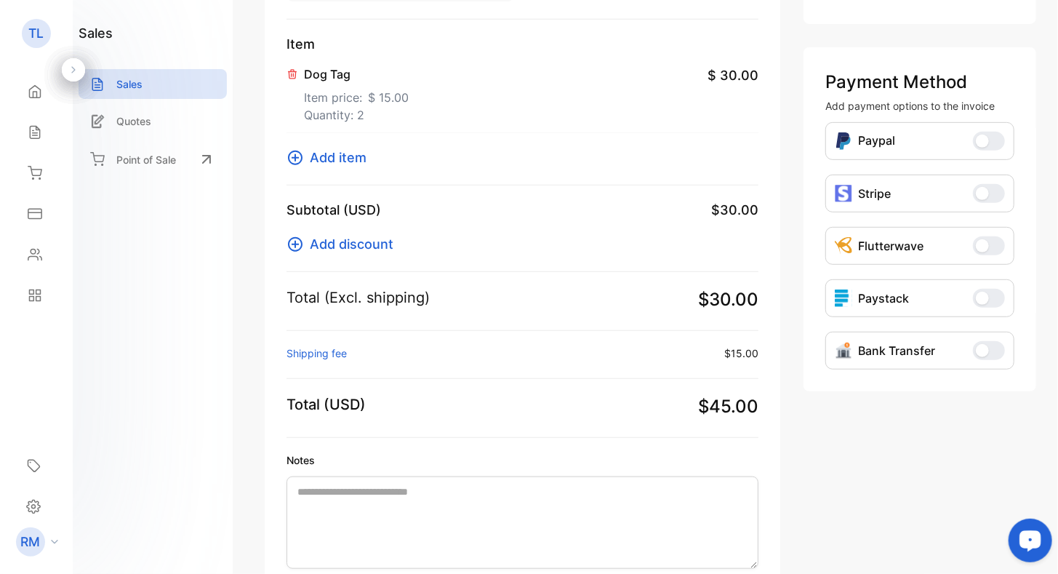
click at [866, 413] on div "**********" at bounding box center [919, 176] width 233 height 837
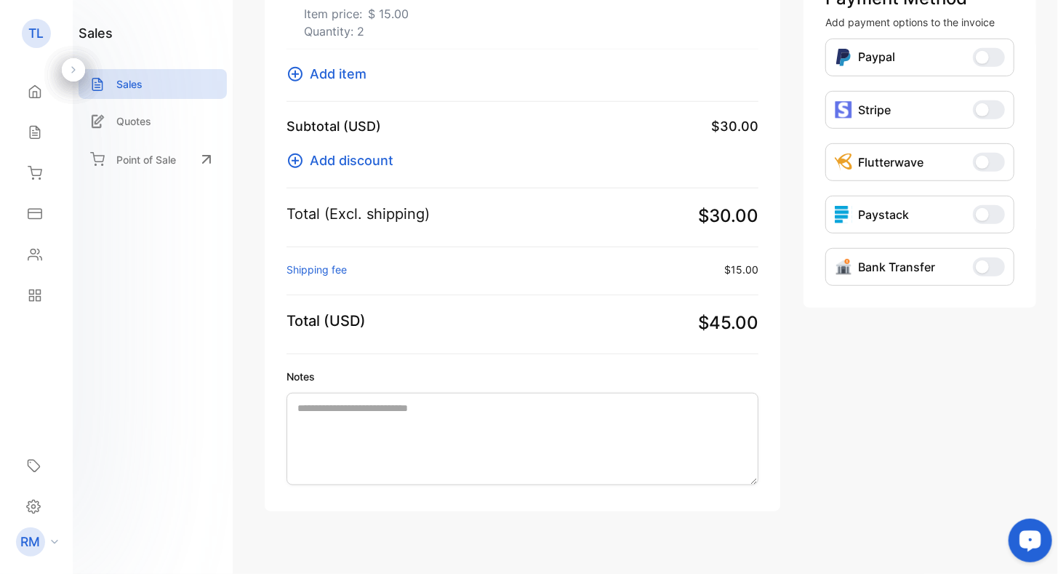
click at [52, 539] on icon at bounding box center [54, 541] width 7 height 4
click at [225, 397] on div "sales Sales Quotes Point of Sale" at bounding box center [153, 287] width 160 height 574
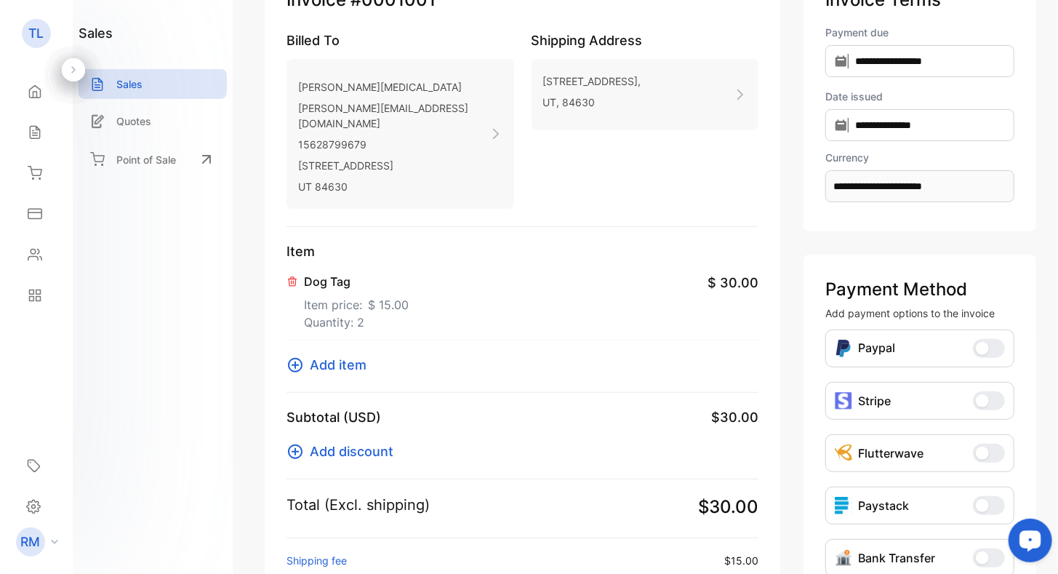
scroll to position [0, 0]
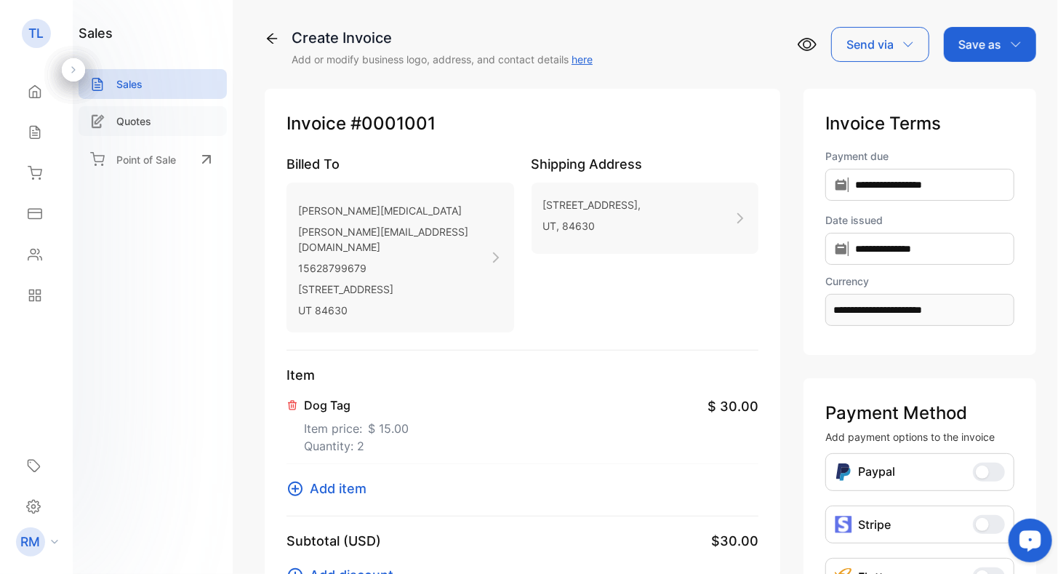
click at [136, 117] on p "Quotes" at bounding box center [133, 120] width 35 height 15
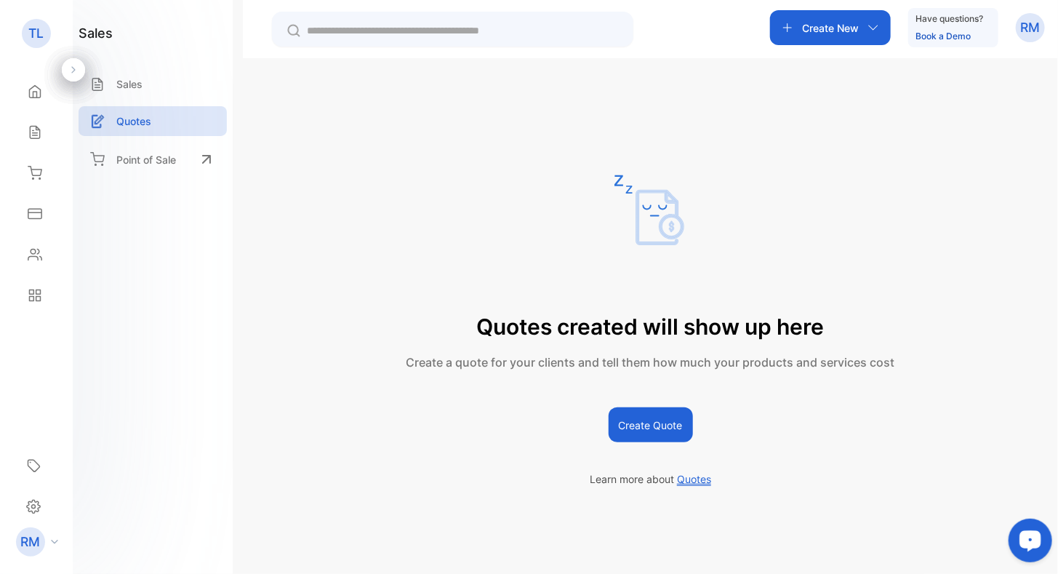
click at [664, 419] on button "Create Quote" at bounding box center [651, 424] width 84 height 35
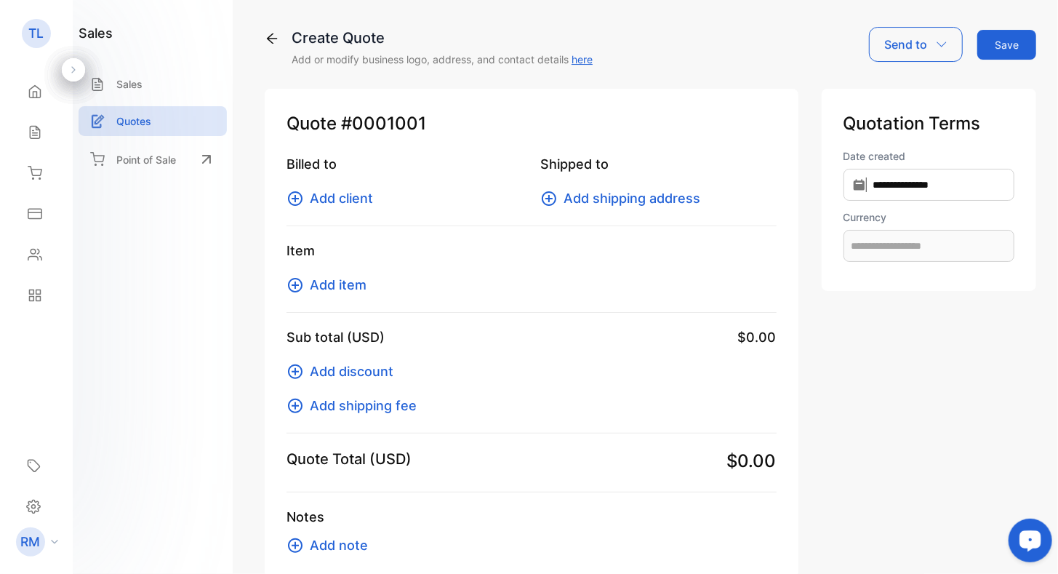
type input "**********"
click at [353, 201] on span "Add client" at bounding box center [341, 198] width 63 height 20
click at [328, 282] on span "Add item" at bounding box center [338, 285] width 57 height 20
click at [134, 86] on p "Sales" at bounding box center [129, 83] width 26 height 15
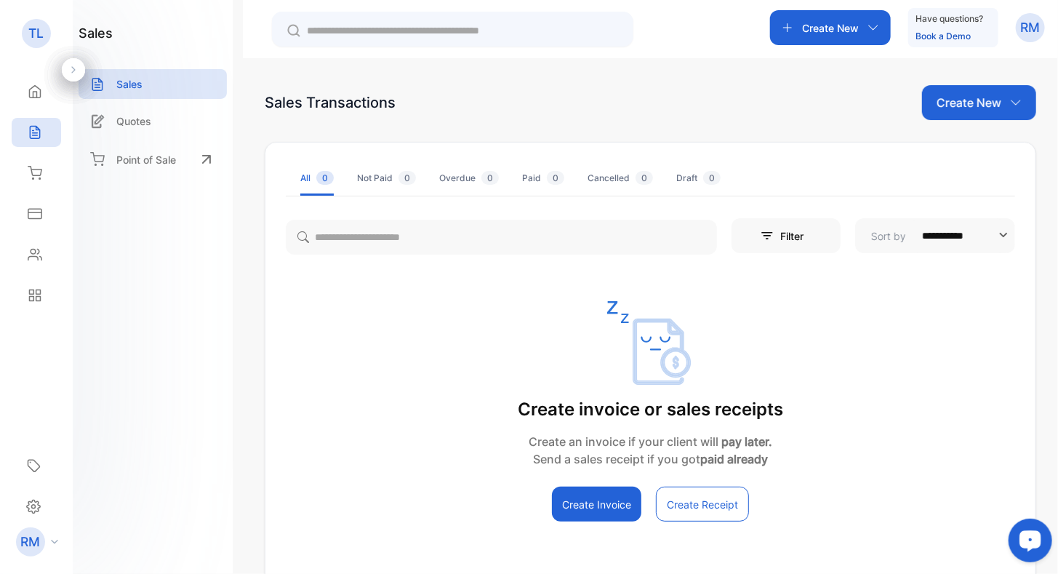
scroll to position [80, 0]
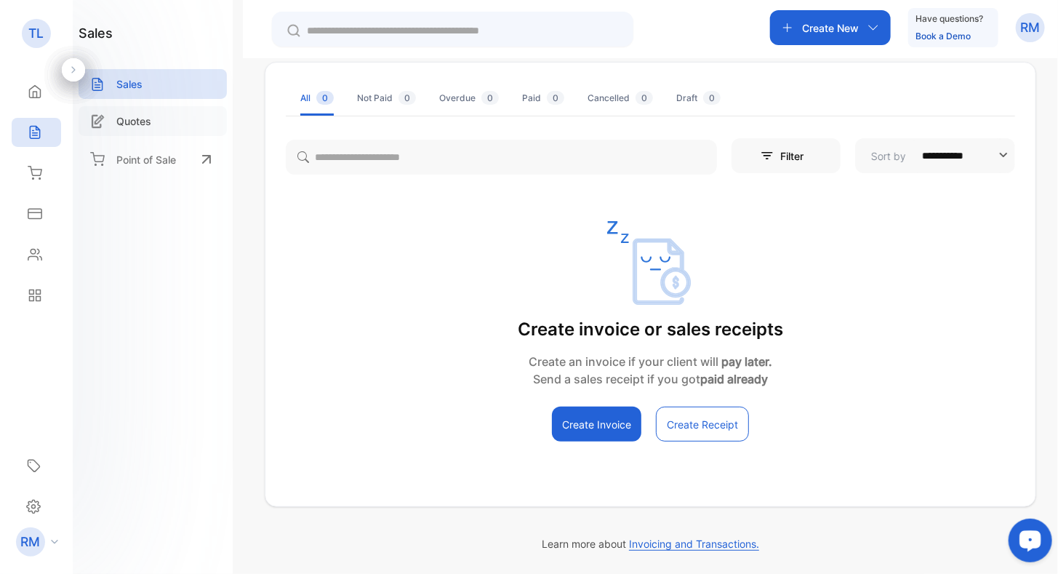
click at [162, 121] on div "Quotes" at bounding box center [153, 121] width 148 height 30
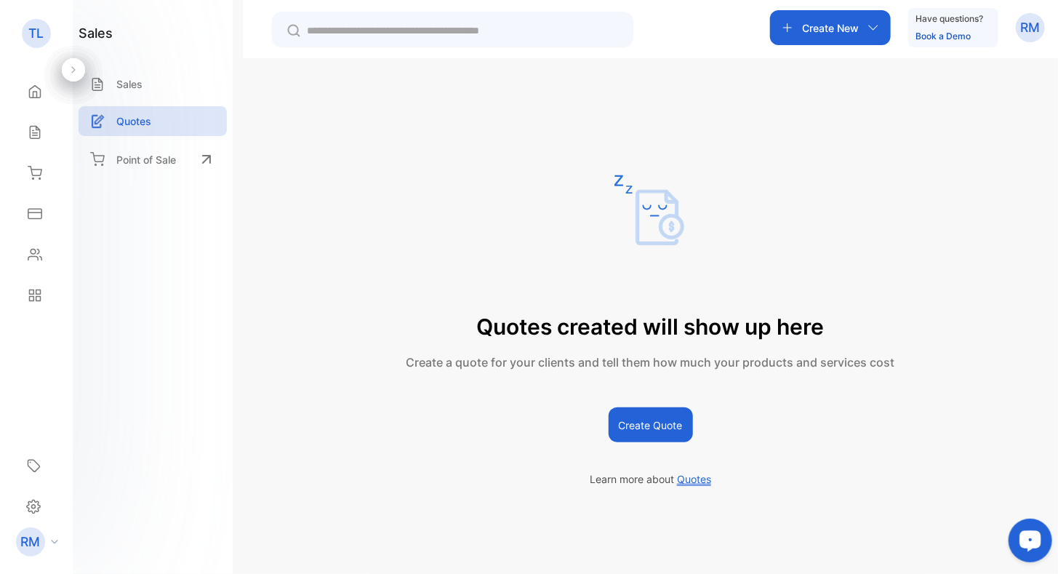
click at [637, 421] on button "Create Quote" at bounding box center [651, 424] width 84 height 35
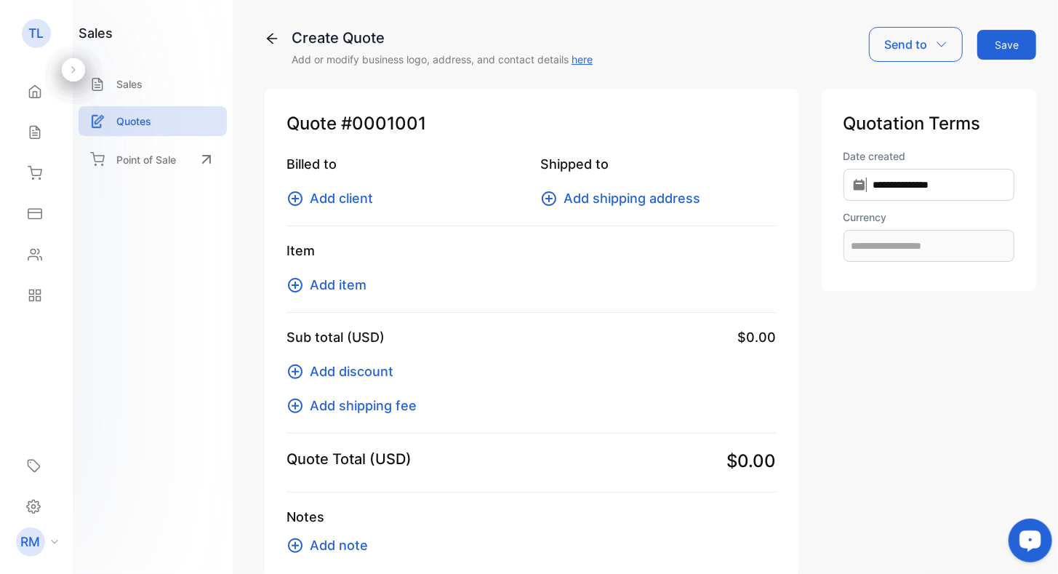
type input "**********"
click at [326, 200] on span "Add client" at bounding box center [341, 198] width 63 height 20
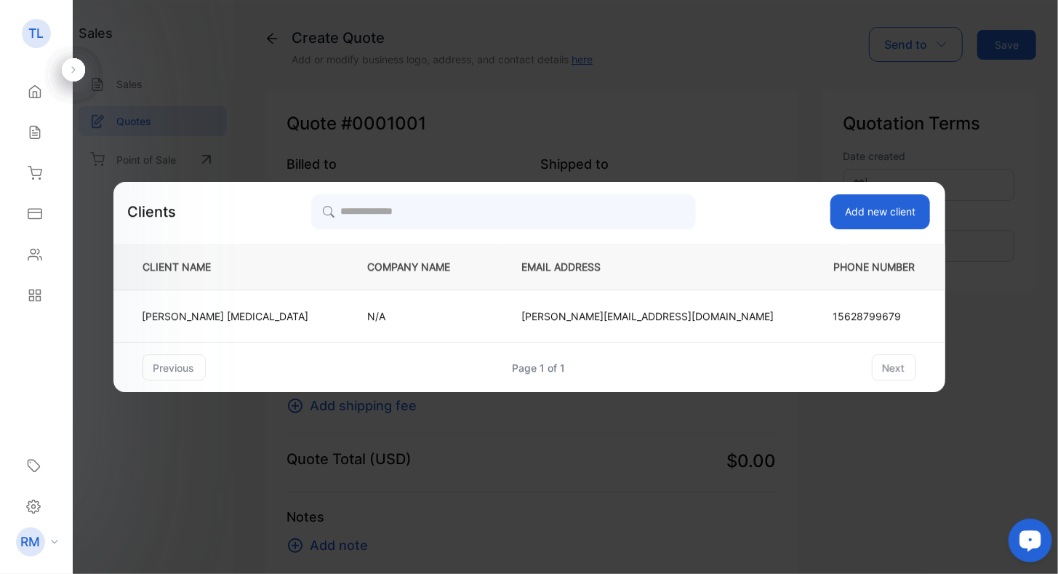
click at [286, 311] on p "Robert Muse" at bounding box center [225, 315] width 166 height 15
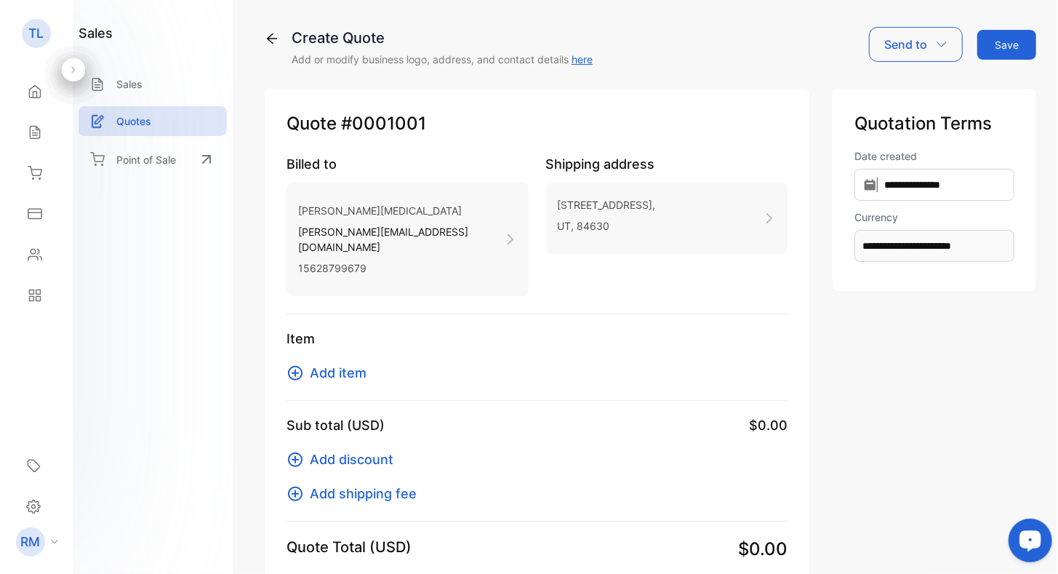
click at [292, 364] on icon at bounding box center [294, 372] width 17 height 17
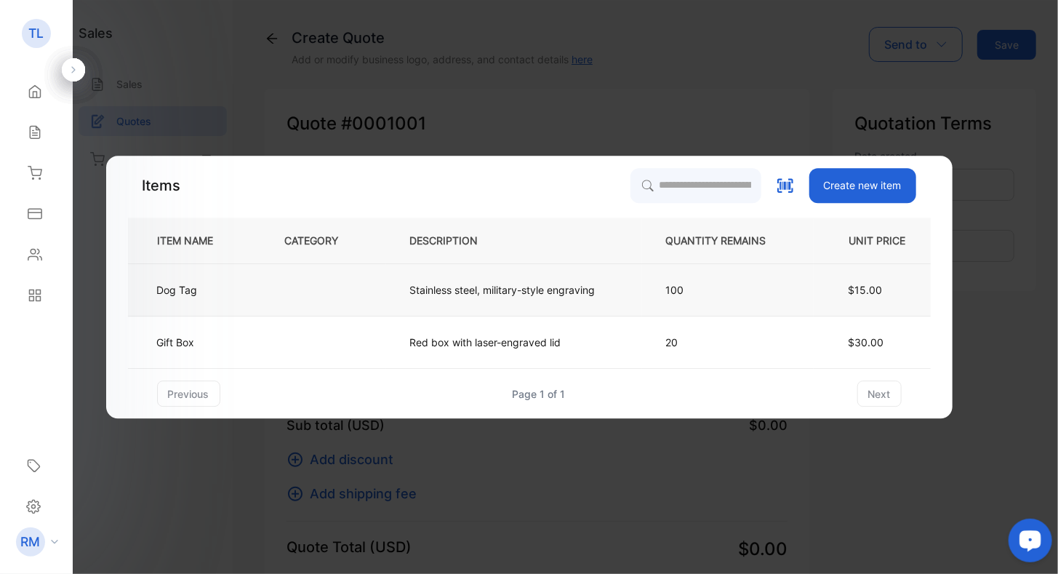
click at [385, 291] on td at bounding box center [323, 290] width 125 height 52
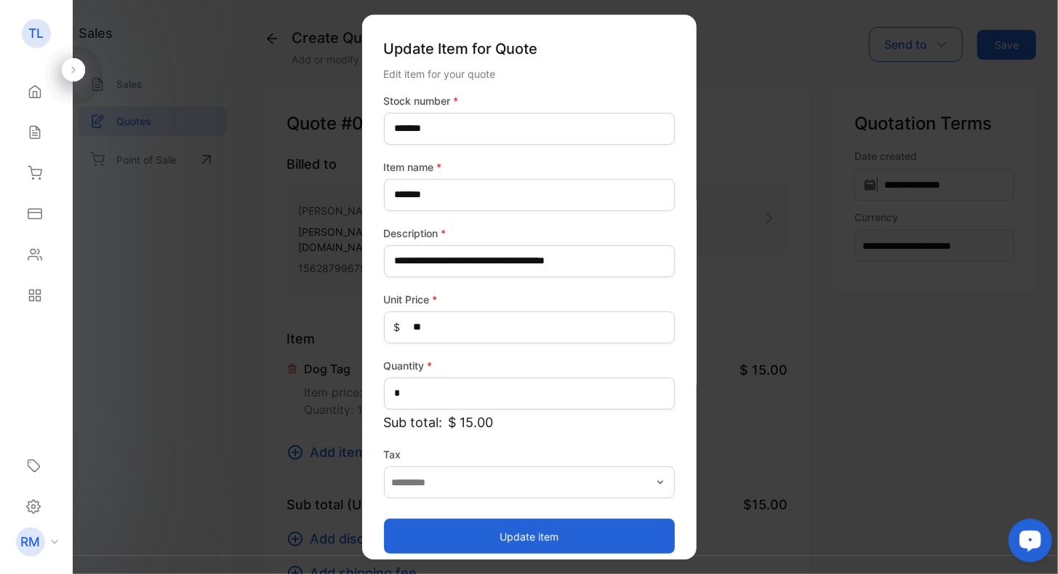
scroll to position [12, 0]
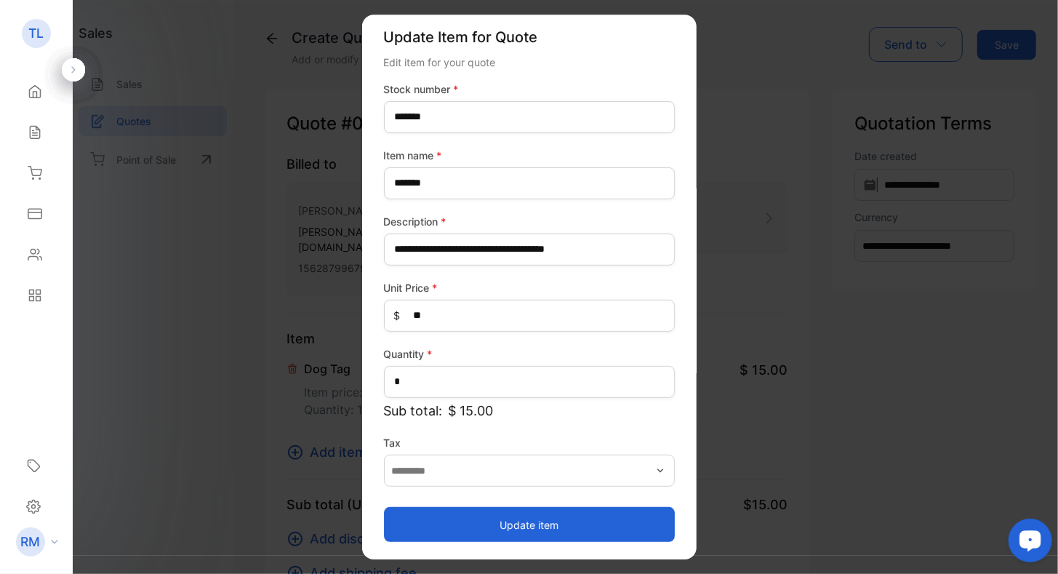
click at [654, 467] on icon "button" at bounding box center [660, 471] width 12 height 12
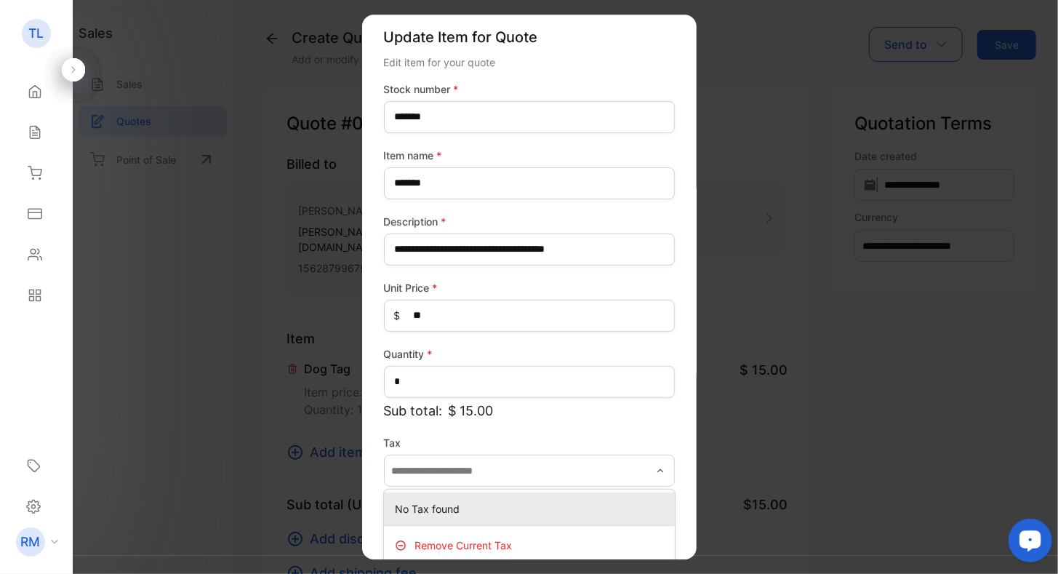
click at [652, 433] on div "**********" at bounding box center [529, 311] width 291 height 461
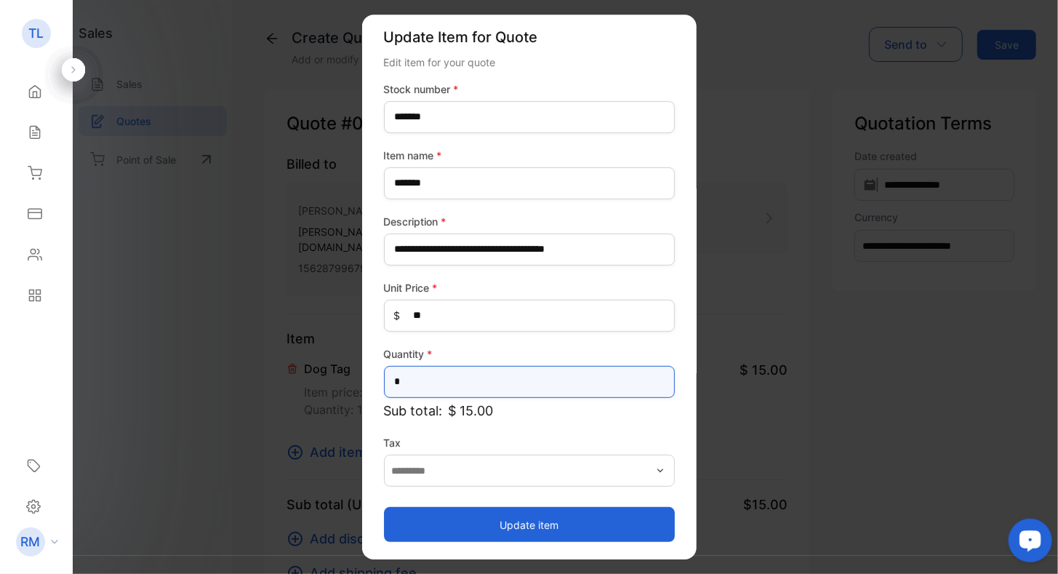
click at [427, 387] on input "*" at bounding box center [529, 382] width 291 height 32
drag, startPoint x: 427, startPoint y: 387, endPoint x: 405, endPoint y: 381, distance: 22.8
click at [405, 381] on input "*" at bounding box center [529, 382] width 291 height 32
type input "*"
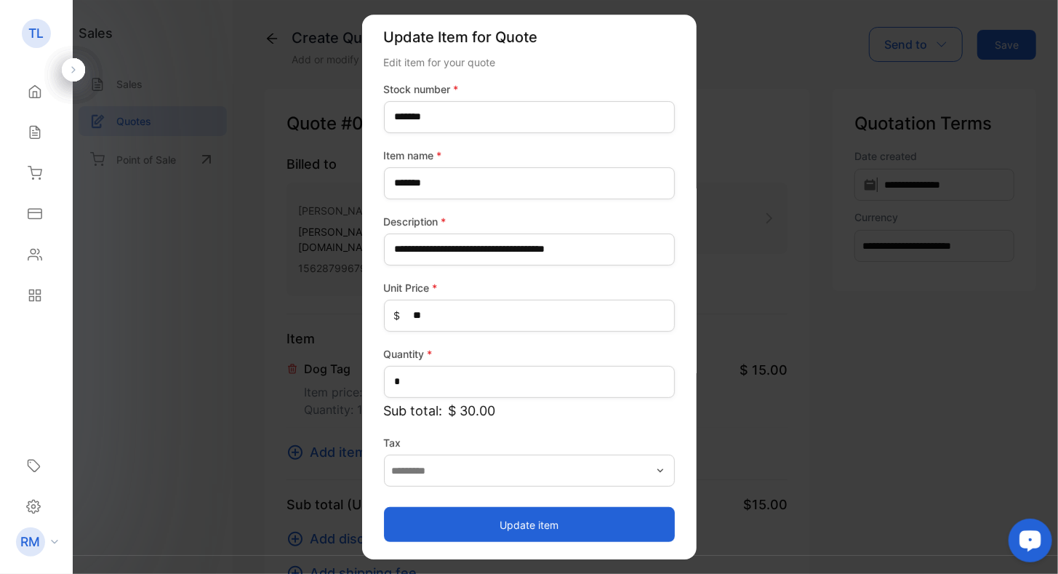
click at [471, 529] on button "Update item" at bounding box center [529, 524] width 291 height 35
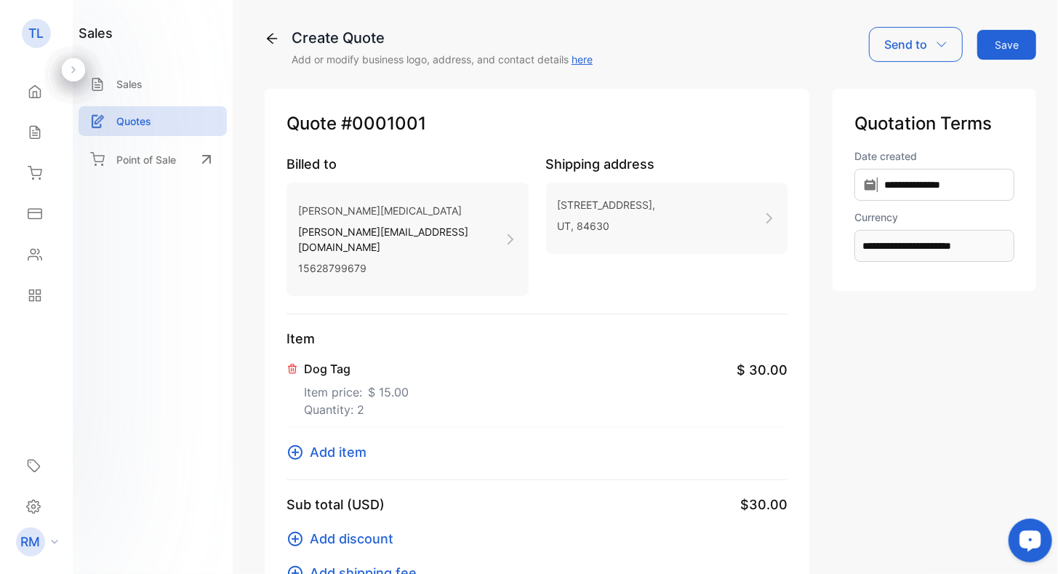
click at [320, 563] on span "Add shipping fee" at bounding box center [363, 573] width 107 height 20
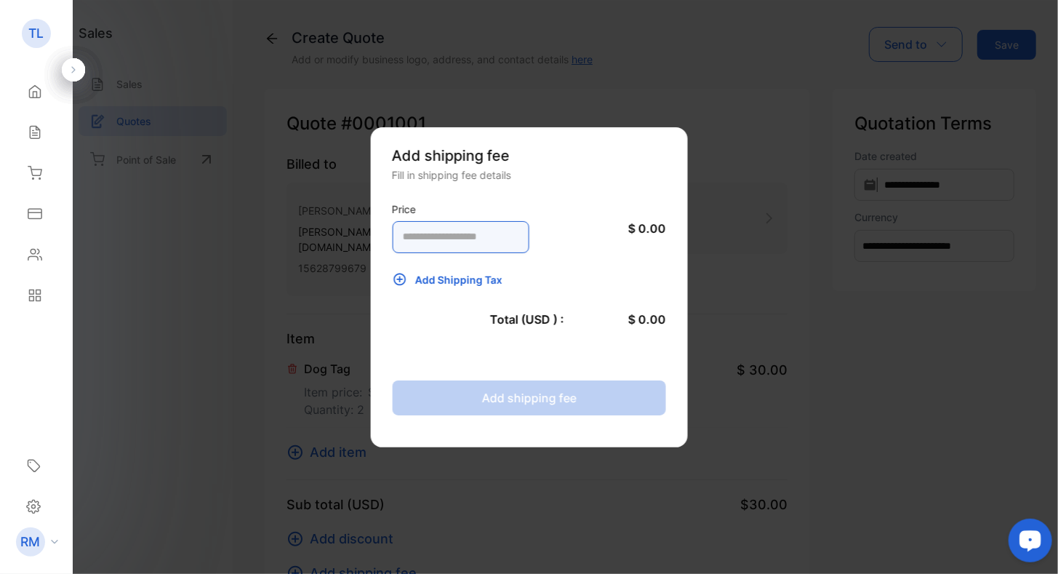
click at [503, 243] on input "number" at bounding box center [460, 237] width 137 height 32
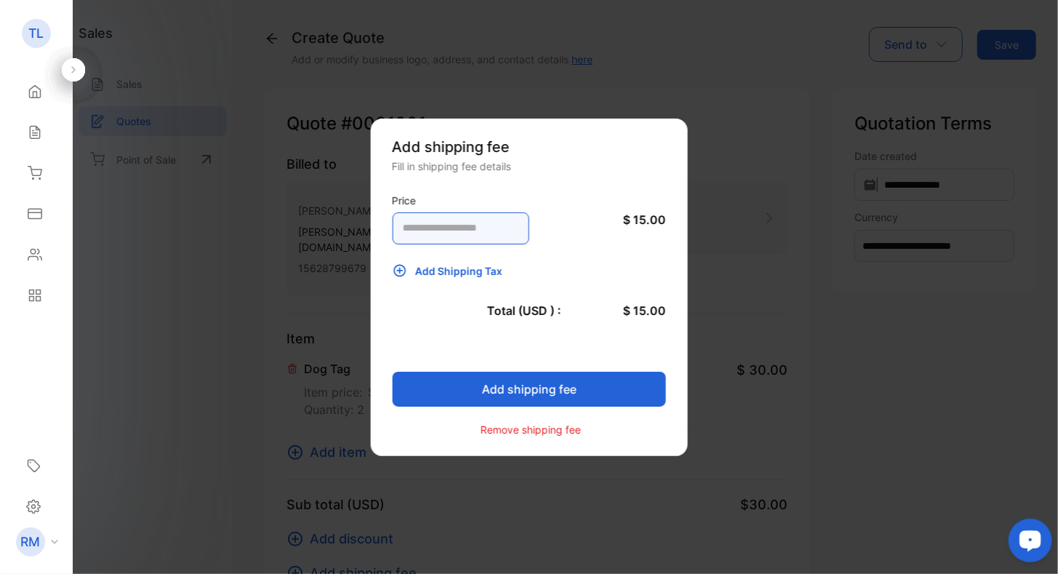
type input "**"
click at [596, 214] on div "Price ** $ 15.00" at bounding box center [529, 218] width 274 height 60
click at [529, 383] on button "Add shipping fee" at bounding box center [529, 389] width 274 height 35
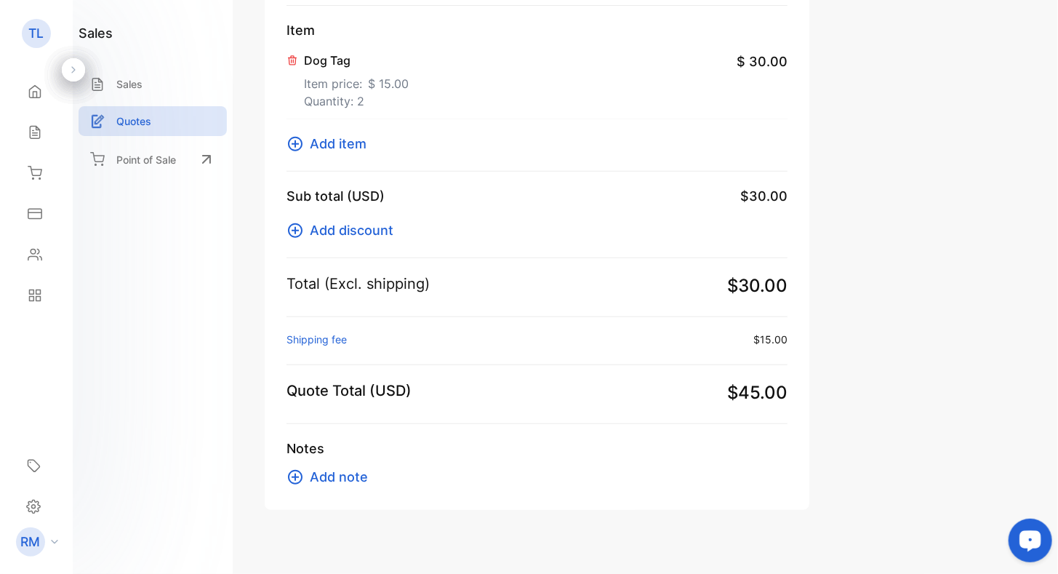
scroll to position [0, 0]
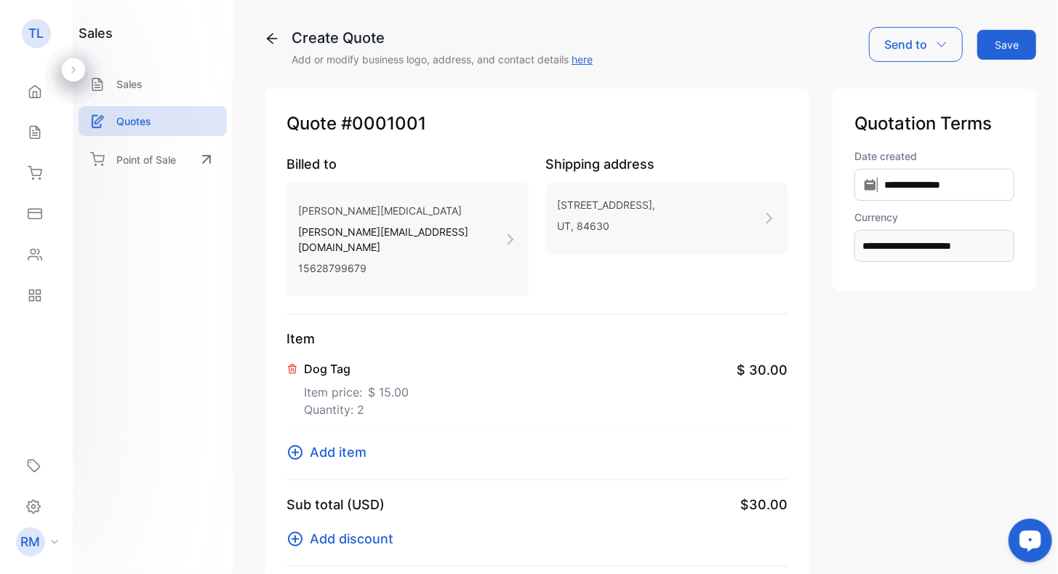
click at [943, 46] on icon "button" at bounding box center [942, 45] width 12 height 12
click at [886, 91] on div "Email" at bounding box center [914, 92] width 89 height 29
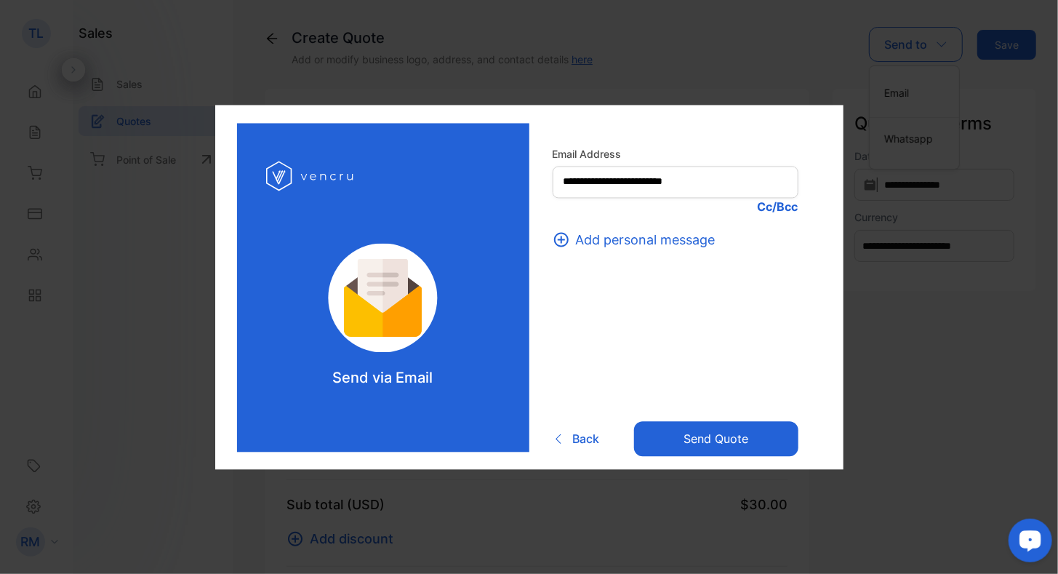
click at [717, 441] on button "Send Quote" at bounding box center [716, 439] width 164 height 35
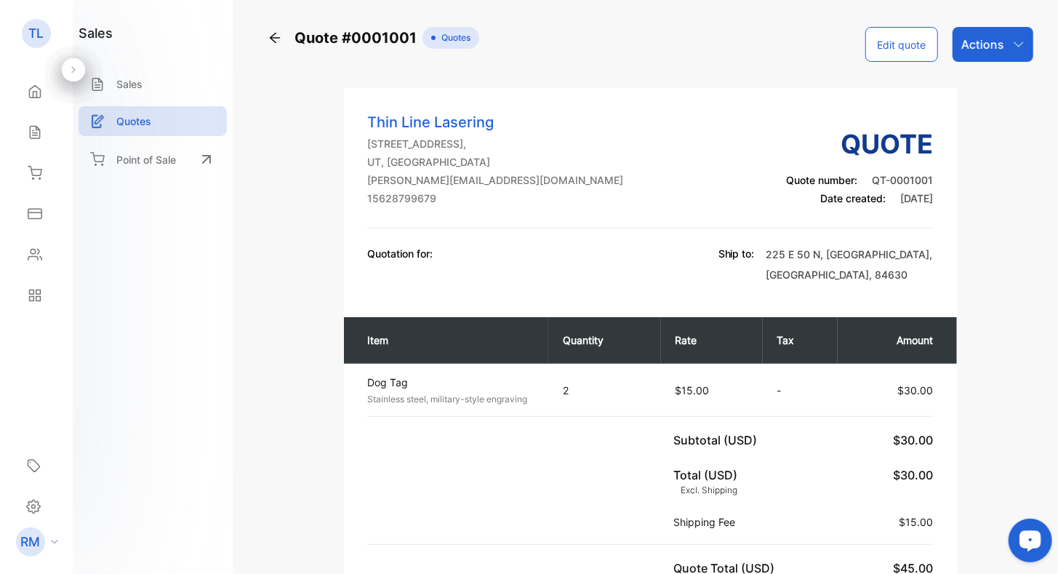
click at [1011, 55] on div "Actions" at bounding box center [992, 44] width 81 height 35
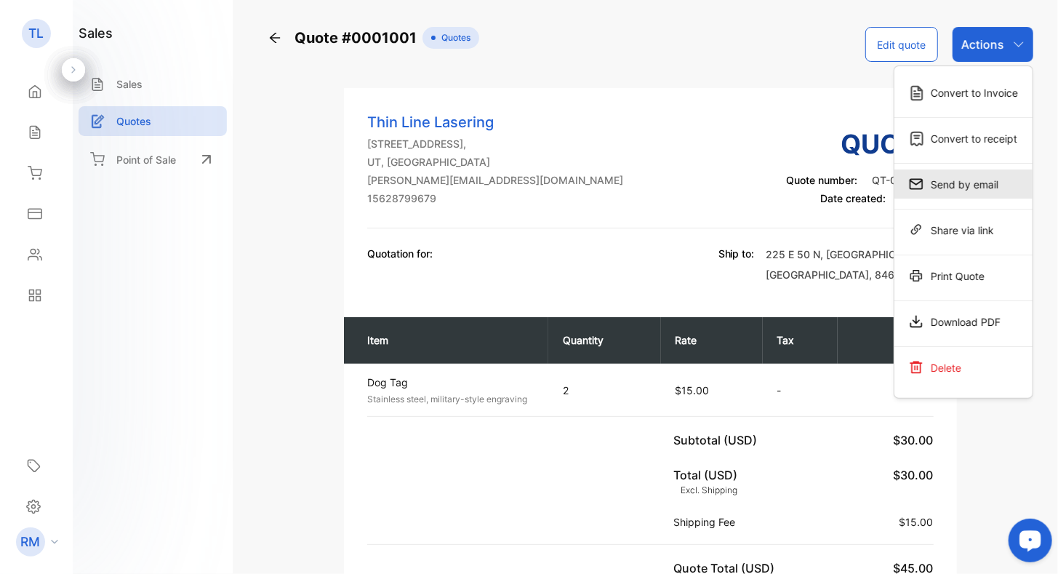
click at [973, 187] on div "Send by email" at bounding box center [963, 183] width 138 height 29
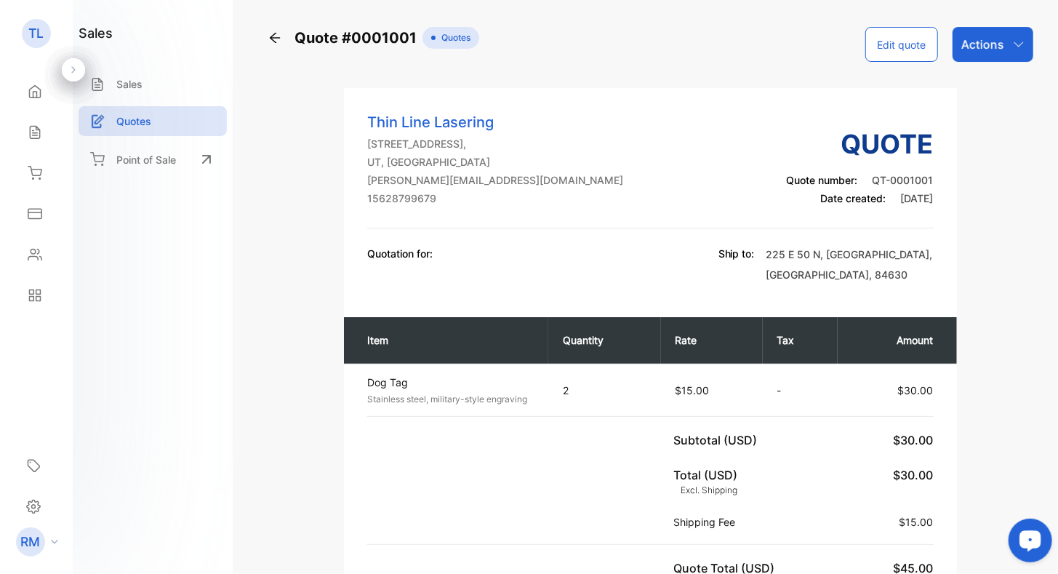
click at [994, 50] on p "Actions" at bounding box center [982, 44] width 43 height 17
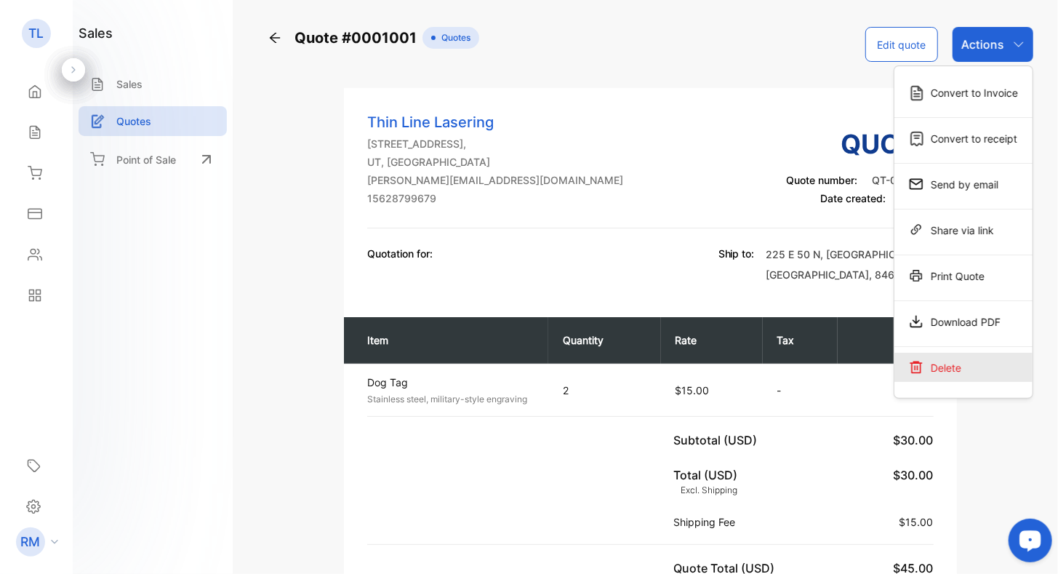
click at [942, 374] on div "Delete" at bounding box center [963, 367] width 138 height 29
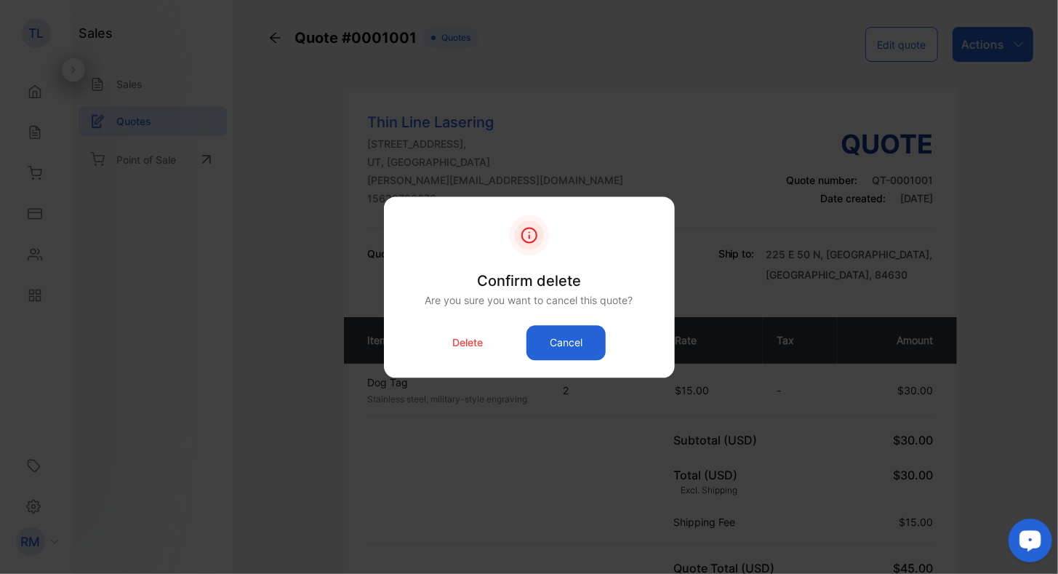
click at [443, 346] on div "Delete Cancel" at bounding box center [529, 342] width 247 height 35
click at [465, 343] on p "Delete" at bounding box center [467, 342] width 31 height 15
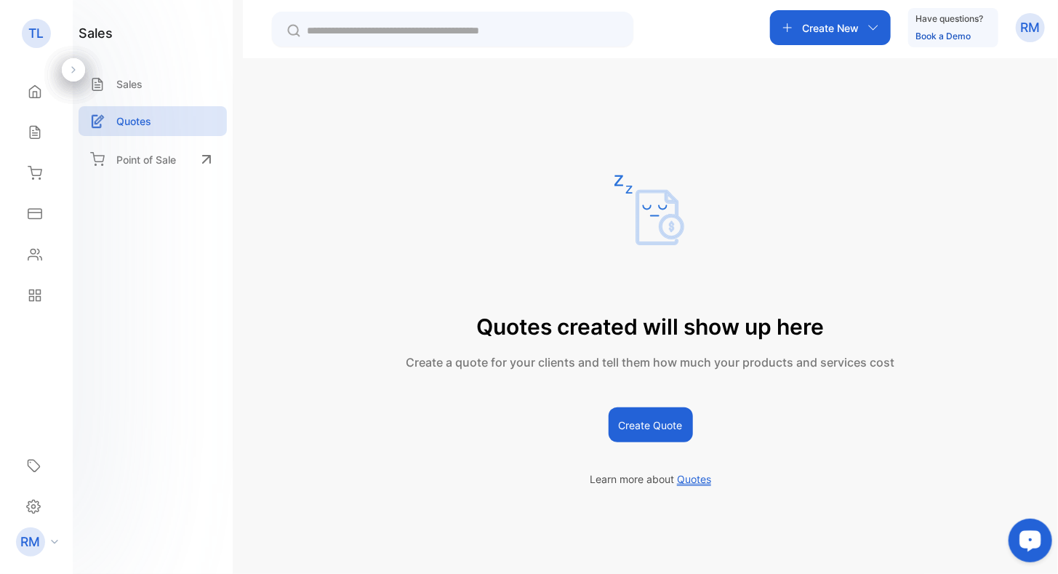
click at [858, 25] on div "Create New" at bounding box center [830, 27] width 121 height 35
click at [823, 148] on p "Quote" at bounding box center [824, 140] width 42 height 17
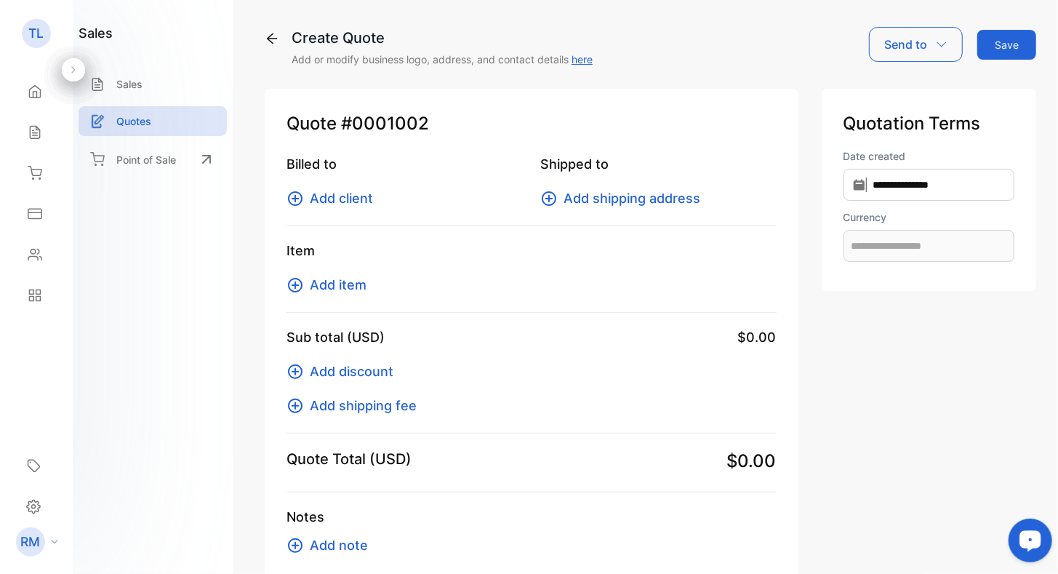
type input "**********"
click at [295, 193] on icon at bounding box center [294, 198] width 17 height 17
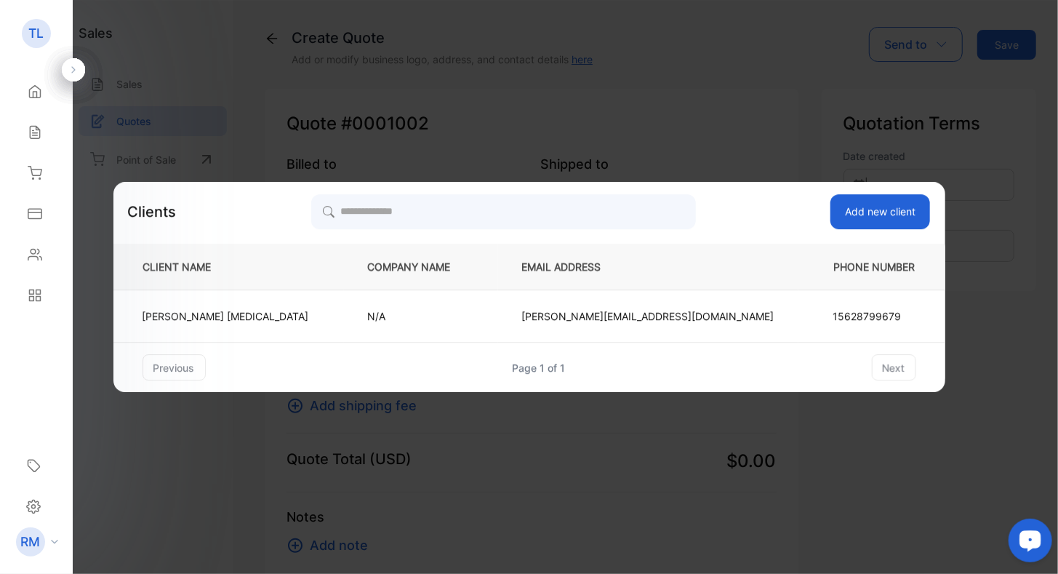
click at [294, 311] on p "Robert Muse" at bounding box center [225, 315] width 166 height 15
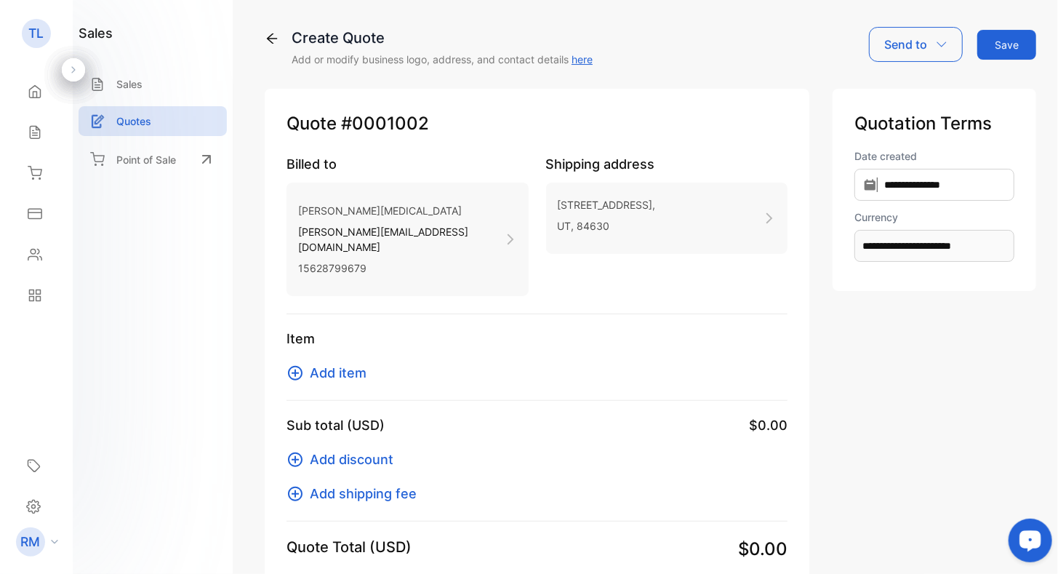
click at [296, 364] on icon at bounding box center [294, 372] width 17 height 17
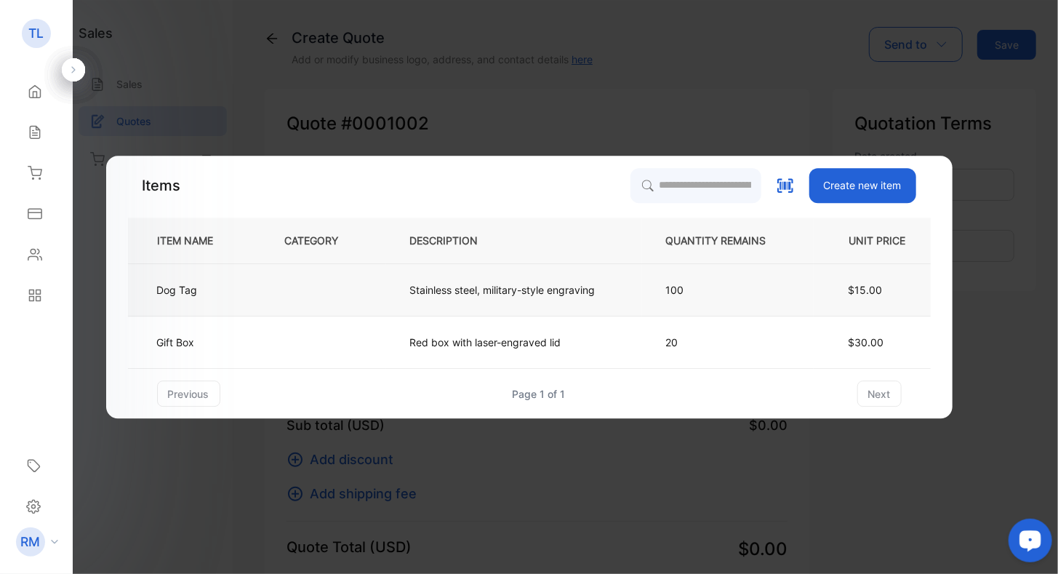
click at [233, 297] on td "Dog Tag" at bounding box center [194, 290] width 133 height 52
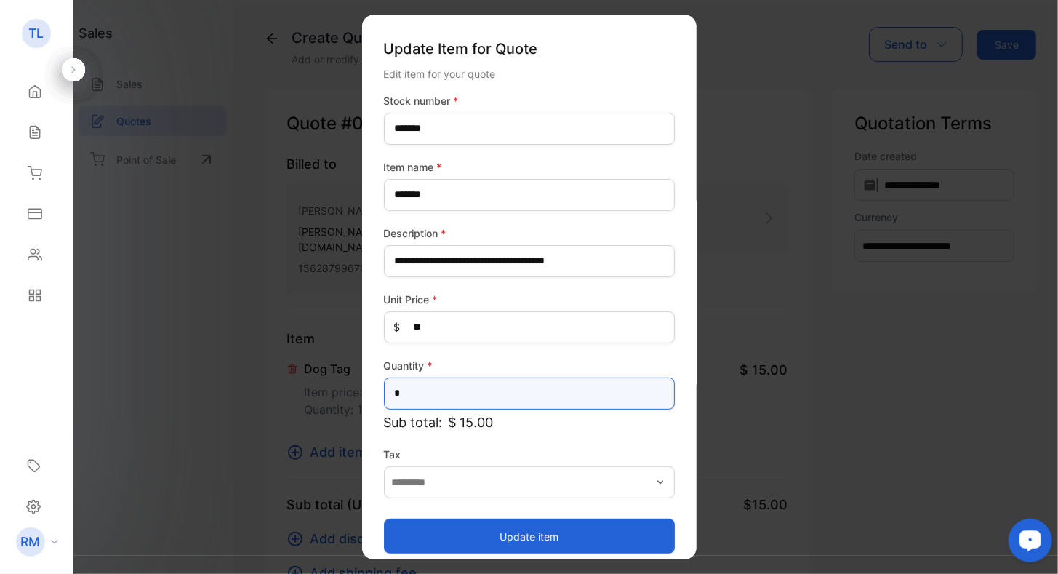
click at [414, 386] on input "*" at bounding box center [529, 393] width 291 height 32
type input "*"
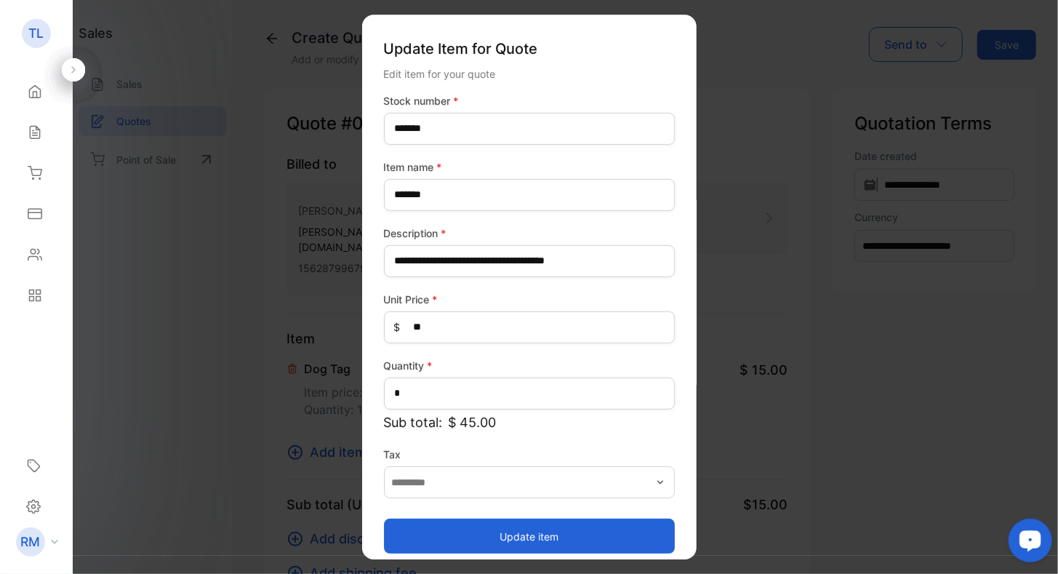
click at [654, 480] on icon "button" at bounding box center [660, 482] width 12 height 12
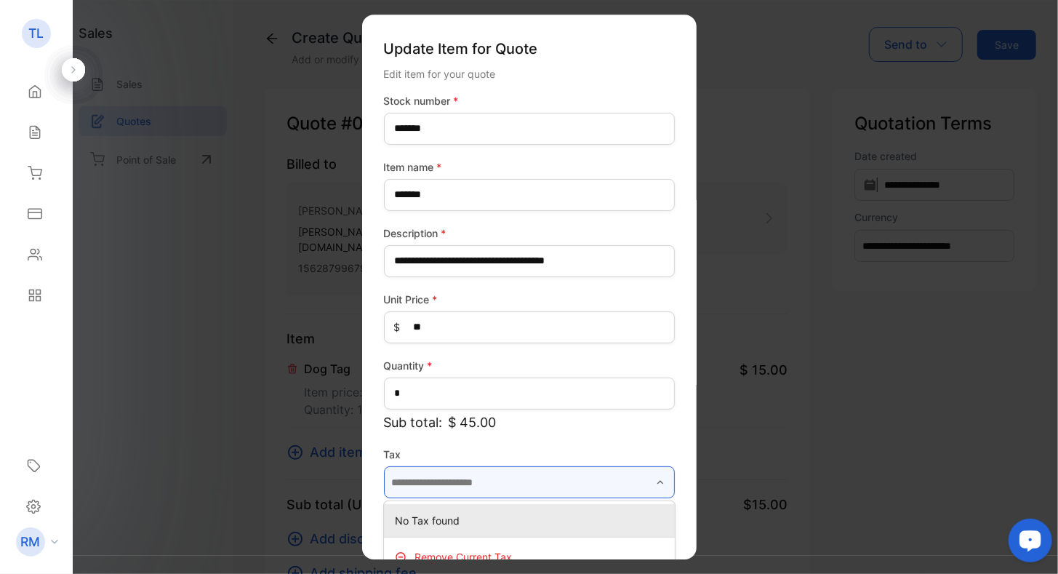
scroll to position [32, 0]
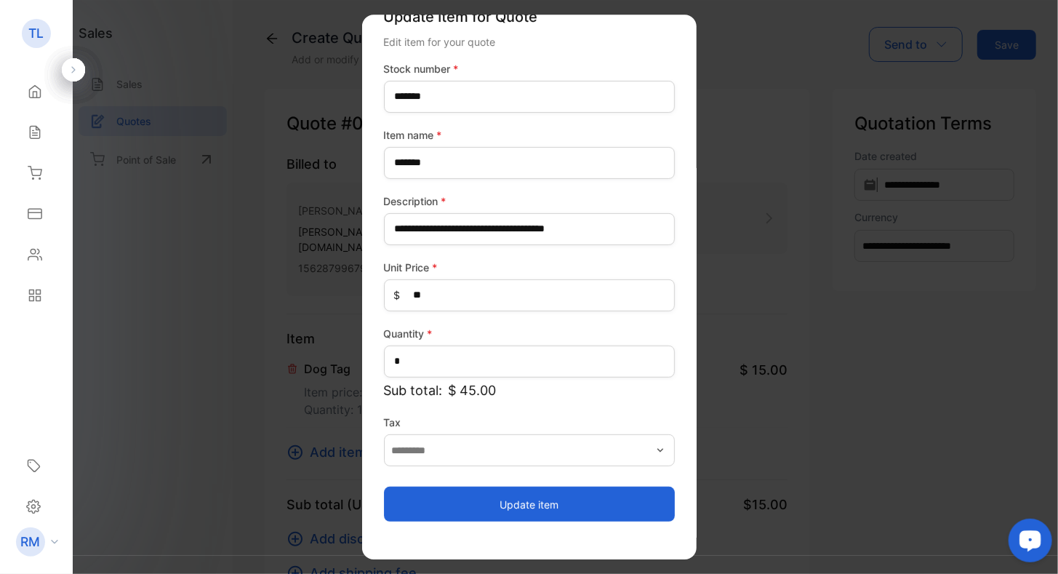
click at [529, 406] on div "**********" at bounding box center [529, 291] width 291 height 461
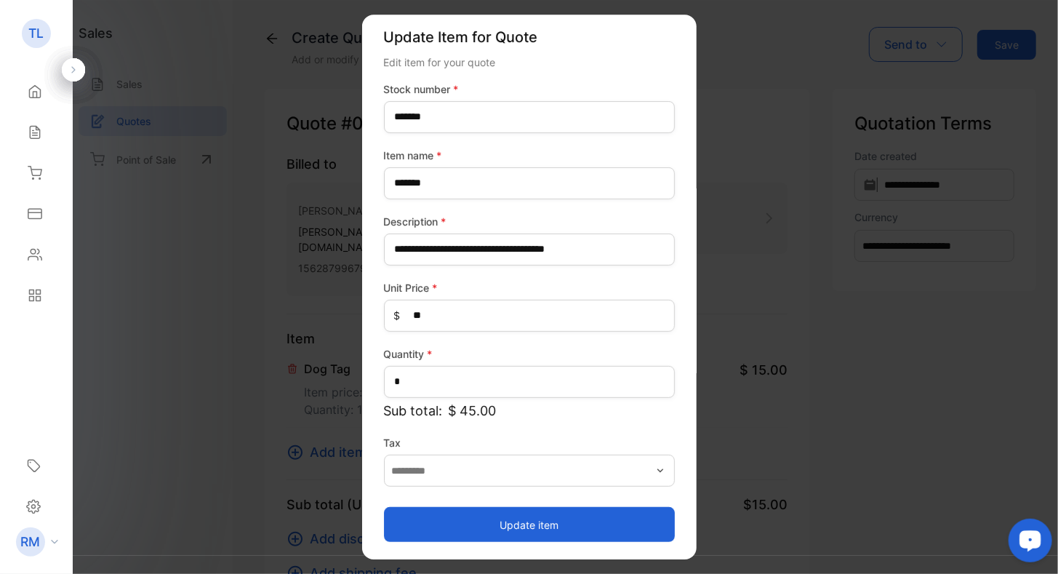
click at [529, 518] on button "Update item" at bounding box center [529, 524] width 291 height 35
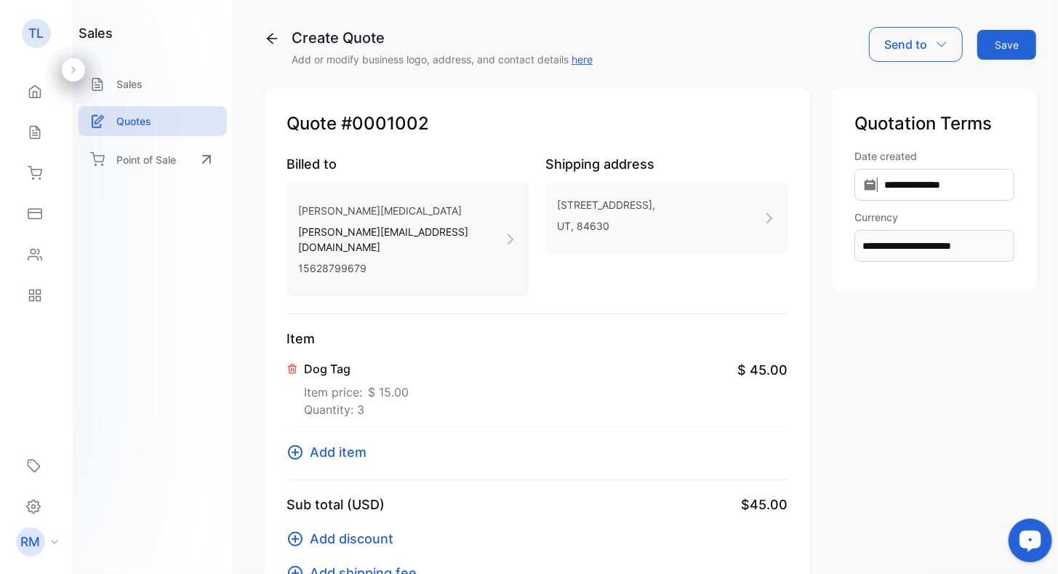
click at [899, 46] on p "Send to" at bounding box center [905, 44] width 43 height 17
click at [899, 96] on div "Email" at bounding box center [914, 92] width 89 height 29
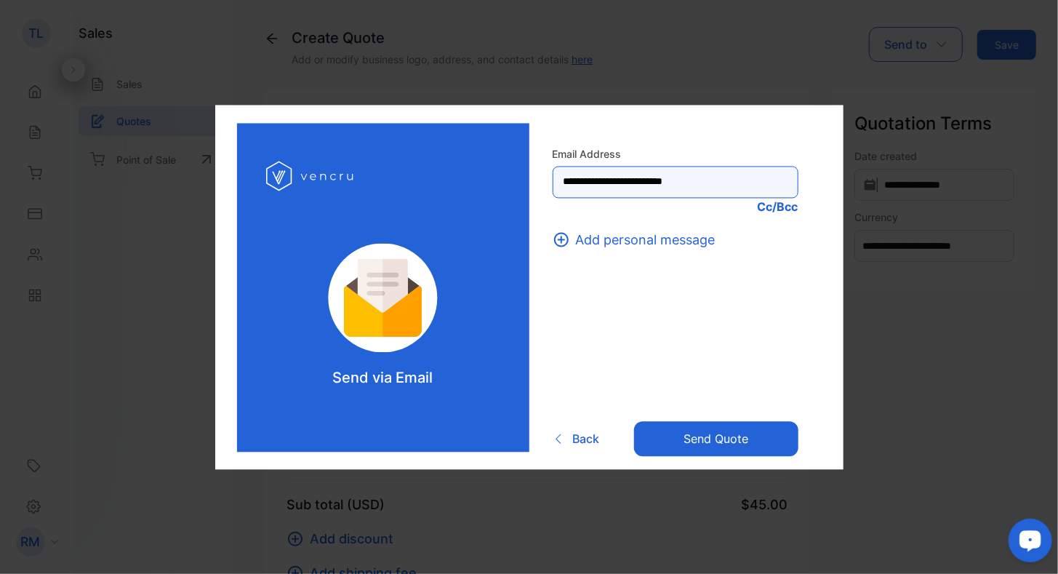
drag, startPoint x: 730, startPoint y: 177, endPoint x: 657, endPoint y: 191, distance: 74.1
click at [657, 191] on Address-inputrecipient "**********" at bounding box center [676, 182] width 246 height 32
type Address-inputrecipient "**********"
click at [723, 141] on div "**********" at bounding box center [675, 287] width 292 height 329
click at [564, 243] on icon at bounding box center [561, 239] width 17 height 17
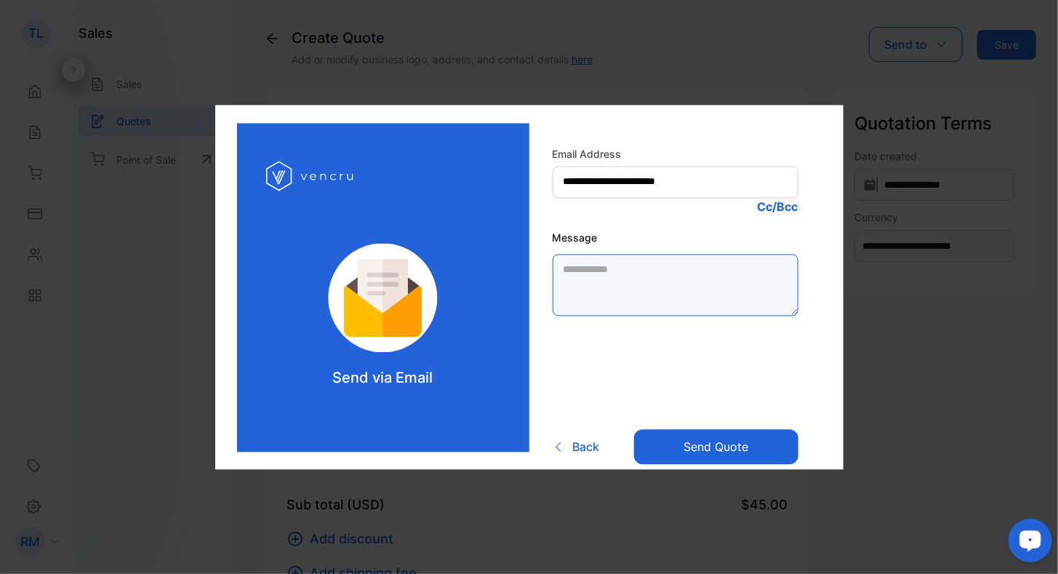
click at [609, 278] on textarea "Message" at bounding box center [676, 285] width 246 height 62
type textarea "****"
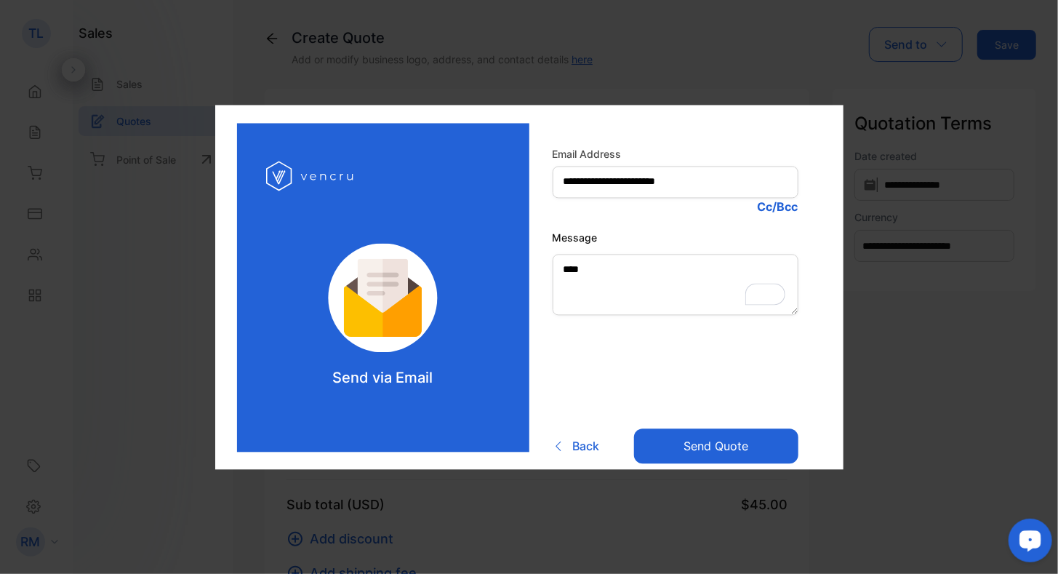
click at [696, 447] on button "Send Quote" at bounding box center [716, 445] width 164 height 35
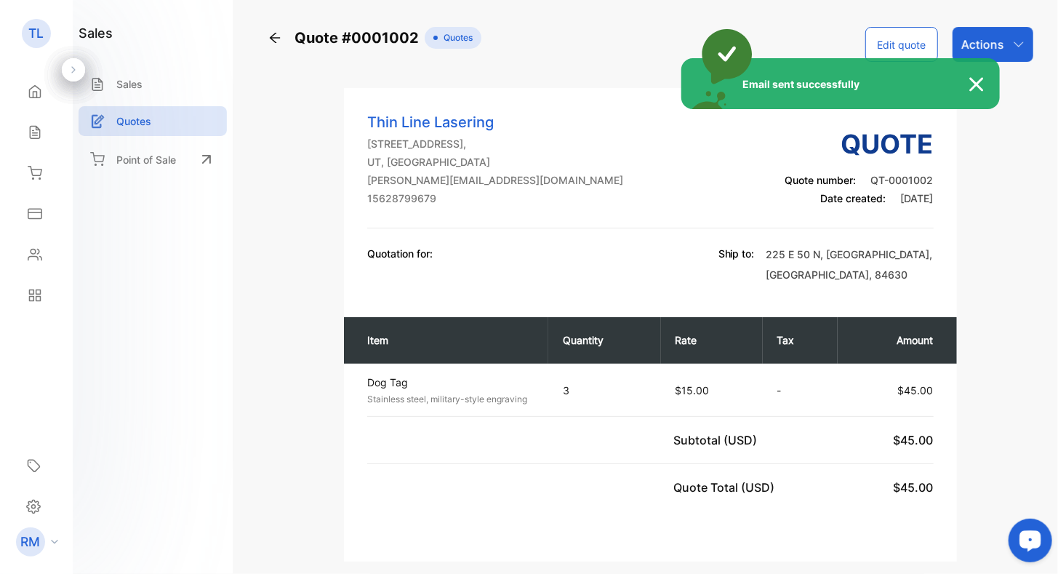
click at [981, 84] on img at bounding box center [984, 84] width 32 height 17
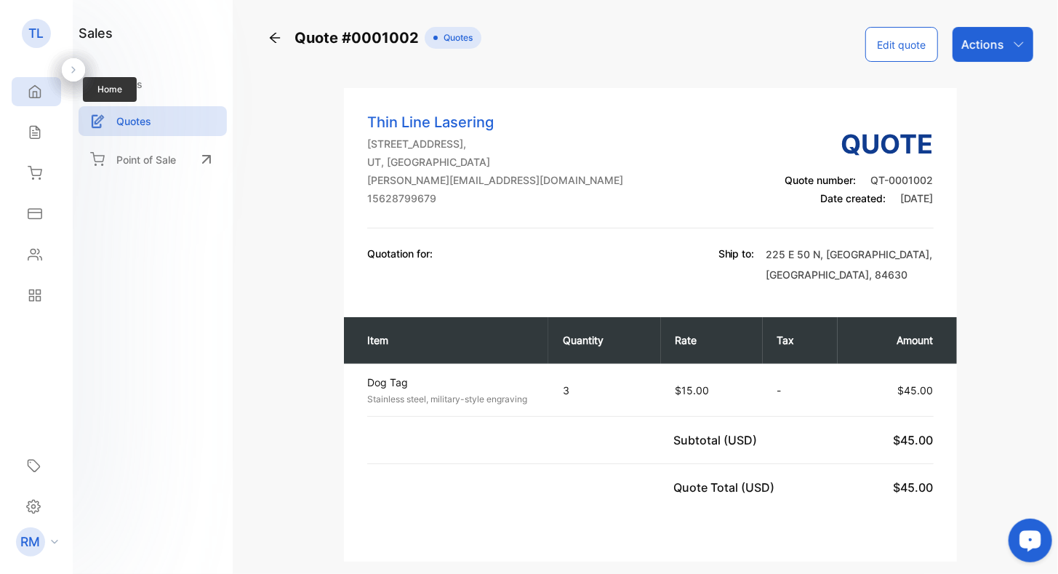
click at [41, 89] on icon at bounding box center [35, 91] width 15 height 15
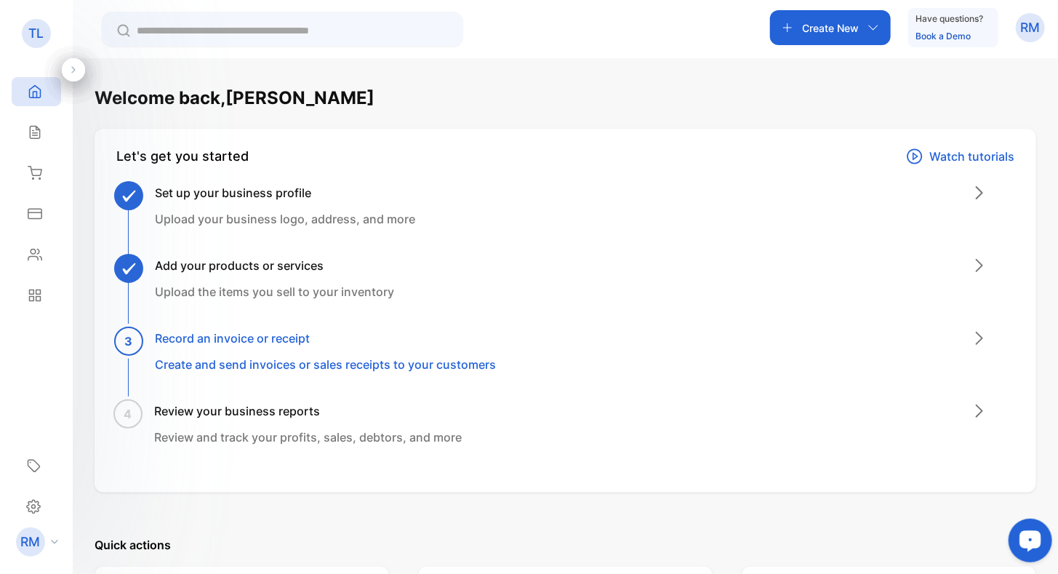
click at [206, 197] on h3 "Set up your business profile" at bounding box center [285, 192] width 260 height 17
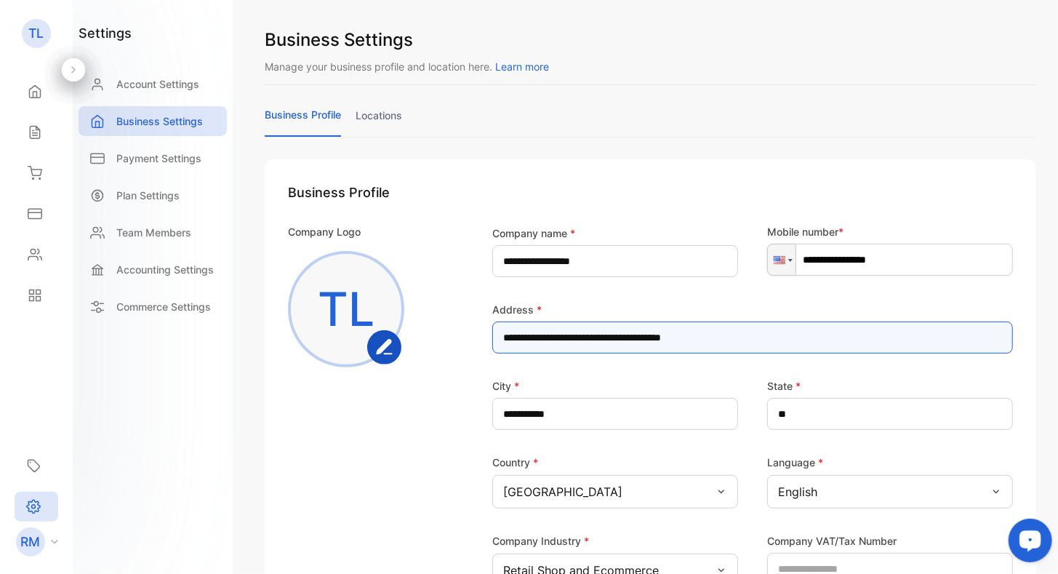
drag, startPoint x: 730, startPoint y: 334, endPoint x: 608, endPoint y: 350, distance: 123.3
click at [608, 350] on input "**********" at bounding box center [752, 337] width 521 height 32
type input "**********"
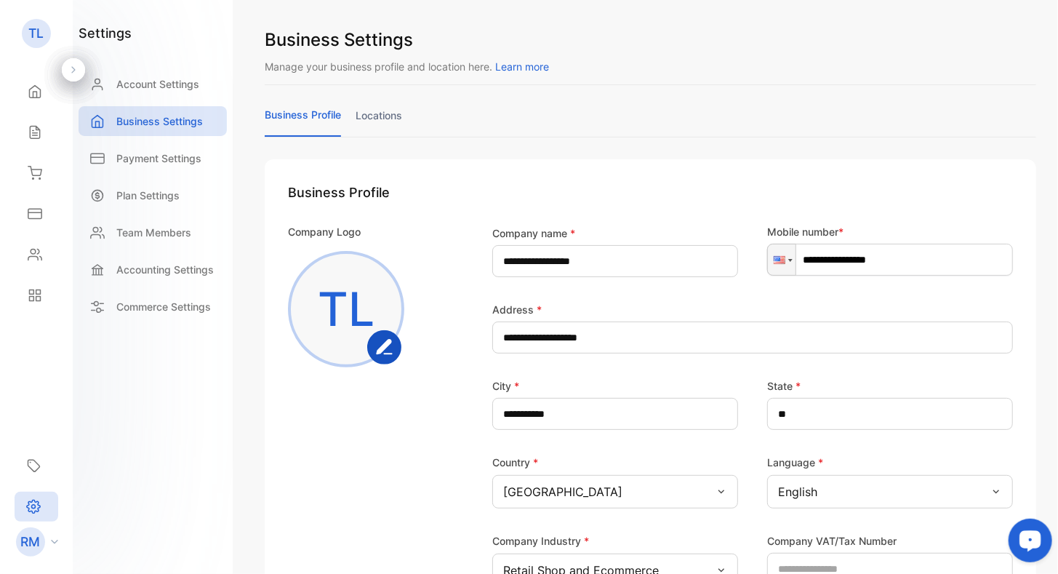
click at [650, 168] on div "**********" at bounding box center [650, 461] width 771 height 604
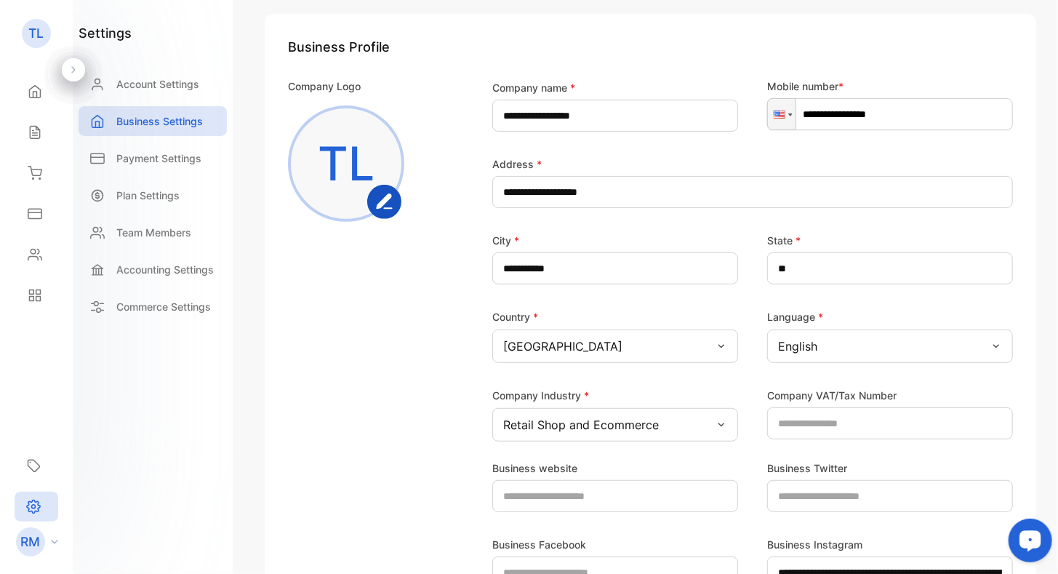
scroll to position [356, 0]
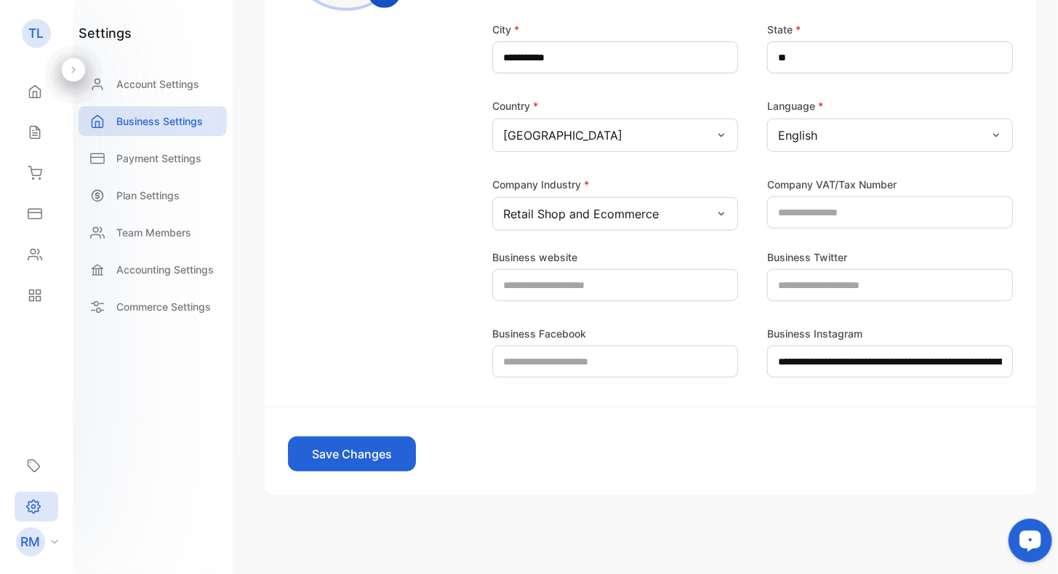
click at [359, 457] on button "Save Changes" at bounding box center [352, 453] width 128 height 35
click at [854, 22] on div "State * **" at bounding box center [890, 46] width 246 height 53
click at [393, 271] on div "**********" at bounding box center [650, 303] width 725 height 147
drag, startPoint x: 406, startPoint y: 253, endPoint x: 408, endPoint y: 101, distance: 152.0
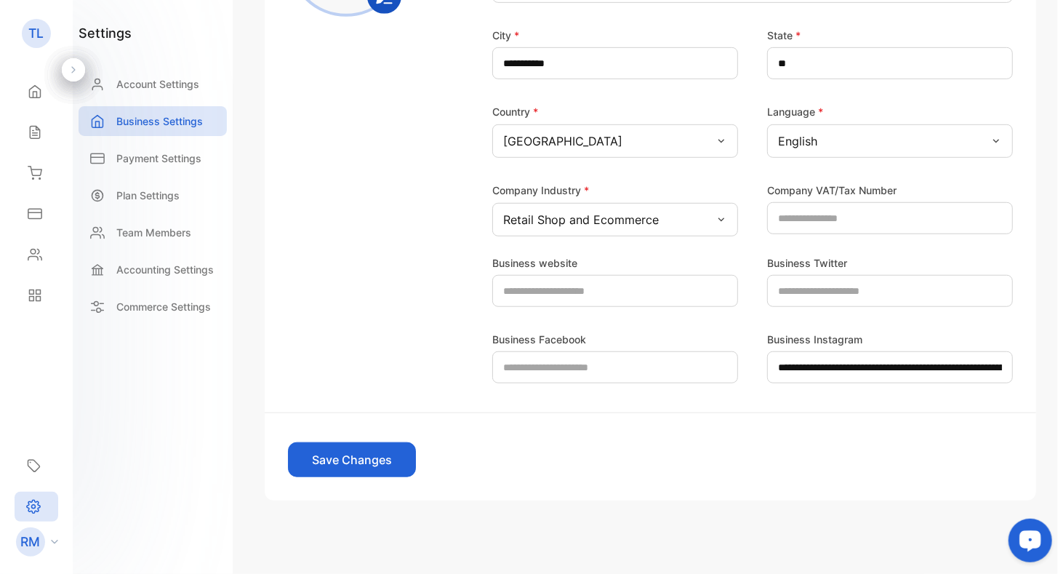
scroll to position [0, 0]
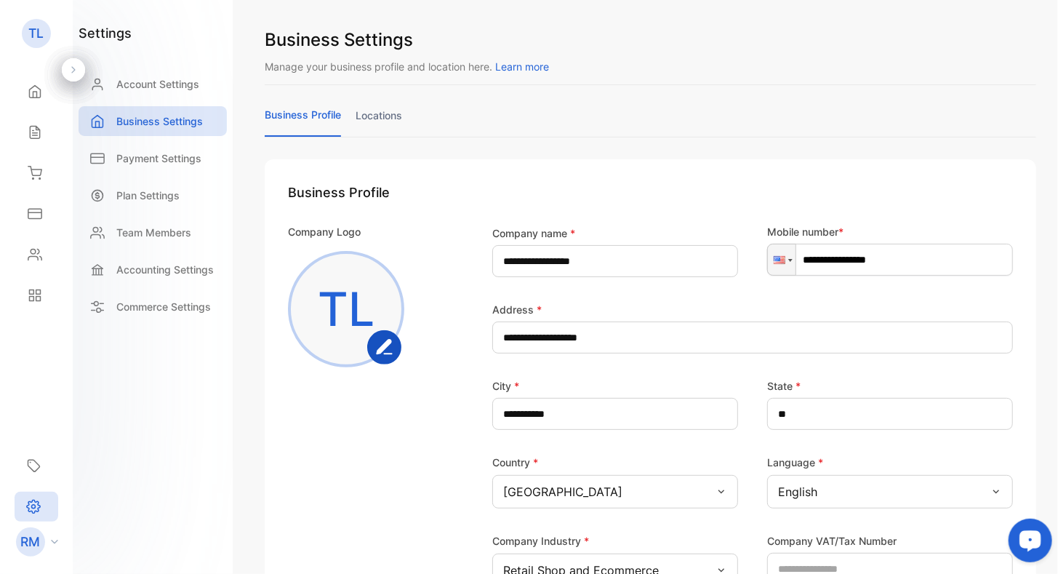
click at [388, 344] on icon "button" at bounding box center [384, 347] width 15 height 14
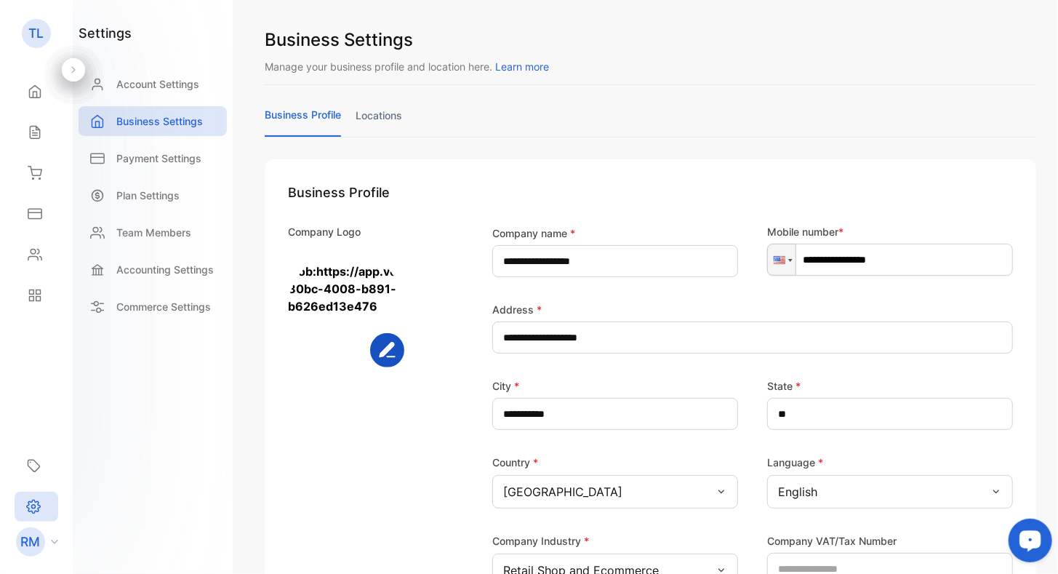
click at [348, 449] on div "Company Logo" at bounding box center [369, 405] width 163 height 363
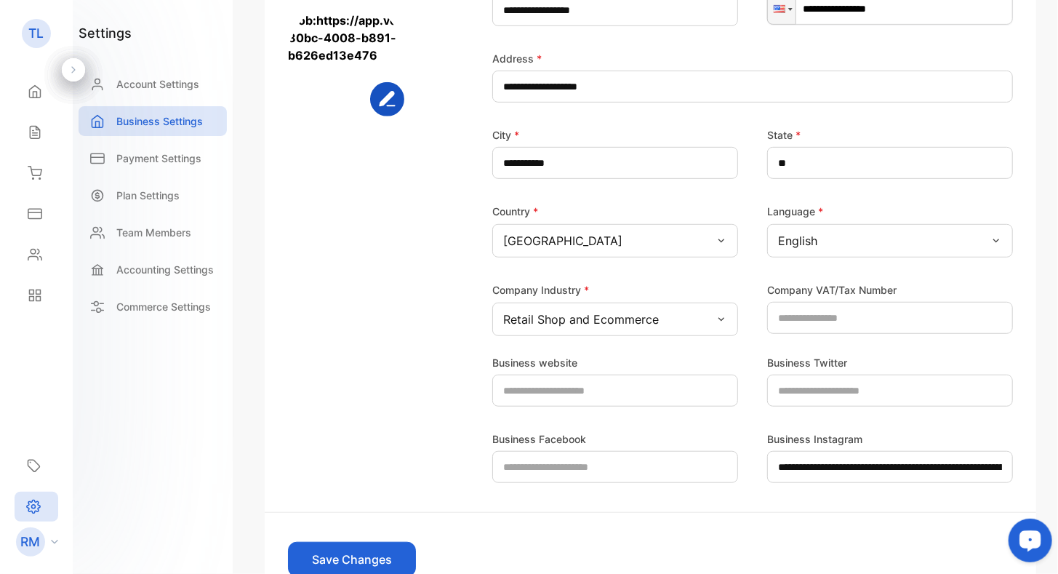
scroll to position [356, 0]
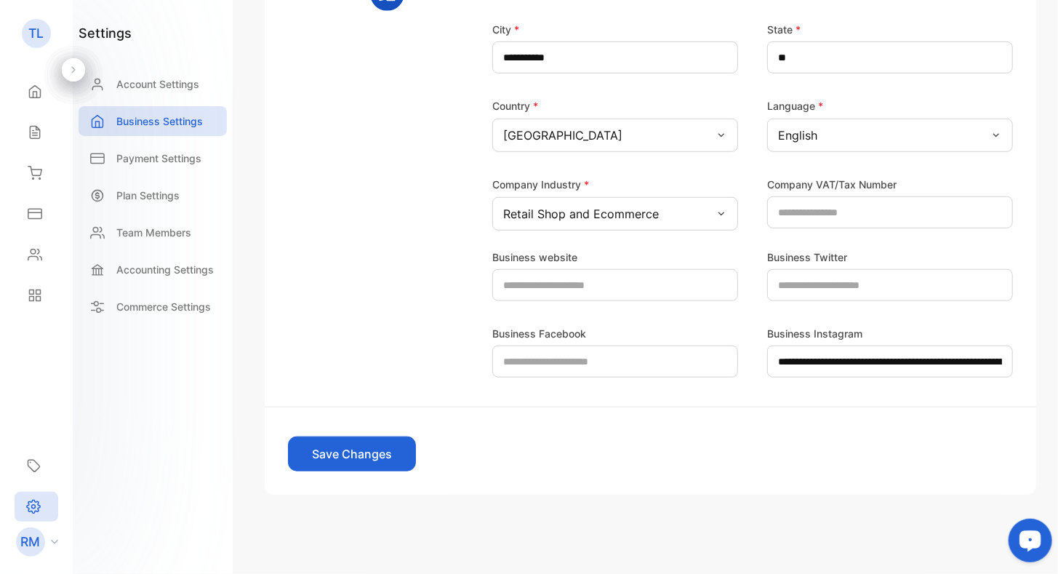
click at [316, 446] on button "Save Changes" at bounding box center [352, 453] width 128 height 35
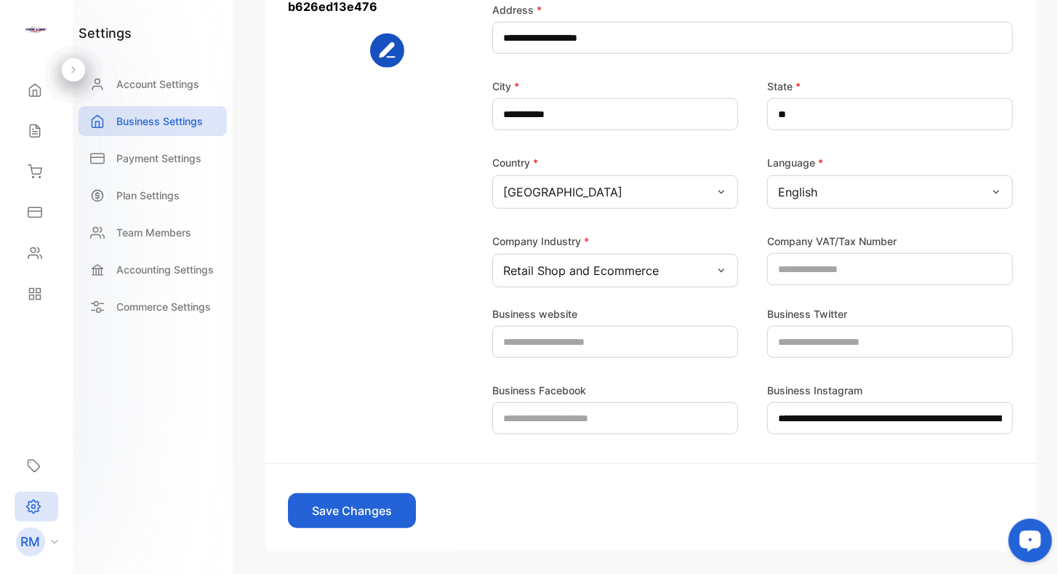
scroll to position [0, 0]
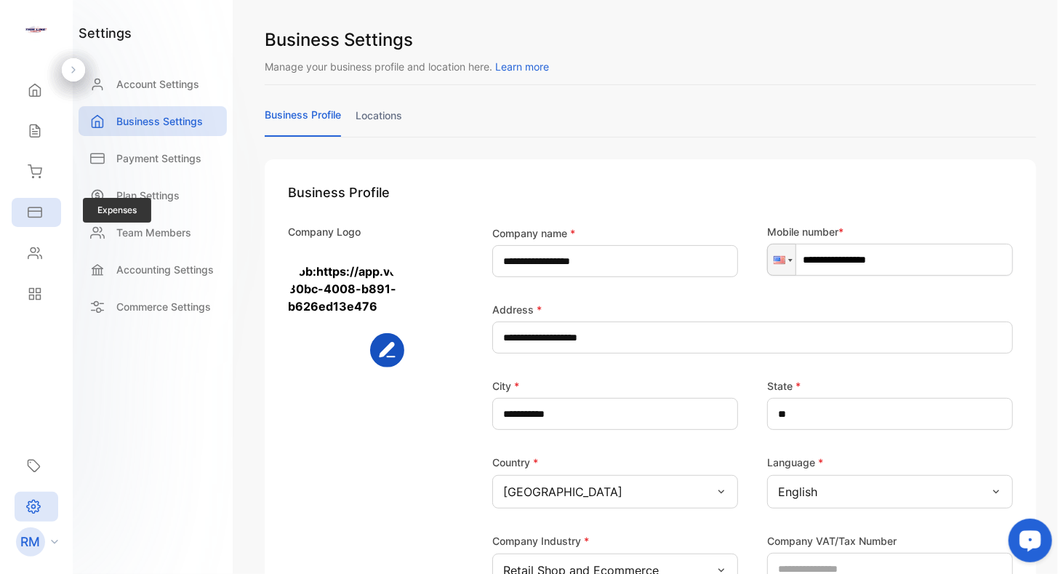
click at [36, 215] on icon at bounding box center [35, 212] width 15 height 15
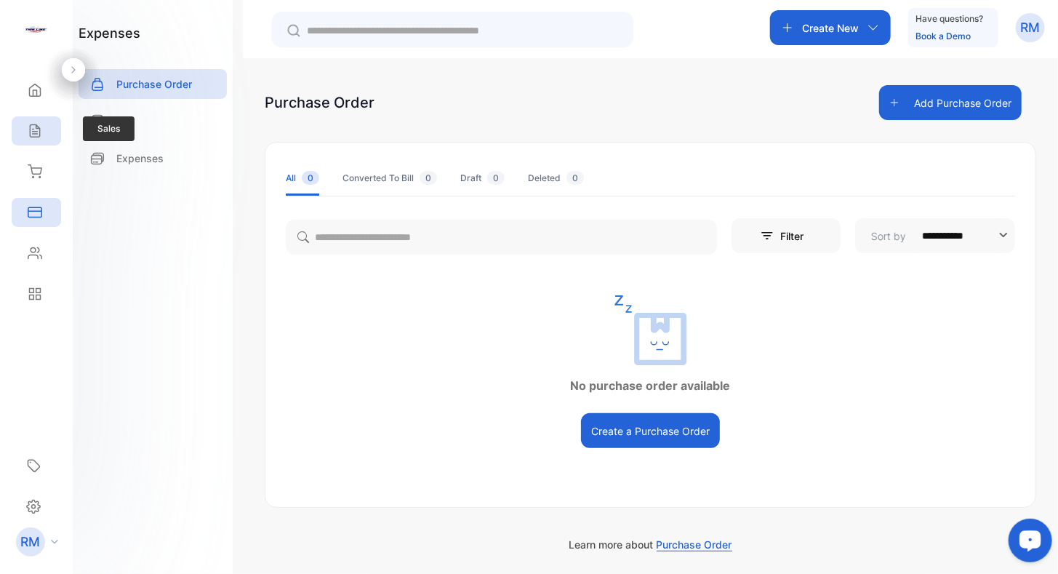
click at [42, 119] on div "Sales" at bounding box center [36, 130] width 49 height 29
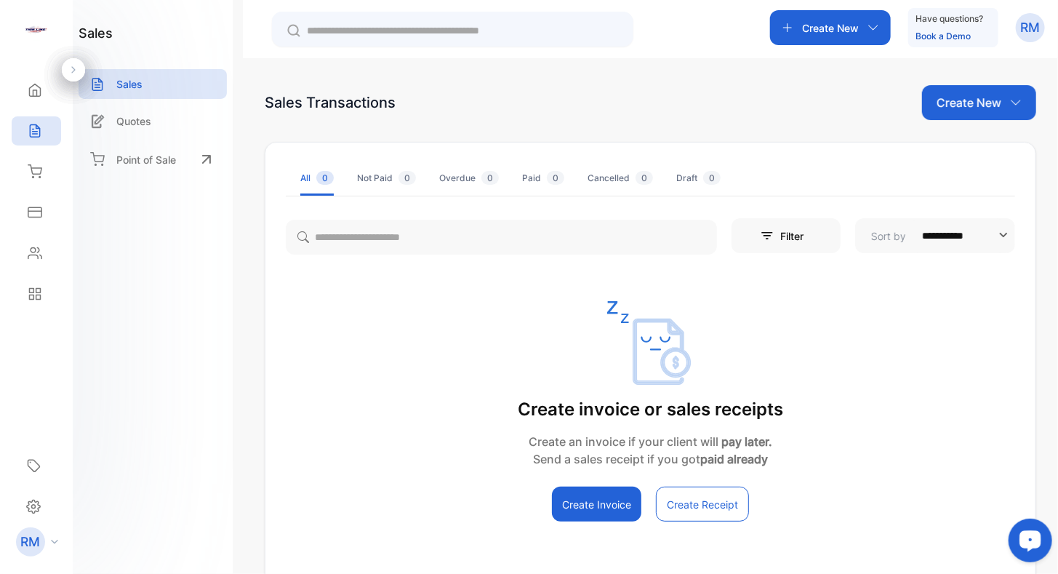
click at [870, 28] on icon "button" at bounding box center [873, 28] width 12 height 12
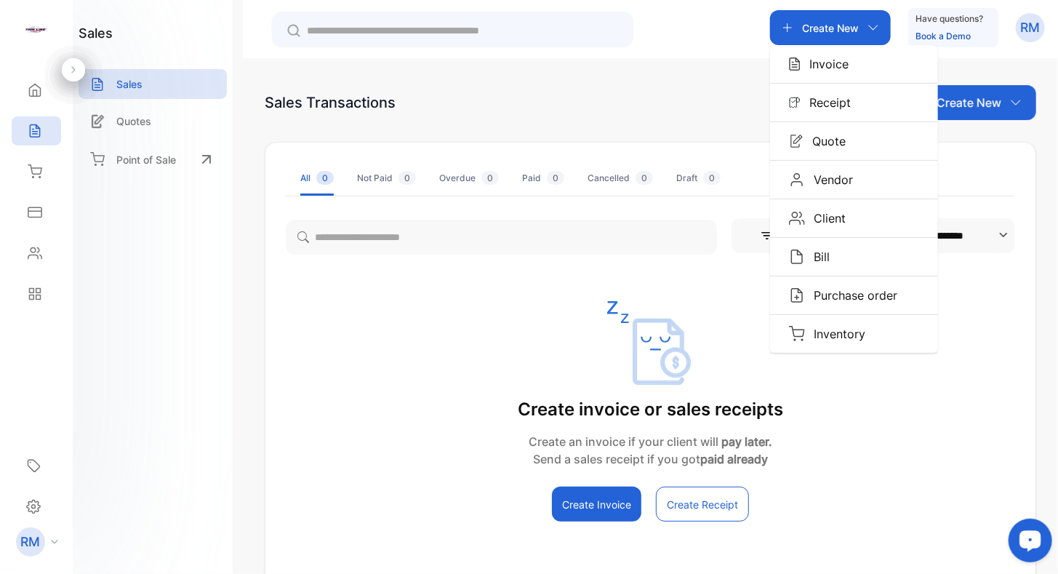
click at [681, 92] on div "Sales Transactions Create New" at bounding box center [650, 102] width 771 height 35
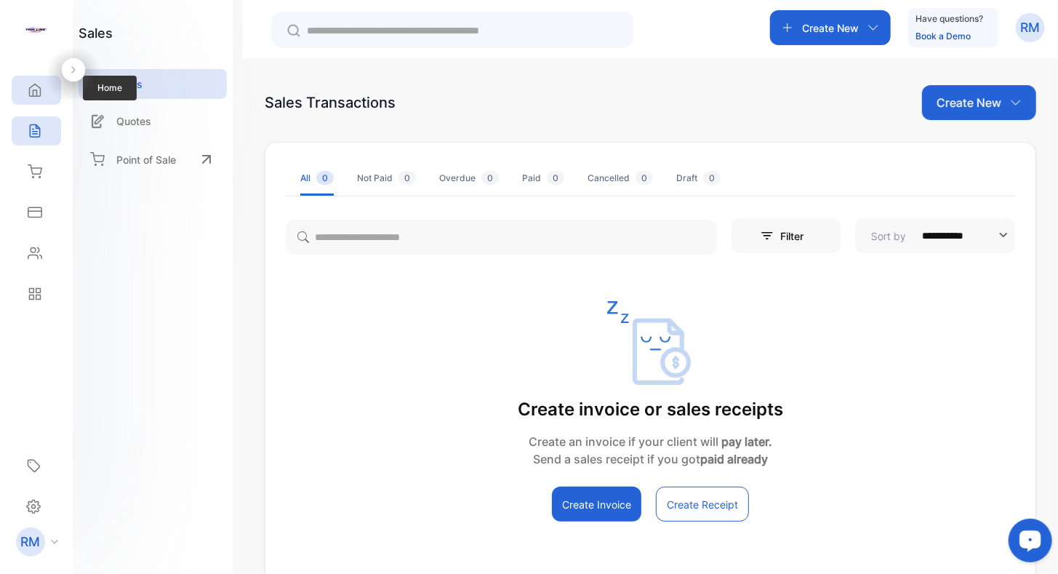
click at [36, 86] on icon at bounding box center [35, 90] width 15 height 15
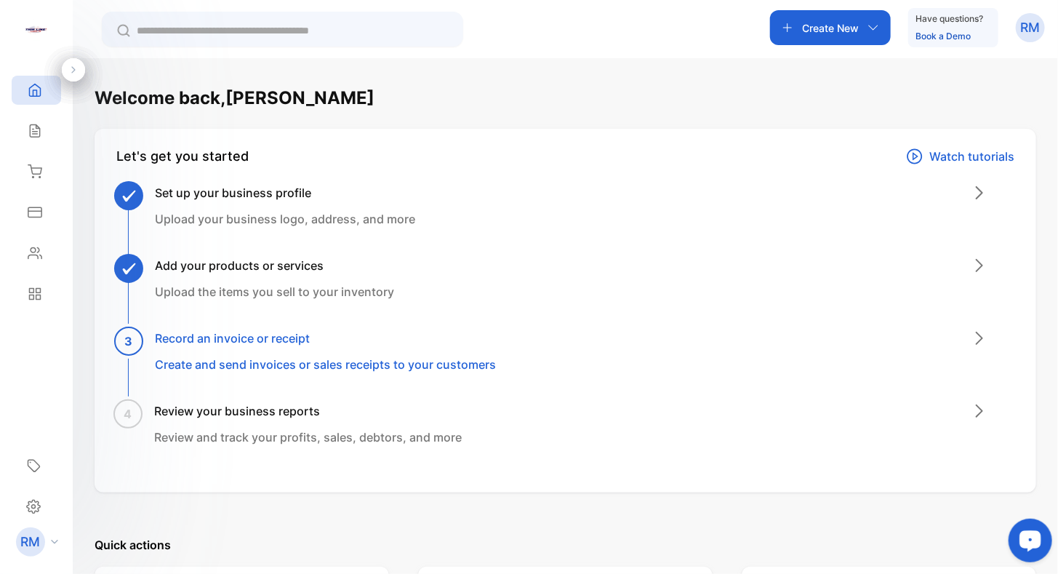
click at [256, 337] on h3 "Record an invoice or receipt" at bounding box center [325, 337] width 341 height 17
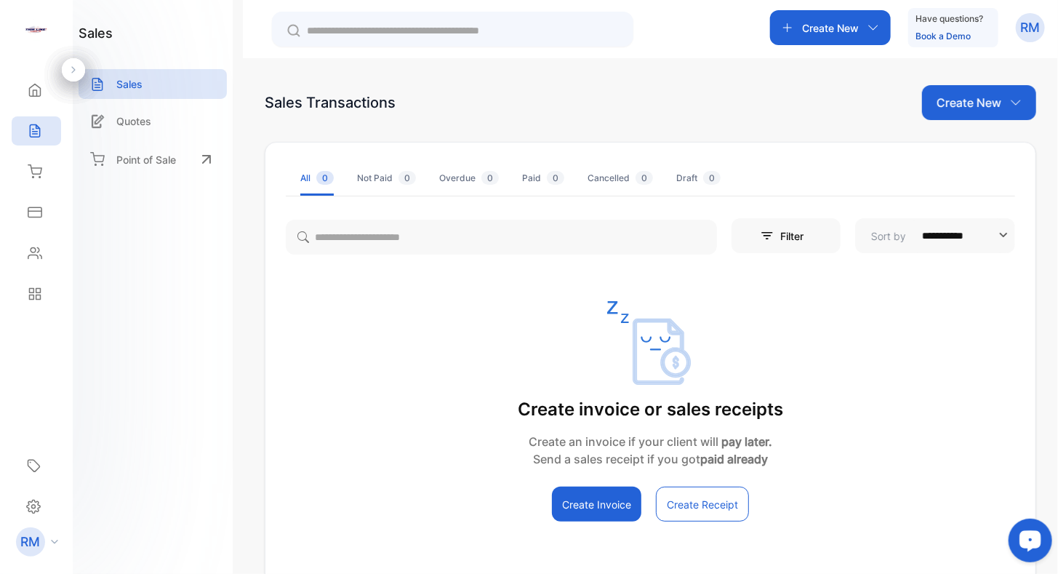
click at [878, 23] on div "Create New" at bounding box center [830, 27] width 121 height 35
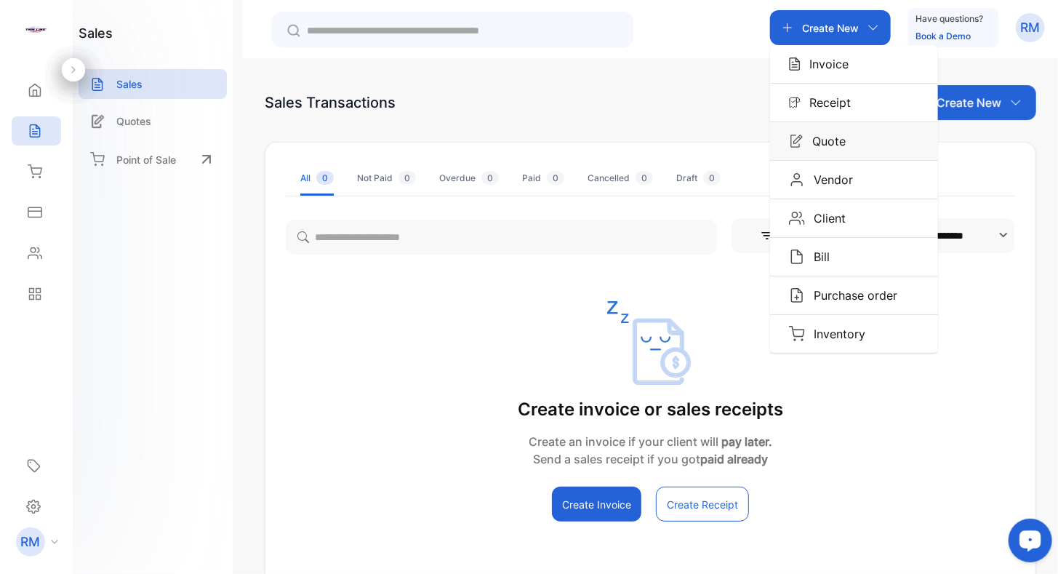
click at [813, 144] on p "Quote" at bounding box center [824, 140] width 42 height 17
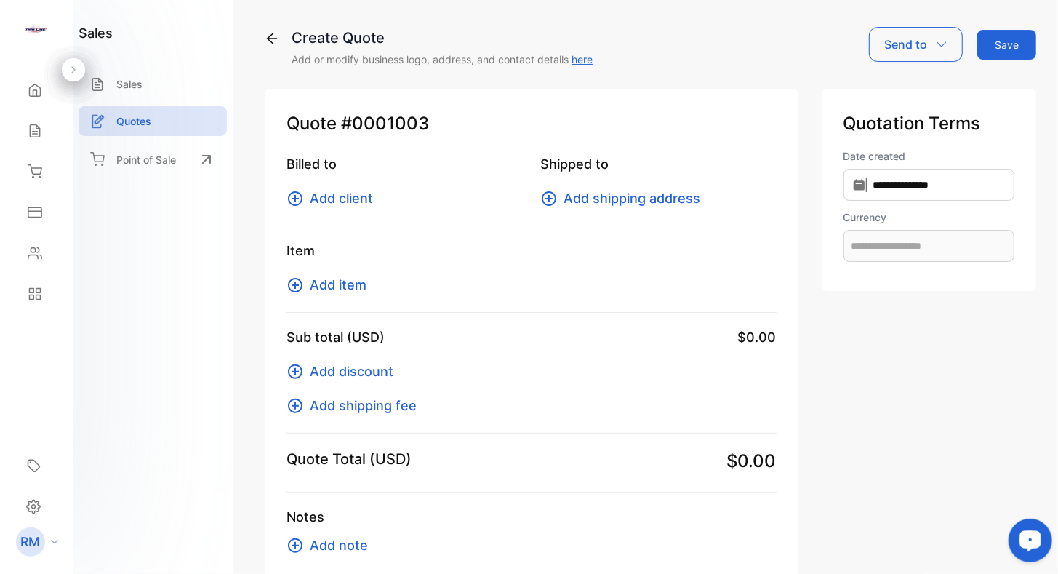
type input "**********"
click at [319, 198] on span "Add client" at bounding box center [341, 198] width 63 height 20
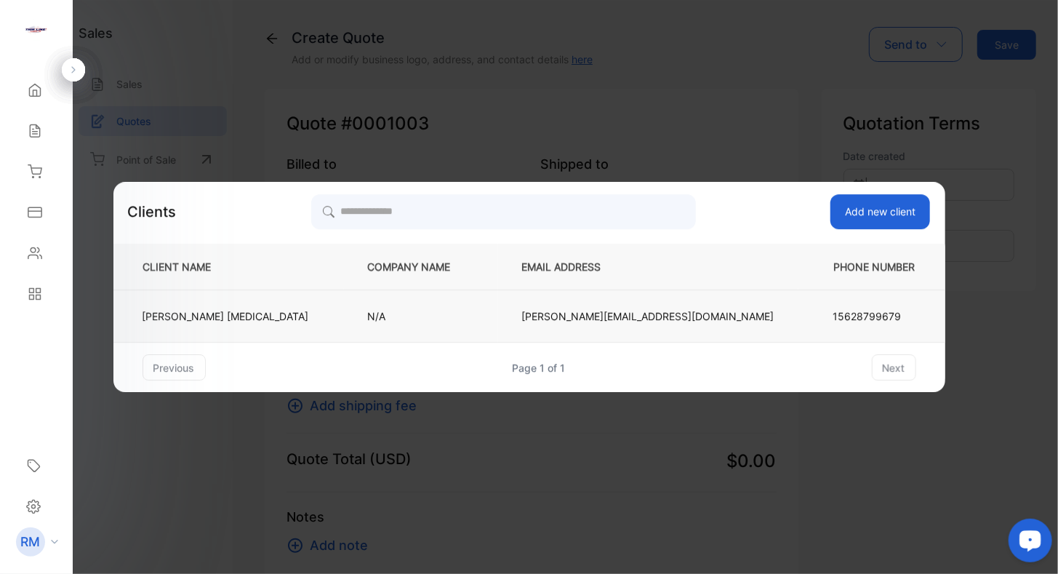
click at [264, 316] on p "Robert Muse" at bounding box center [225, 315] width 166 height 15
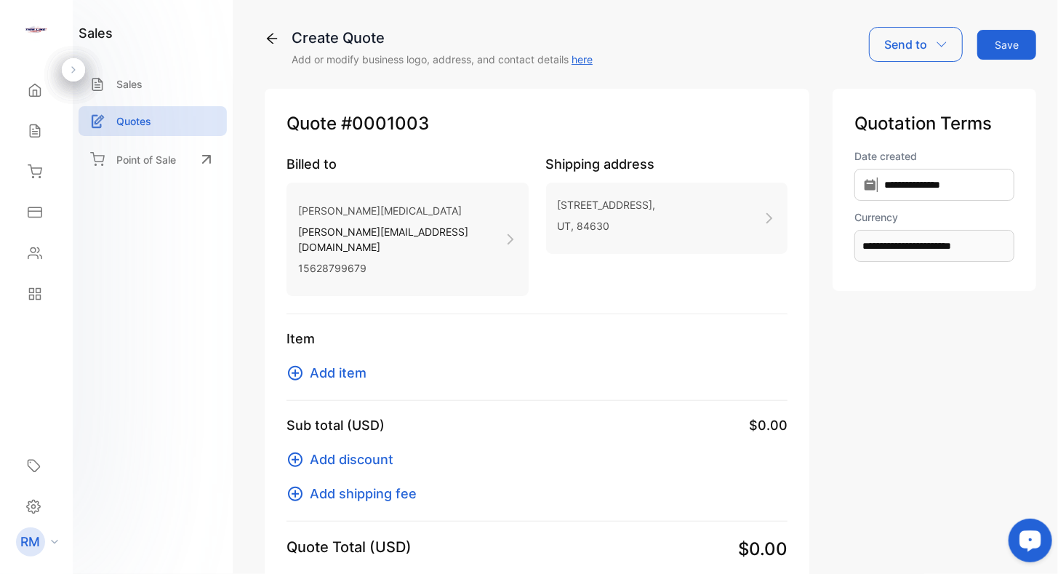
scroll to position [145, 0]
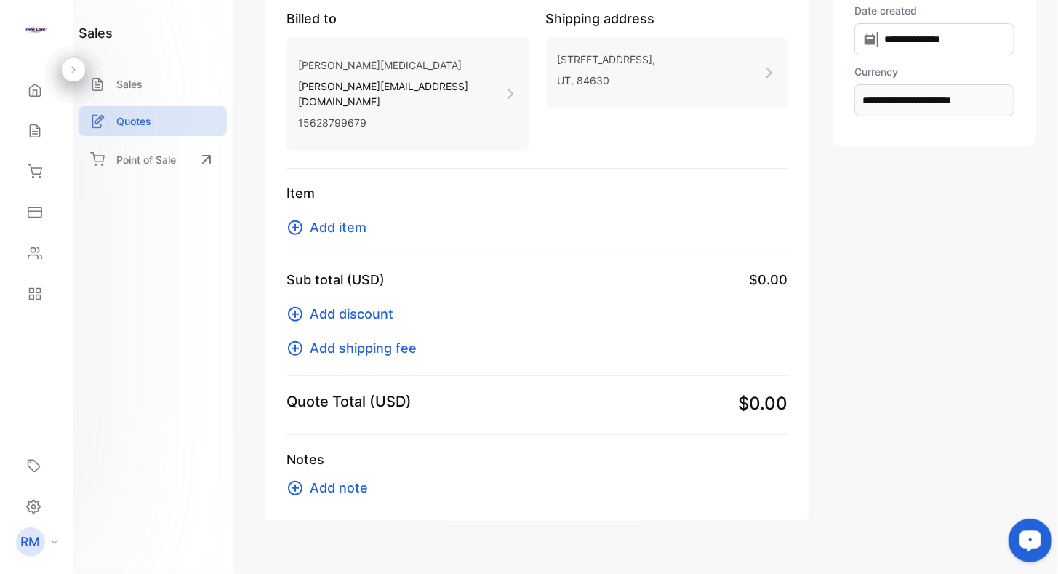
click at [296, 219] on icon at bounding box center [294, 227] width 17 height 17
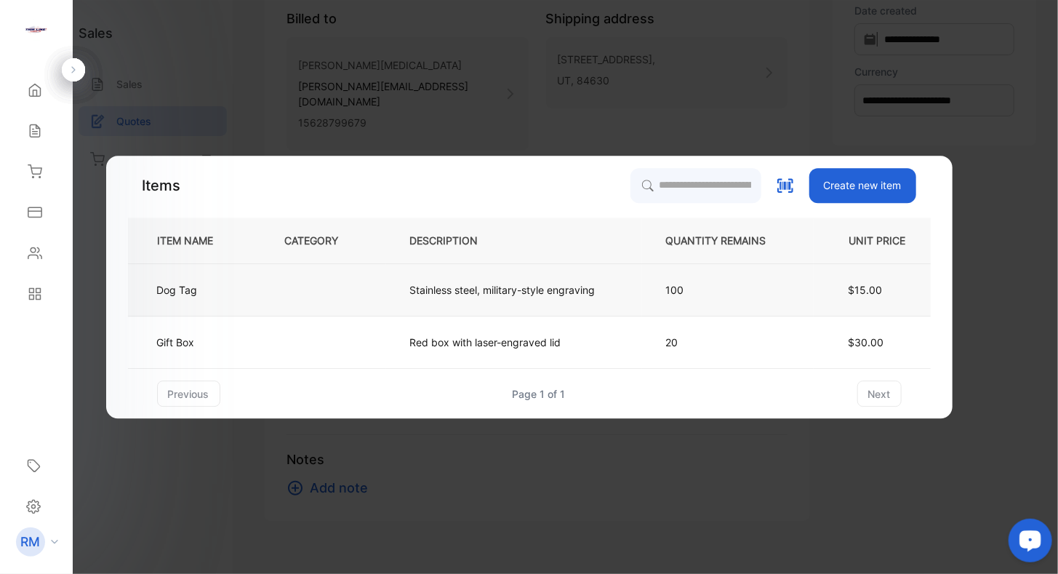
click at [210, 289] on td "Dog Tag" at bounding box center [194, 290] width 133 height 52
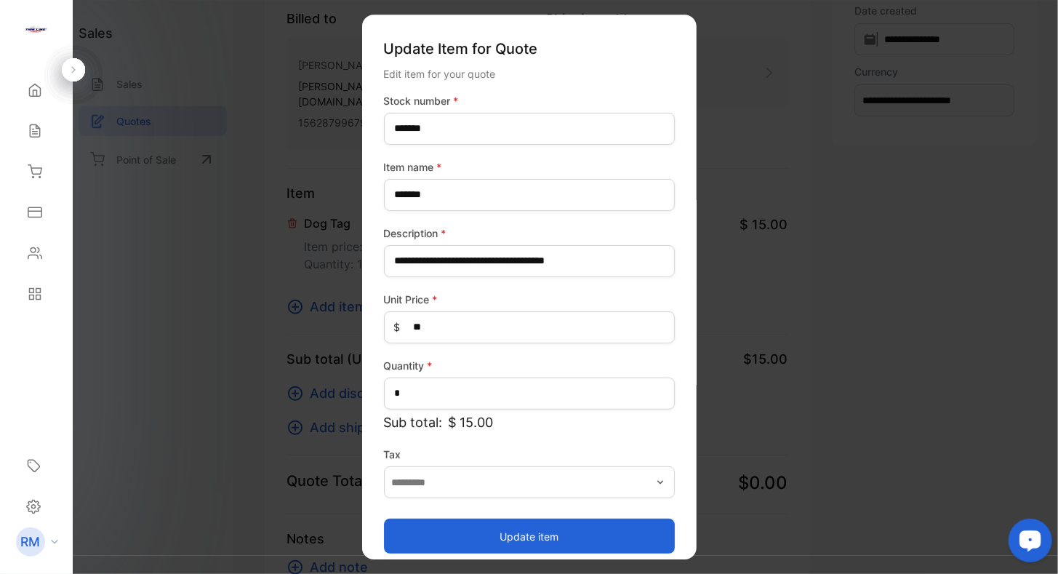
click at [496, 542] on button "Update item" at bounding box center [529, 535] width 291 height 35
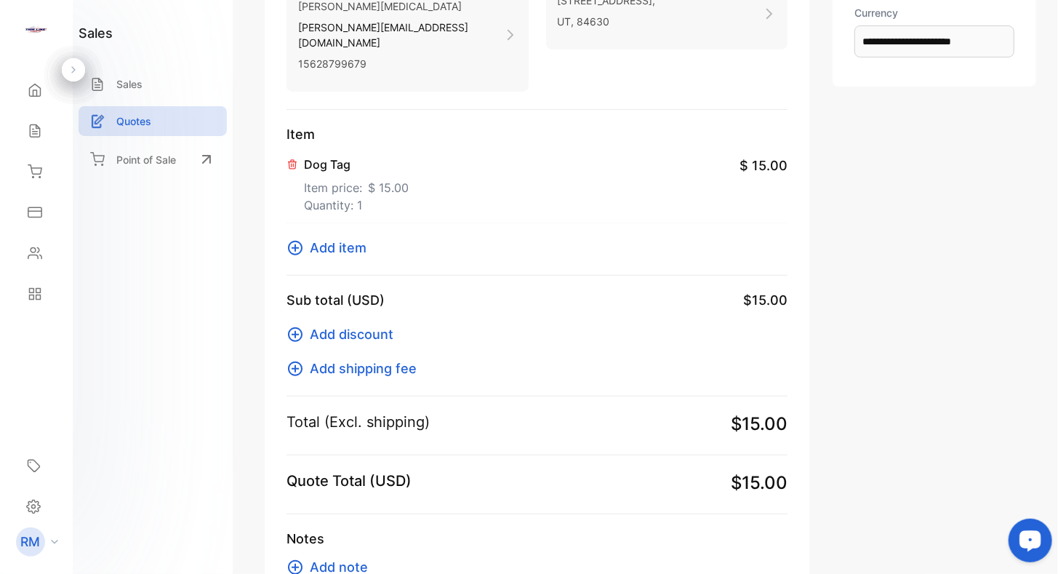
scroll to position [0, 0]
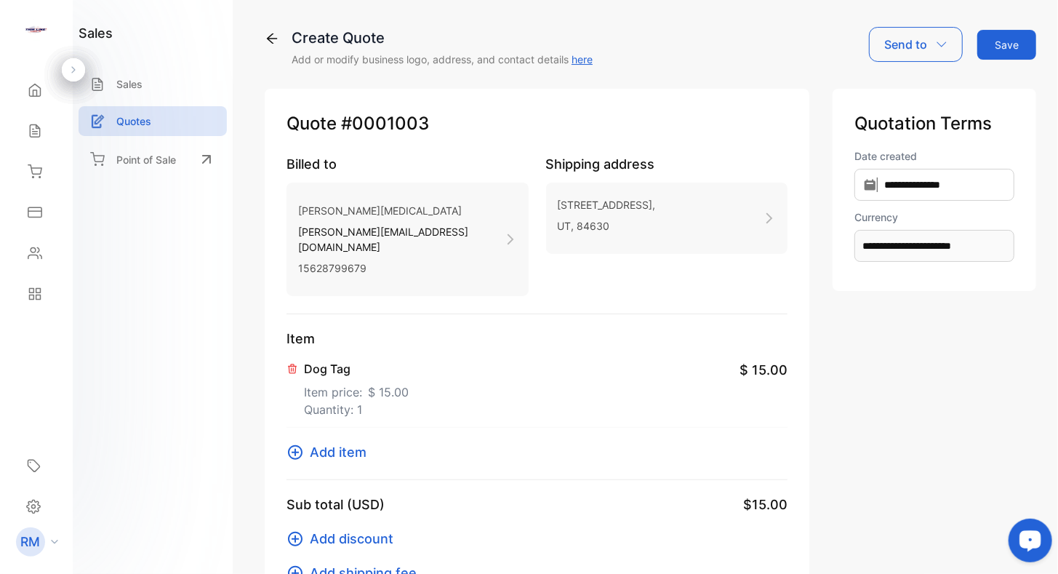
drag, startPoint x: 545, startPoint y: 304, endPoint x: 586, endPoint y: 64, distance: 243.3
click at [940, 46] on icon "button" at bounding box center [942, 45] width 12 height 12
click at [893, 92] on div "Email" at bounding box center [914, 92] width 89 height 29
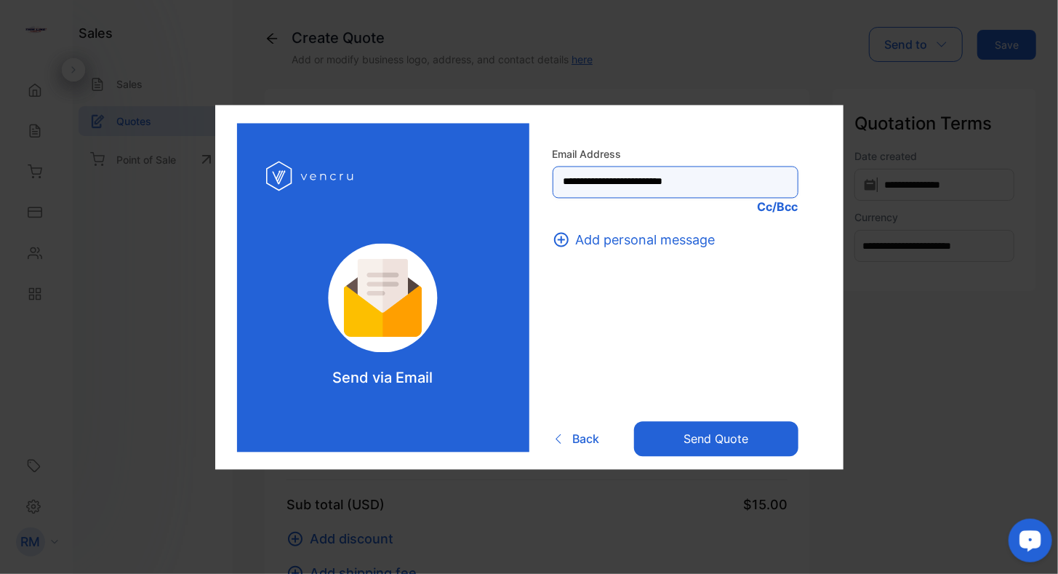
drag, startPoint x: 728, startPoint y: 176, endPoint x: 657, endPoint y: 193, distance: 72.6
click at [657, 193] on Address-inputrecipient "**********" at bounding box center [676, 182] width 246 height 32
type Address-inputrecipient "**********"
click at [562, 237] on icon at bounding box center [561, 239] width 17 height 17
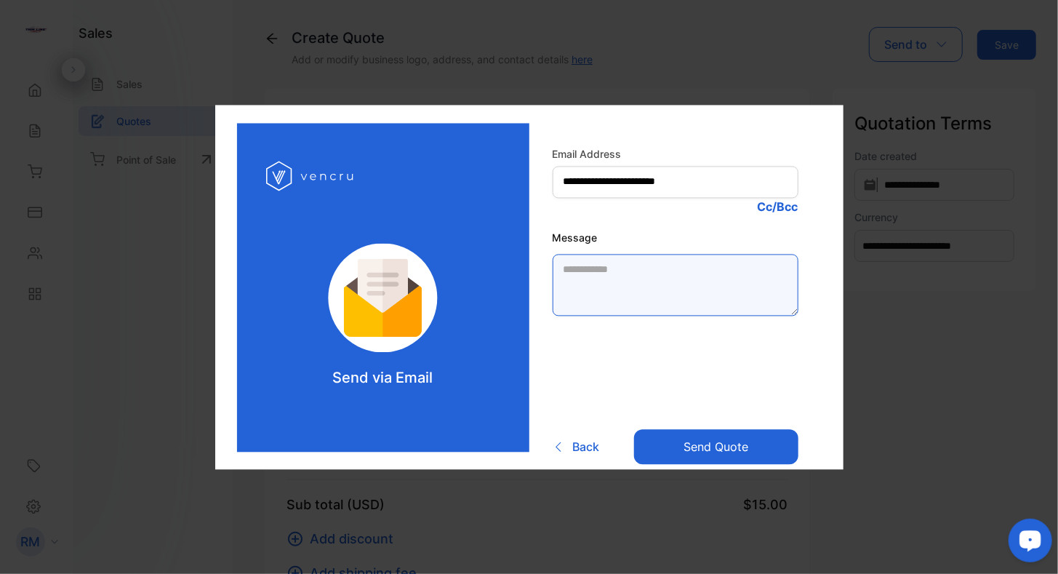
click at [593, 269] on textarea "Message" at bounding box center [676, 285] width 246 height 62
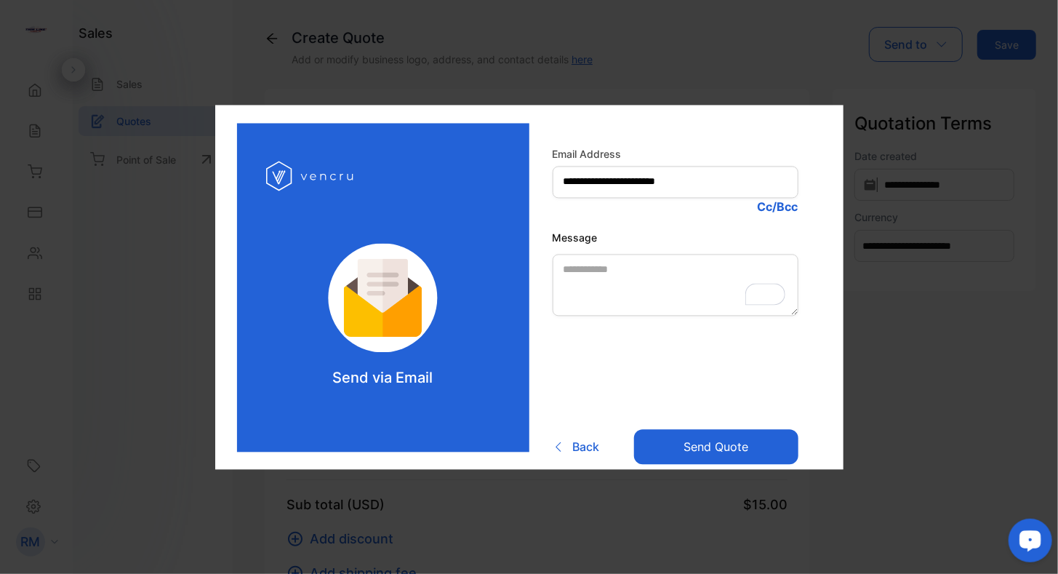
click at [676, 455] on button "Send Quote" at bounding box center [716, 446] width 164 height 35
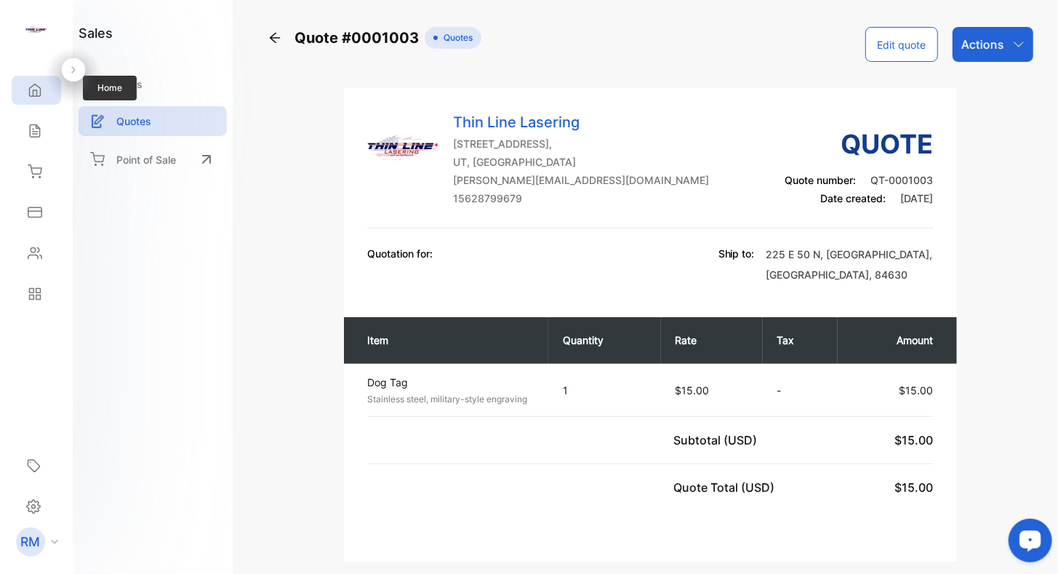
click at [44, 84] on div "Home" at bounding box center [36, 90] width 49 height 29
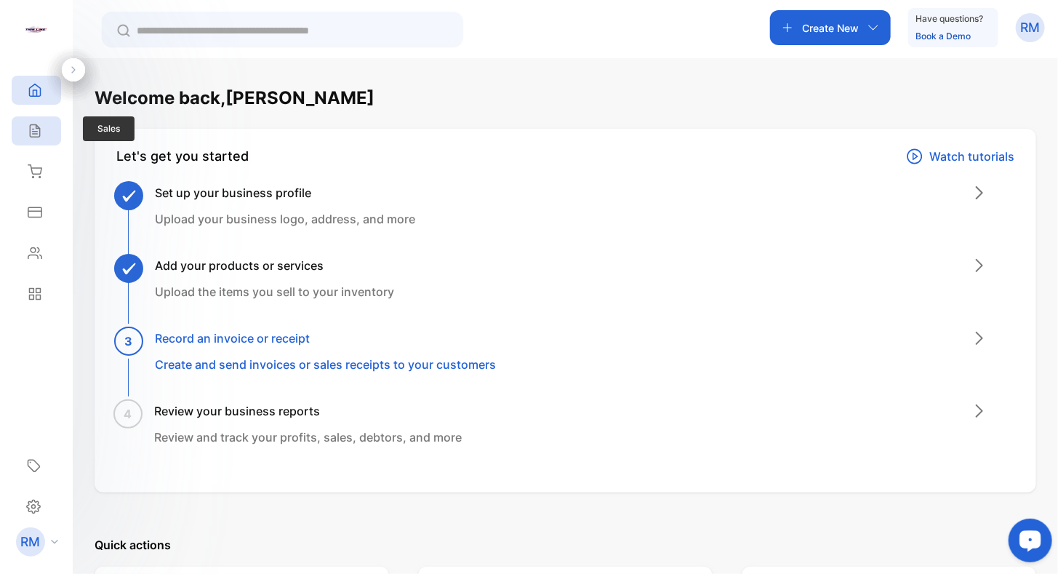
click at [31, 125] on icon at bounding box center [35, 131] width 15 height 15
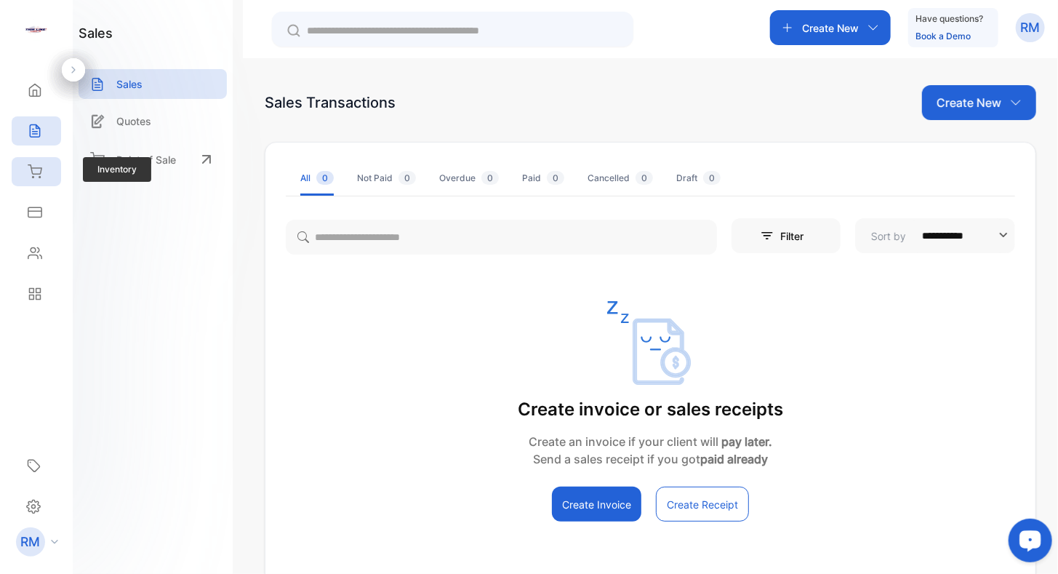
click at [35, 170] on icon at bounding box center [35, 171] width 15 height 15
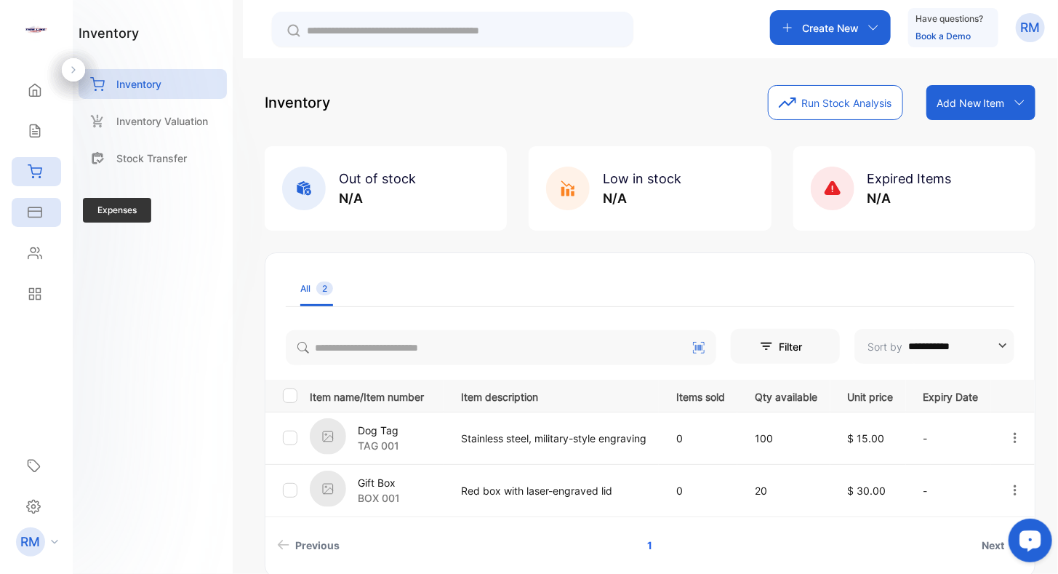
click at [42, 208] on div "Expenses" at bounding box center [36, 212] width 49 height 29
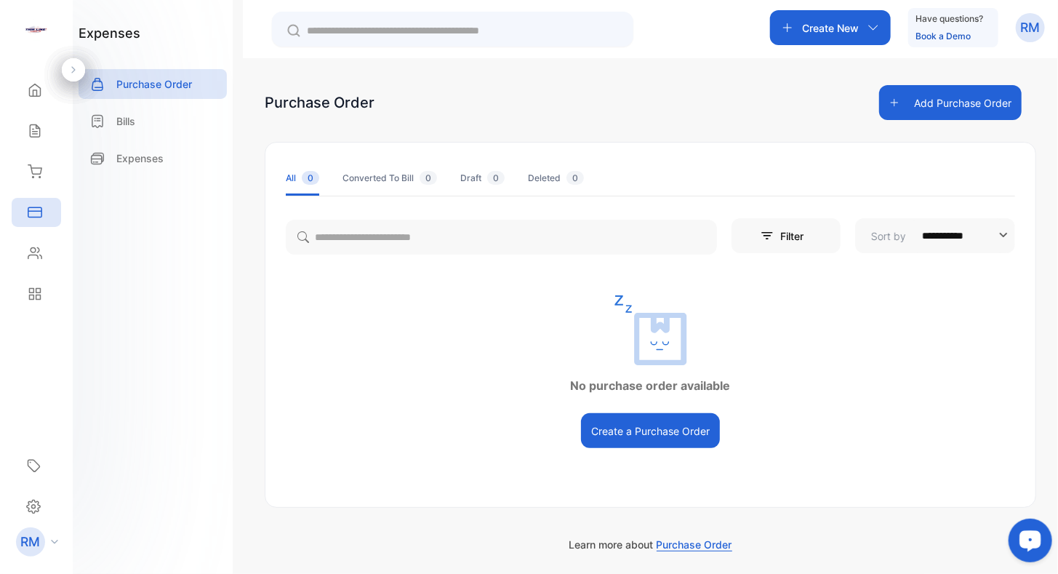
click at [839, 28] on p "Create New" at bounding box center [830, 27] width 57 height 15
click at [696, 92] on div "Purchase Order Add Purchase Order" at bounding box center [650, 102] width 771 height 35
click at [889, 100] on icon "button" at bounding box center [894, 102] width 10 height 10
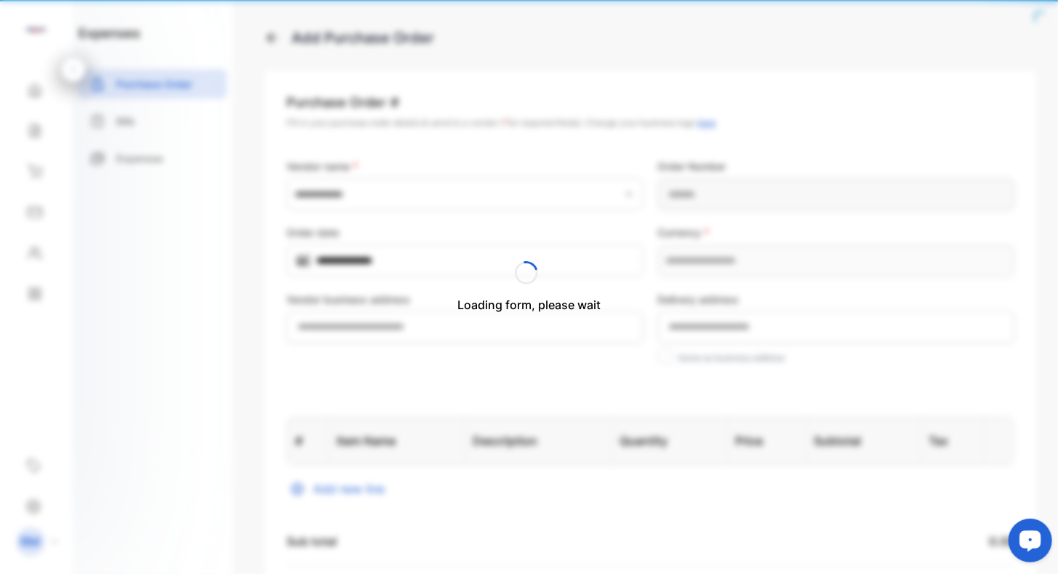
type Number-inputPurchaseOrderNumber "**********"
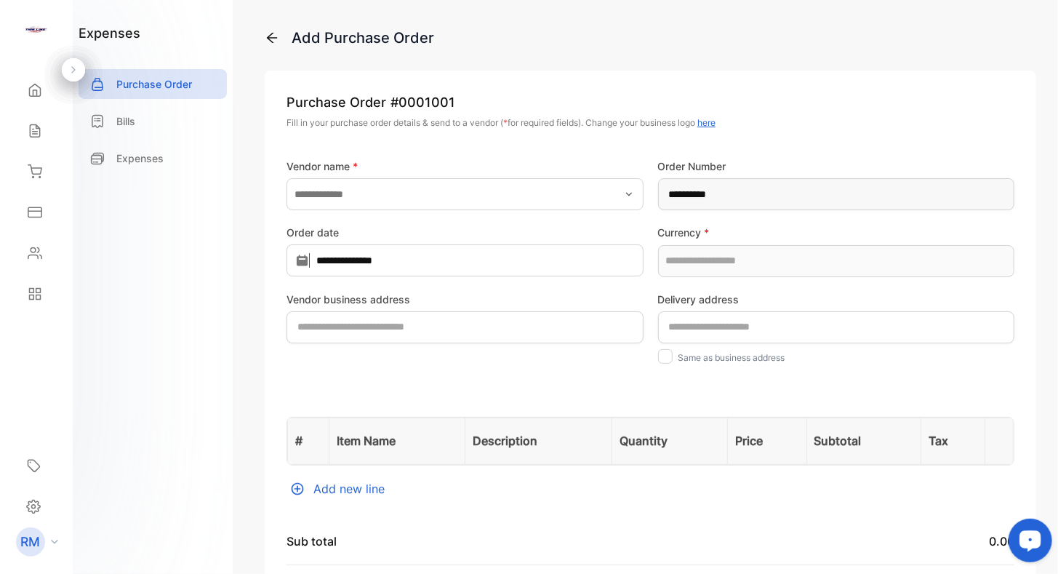
type input "**********"
click at [625, 197] on icon "button" at bounding box center [629, 194] width 12 height 12
click at [366, 265] on p "Add new vendor" at bounding box center [357, 264] width 79 height 15
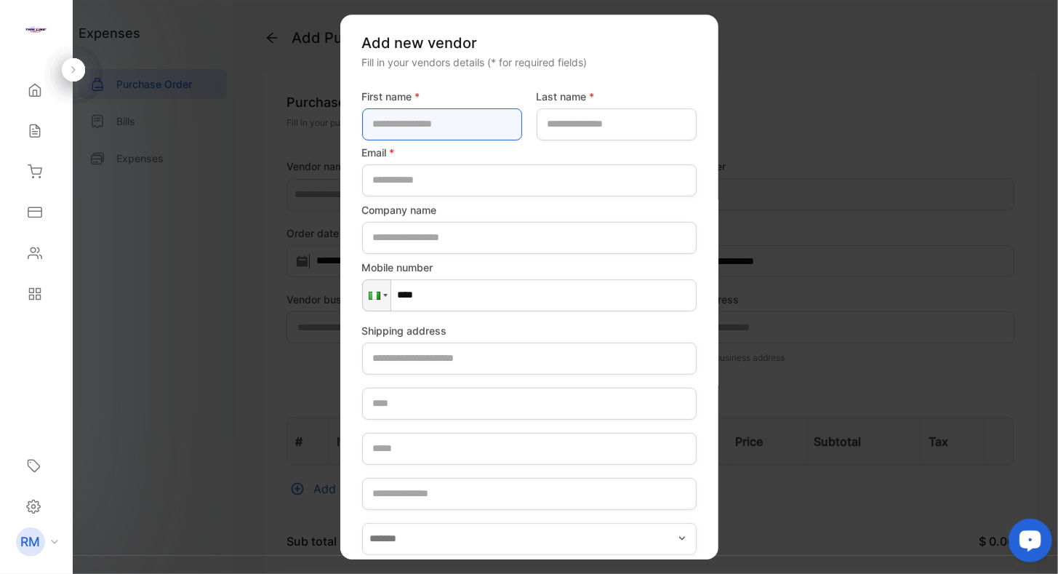
click at [412, 121] on name-inputFirstName "text" at bounding box center [442, 124] width 160 height 32
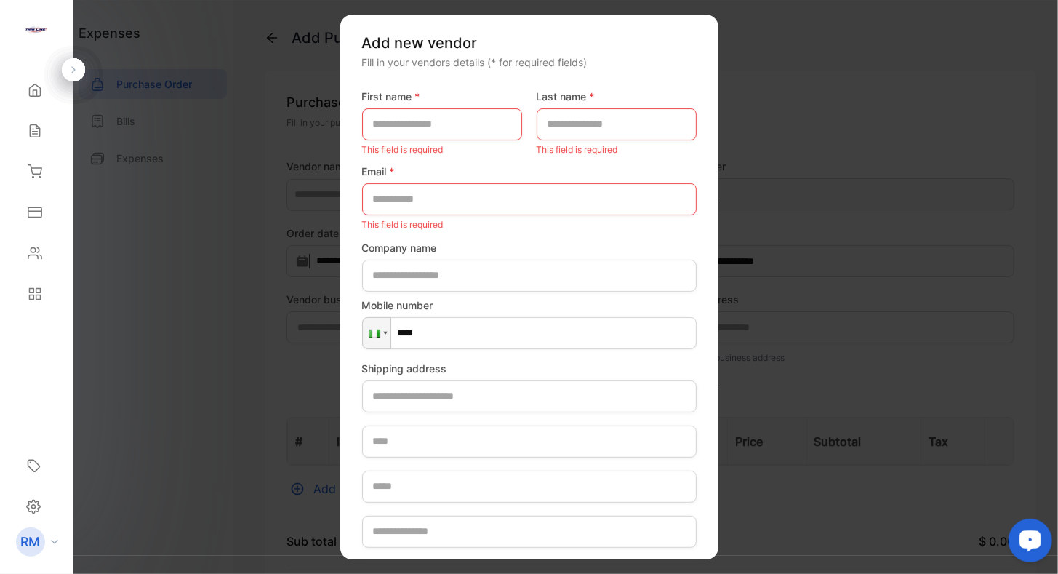
click at [481, 64] on div "Fill in your vendors details (* for required fields)" at bounding box center [529, 62] width 334 height 15
drag, startPoint x: 707, startPoint y: 58, endPoint x: 720, endPoint y: 39, distance: 23.0
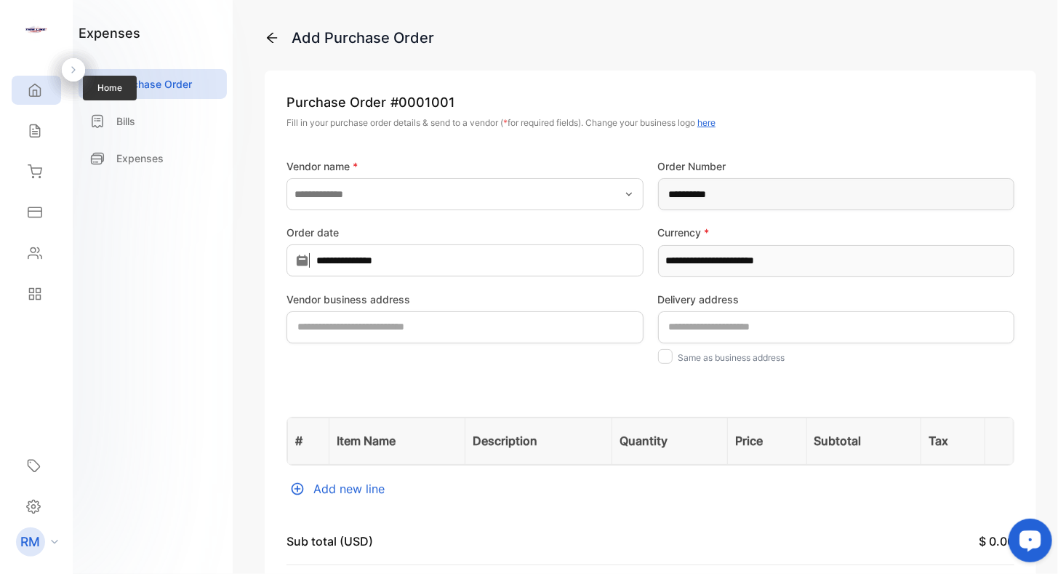
click at [38, 87] on icon at bounding box center [35, 90] width 15 height 15
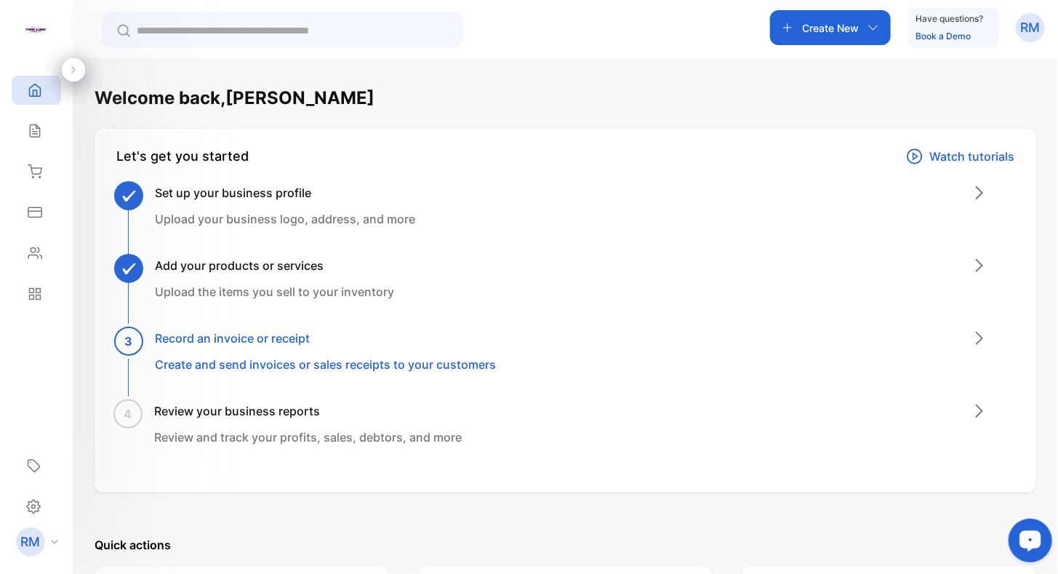
click at [187, 265] on h3 "Add your products or services" at bounding box center [274, 265] width 239 height 17
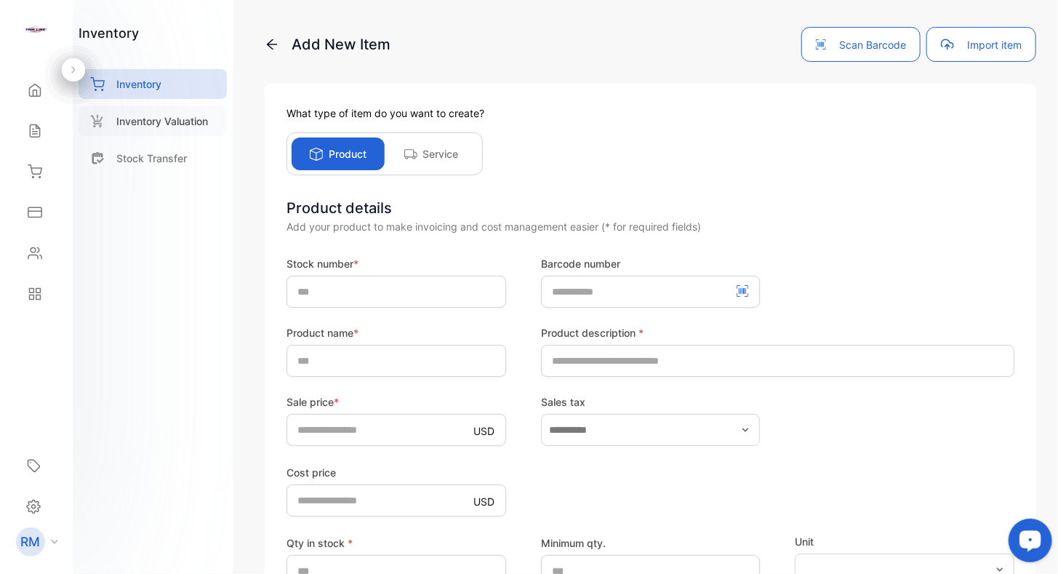
click at [178, 124] on p "Inventory Valuation" at bounding box center [162, 120] width 92 height 15
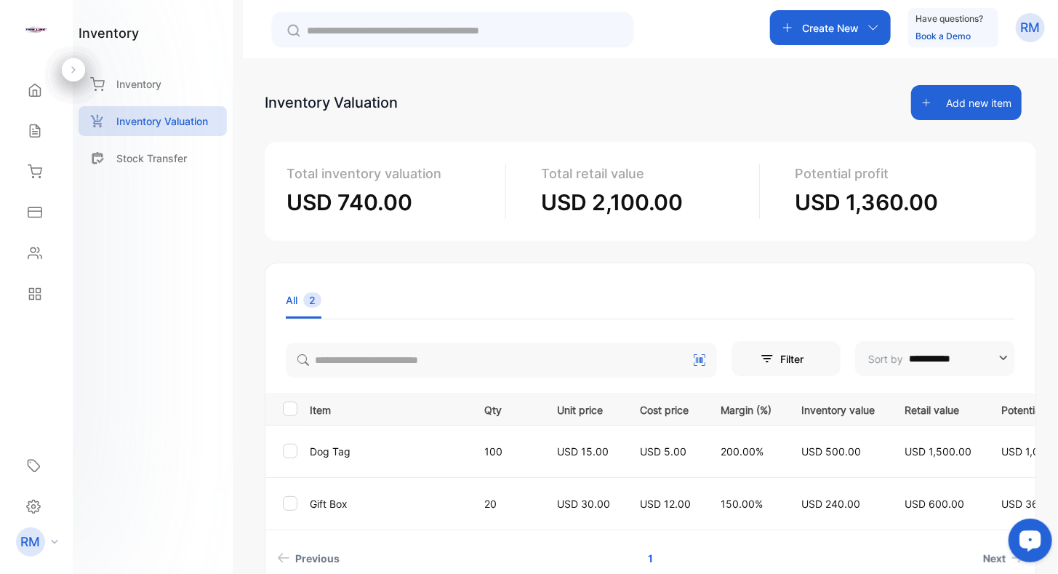
scroll to position [87, 0]
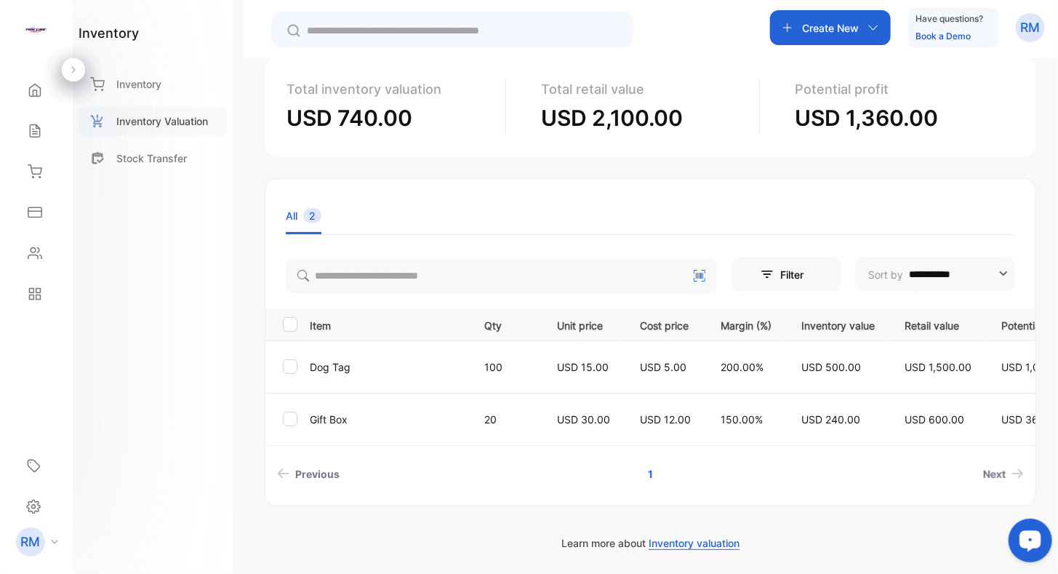
drag, startPoint x: 193, startPoint y: 341, endPoint x: 185, endPoint y: 126, distance: 215.3
click at [161, 160] on p "Stock Transfer" at bounding box center [151, 157] width 71 height 15
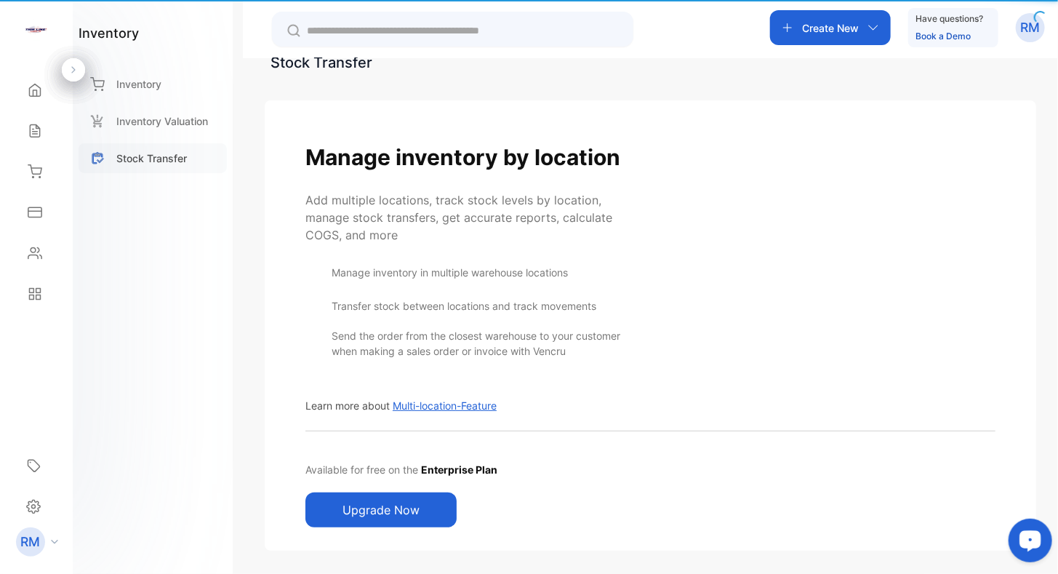
scroll to position [32, 0]
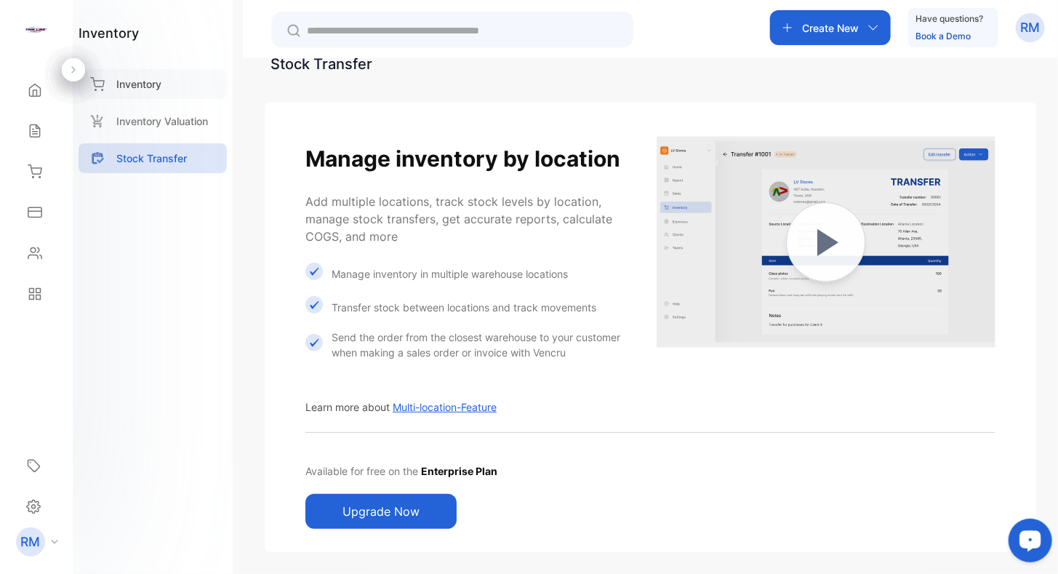
click at [134, 87] on p "Inventory" at bounding box center [138, 83] width 45 height 15
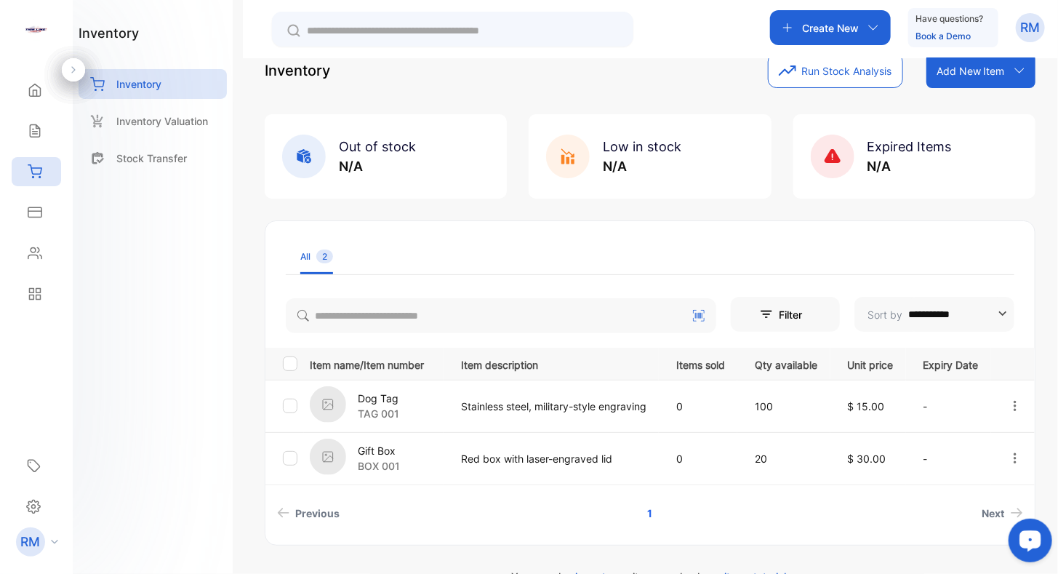
click at [839, 25] on p "Create New" at bounding box center [830, 27] width 57 height 15
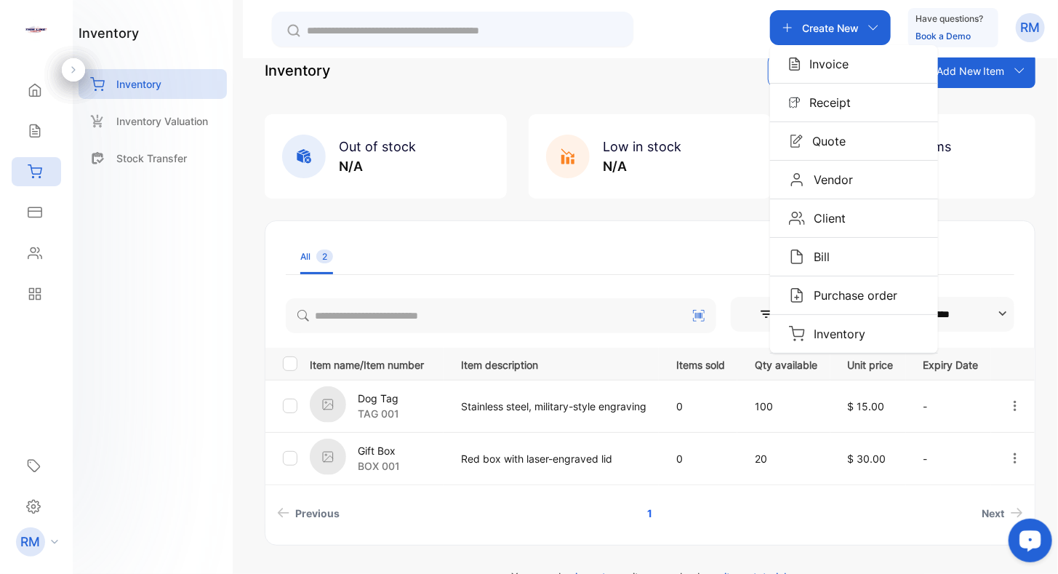
click at [839, 23] on p "Create New" at bounding box center [830, 27] width 57 height 15
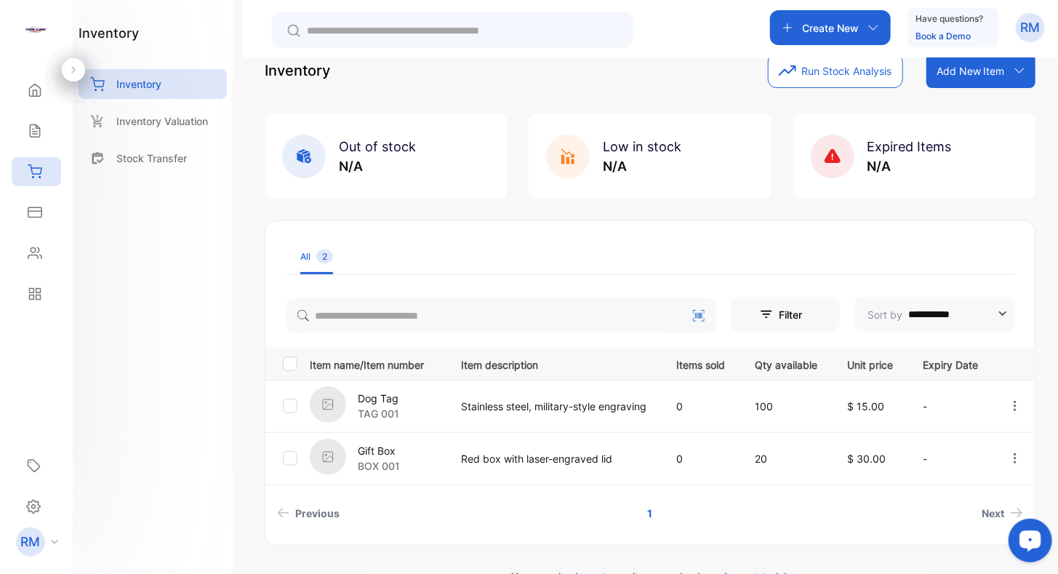
click at [991, 77] on p "Add New Item" at bounding box center [970, 70] width 68 height 15
click at [989, 108] on div "Add item manually" at bounding box center [983, 102] width 105 height 29
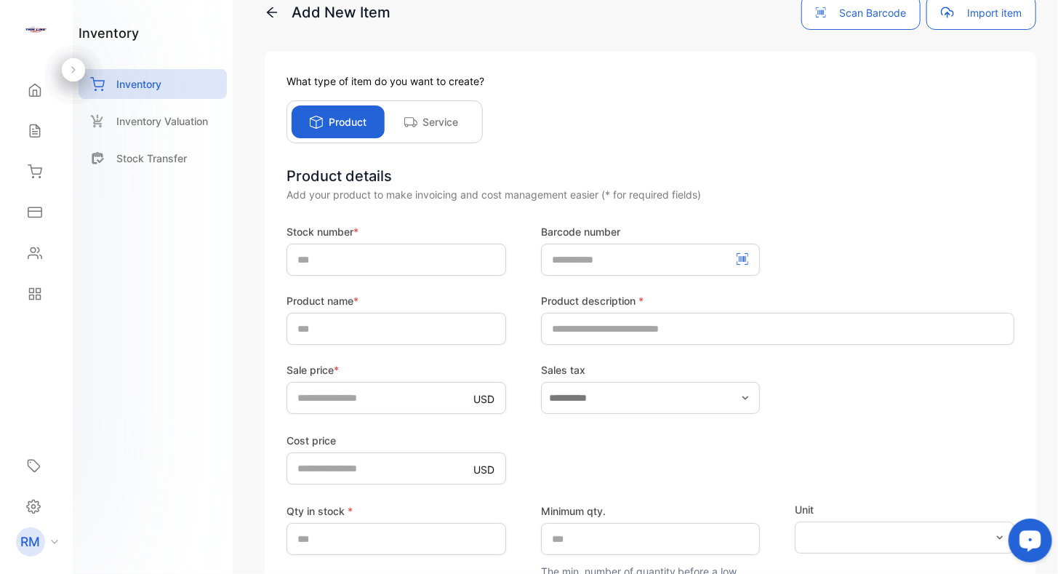
click at [569, 92] on div "What type of item do you want to create? Product Service Product details Add yo…" at bounding box center [650, 395] width 771 height 687
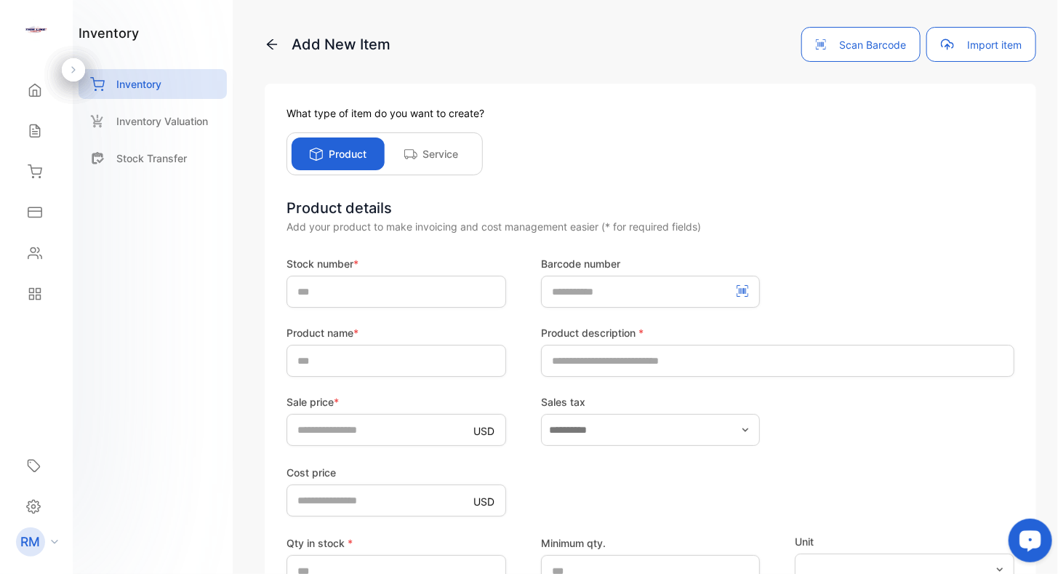
drag, startPoint x: 523, startPoint y: 287, endPoint x: 518, endPoint y: 73, distance: 214.5
click at [413, 281] on input "text" at bounding box center [396, 292] width 220 height 32
type input "*******"
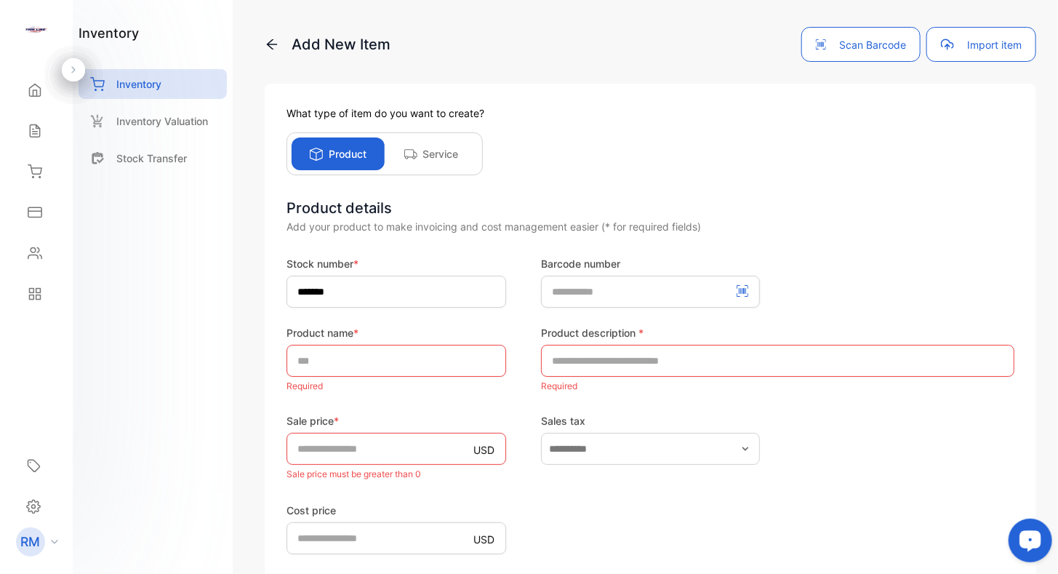
click at [484, 236] on div "Product details Add your product to make invoicing and cost management easier (…" at bounding box center [650, 492] width 728 height 590
click at [430, 351] on input "text" at bounding box center [396, 361] width 220 height 32
click at [441, 249] on div "Product details Add your product to make invoicing and cost management easier (…" at bounding box center [650, 492] width 728 height 590
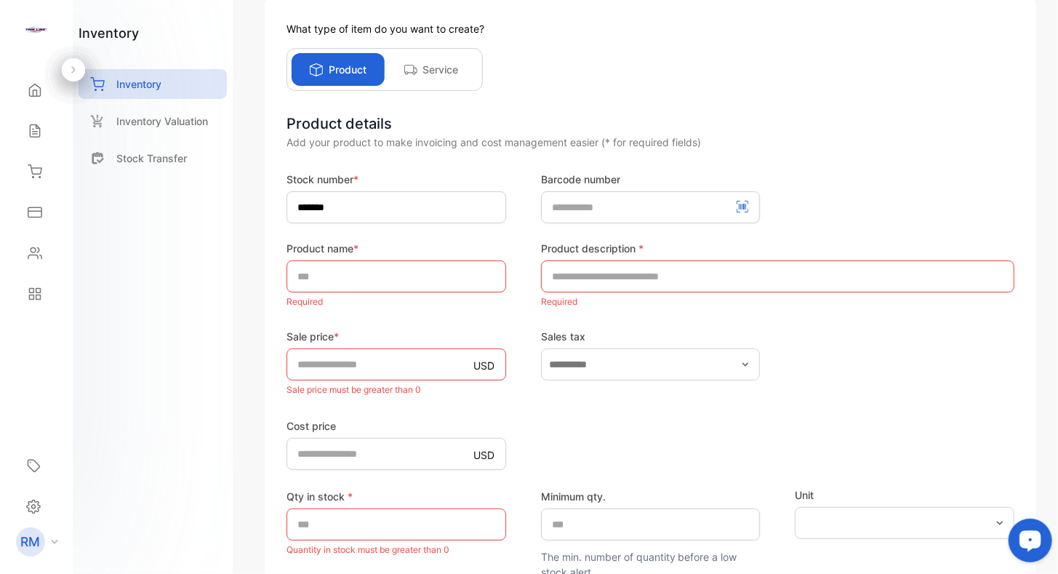
scroll to position [316, 0]
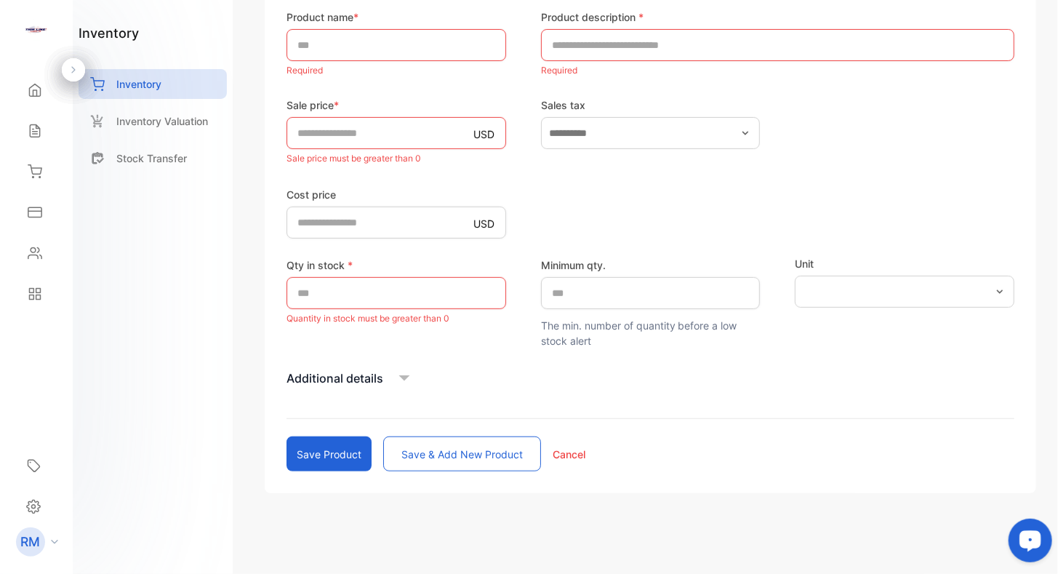
click at [571, 448] on p "Cancel" at bounding box center [569, 453] width 33 height 15
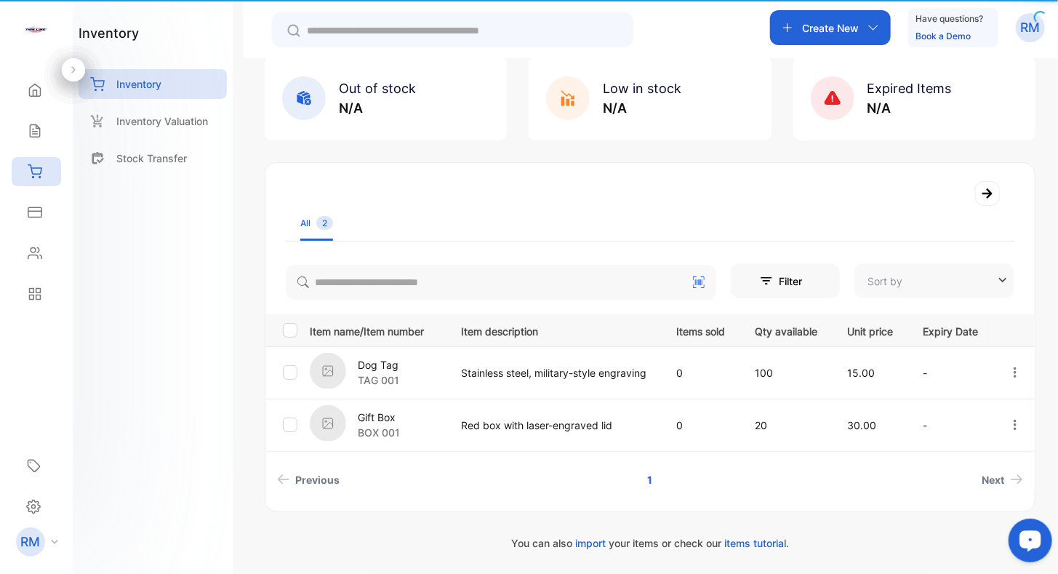
type input "**********"
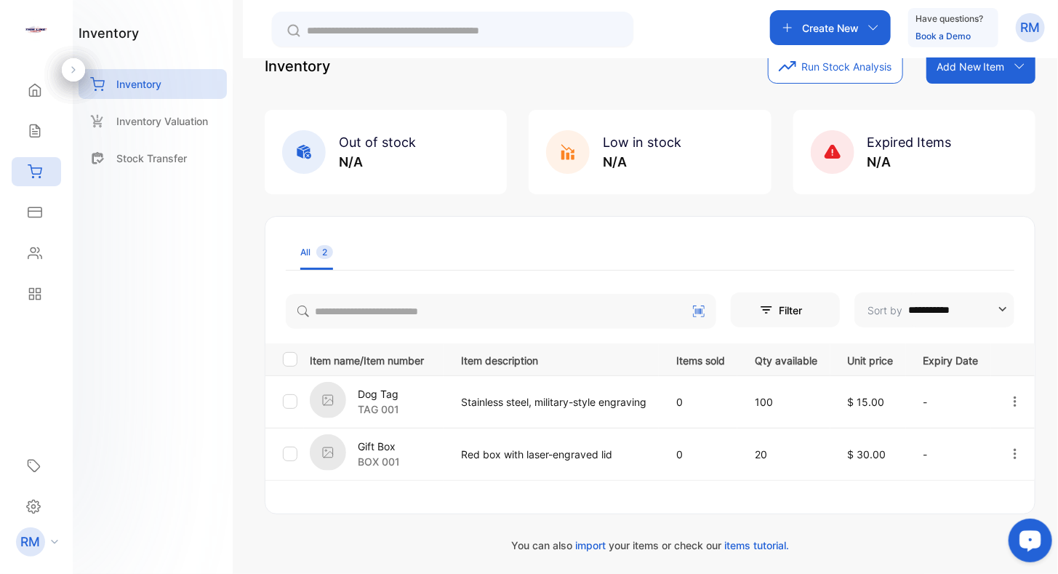
scroll to position [64, 0]
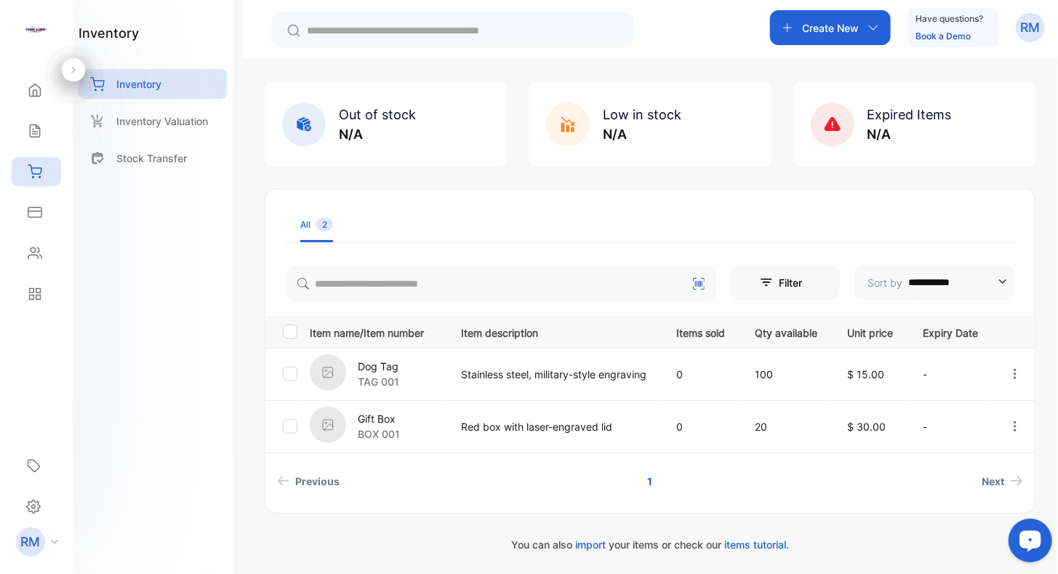
click at [386, 364] on p "Dog Tag" at bounding box center [378, 365] width 41 height 15
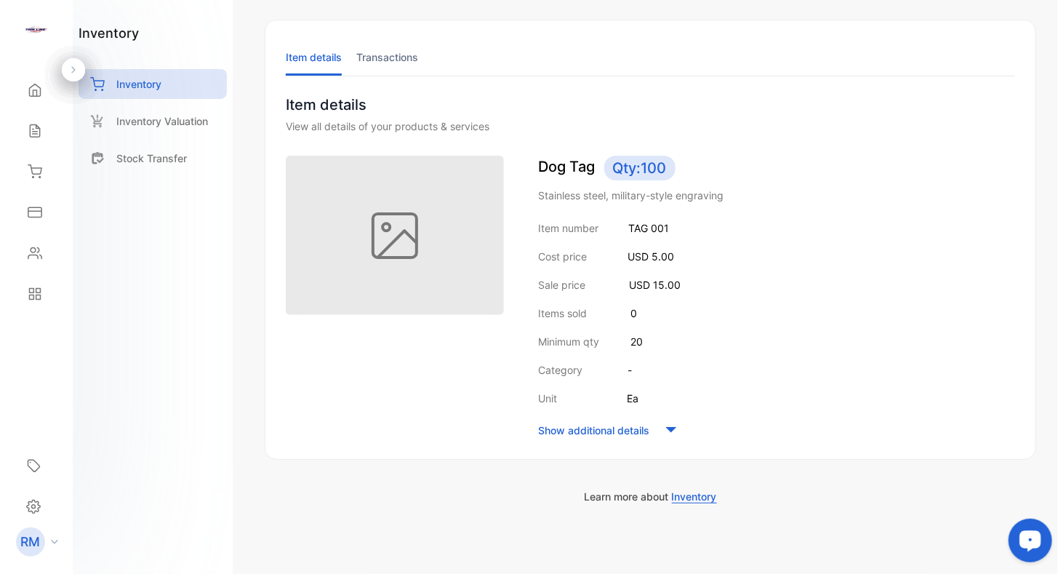
scroll to position [74, 0]
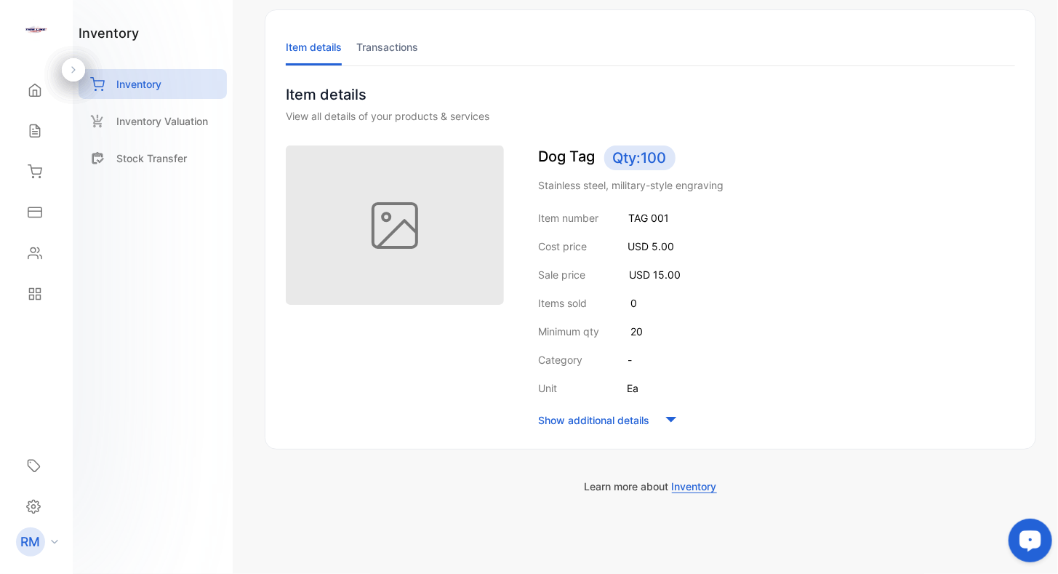
click at [664, 418] on icon at bounding box center [671, 420] width 22 height 22
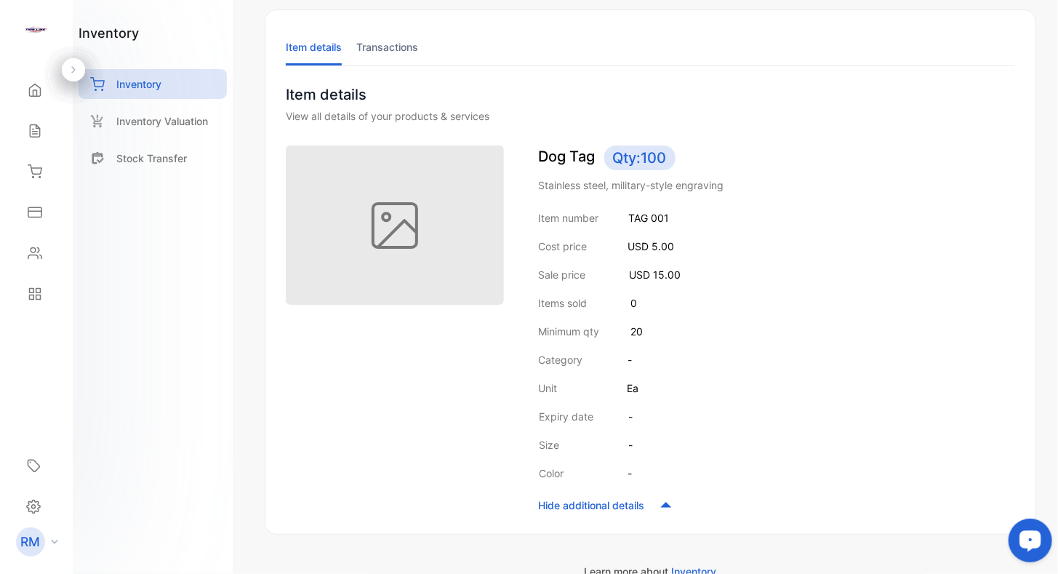
drag, startPoint x: 630, startPoint y: 357, endPoint x: 637, endPoint y: 361, distance: 8.5
click at [630, 357] on p "-" at bounding box center [630, 359] width 4 height 15
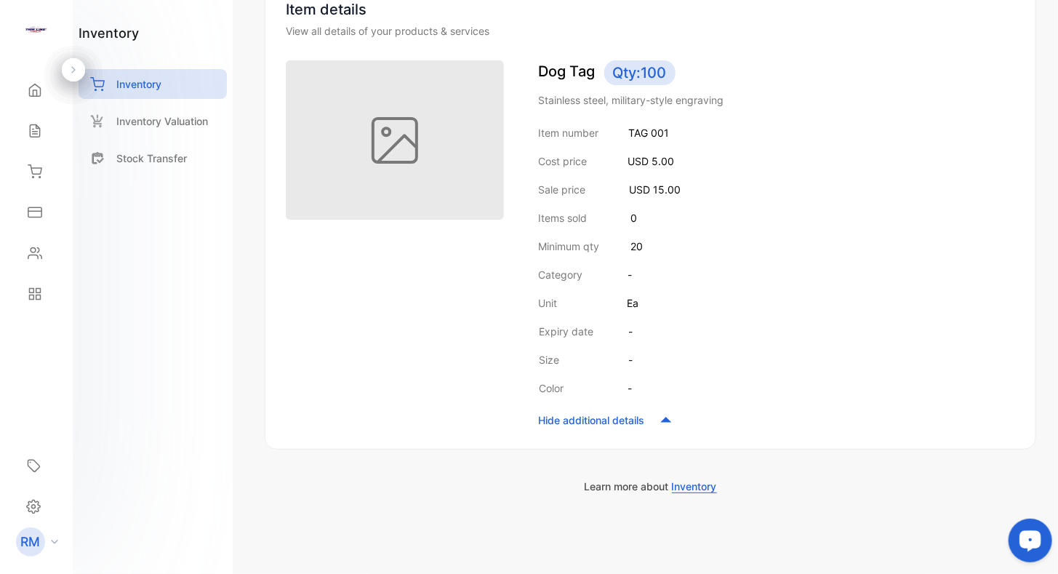
click at [669, 419] on icon at bounding box center [665, 420] width 11 height 6
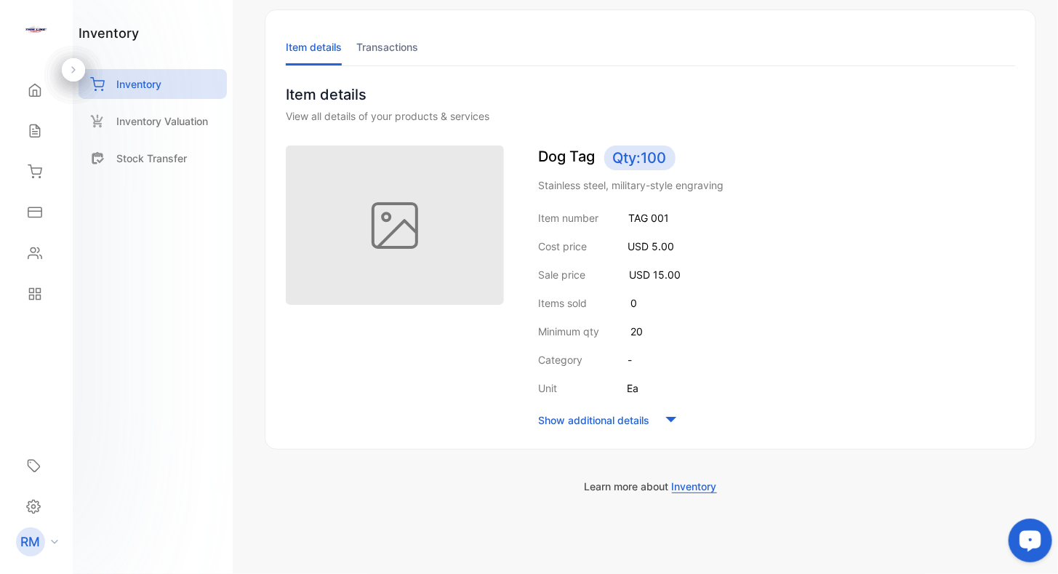
scroll to position [0, 0]
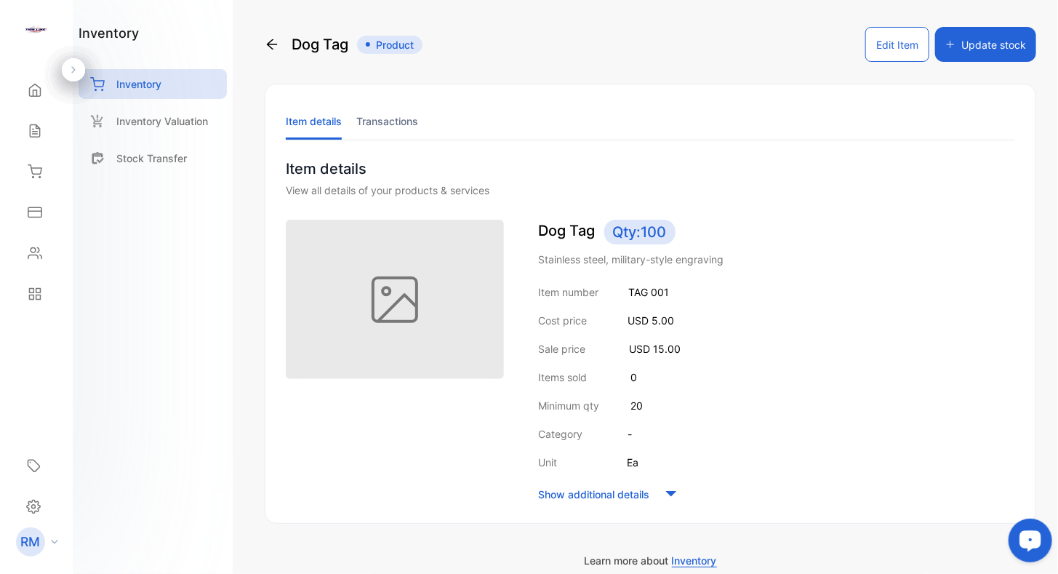
click at [975, 41] on button "Update stock" at bounding box center [985, 44] width 101 height 35
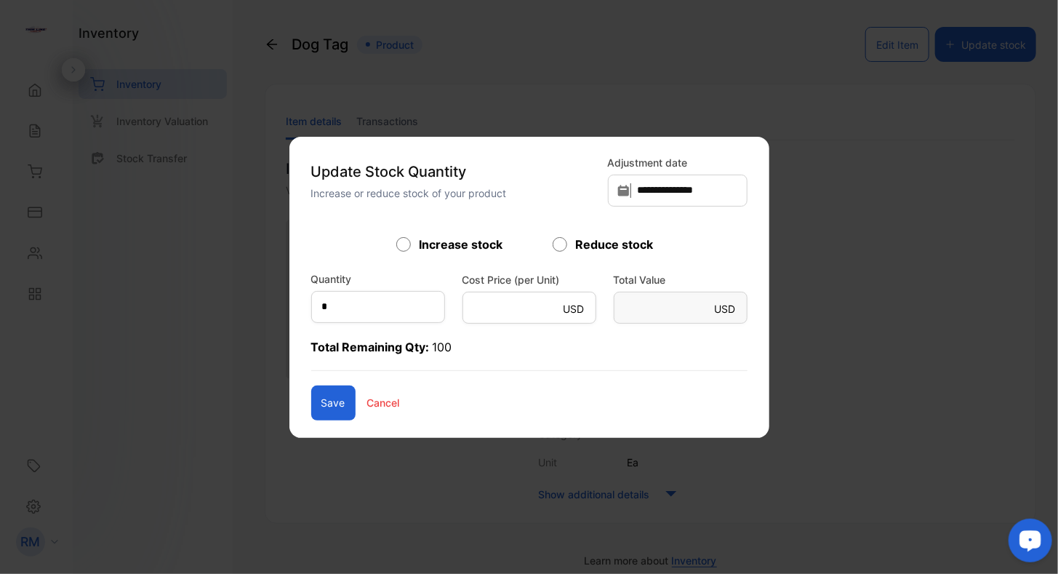
click at [367, 405] on p "Cancel" at bounding box center [383, 402] width 33 height 15
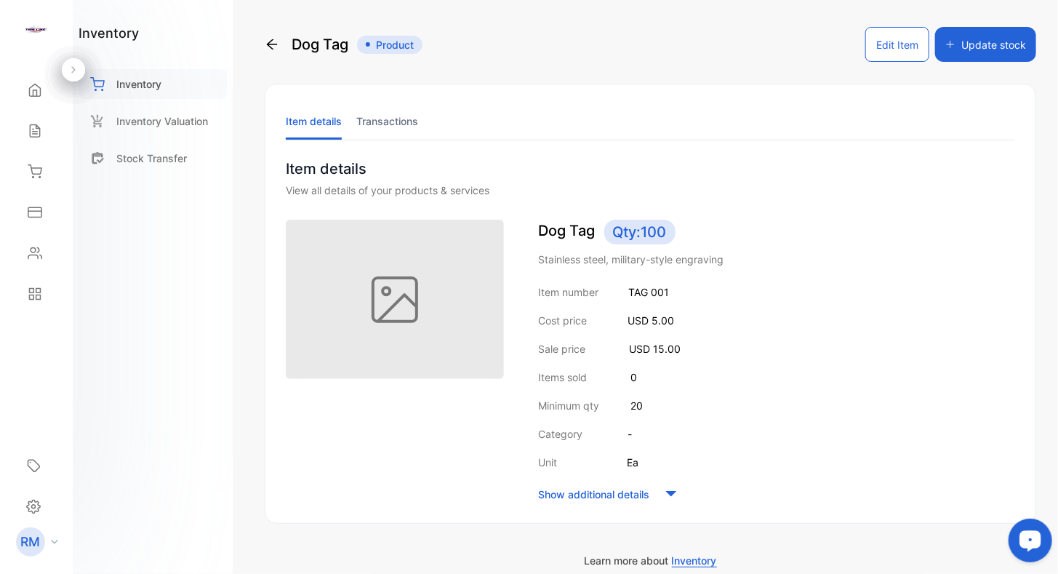
click at [158, 89] on p "Inventory" at bounding box center [138, 83] width 45 height 15
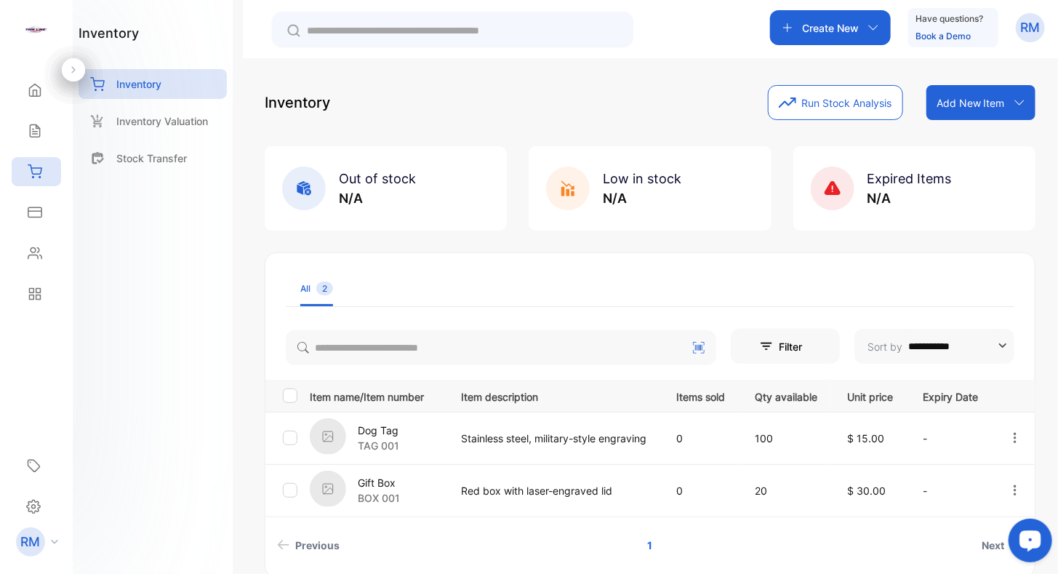
scroll to position [64, 0]
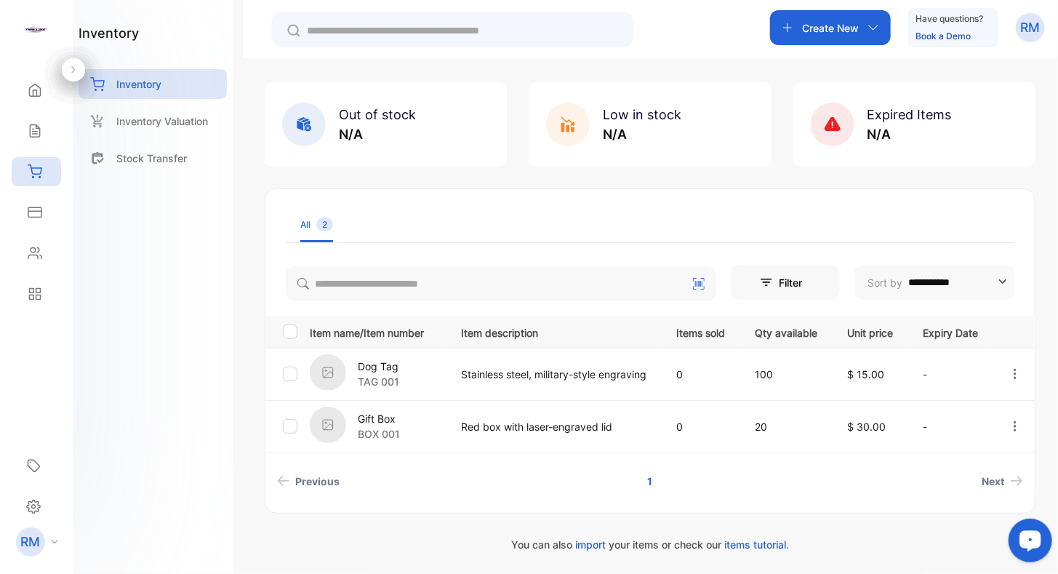
drag, startPoint x: 564, startPoint y: 264, endPoint x: 560, endPoint y: 406, distance: 142.6
click at [872, 23] on icon "button" at bounding box center [873, 28] width 12 height 12
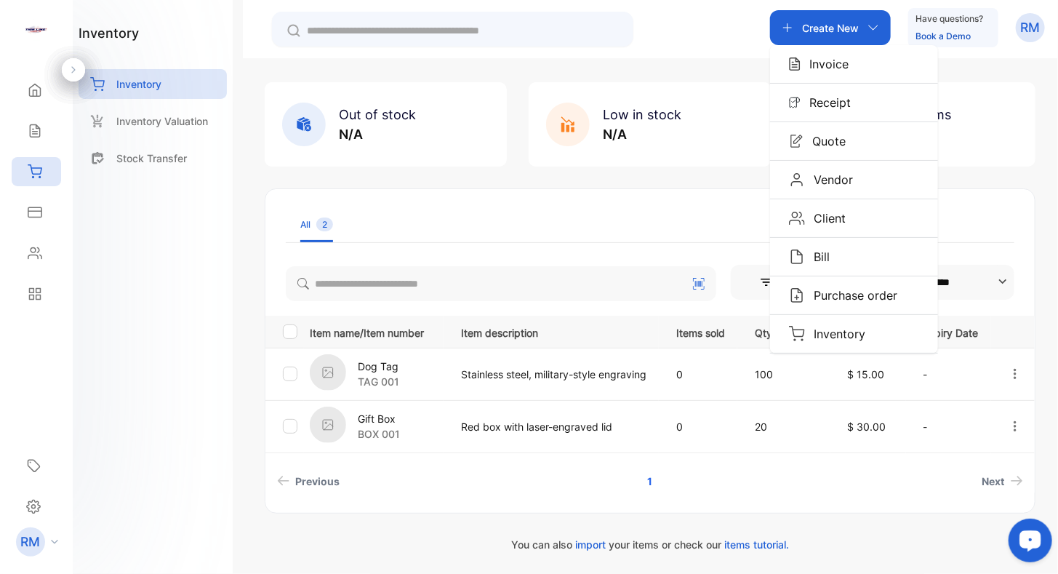
click at [631, 31] on div at bounding box center [452, 29] width 361 height 35
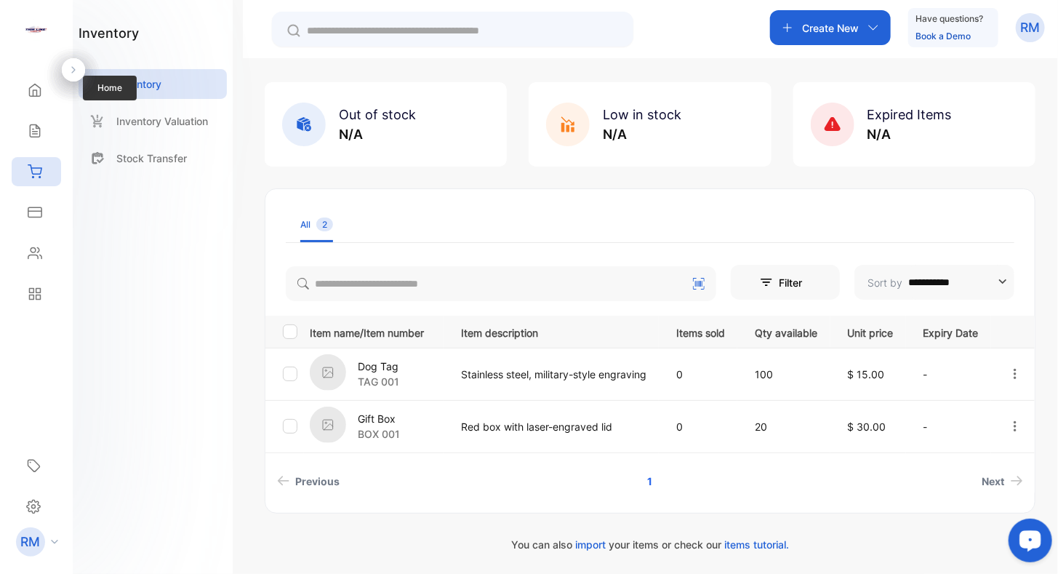
click at [36, 104] on div "Home Home" at bounding box center [36, 90] width 49 height 41
click at [36, 87] on icon at bounding box center [35, 90] width 15 height 15
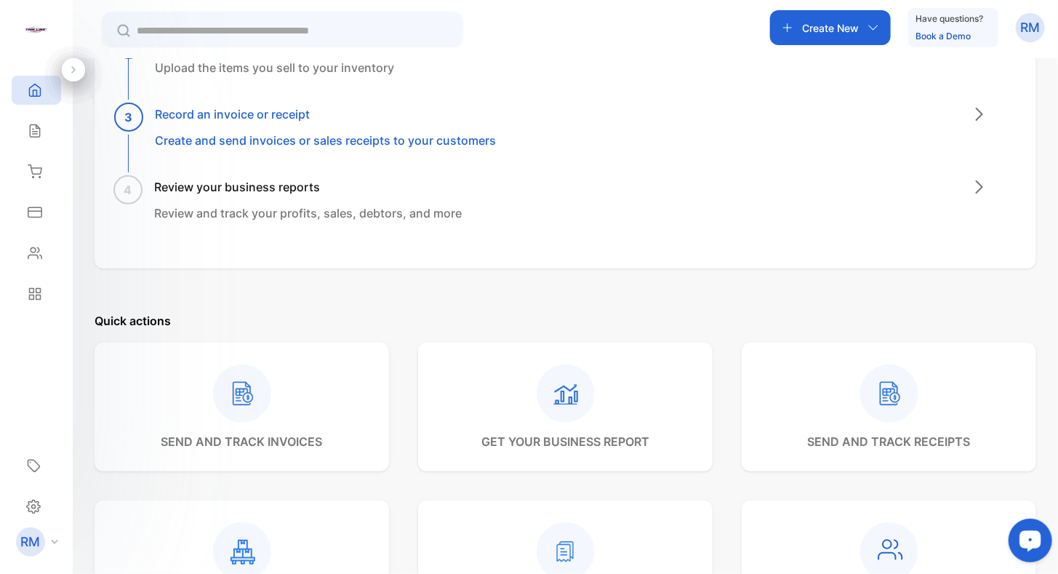
scroll to position [281, 0]
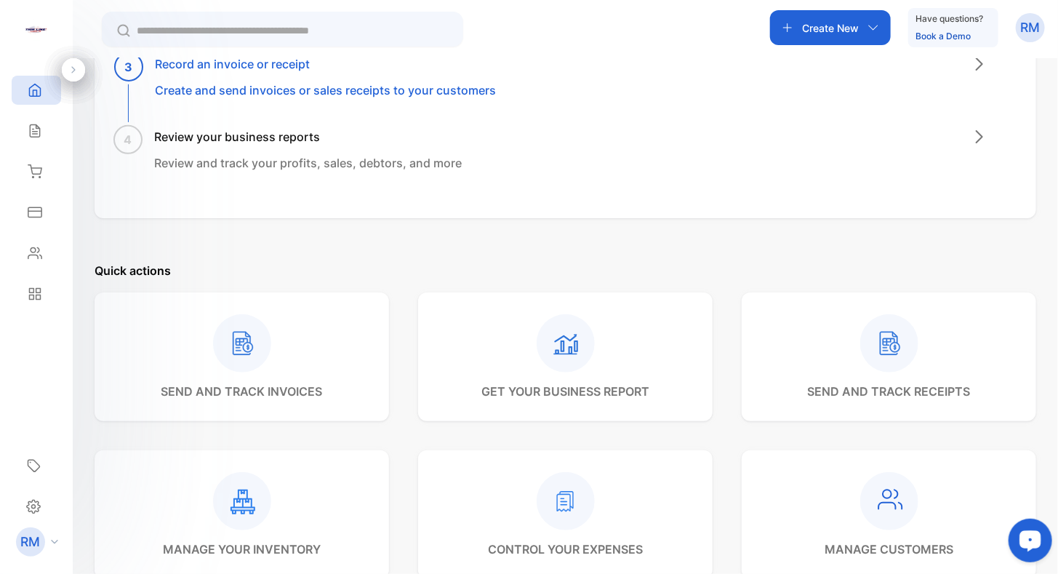
drag, startPoint x: 656, startPoint y: 275, endPoint x: 625, endPoint y: 380, distance: 110.0
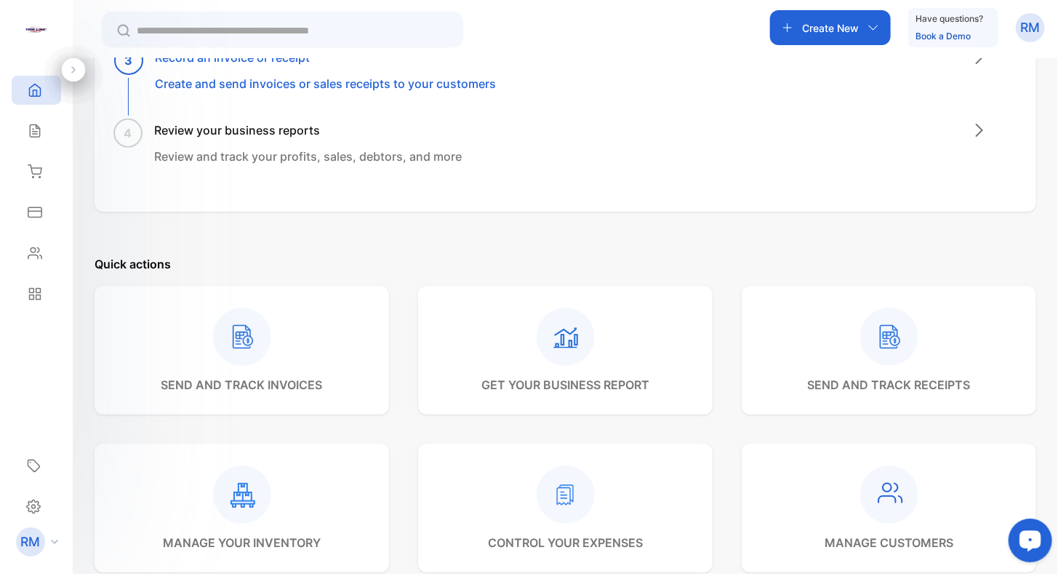
drag, startPoint x: 495, startPoint y: 233, endPoint x: 446, endPoint y: 427, distance: 200.1
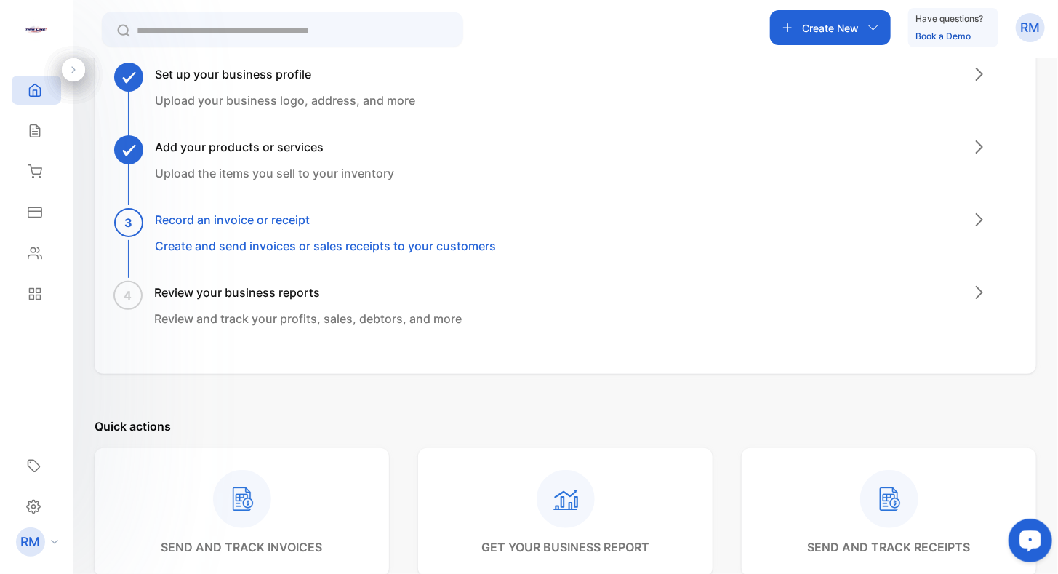
scroll to position [0, 0]
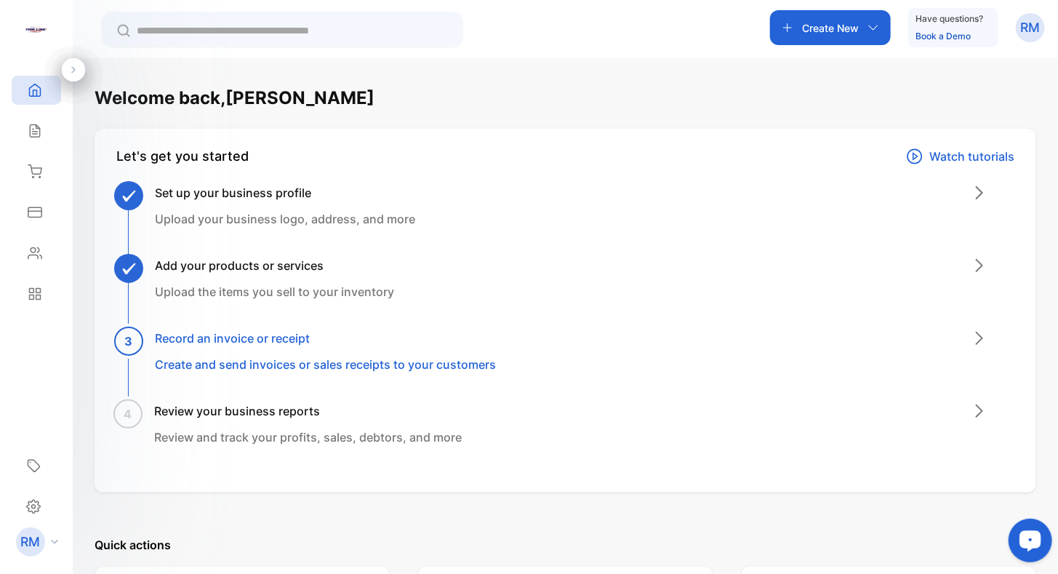
drag, startPoint x: 753, startPoint y: 422, endPoint x: 539, endPoint y: 161, distance: 337.8
click at [33, 284] on div "Reports" at bounding box center [36, 293] width 49 height 29
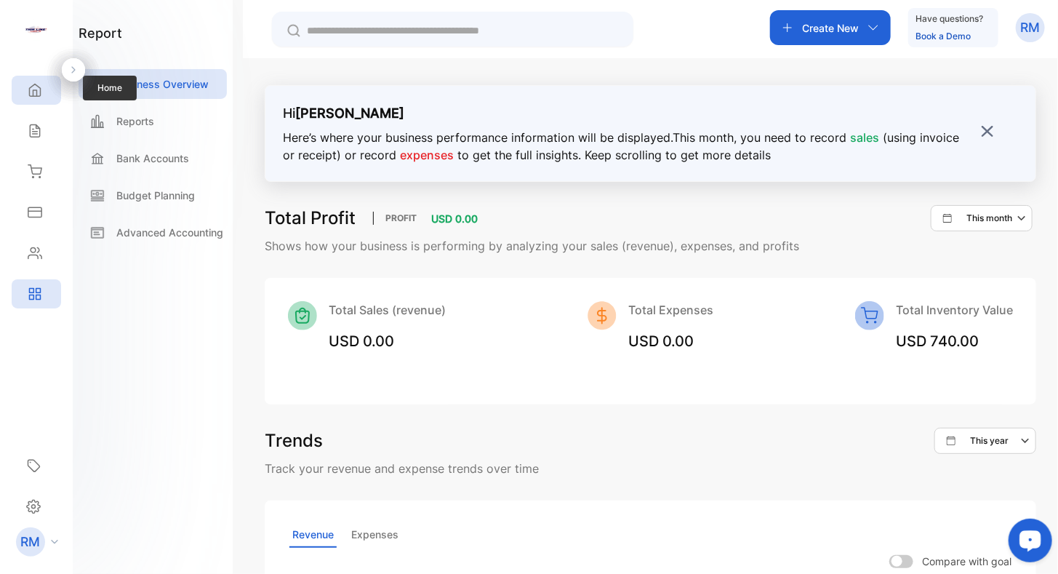
click at [26, 97] on div "Home" at bounding box center [32, 90] width 19 height 15
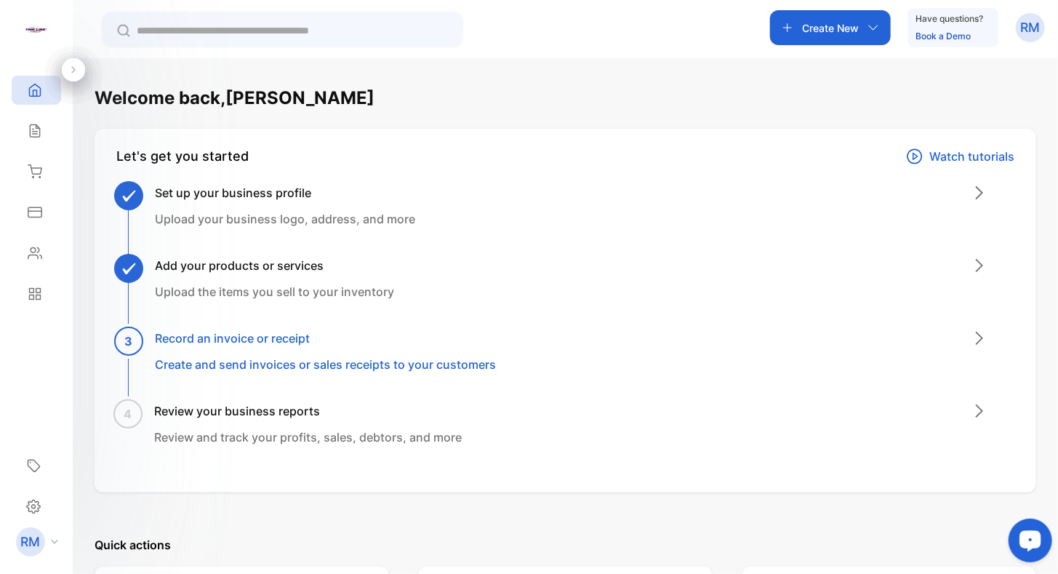
click at [873, 26] on icon "button" at bounding box center [873, 28] width 12 height 12
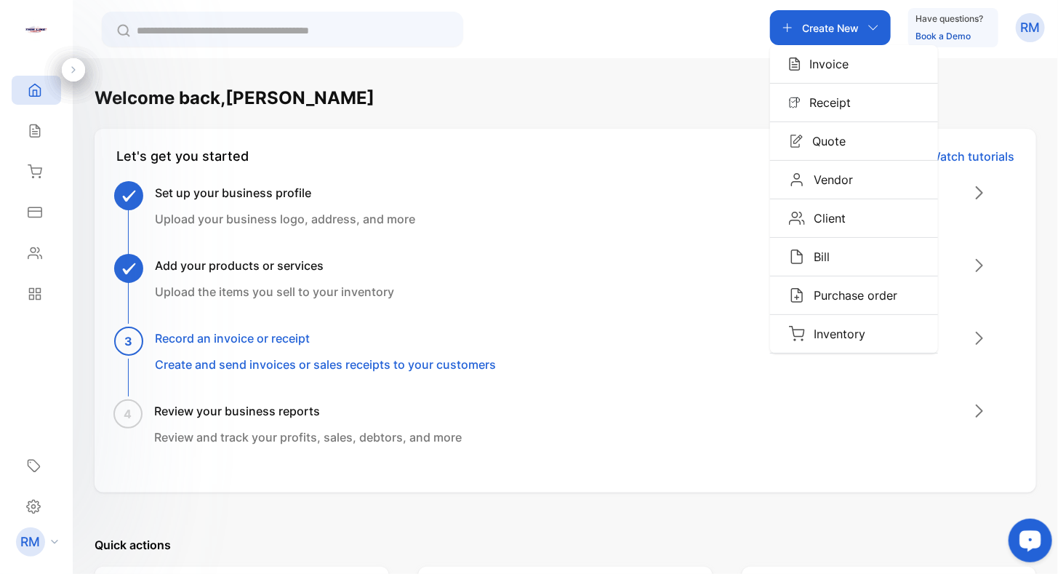
click at [498, 87] on div "Welcome back, Robert" at bounding box center [565, 98] width 941 height 26
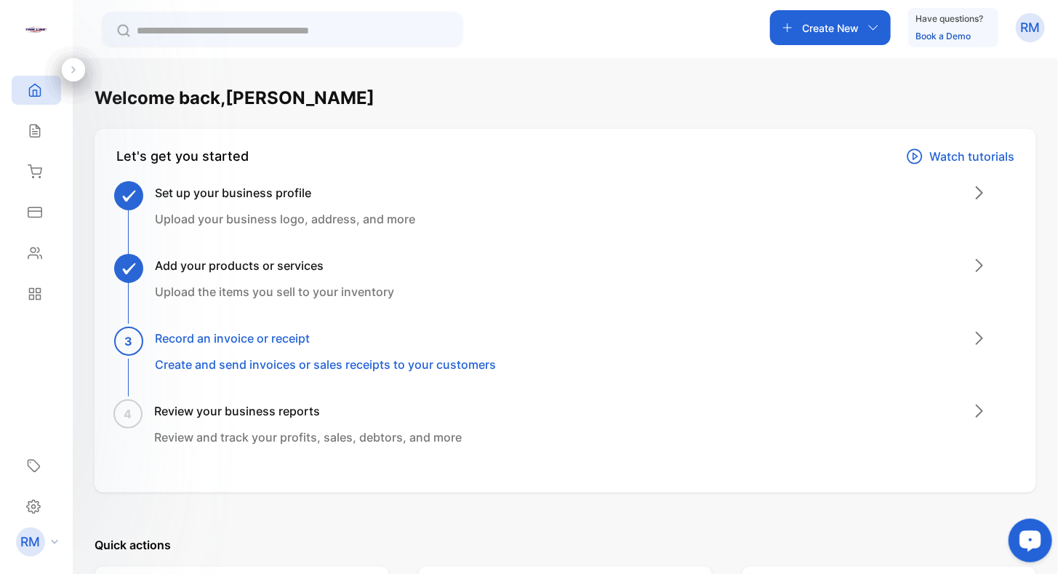
drag, startPoint x: 542, startPoint y: 156, endPoint x: 555, endPoint y: 39, distance: 117.0
drag, startPoint x: 606, startPoint y: 263, endPoint x: 462, endPoint y: 134, distance: 193.1
click at [33, 94] on icon at bounding box center [35, 90] width 15 height 15
click at [80, 67] on div at bounding box center [73, 69] width 23 height 23
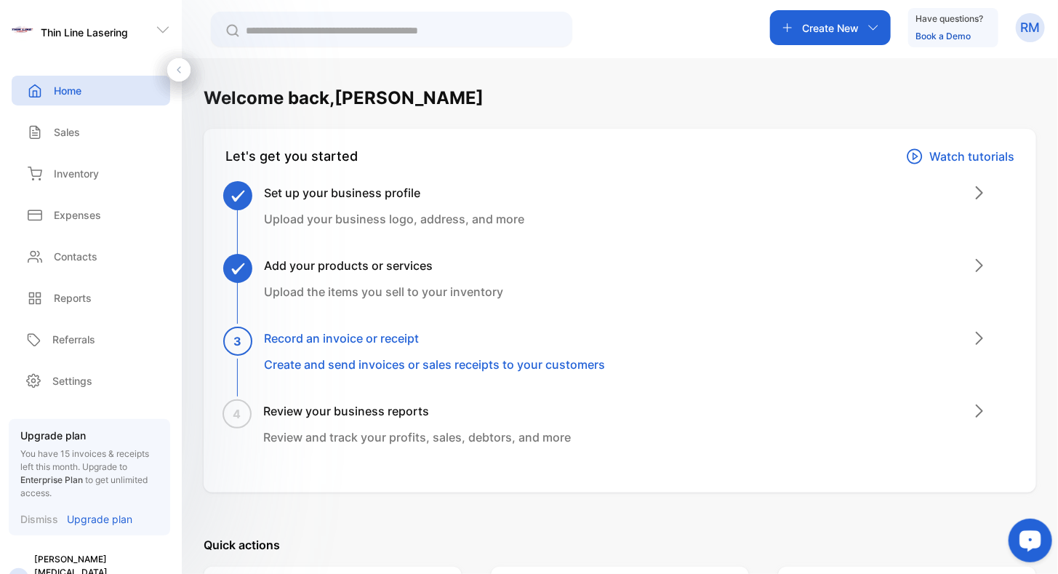
click at [161, 29] on icon at bounding box center [163, 30] width 15 height 15
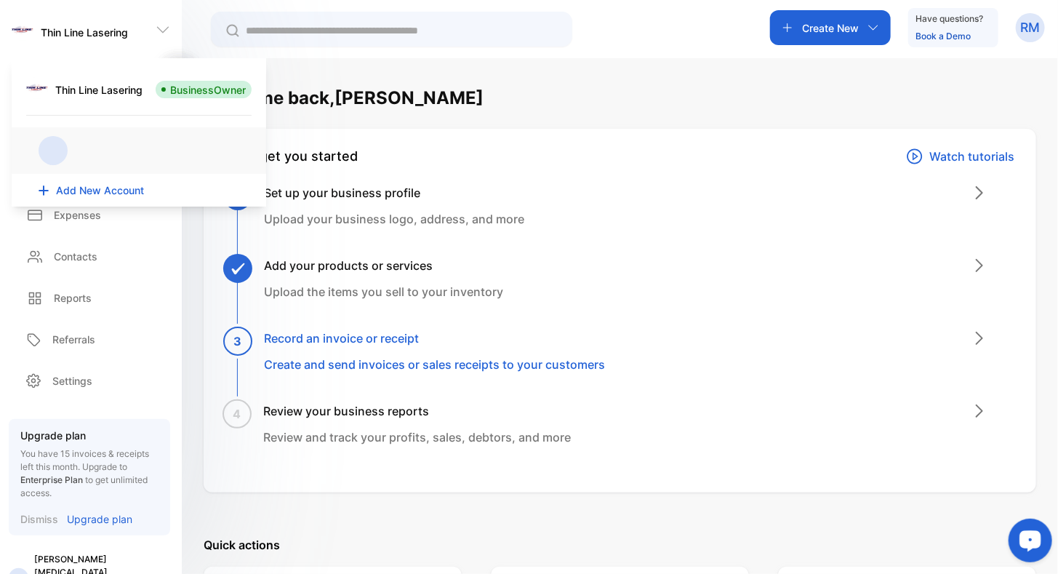
click at [63, 150] on div at bounding box center [53, 150] width 29 height 29
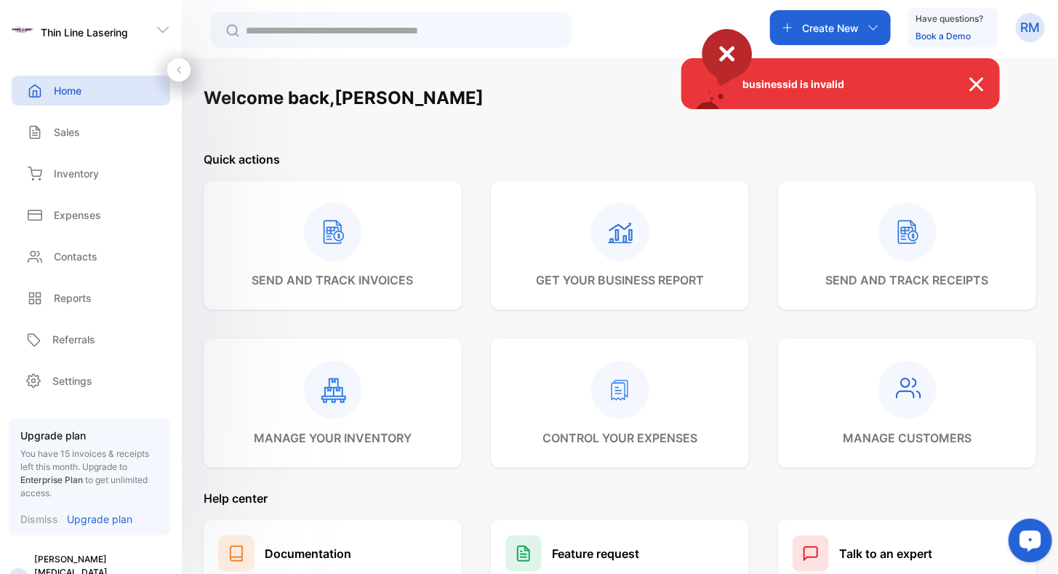
click at [981, 83] on img at bounding box center [984, 84] width 32 height 17
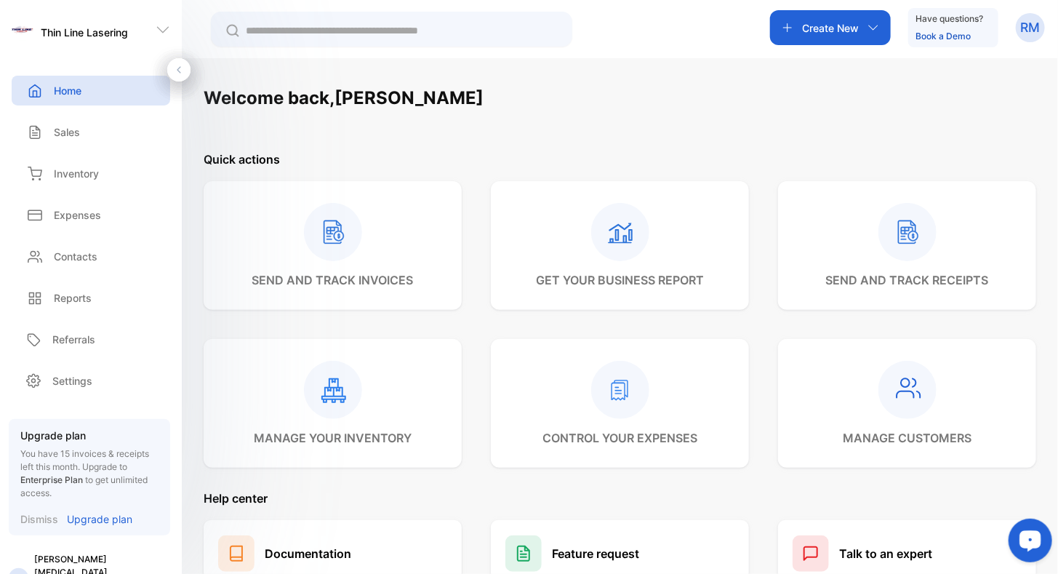
scroll to position [25, 0]
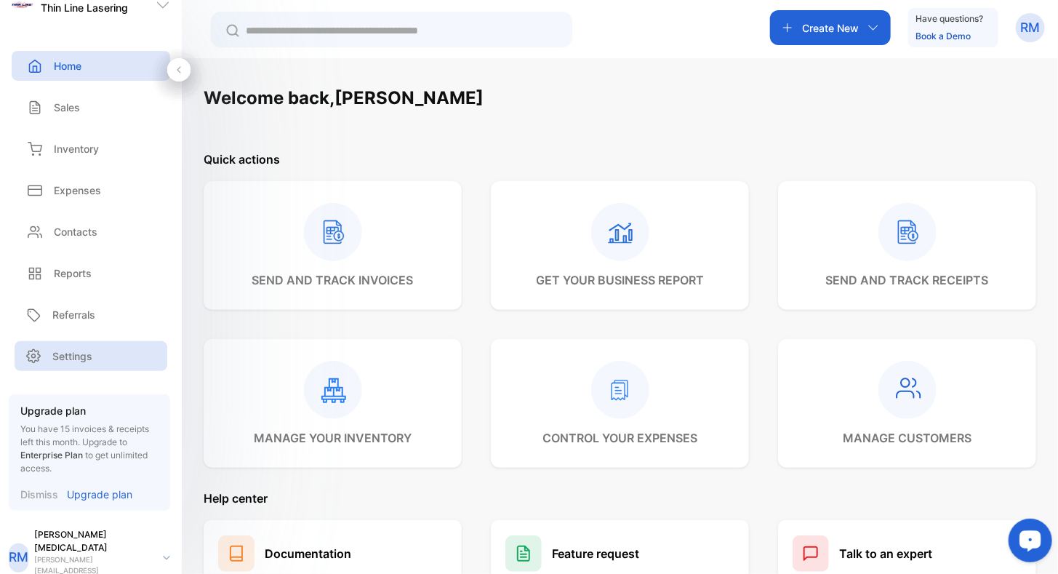
click at [82, 354] on p "Settings" at bounding box center [72, 355] width 40 height 15
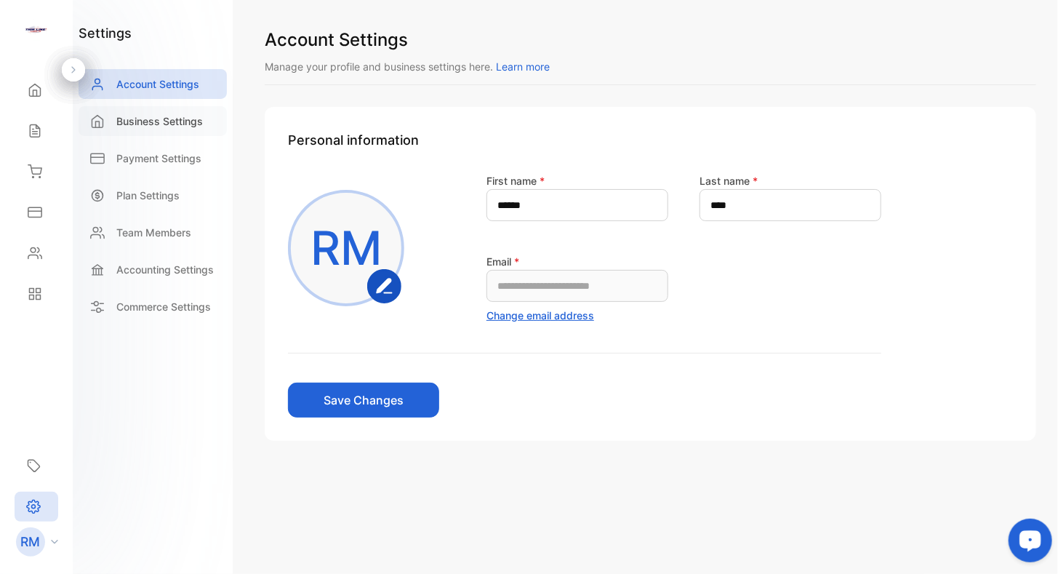
click at [142, 123] on p "Business Settings" at bounding box center [159, 120] width 87 height 15
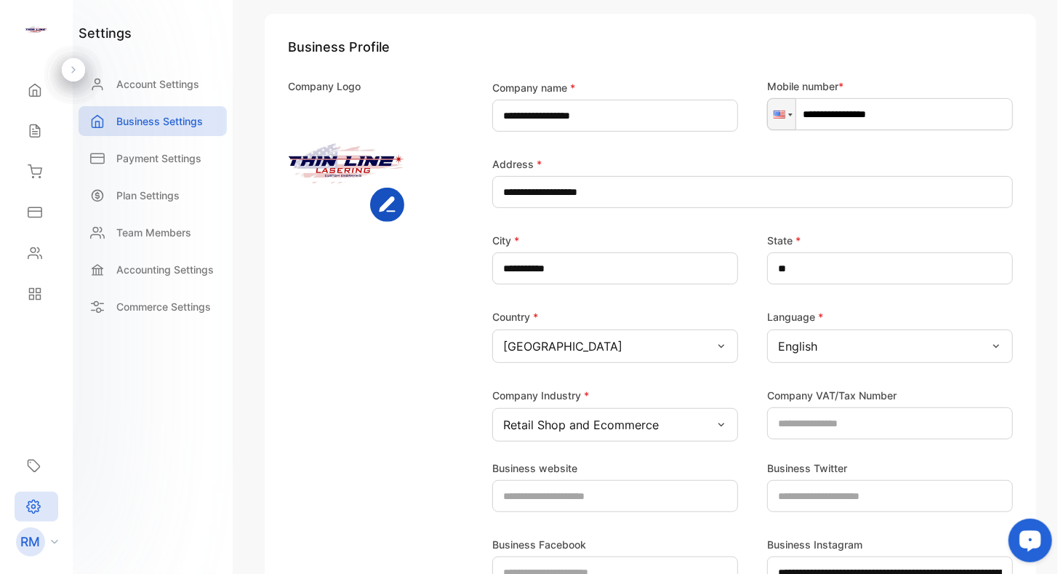
scroll to position [218, 0]
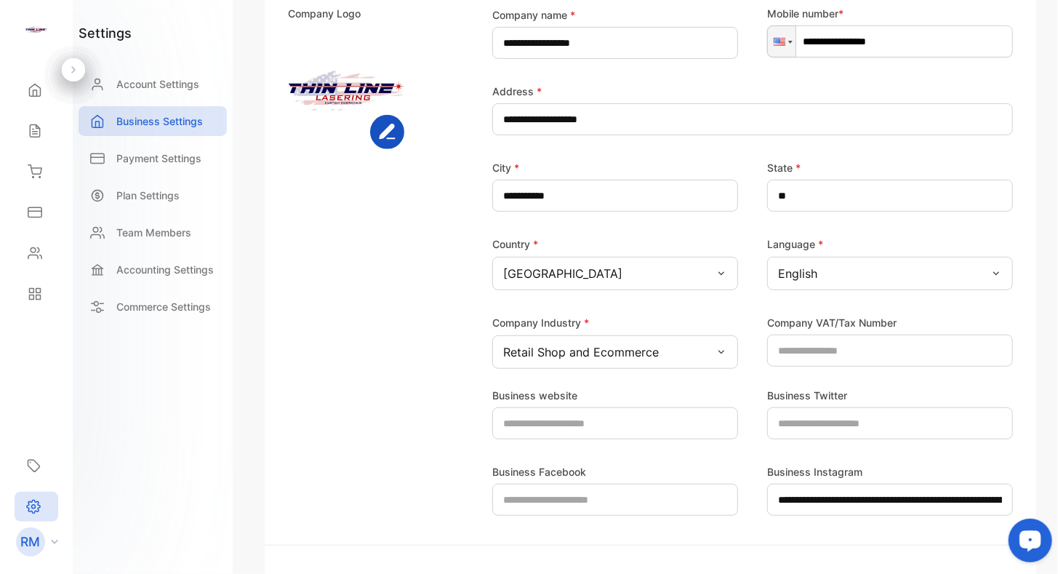
drag, startPoint x: 466, startPoint y: 252, endPoint x: 469, endPoint y: 156, distance: 96.0
drag, startPoint x: 464, startPoint y: 360, endPoint x: 470, endPoint y: 130, distance: 229.8
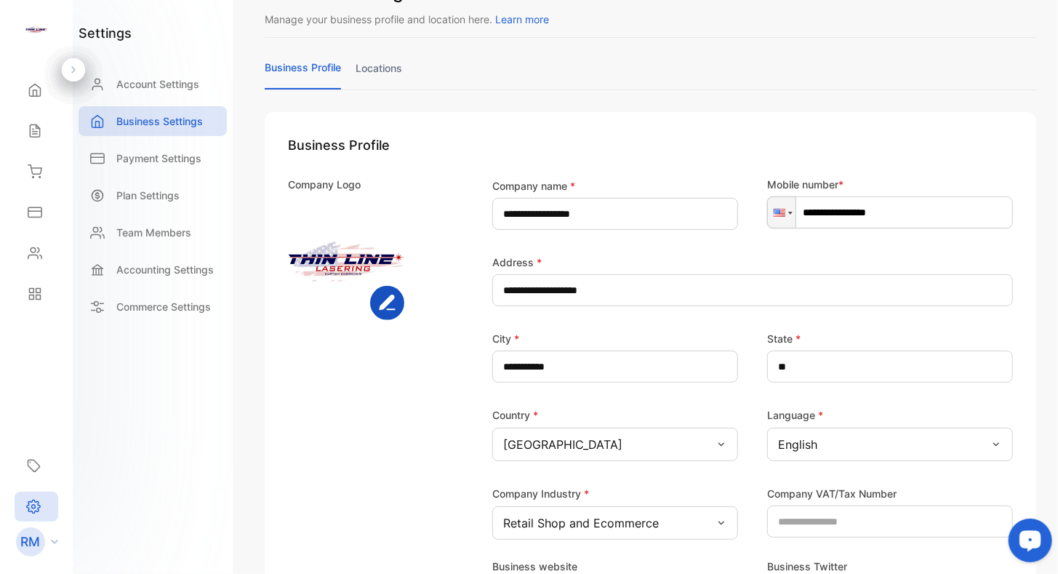
scroll to position [0, 0]
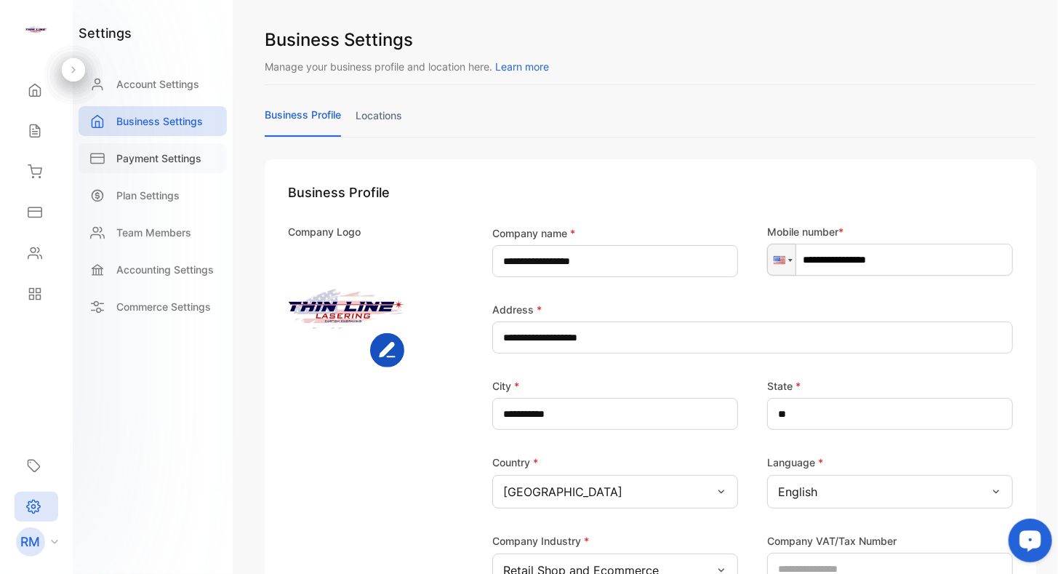
click at [150, 158] on p "Payment Settings" at bounding box center [158, 157] width 85 height 15
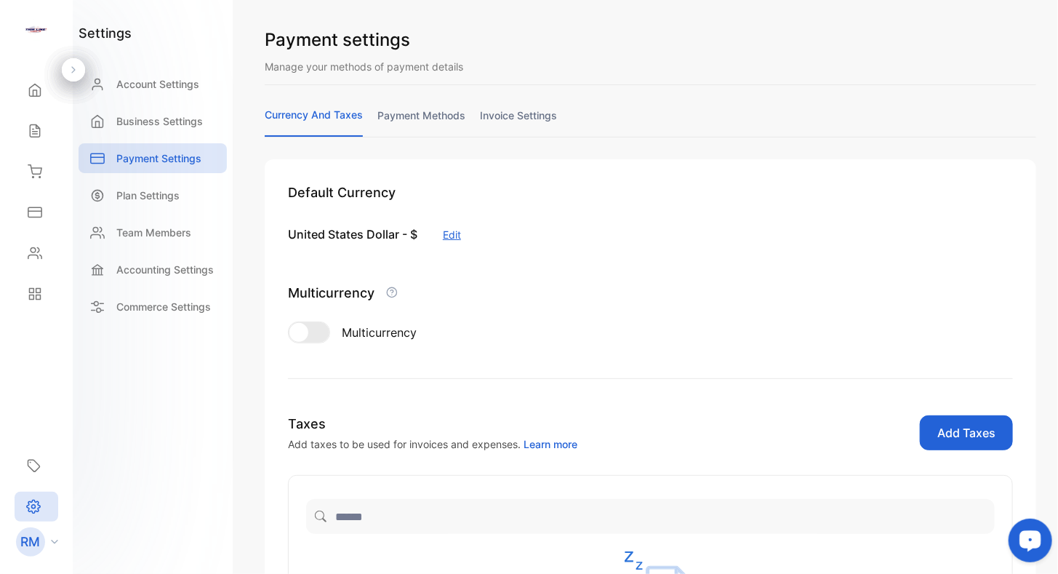
click at [436, 116] on link "payment methods" at bounding box center [421, 122] width 88 height 28
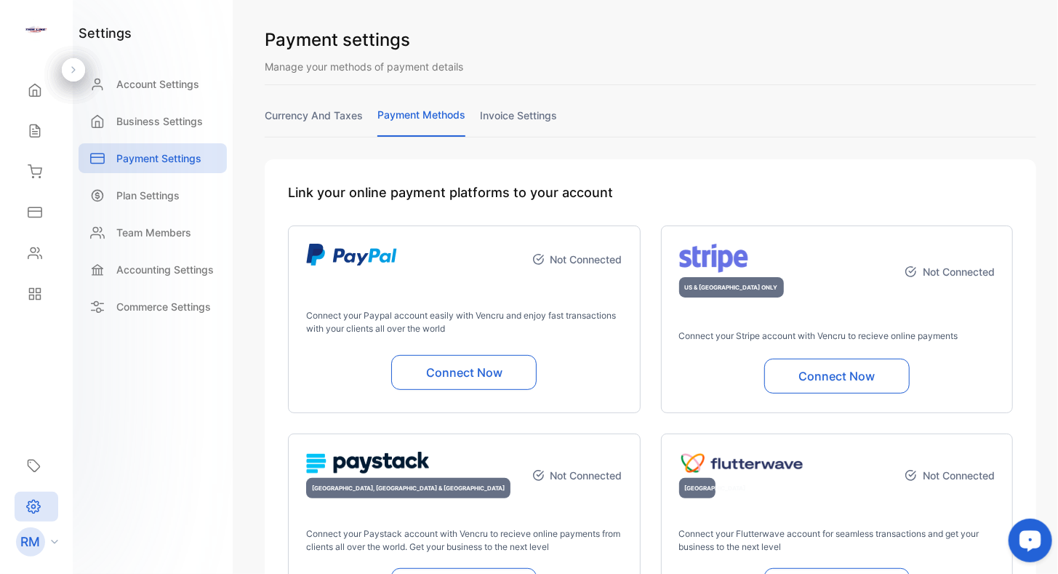
drag, startPoint x: 632, startPoint y: 162, endPoint x: 631, endPoint y: 101, distance: 61.1
click at [41, 505] on div "Settings" at bounding box center [37, 506] width 44 height 30
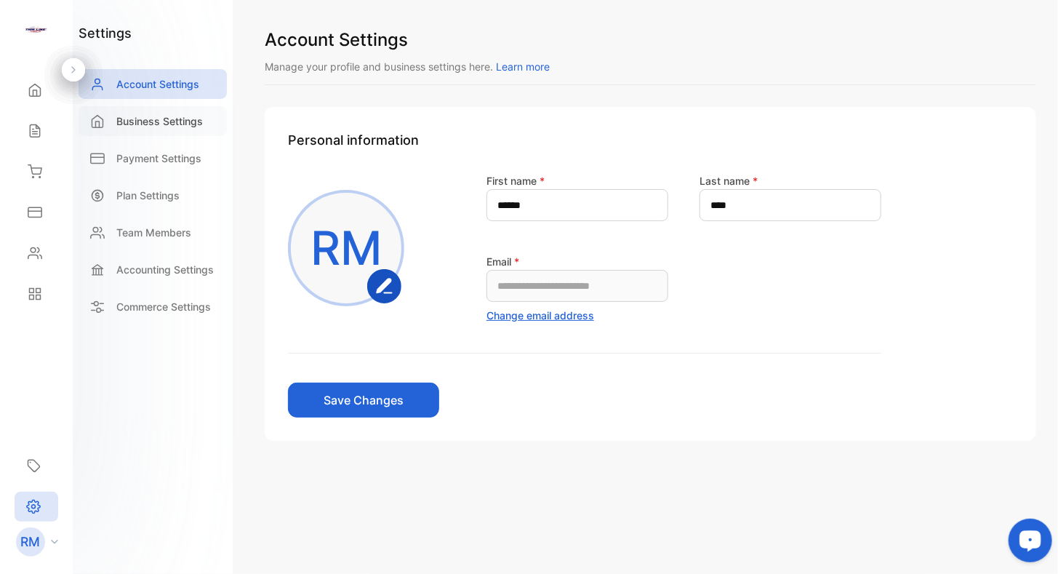
click at [134, 131] on div "Business Settings" at bounding box center [153, 121] width 148 height 30
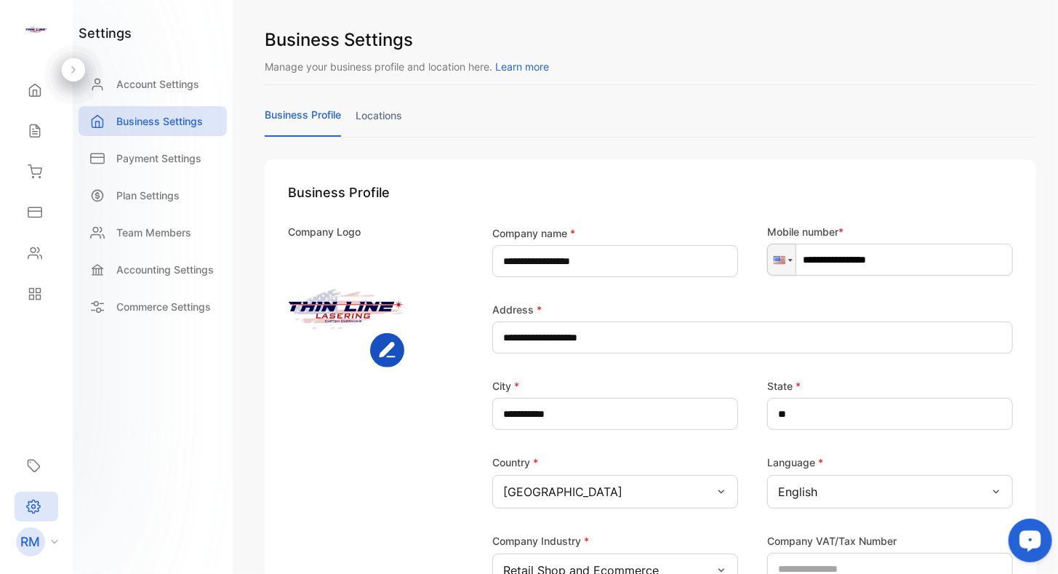
click at [364, 113] on link "locations" at bounding box center [379, 122] width 47 height 28
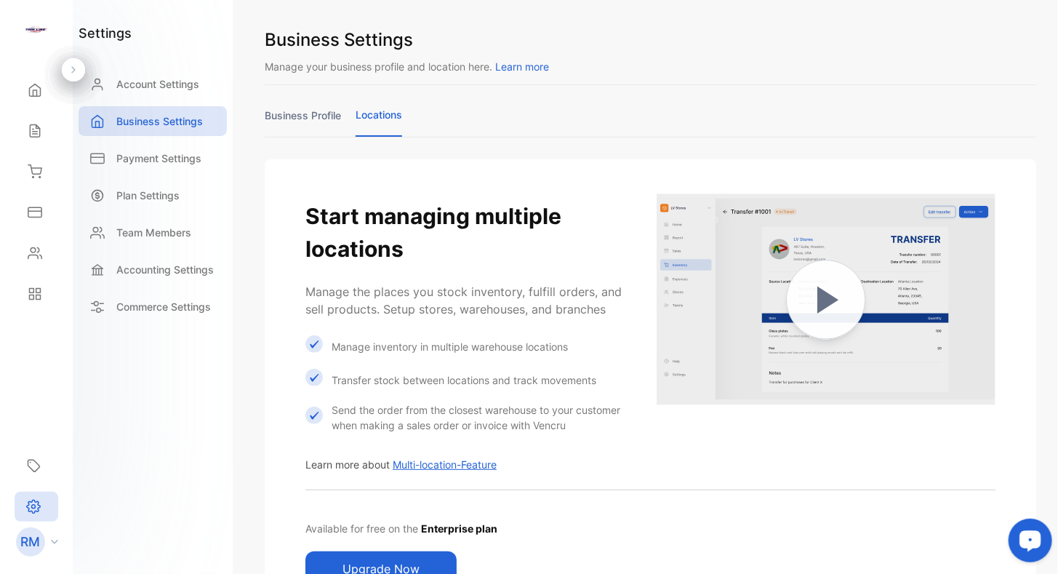
click at [336, 119] on link "business profile" at bounding box center [303, 122] width 76 height 28
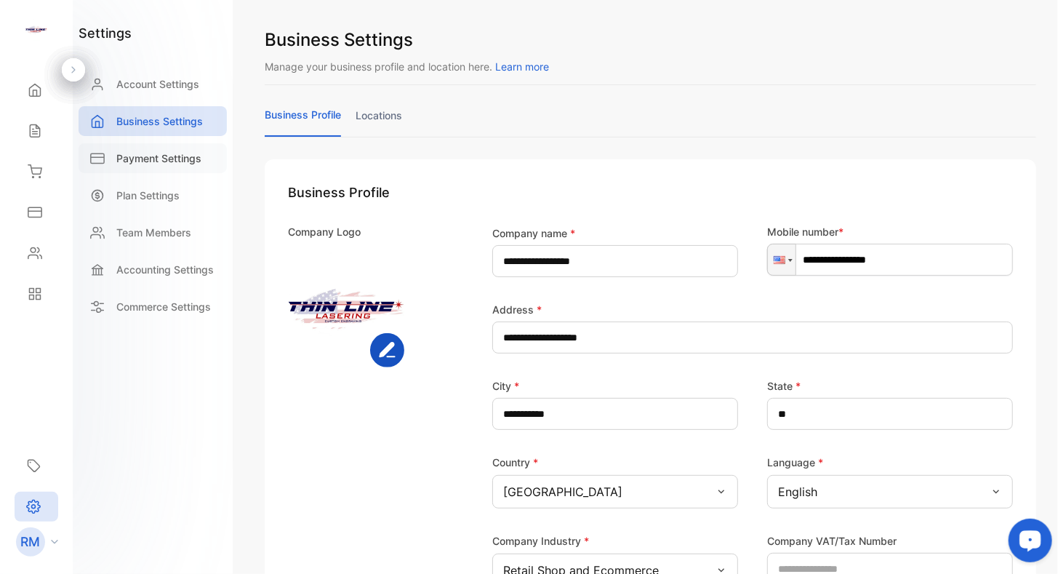
click at [122, 159] on p "Payment Settings" at bounding box center [158, 157] width 85 height 15
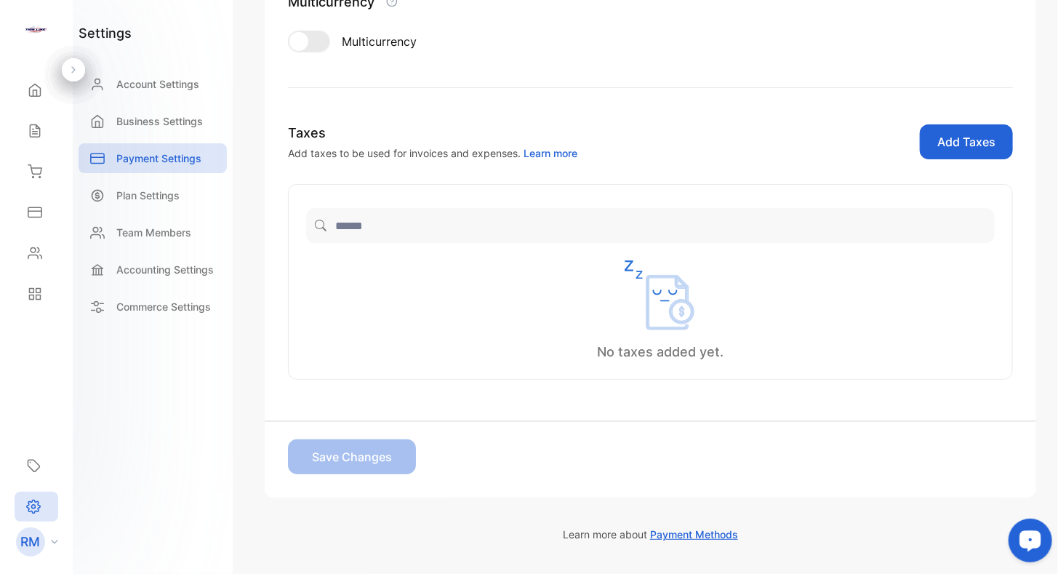
scroll to position [218, 0]
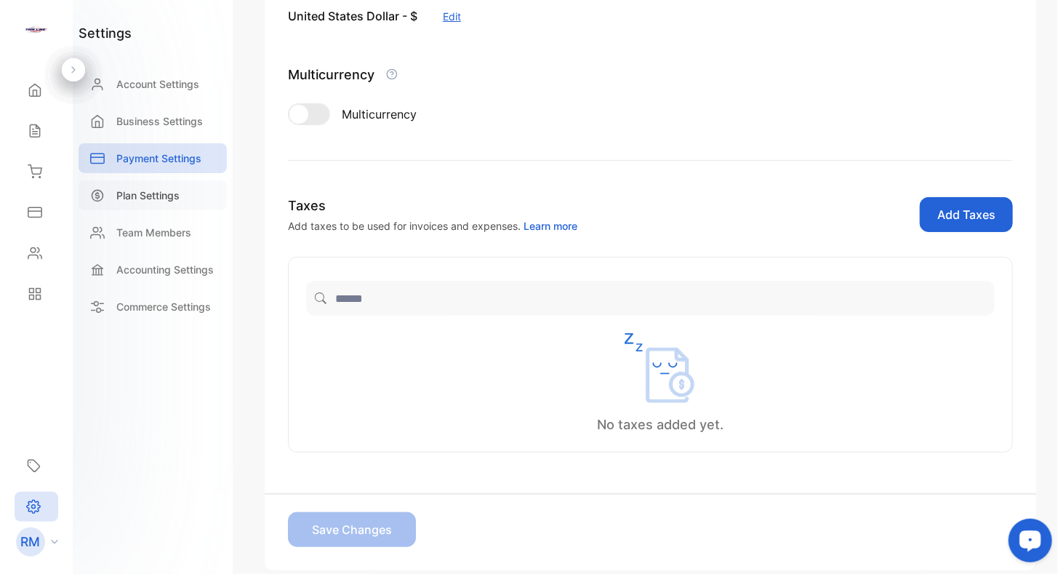
click at [134, 185] on div "Plan Settings" at bounding box center [153, 195] width 148 height 30
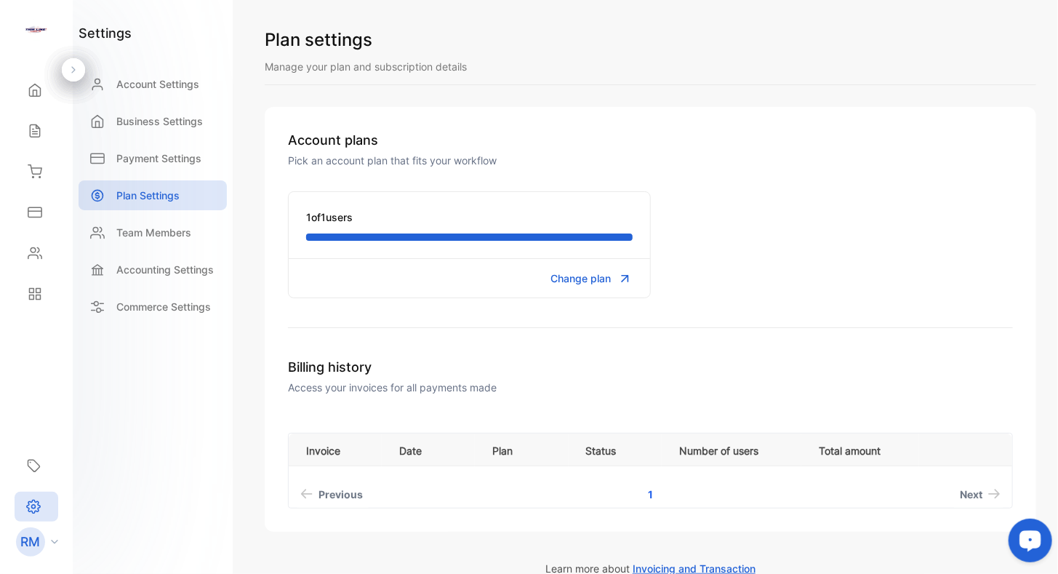
scroll to position [73, 0]
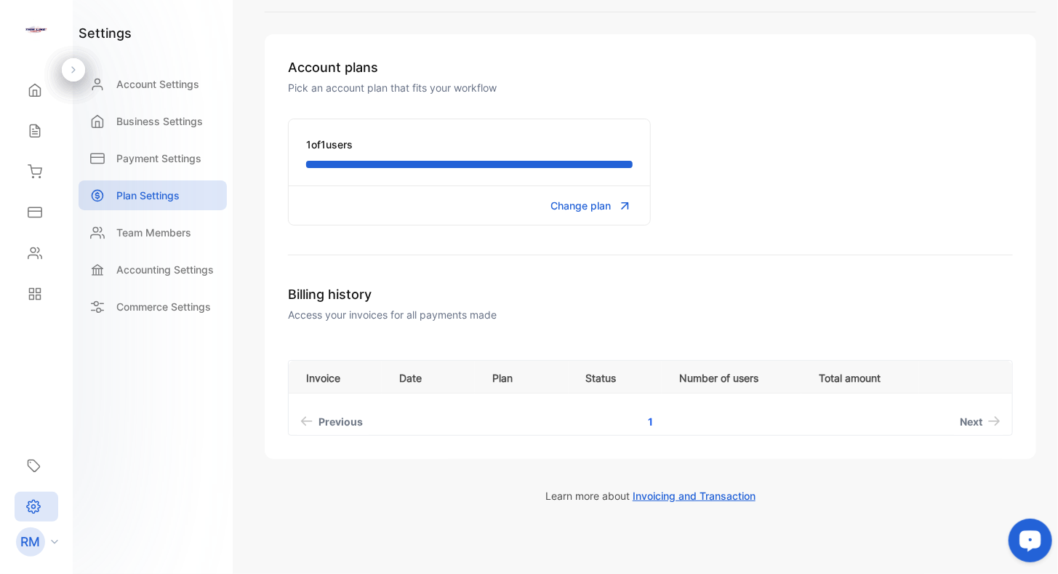
click at [568, 208] on span "Change plan" at bounding box center [581, 205] width 60 height 15
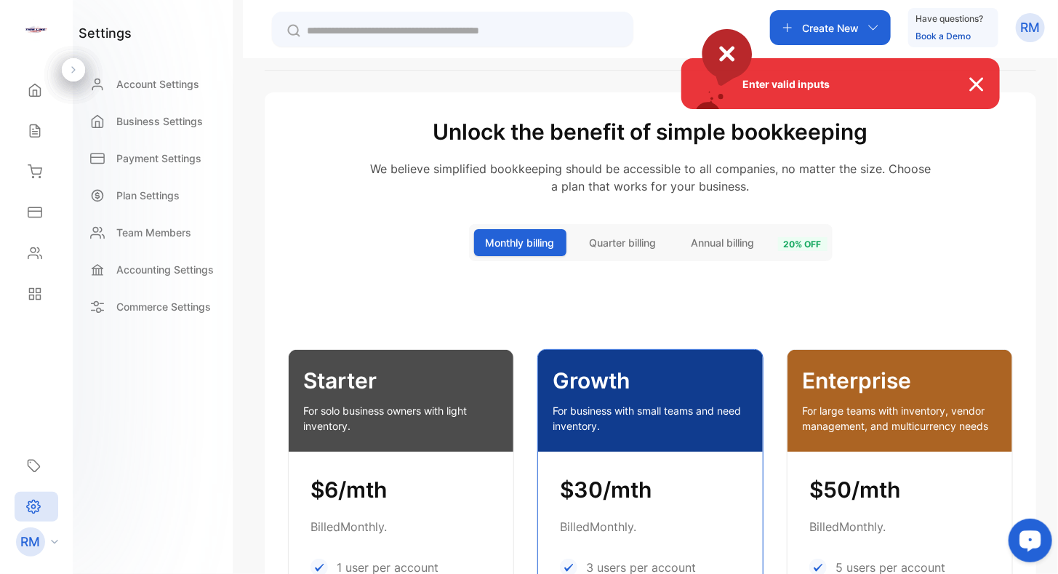
drag, startPoint x: 382, startPoint y: 281, endPoint x: 374, endPoint y: 360, distance: 79.7
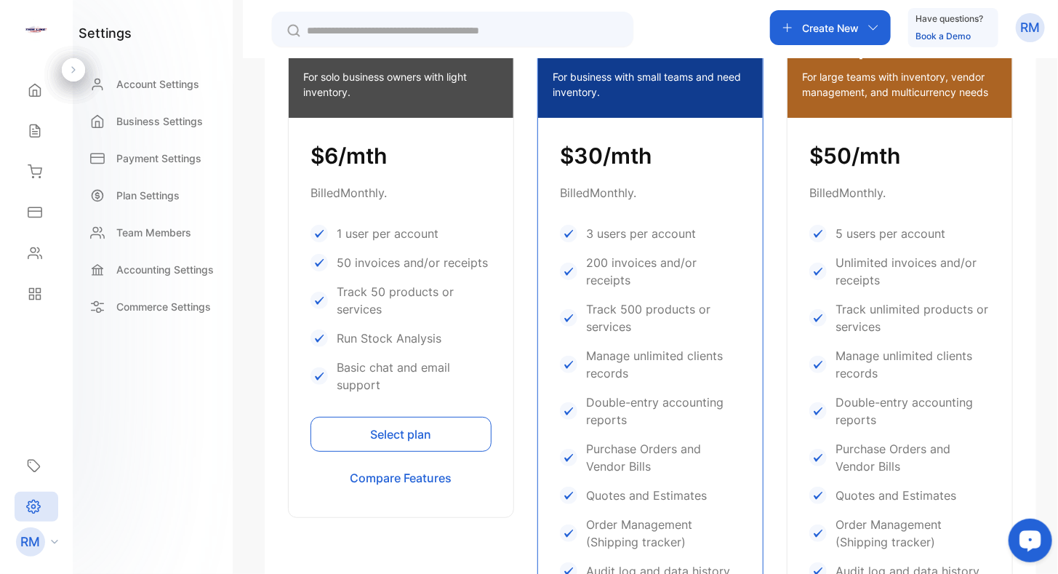
scroll to position [407, 0]
click at [145, 239] on p "Team Members" at bounding box center [153, 232] width 75 height 15
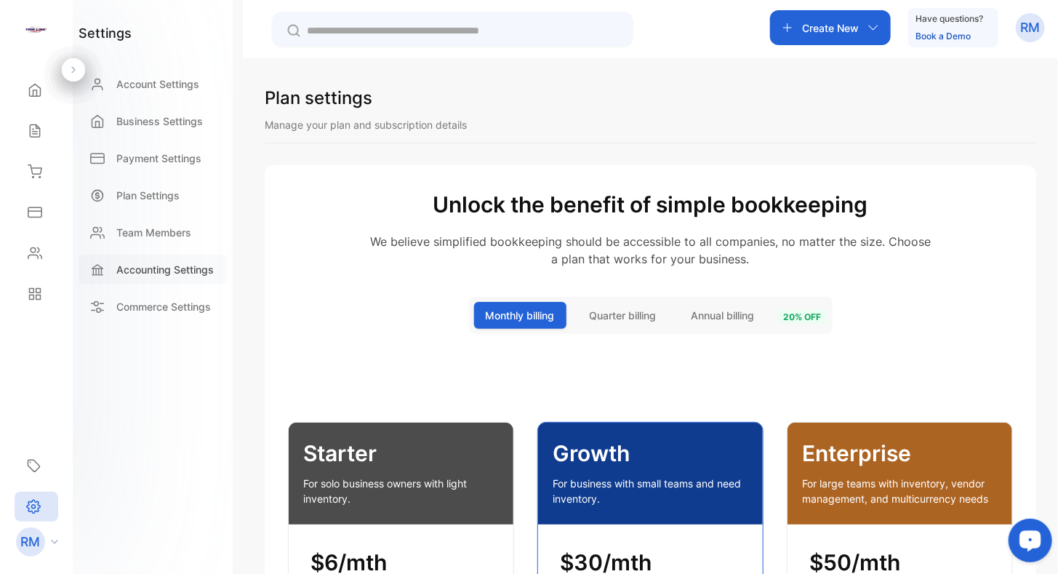
click at [156, 278] on div "Accounting Settings" at bounding box center [153, 269] width 148 height 30
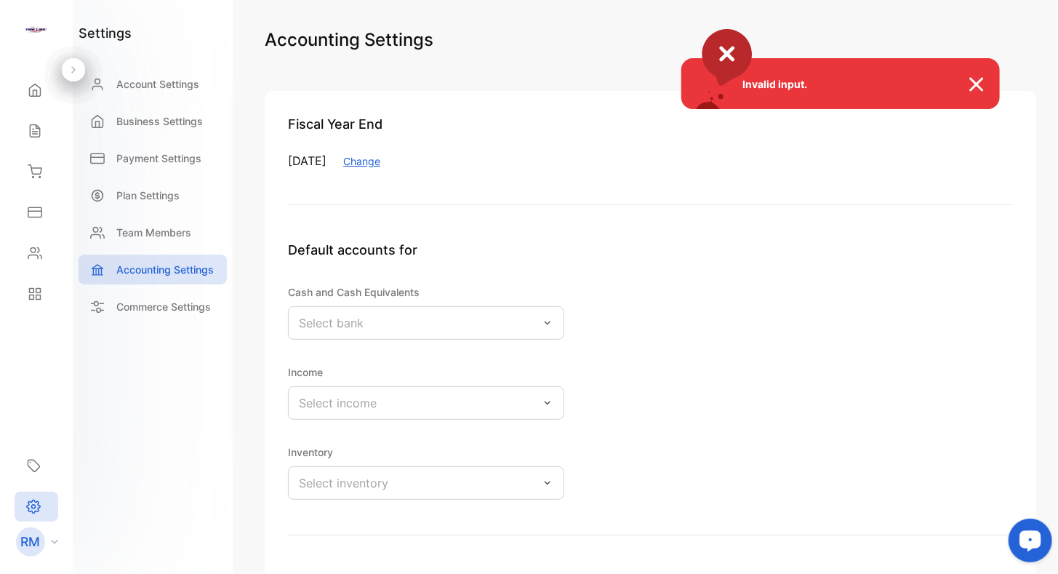
click at [175, 308] on div "Invalid input." at bounding box center [529, 287] width 1058 height 574
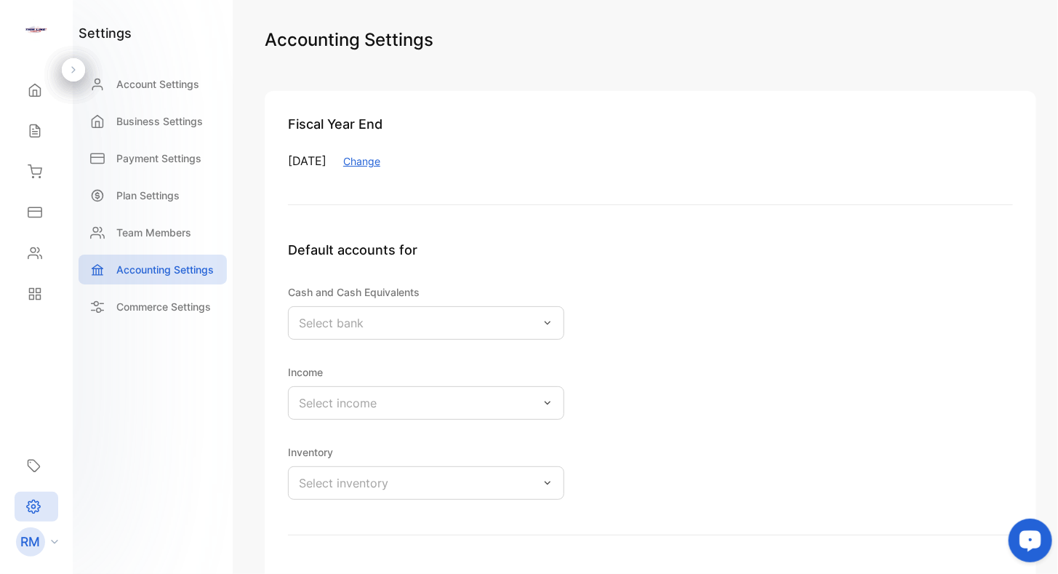
scroll to position [73, 0]
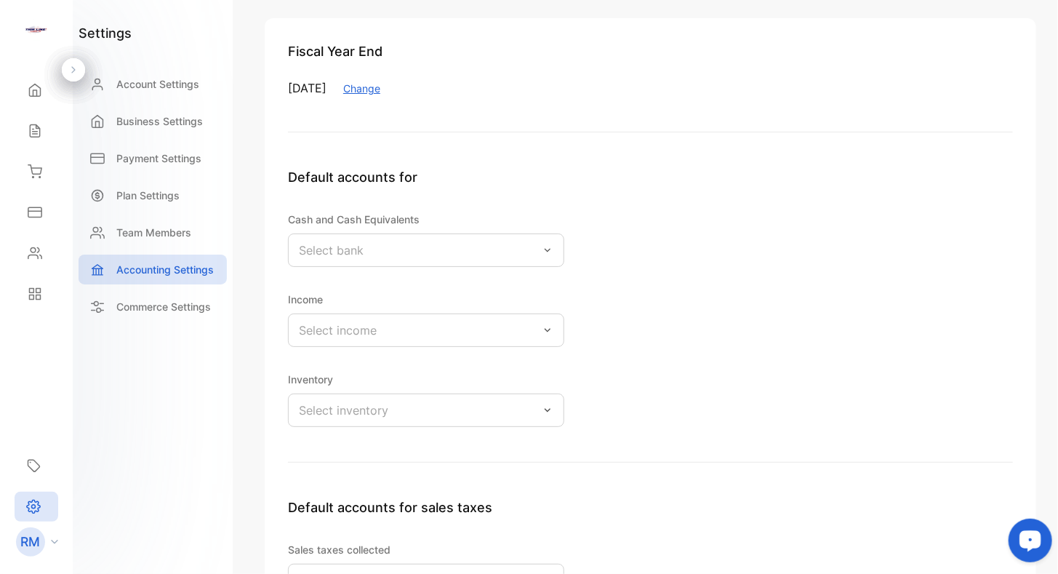
click at [543, 252] on icon at bounding box center [548, 250] width 12 height 12
click at [163, 273] on p "Accounting Settings" at bounding box center [164, 269] width 97 height 15
click at [153, 307] on p "Commerce Settings" at bounding box center [163, 306] width 95 height 15
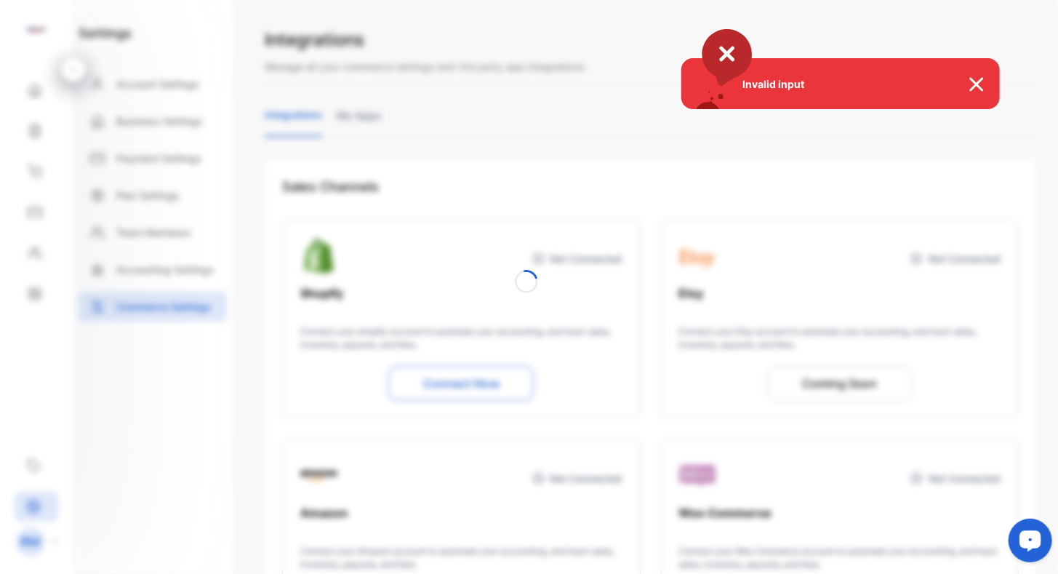
click at [984, 87] on img at bounding box center [984, 84] width 32 height 17
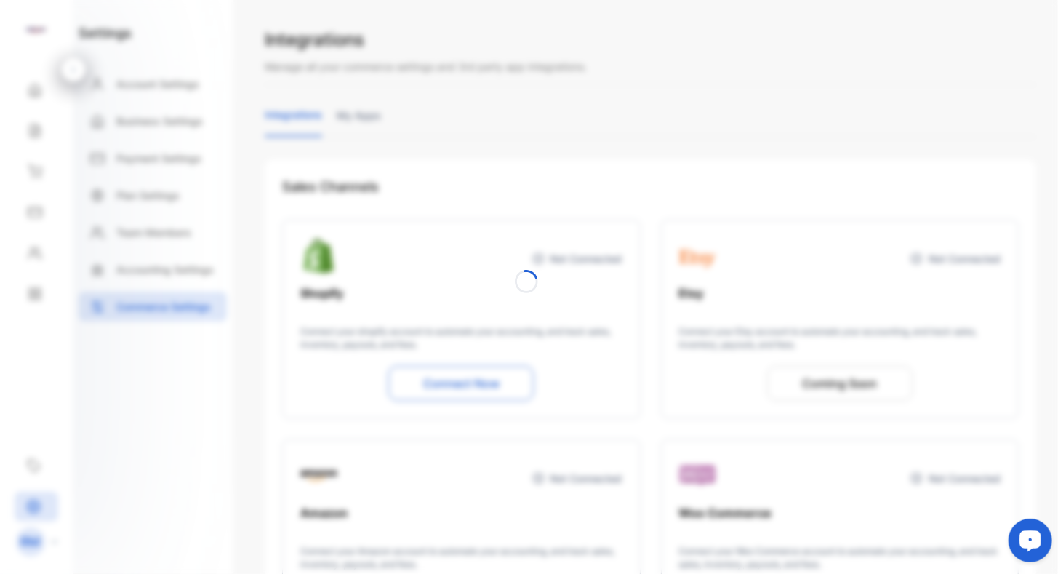
click at [582, 135] on div at bounding box center [529, 287] width 1058 height 574
drag, startPoint x: 513, startPoint y: 309, endPoint x: 374, endPoint y: 0, distance: 338.7
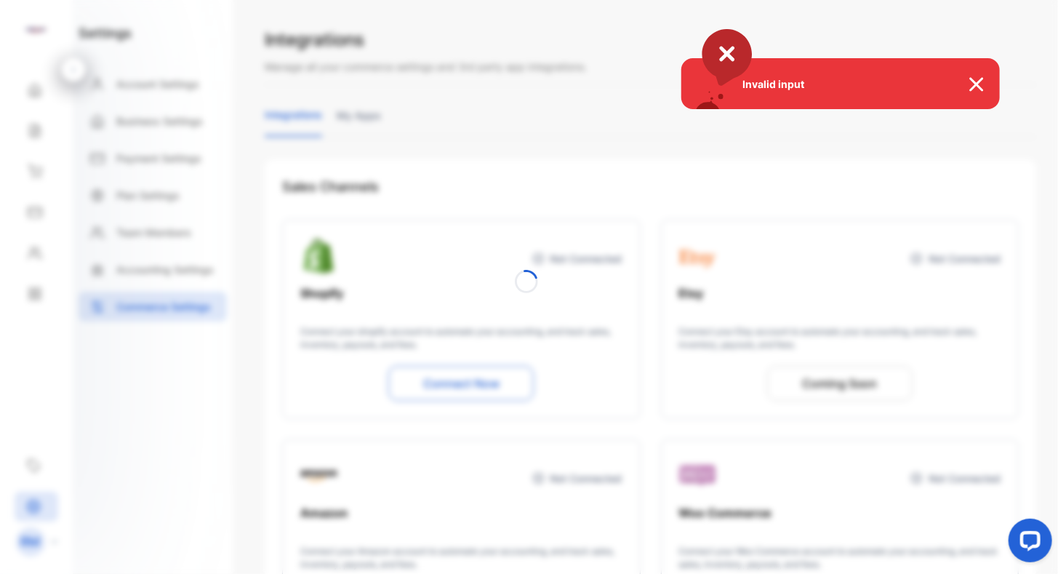
drag, startPoint x: 974, startPoint y: 85, endPoint x: 947, endPoint y: 75, distance: 28.8
click at [973, 84] on img at bounding box center [984, 84] width 32 height 17
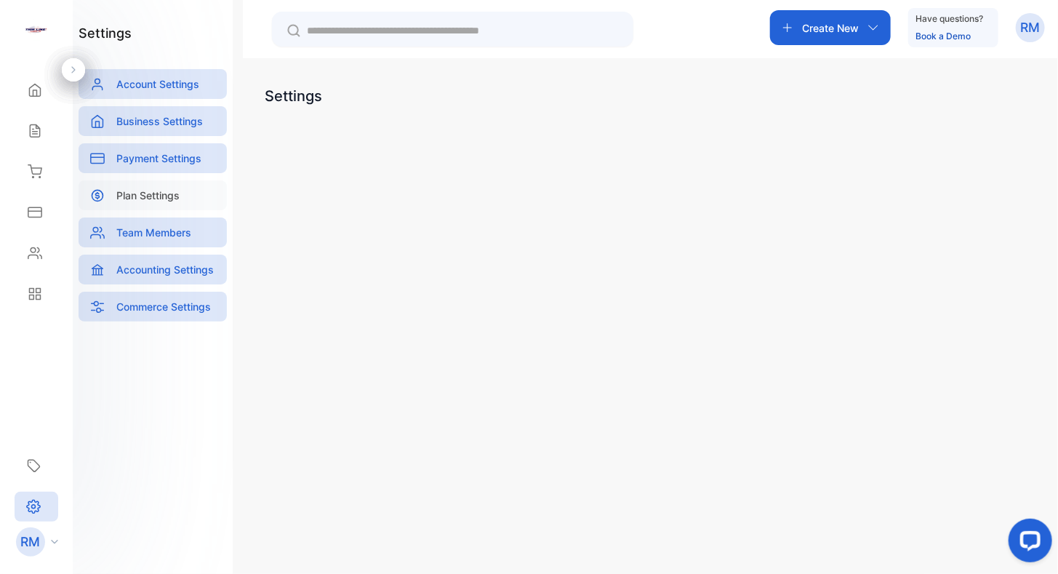
click at [147, 196] on p "Plan Settings" at bounding box center [147, 195] width 63 height 15
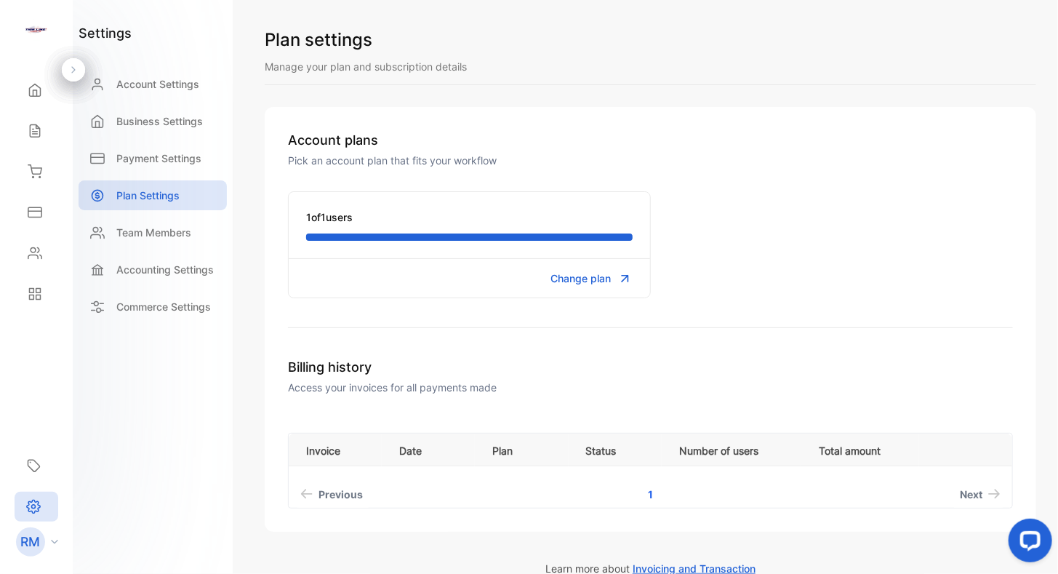
scroll to position [81, 0]
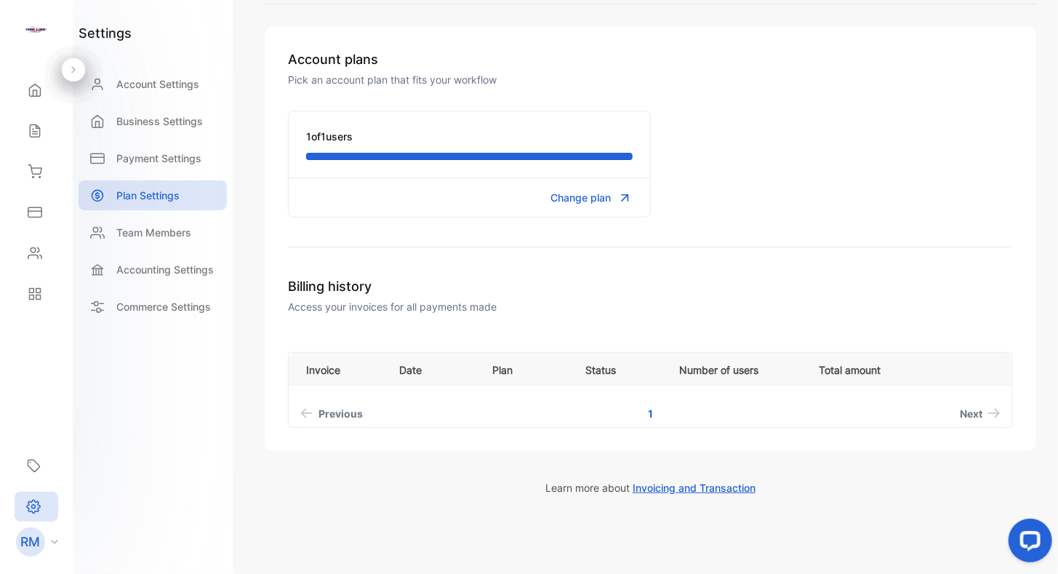
drag, startPoint x: 645, startPoint y: 211, endPoint x: 652, endPoint y: 249, distance: 39.2
click at [649, 409] on link "1" at bounding box center [650, 413] width 40 height 27
click at [326, 407] on span "Previous" at bounding box center [340, 413] width 44 height 15
click at [148, 188] on p "Plan Settings" at bounding box center [147, 195] width 63 height 15
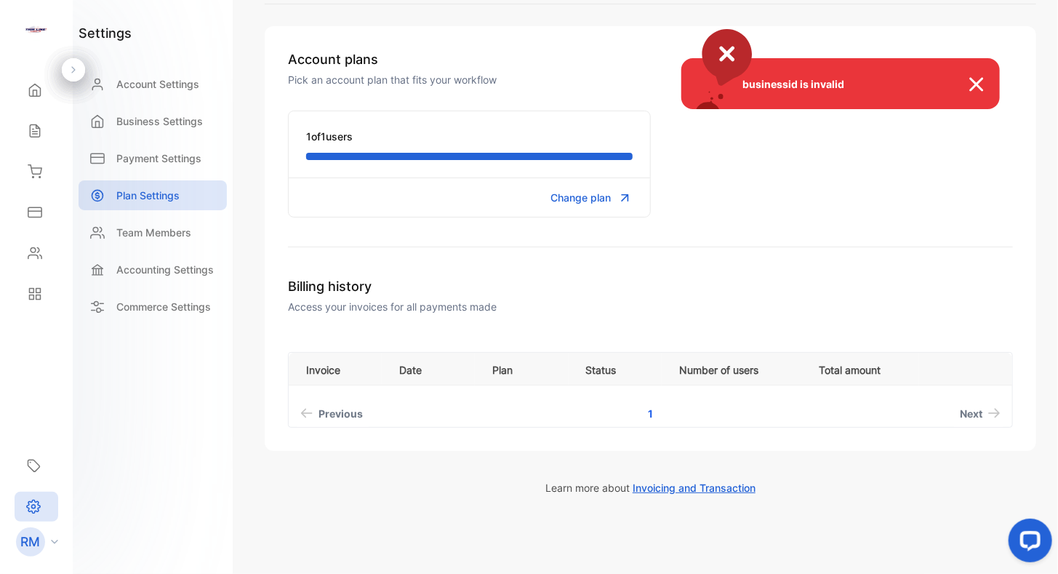
click at [602, 192] on div "businessid is invalid" at bounding box center [529, 287] width 1058 height 574
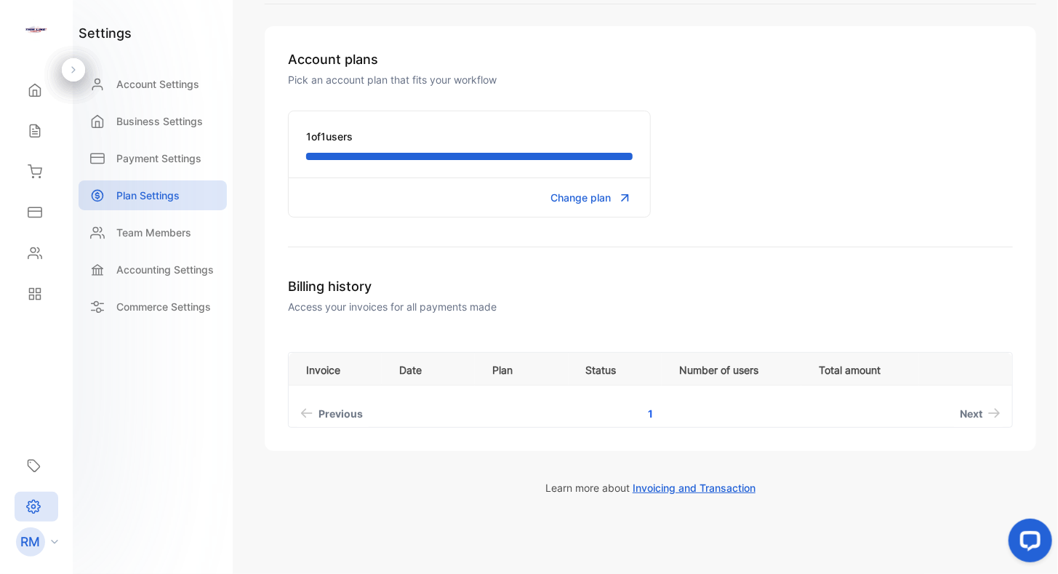
click at [580, 200] on span "Change plan" at bounding box center [581, 197] width 60 height 15
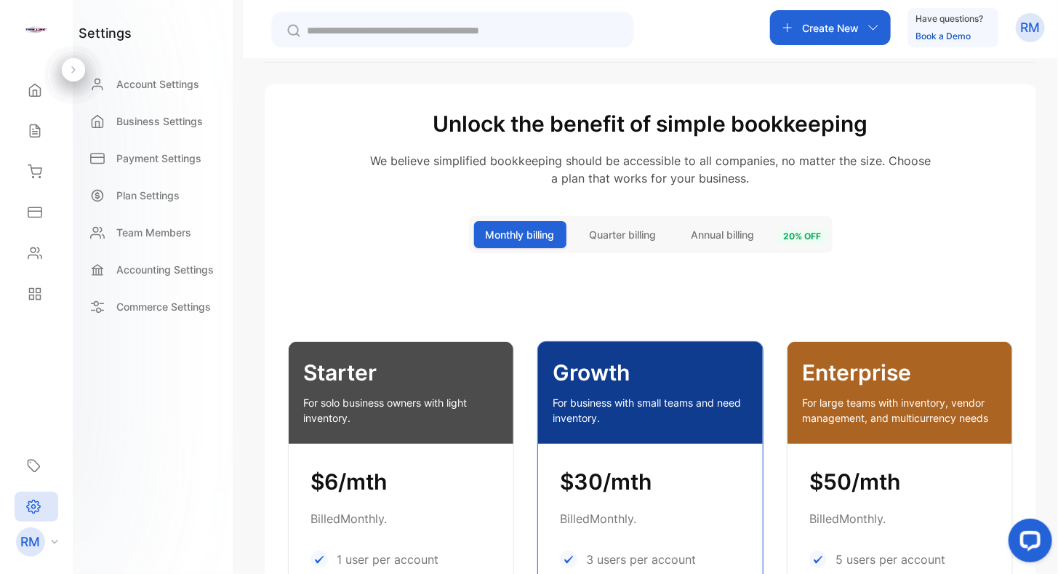
click at [638, 230] on span "Quarter billing" at bounding box center [623, 234] width 67 height 15
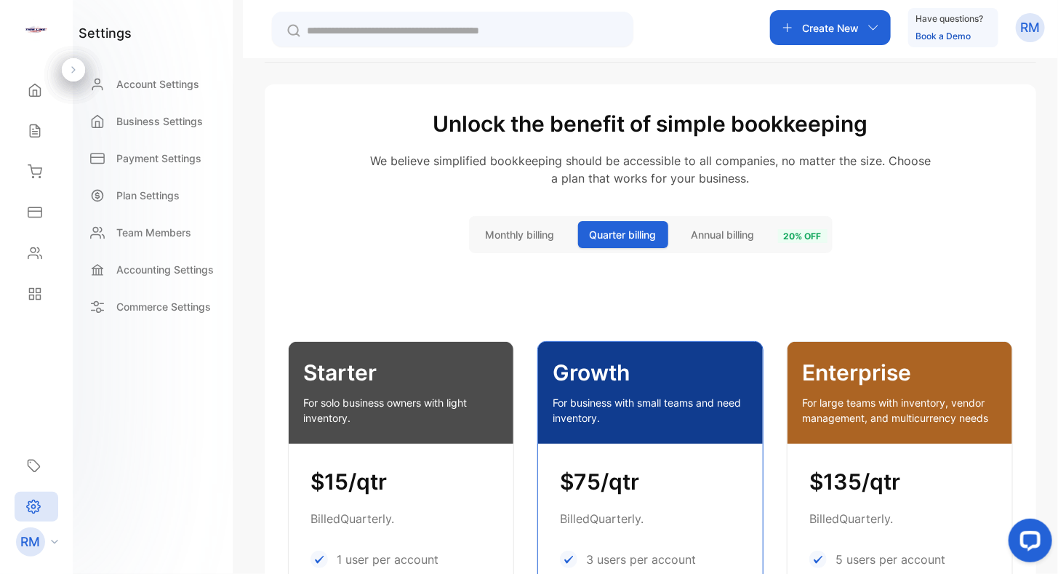
click at [692, 234] on span "Annual billing" at bounding box center [722, 234] width 63 height 15
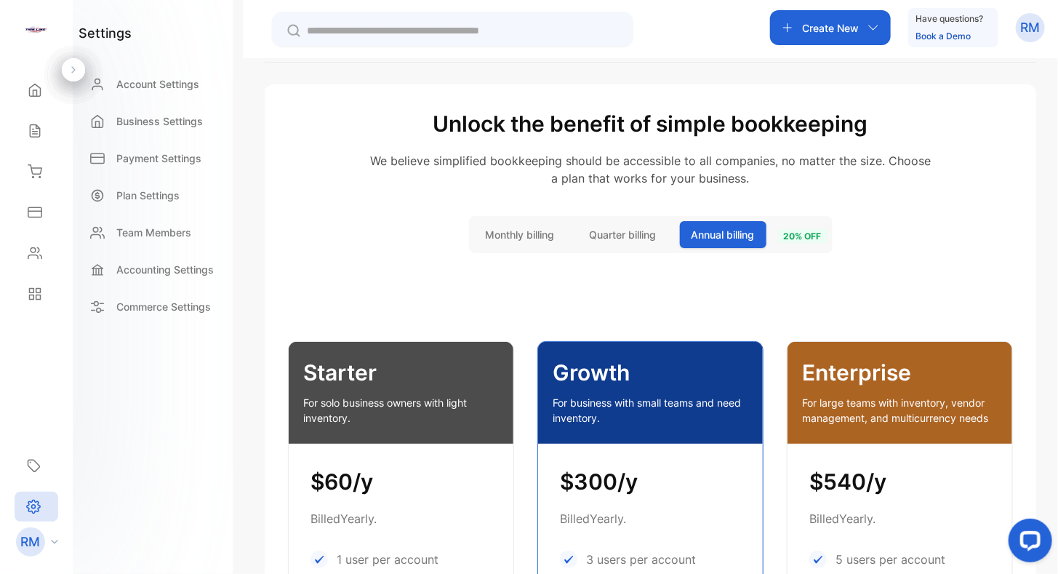
click at [635, 233] on span "Quarter billing" at bounding box center [623, 234] width 67 height 15
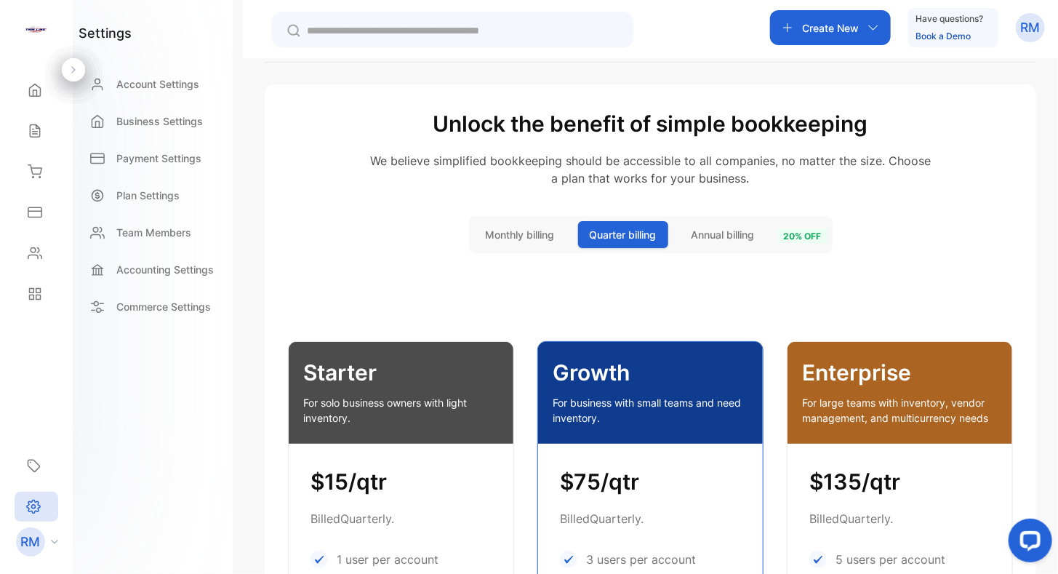
click at [726, 230] on span "Annual billing" at bounding box center [722, 234] width 63 height 15
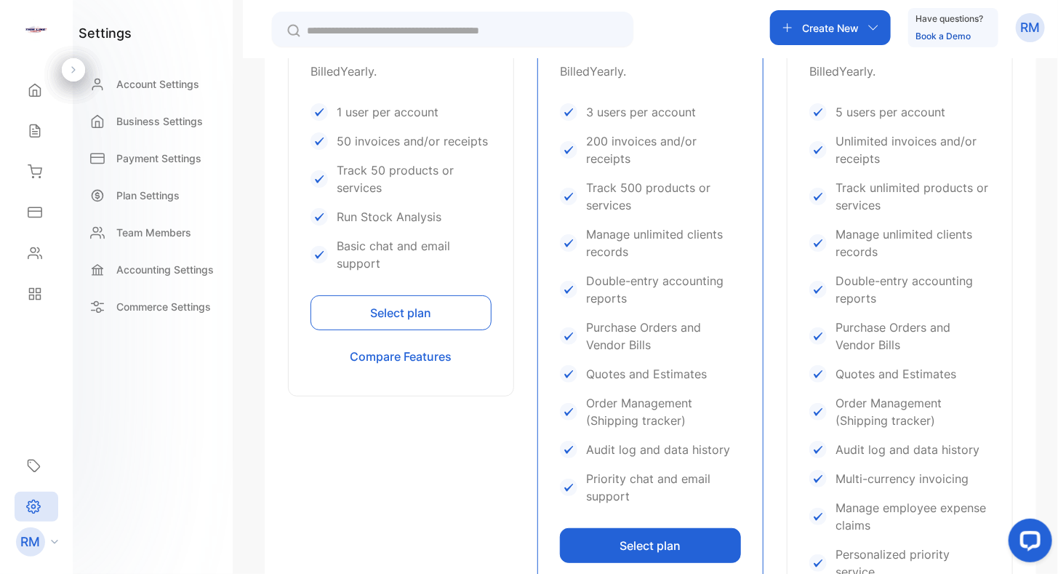
scroll to position [536, 0]
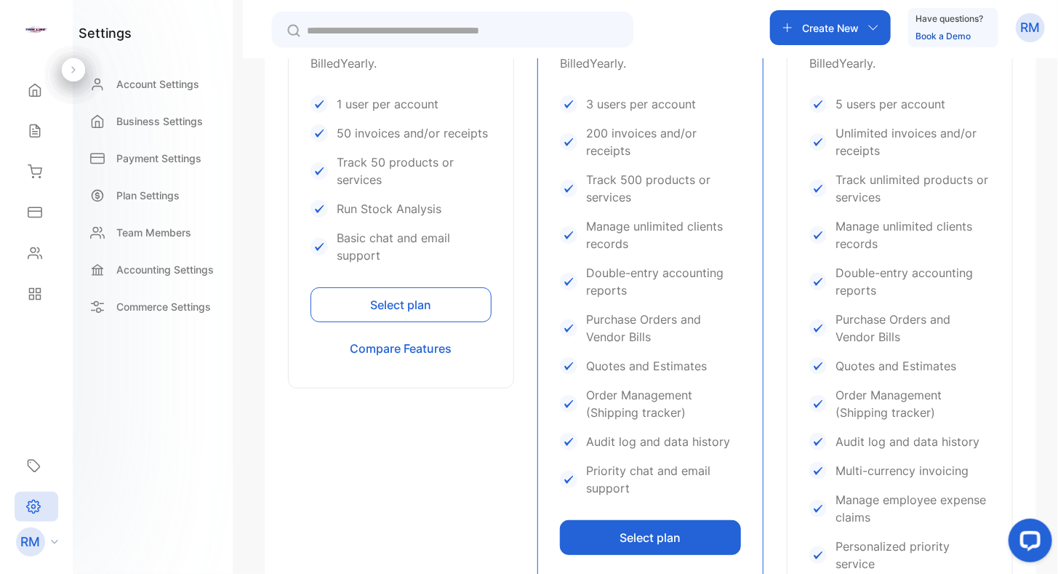
drag, startPoint x: 526, startPoint y: 264, endPoint x: 525, endPoint y: 321, distance: 57.5
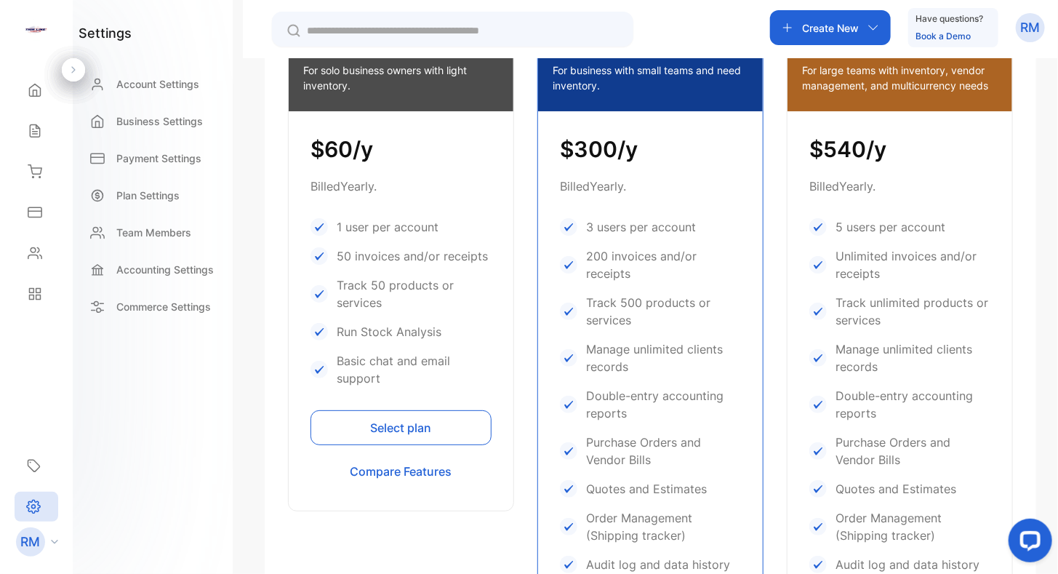
scroll to position [409, 0]
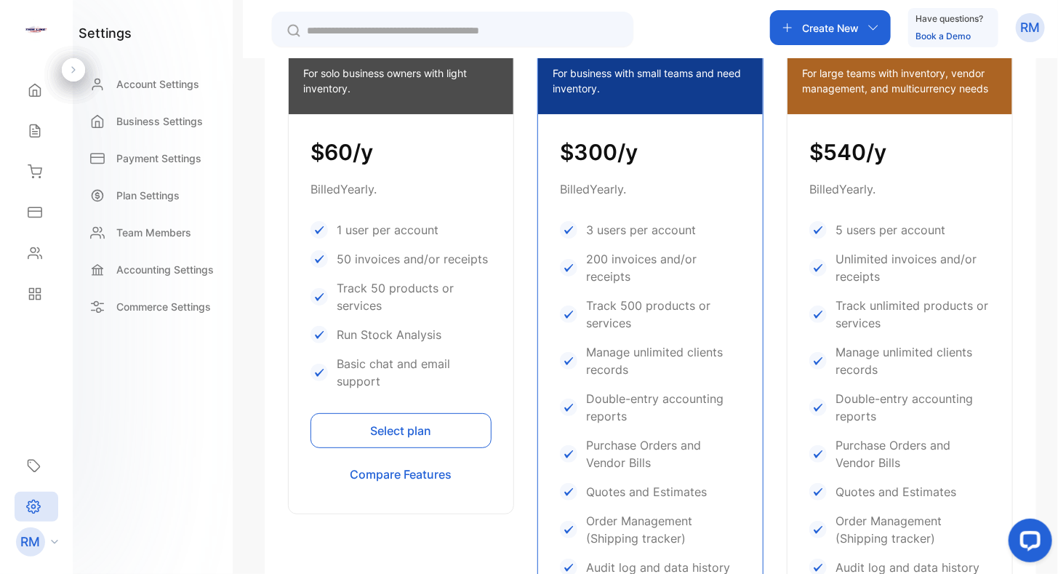
drag, startPoint x: 553, startPoint y: 374, endPoint x: 539, endPoint y: 340, distance: 36.9
drag, startPoint x: 513, startPoint y: 308, endPoint x: 514, endPoint y: 430, distance: 122.1
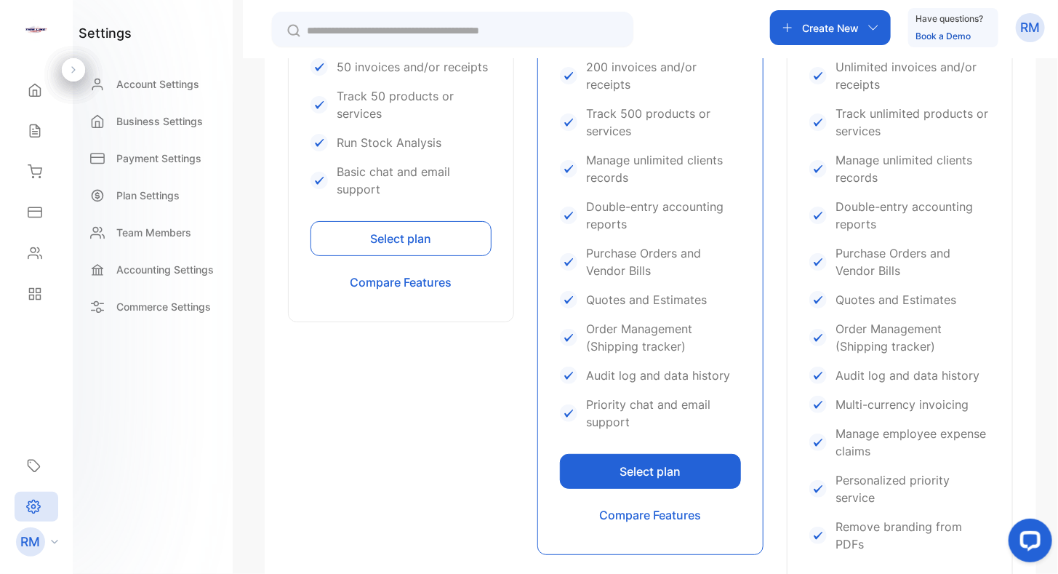
drag, startPoint x: 529, startPoint y: 310, endPoint x: 524, endPoint y: 382, distance: 72.9
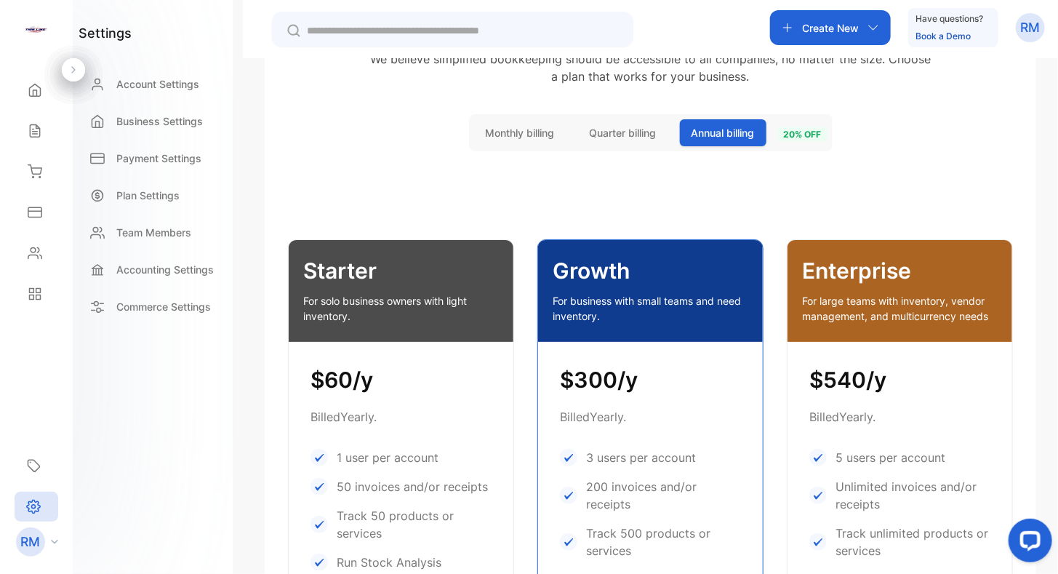
scroll to position [0, 0]
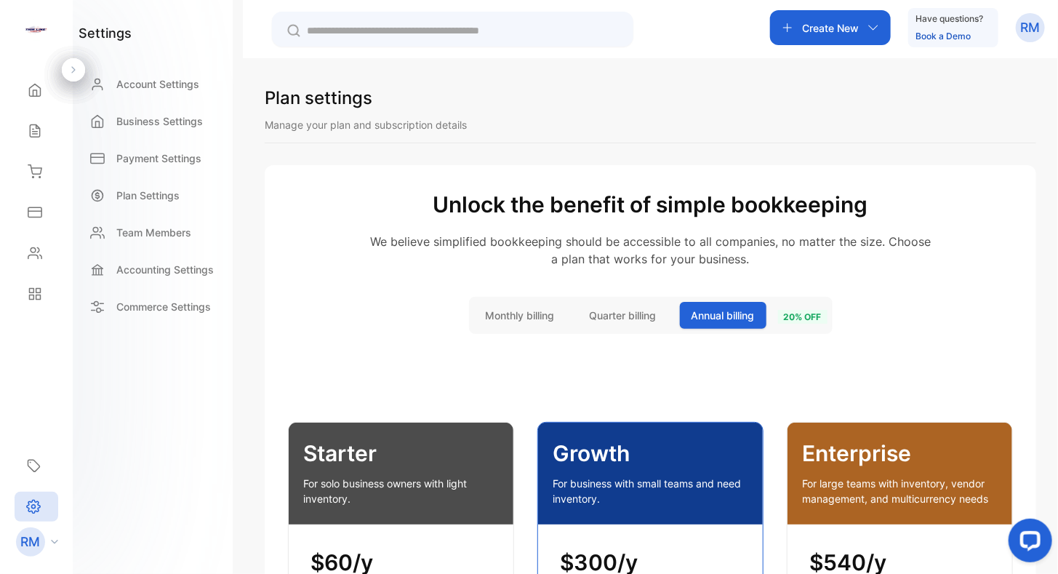
drag, startPoint x: 522, startPoint y: 423, endPoint x: 535, endPoint y: 165, distance: 258.4
click at [41, 95] on icon at bounding box center [35, 90] width 15 height 15
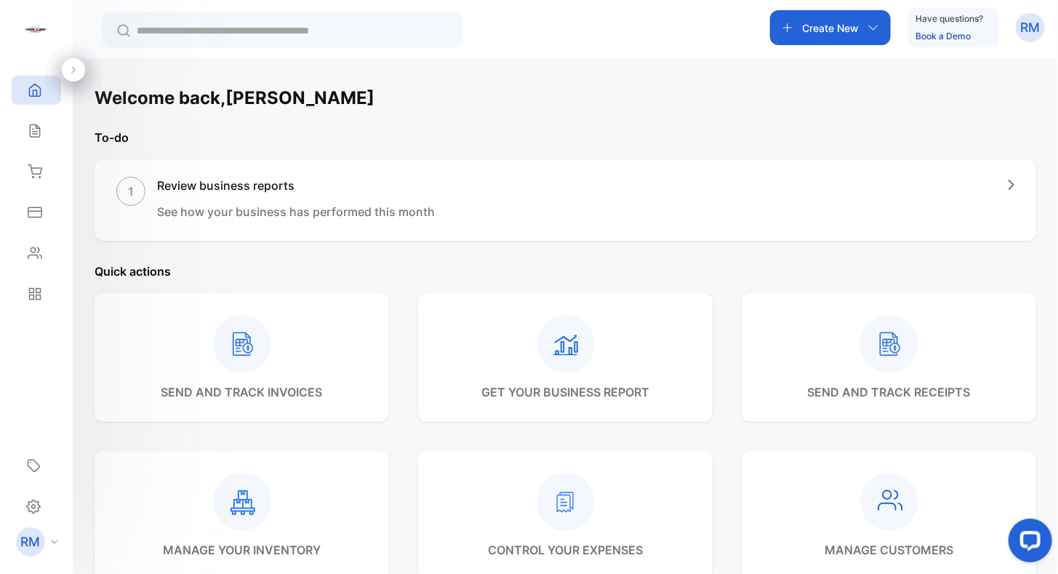
drag, startPoint x: 448, startPoint y: 324, endPoint x: 363, endPoint y: 334, distance: 85.6
click at [240, 334] on rect at bounding box center [242, 344] width 58 height 58
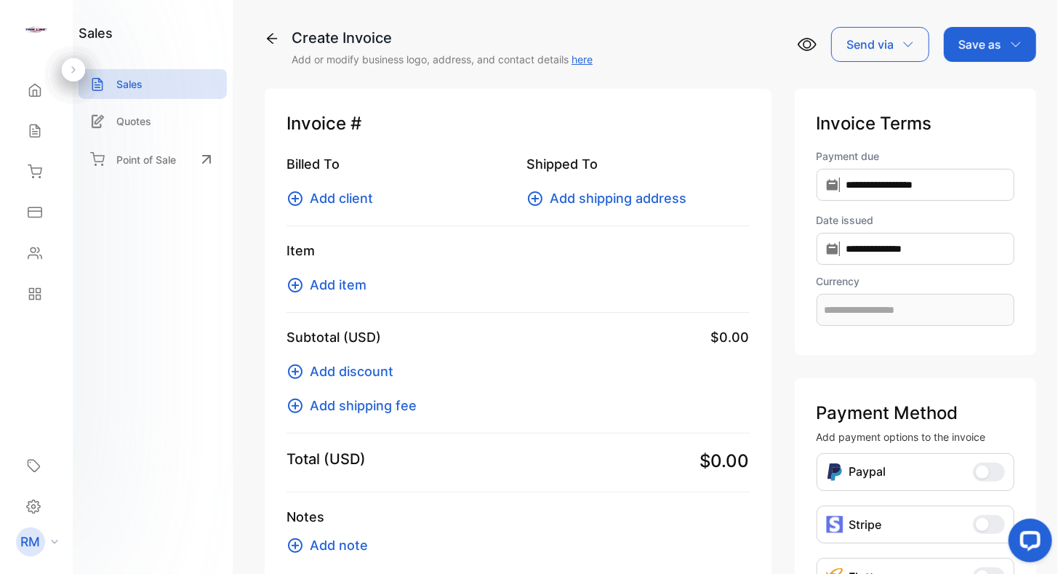
type input "**********"
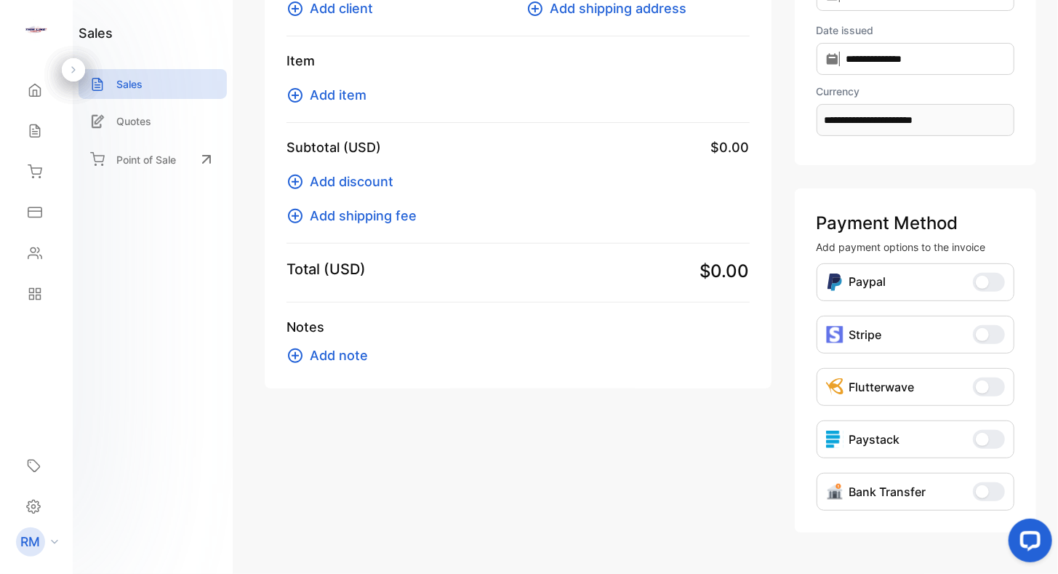
scroll to position [226, 0]
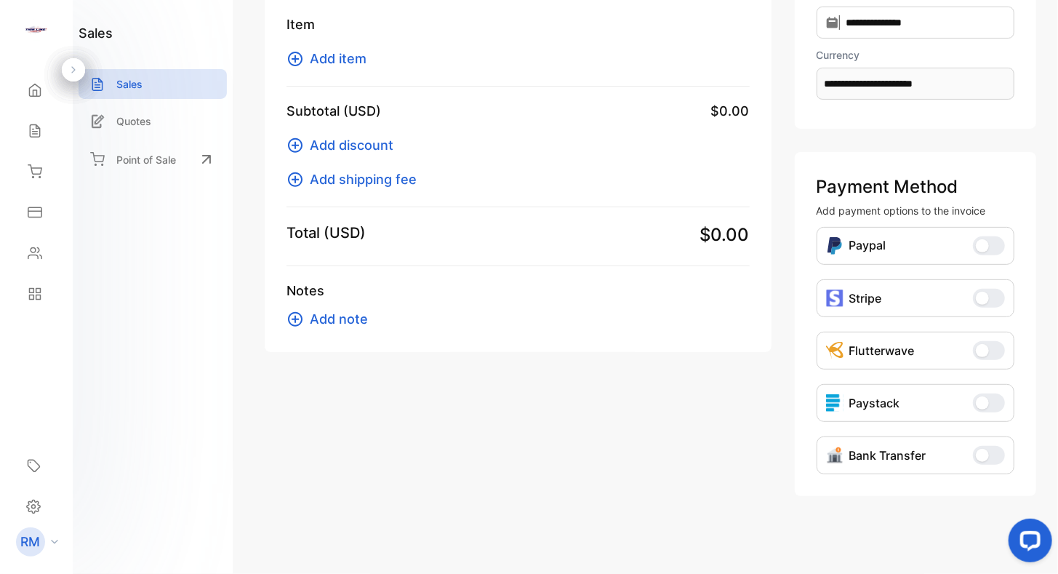
drag, startPoint x: 516, startPoint y: 345, endPoint x: 507, endPoint y: 448, distance: 102.9
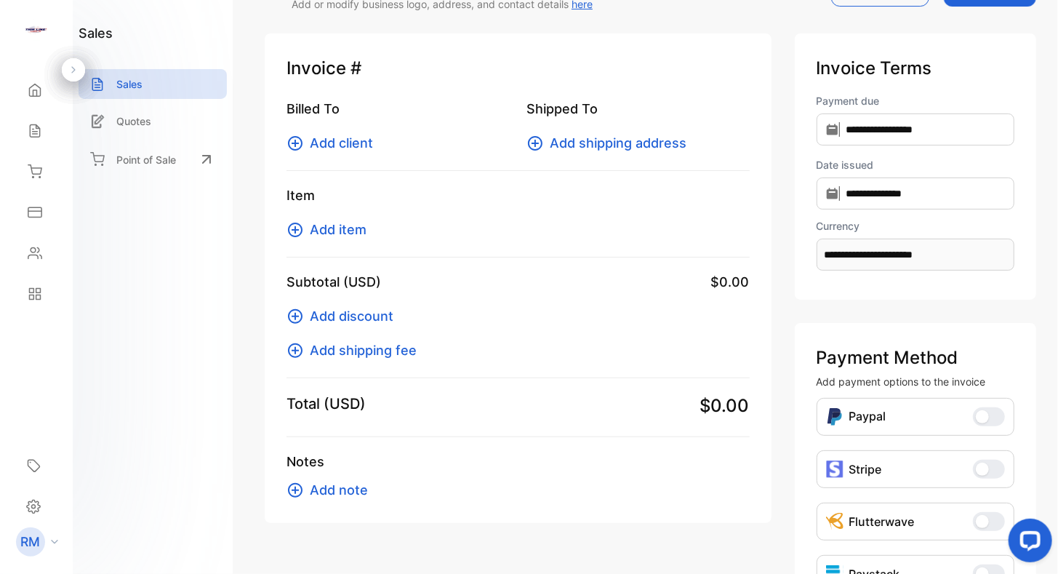
scroll to position [0, 0]
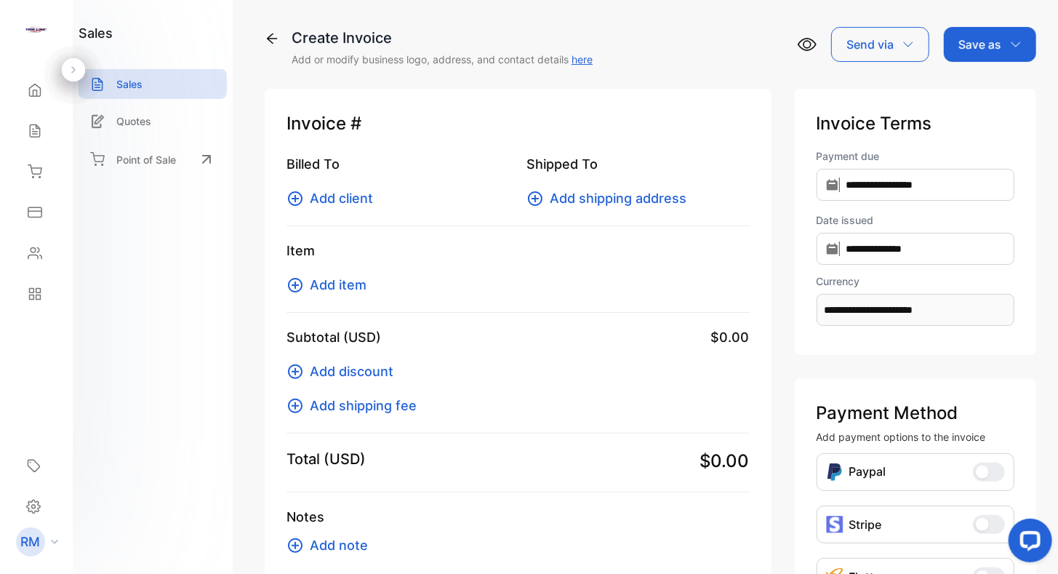
drag, startPoint x: 531, startPoint y: 402, endPoint x: 529, endPoint y: 250, distance: 152.0
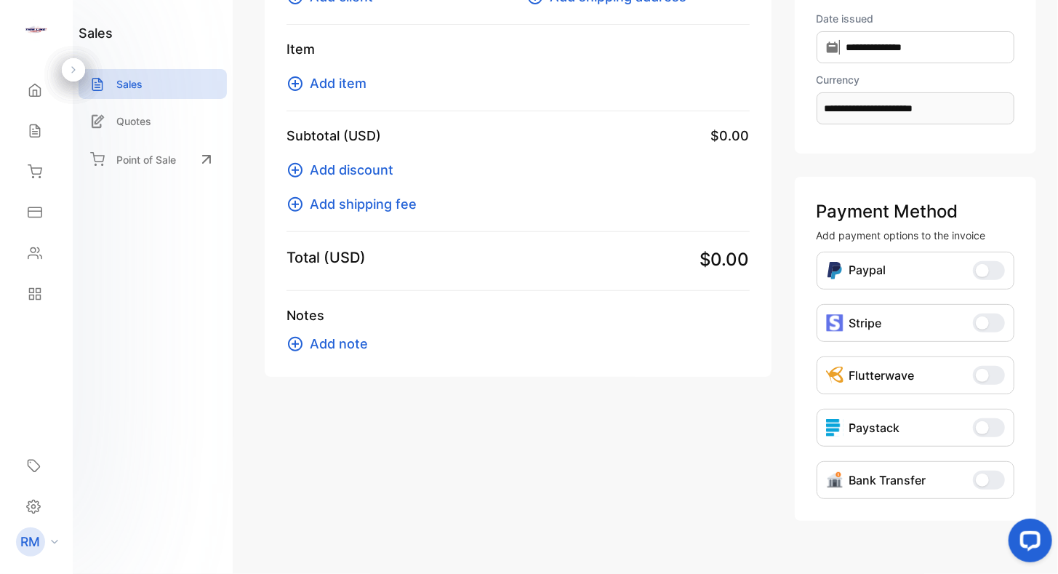
scroll to position [226, 0]
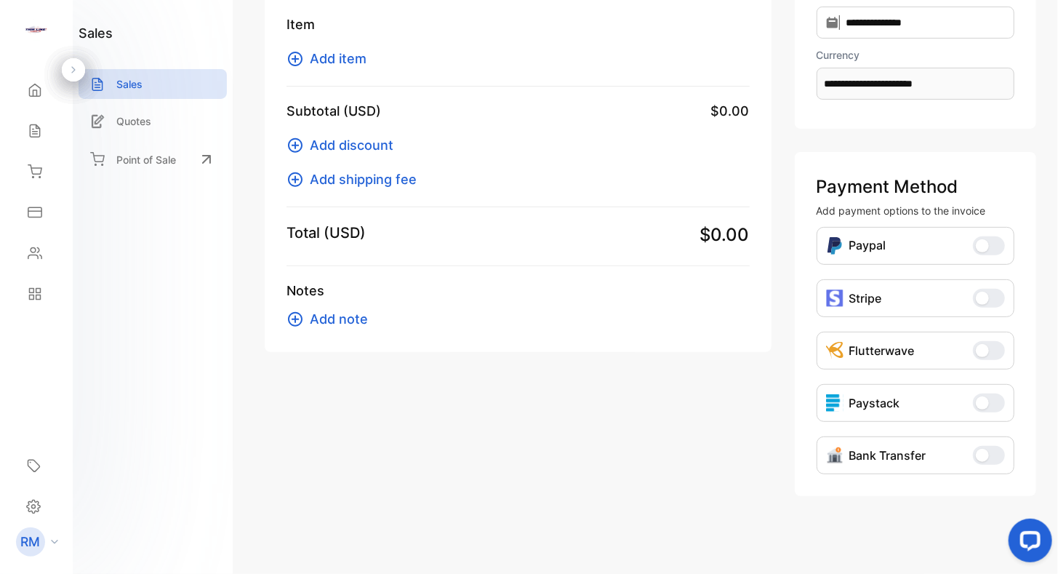
drag, startPoint x: 531, startPoint y: 255, endPoint x: 525, endPoint y: 352, distance: 96.9
click at [719, 84] on div "Invoice # Billed To Add client Shipped To Add shipping address Item Add item Su…" at bounding box center [518, 107] width 507 height 489
click at [252, 376] on div "**********" at bounding box center [650, 287] width 815 height 574
click at [39, 83] on icon at bounding box center [35, 90] width 15 height 15
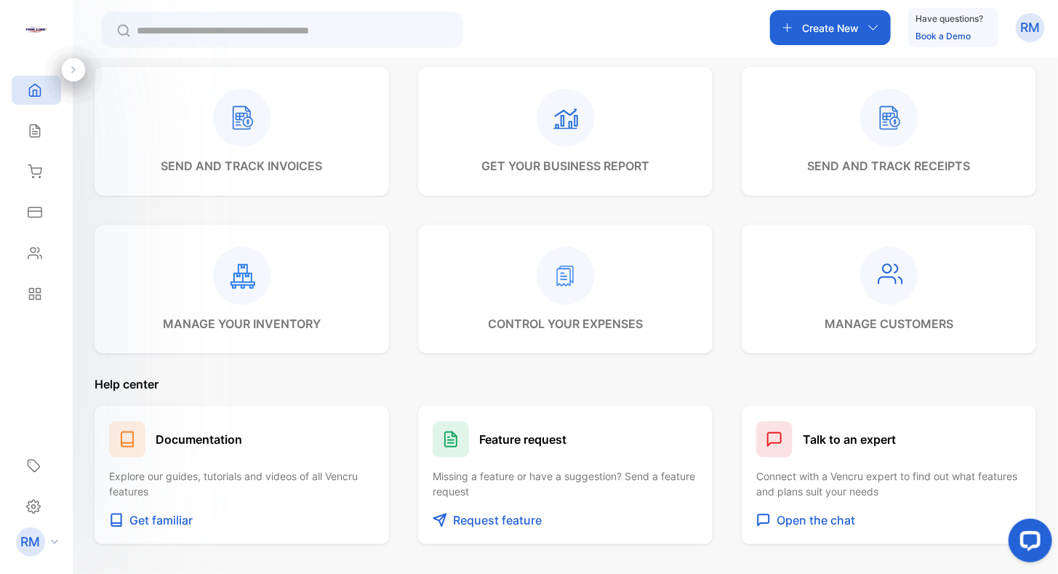
click at [294, 285] on div at bounding box center [242, 275] width 158 height 58
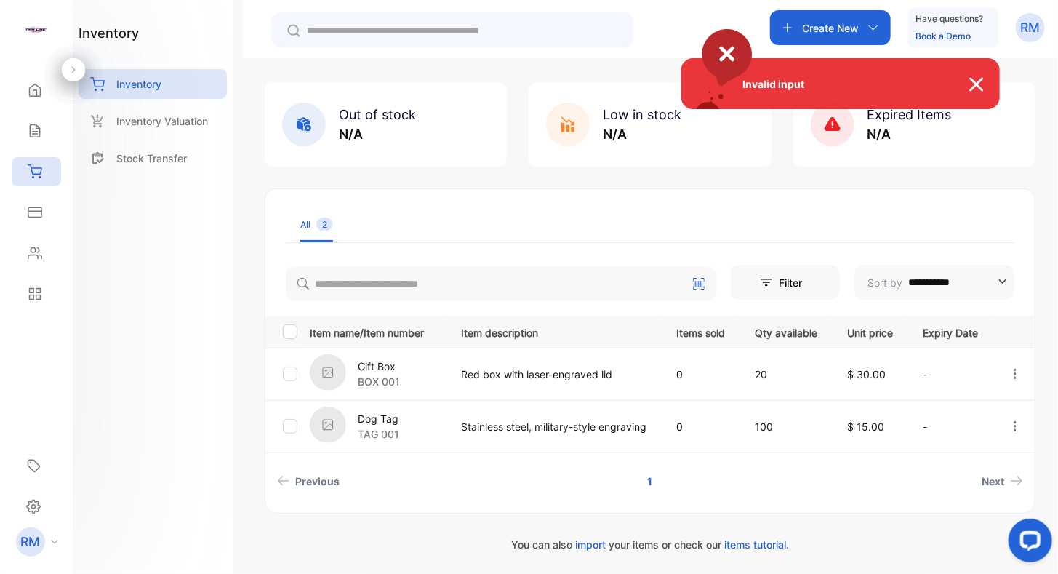
scroll to position [88, 0]
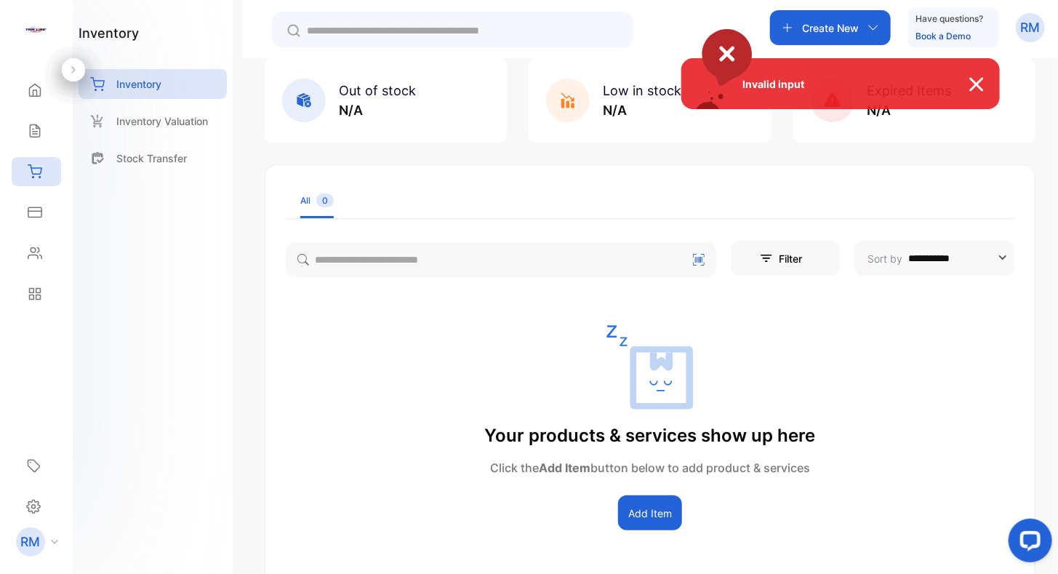
click at [947, 79] on div "Invalid input" at bounding box center [840, 83] width 318 height 51
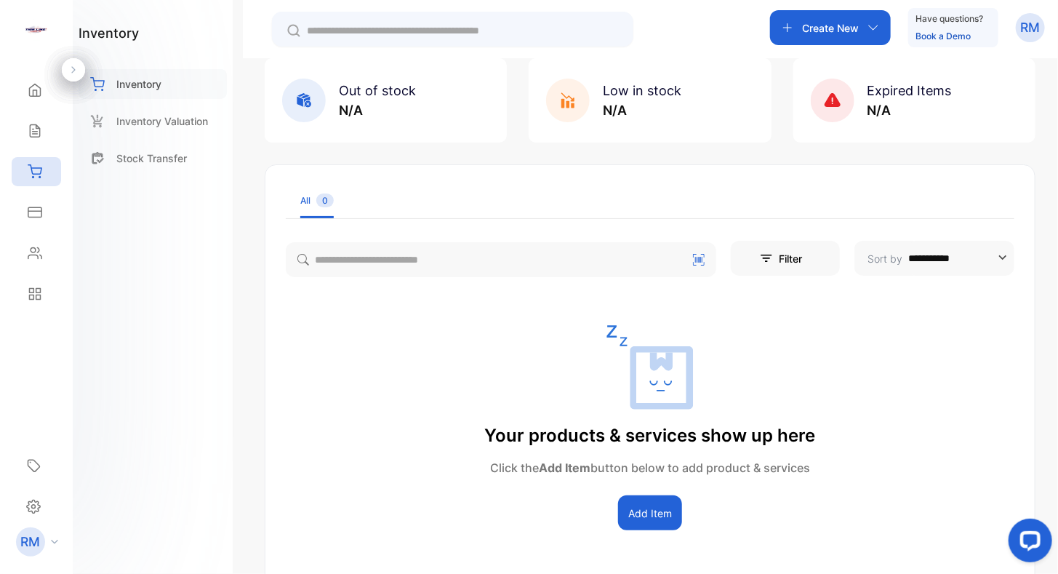
click at [155, 87] on p "Inventory" at bounding box center [138, 83] width 45 height 15
click at [31, 177] on icon at bounding box center [35, 171] width 15 height 15
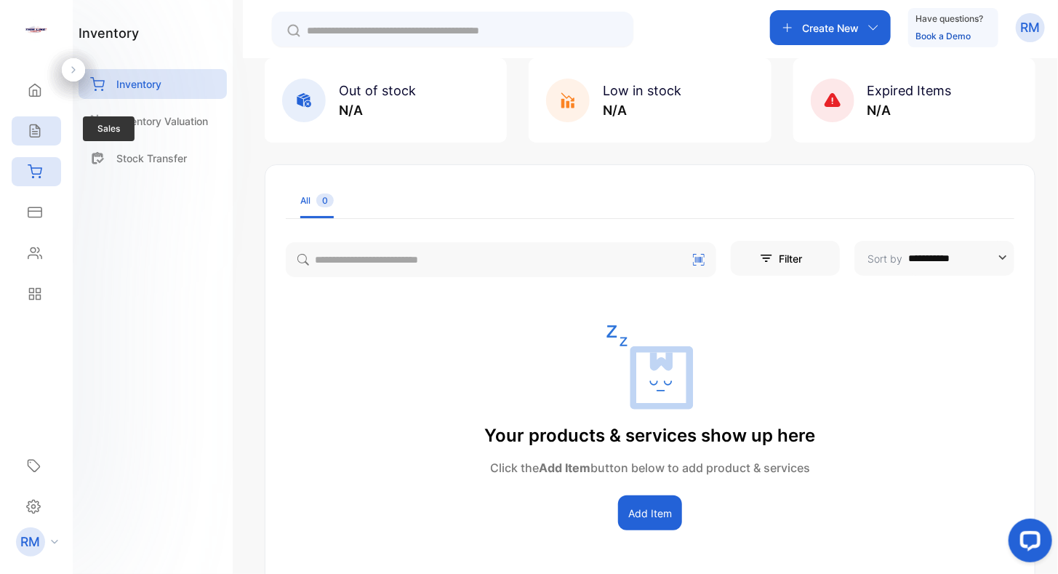
click at [35, 128] on icon at bounding box center [35, 131] width 15 height 15
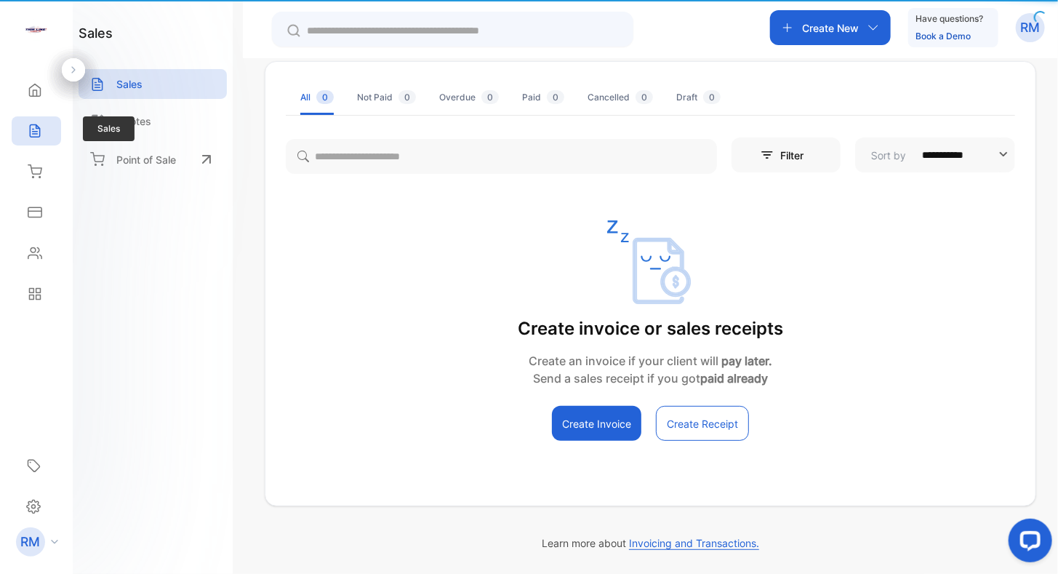
scroll to position [80, 0]
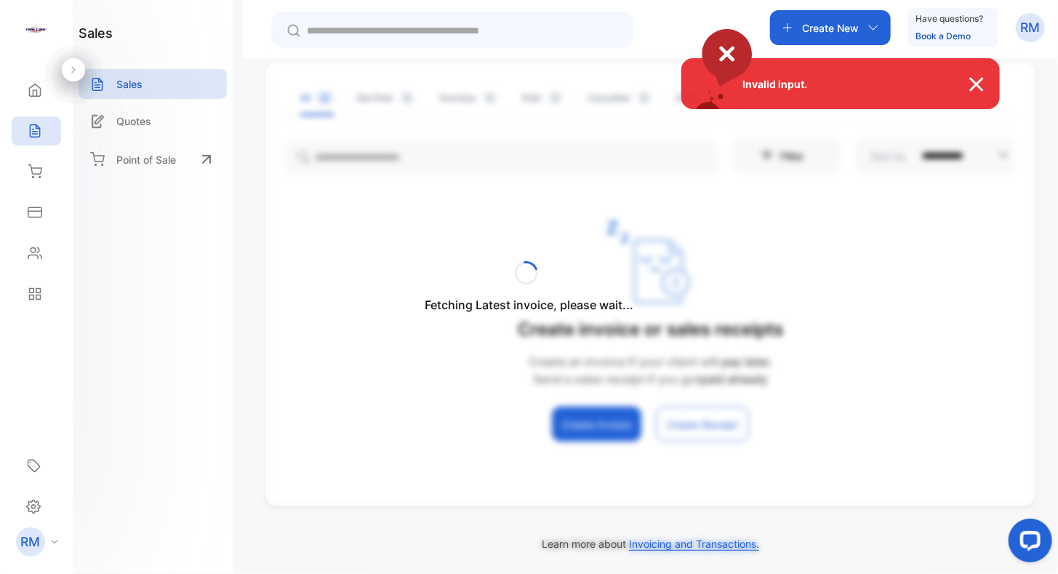
click at [38, 169] on div "Invalid input." at bounding box center [529, 287] width 1058 height 574
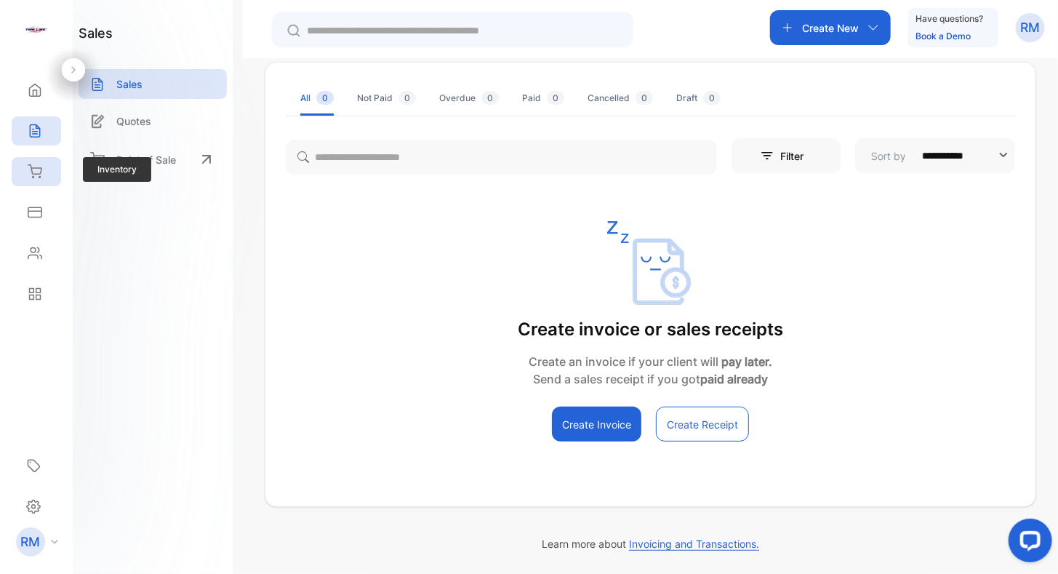
click at [38, 168] on icon at bounding box center [35, 171] width 15 height 15
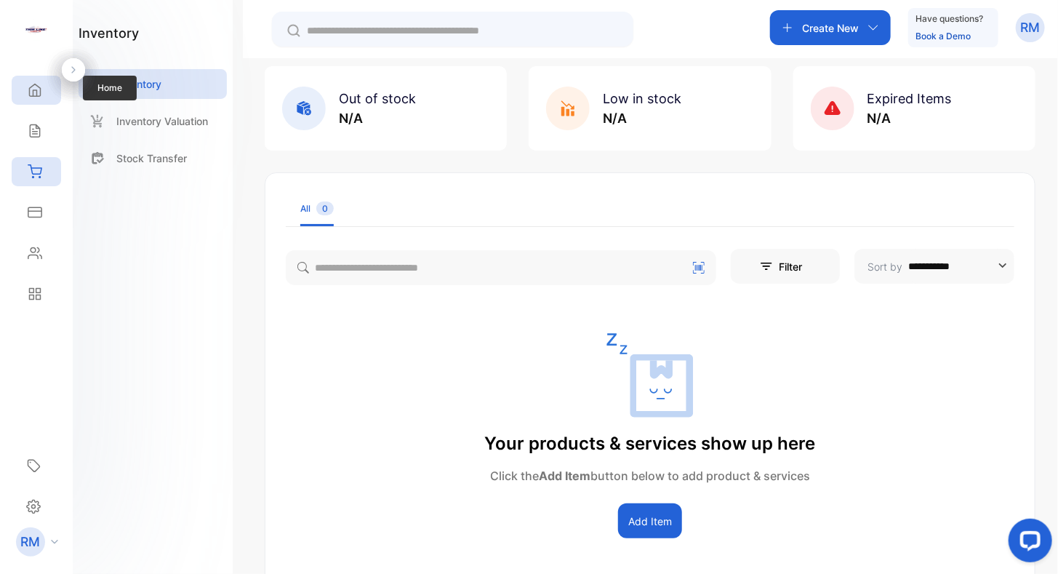
click at [30, 95] on icon at bounding box center [35, 90] width 11 height 12
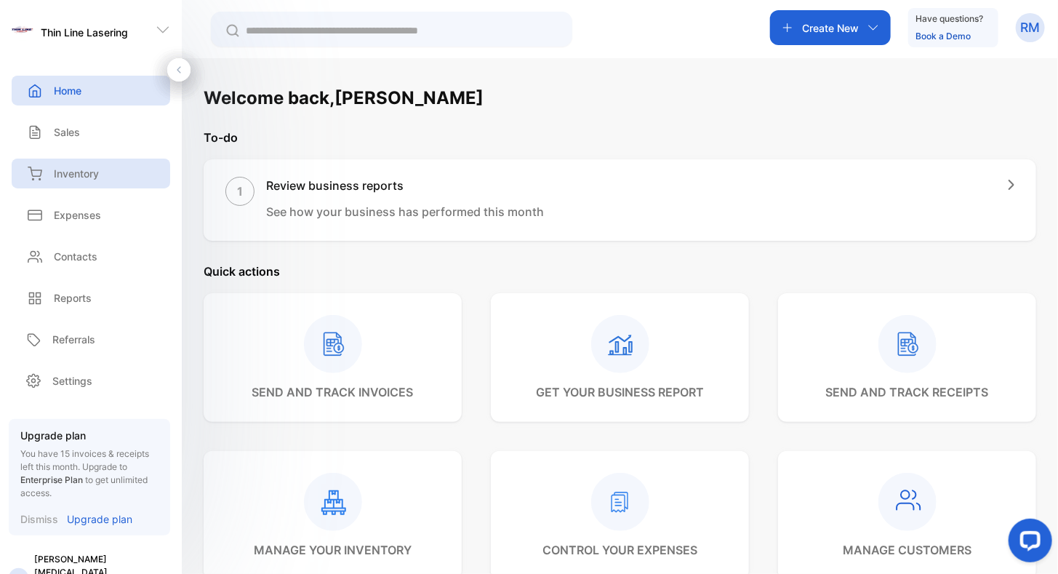
click at [89, 164] on div "Inventory" at bounding box center [91, 173] width 158 height 30
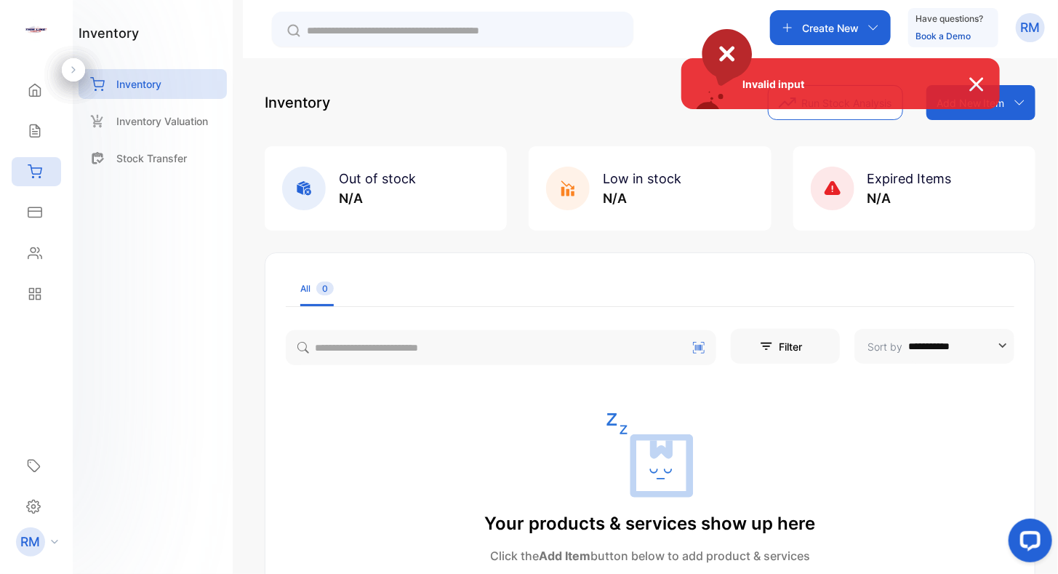
click at [732, 89] on span "Invalid input" at bounding box center [764, 83] width 137 height 15
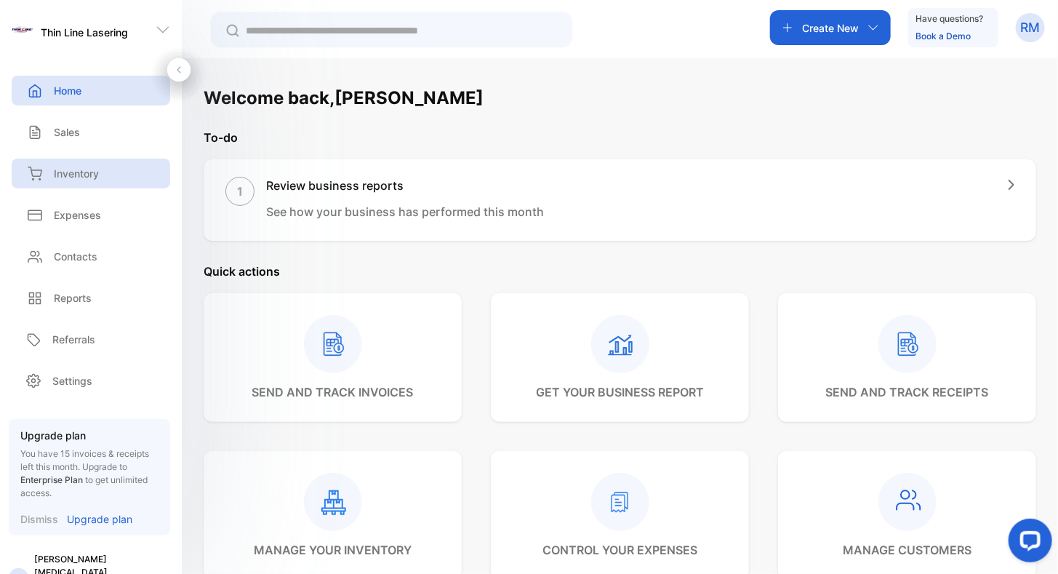
click at [55, 173] on p "Inventory" at bounding box center [76, 173] width 45 height 15
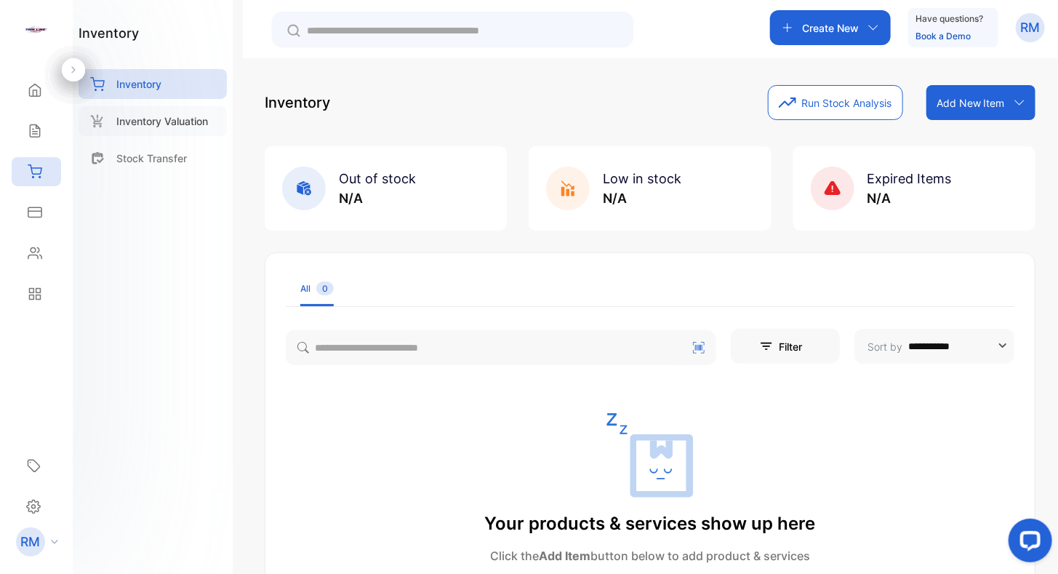
click at [201, 130] on div "Inventory Valuation" at bounding box center [153, 121] width 148 height 30
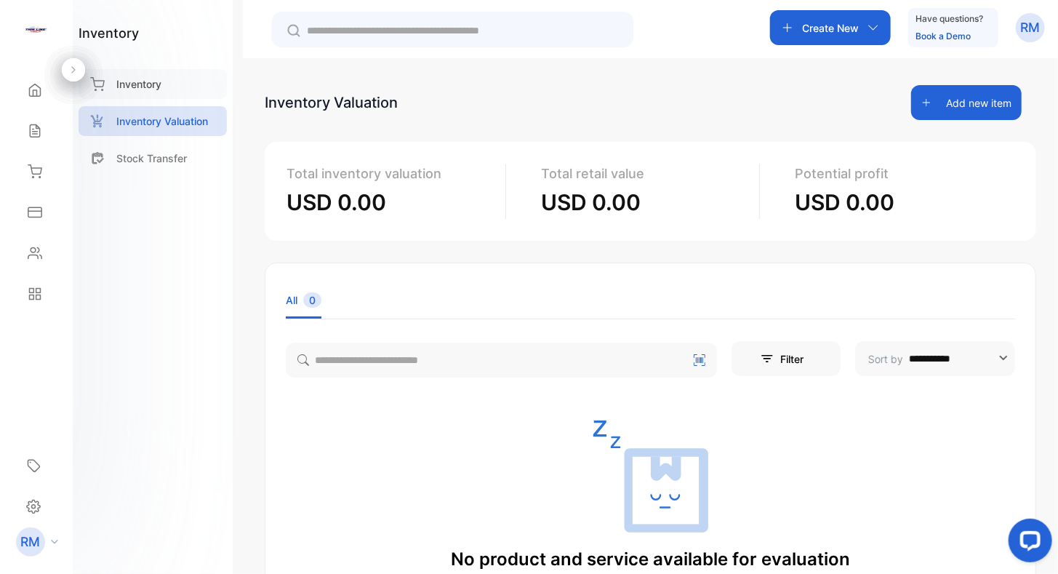
click at [146, 93] on div "Inventory" at bounding box center [153, 84] width 148 height 30
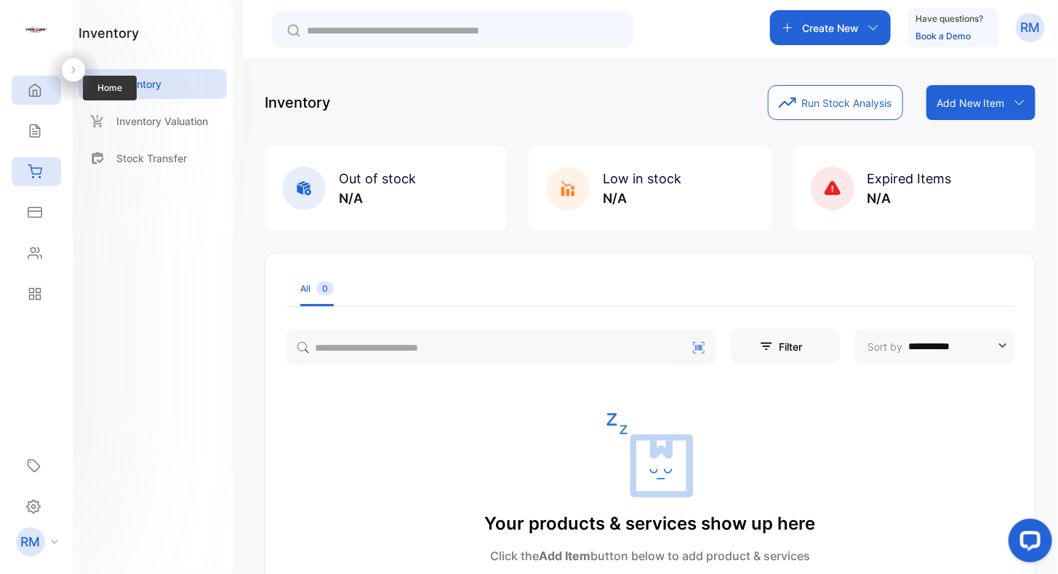
click at [36, 92] on icon at bounding box center [35, 90] width 15 height 15
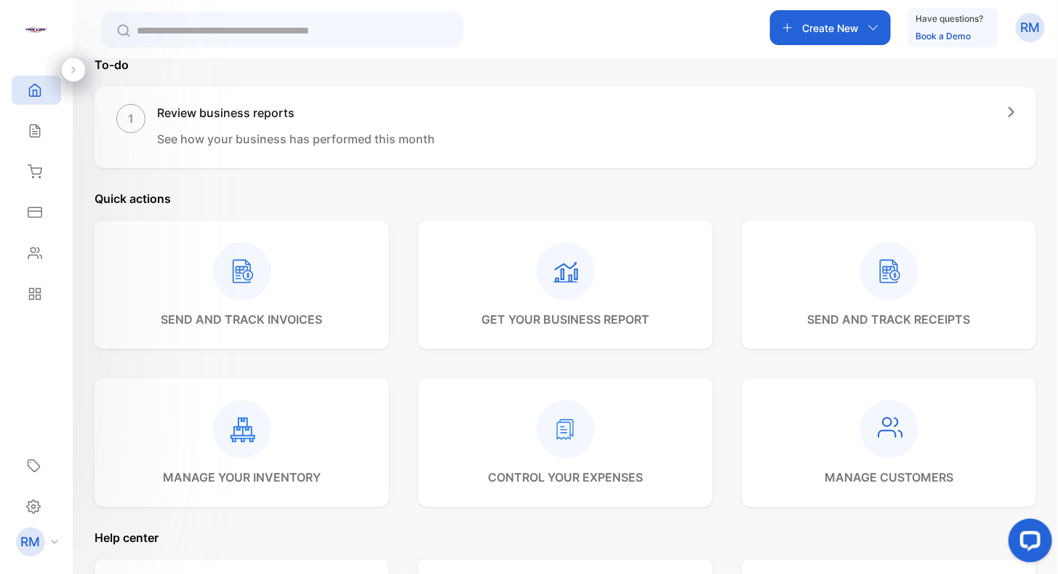
scroll to position [145, 0]
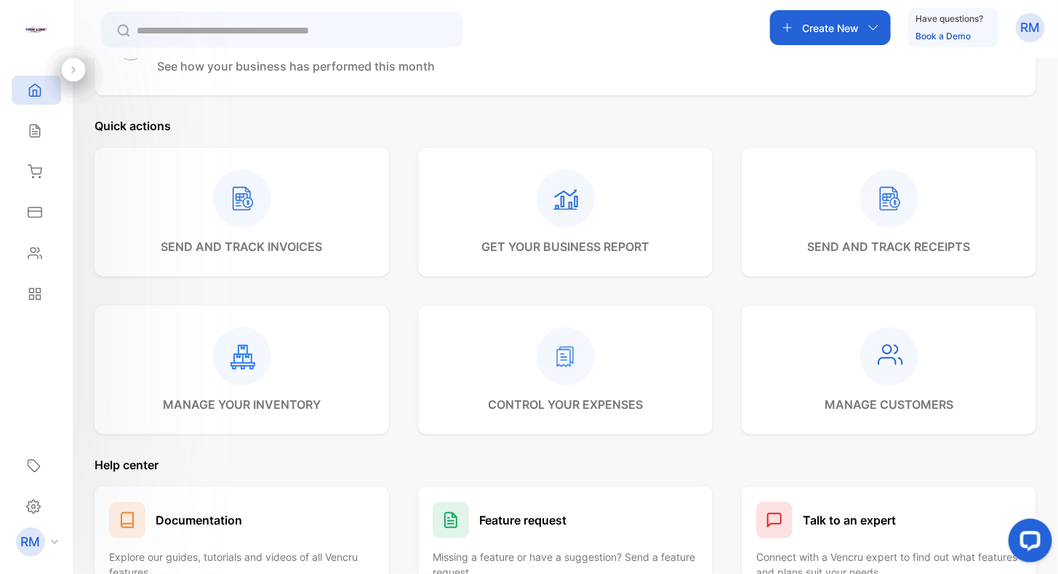
drag, startPoint x: 397, startPoint y: 285, endPoint x: 344, endPoint y: 145, distance: 150.0
click at [36, 135] on icon at bounding box center [35, 131] width 15 height 15
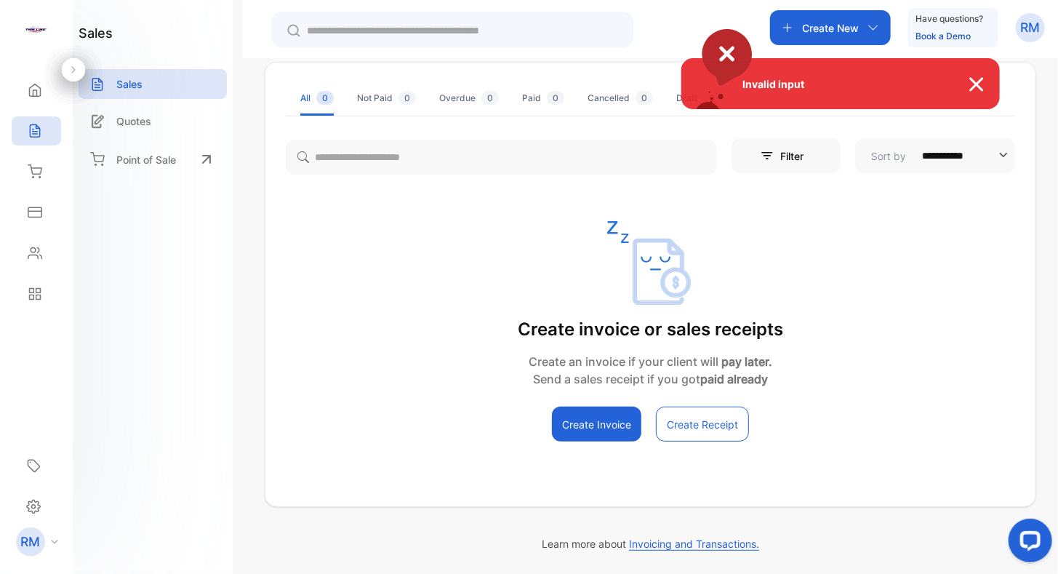
click at [975, 84] on img at bounding box center [984, 84] width 32 height 17
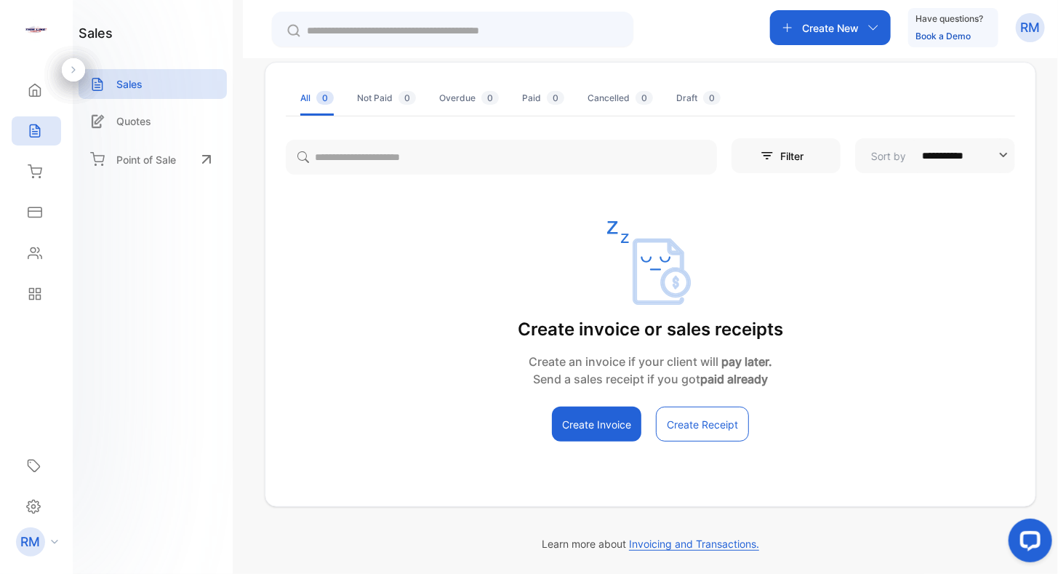
click at [1035, 23] on p "RM" at bounding box center [1031, 27] width 20 height 19
click at [952, 121] on span "Logout" at bounding box center [961, 118] width 41 height 15
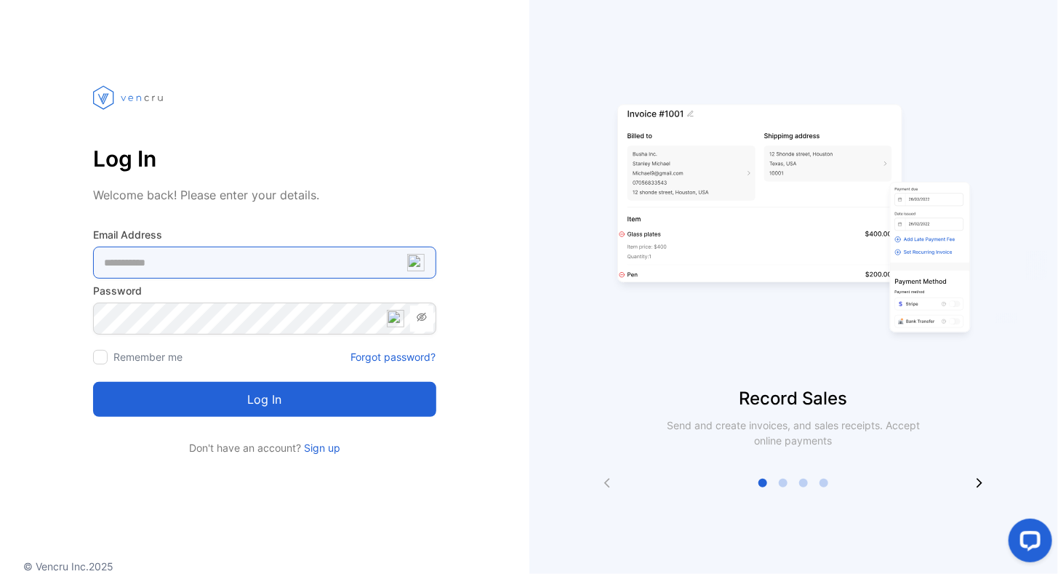
type Address-inputemail "**********"
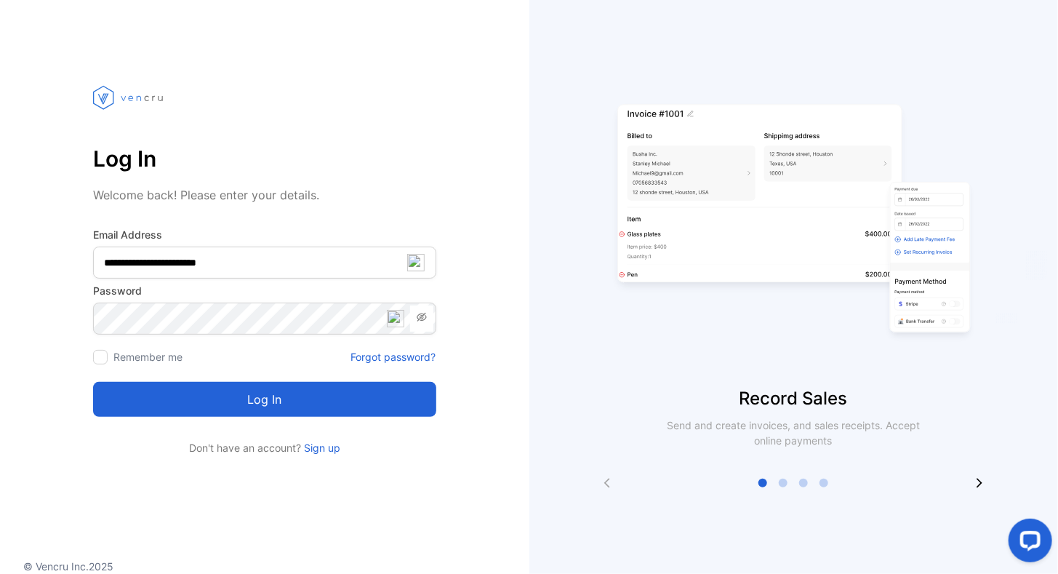
click at [260, 402] on button "Log in" at bounding box center [264, 399] width 343 height 35
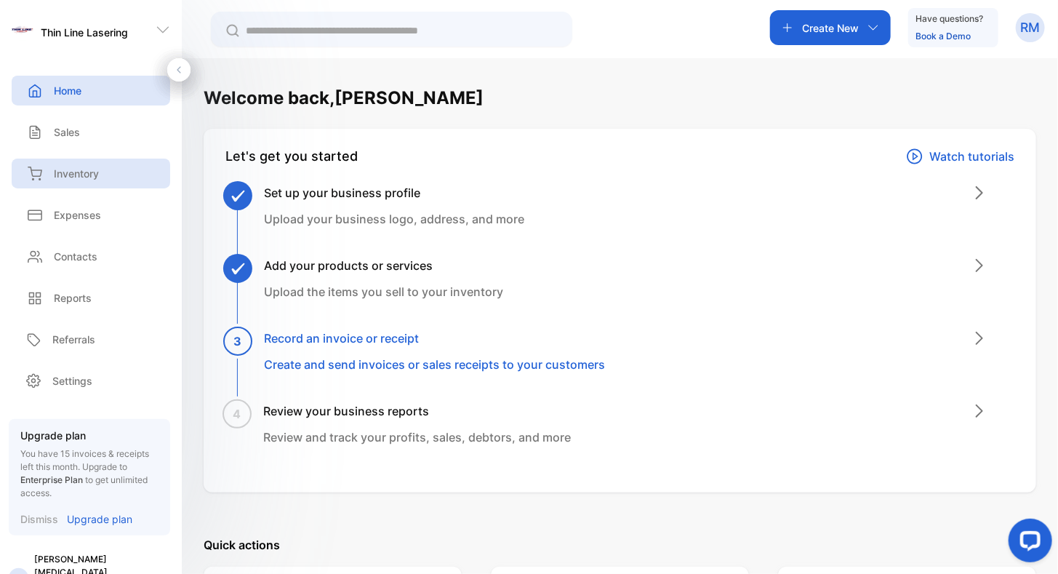
click at [60, 170] on p "Inventory" at bounding box center [76, 173] width 45 height 15
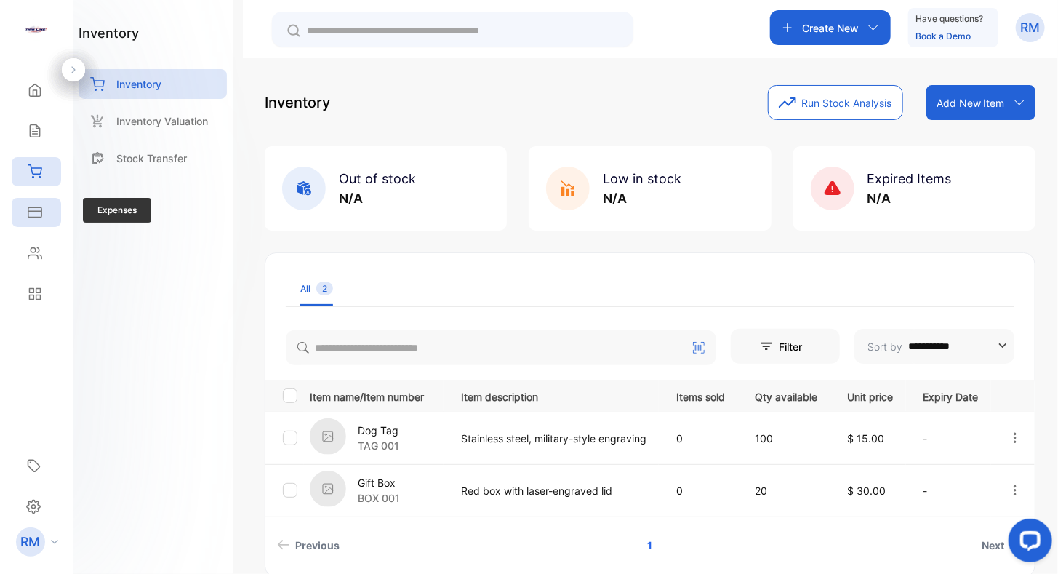
click at [39, 214] on icon at bounding box center [35, 212] width 15 height 15
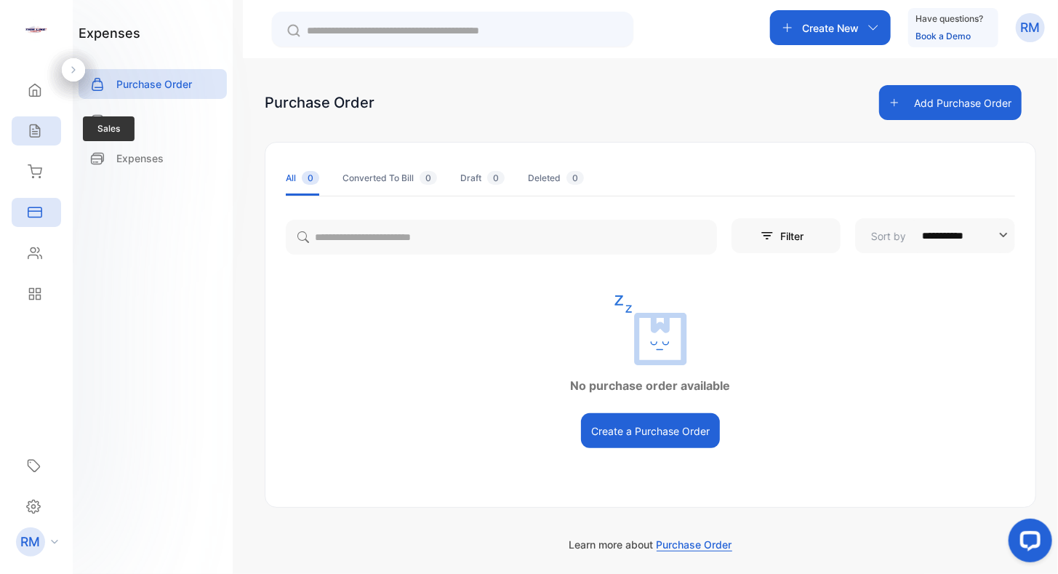
click at [36, 130] on icon at bounding box center [35, 131] width 15 height 15
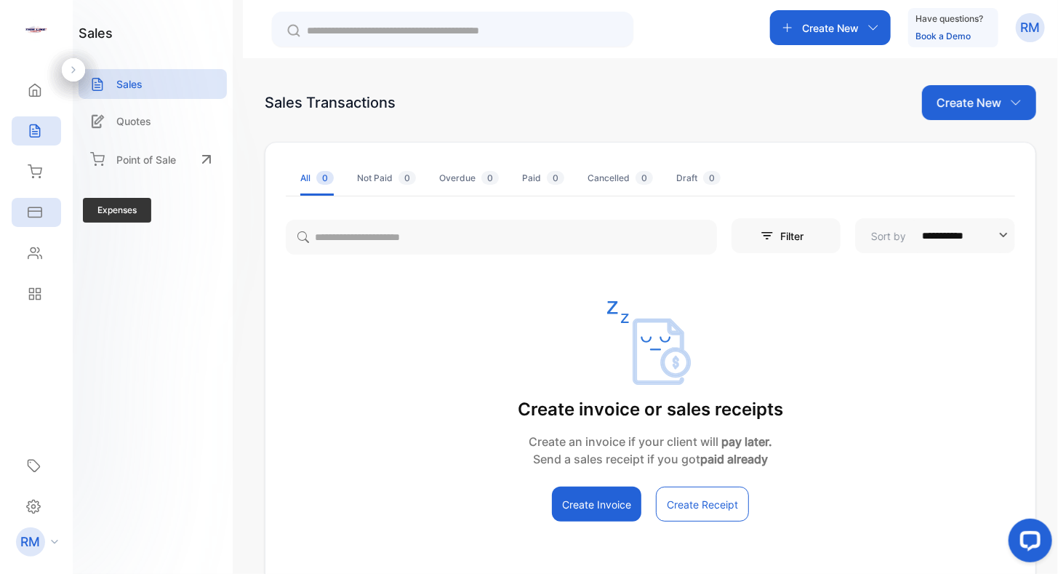
click at [44, 213] on div "Expenses" at bounding box center [36, 212] width 49 height 29
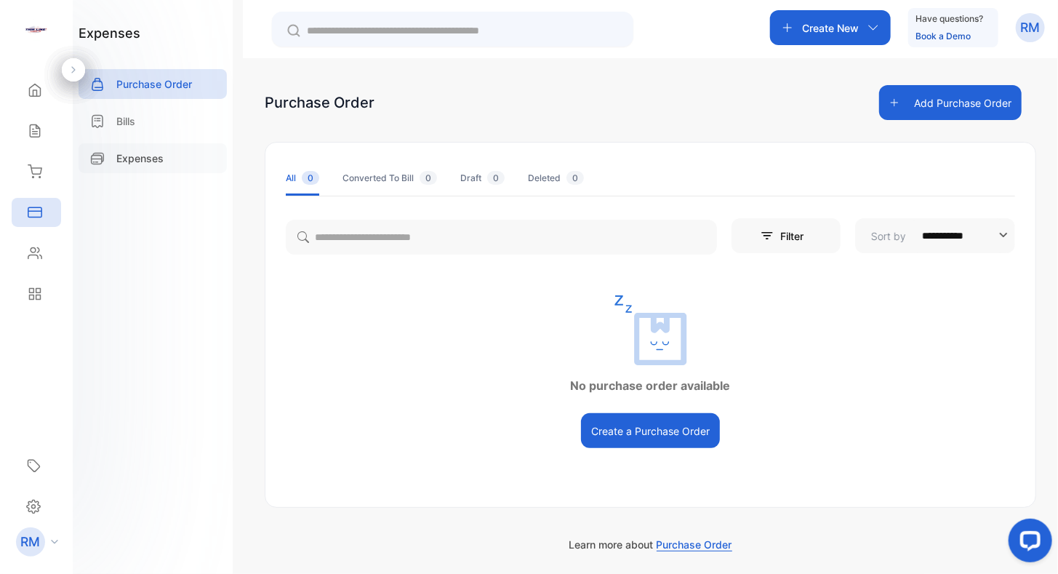
click at [121, 154] on p "Expenses" at bounding box center [139, 157] width 47 height 15
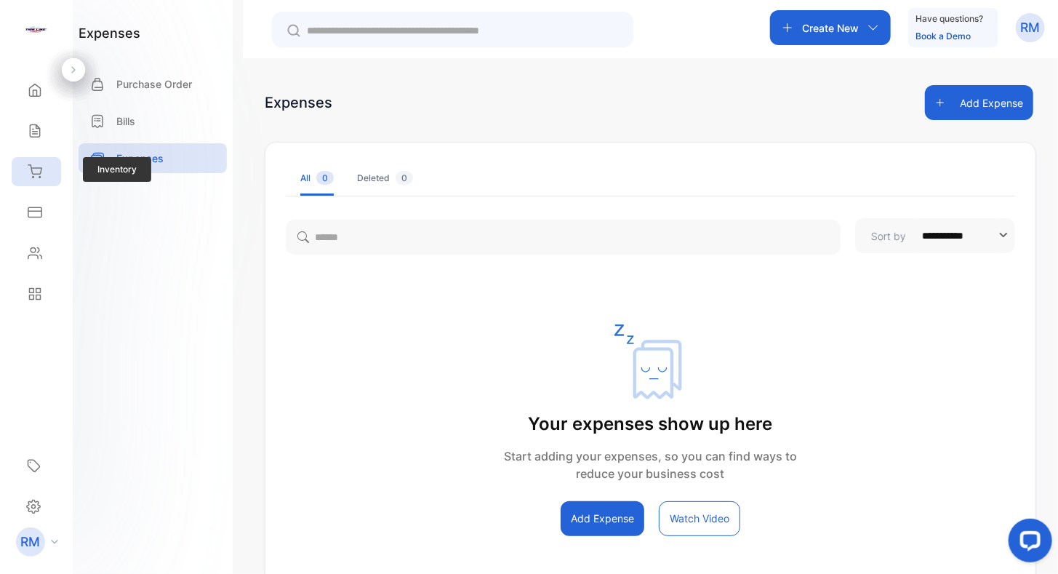
click at [40, 160] on div "Inventory" at bounding box center [36, 171] width 49 height 29
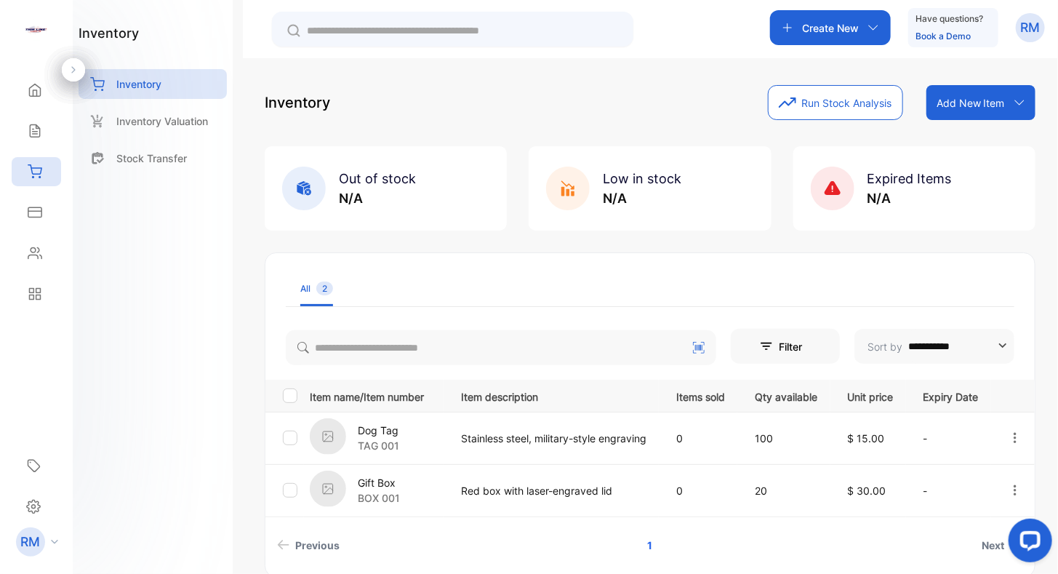
scroll to position [64, 0]
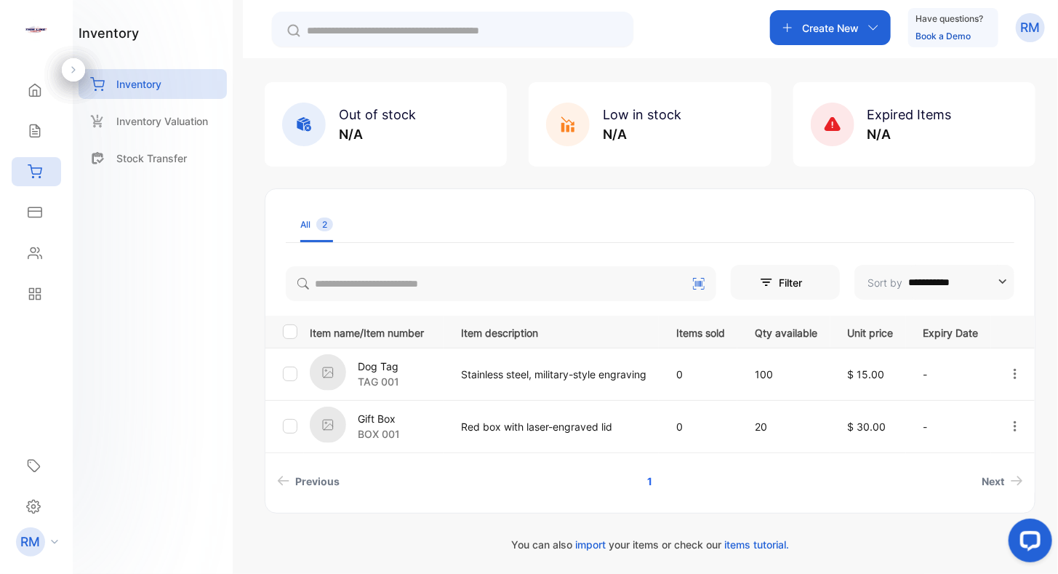
click at [40, 28] on img at bounding box center [36, 30] width 22 height 22
click at [33, 97] on div "Home" at bounding box center [36, 90] width 49 height 29
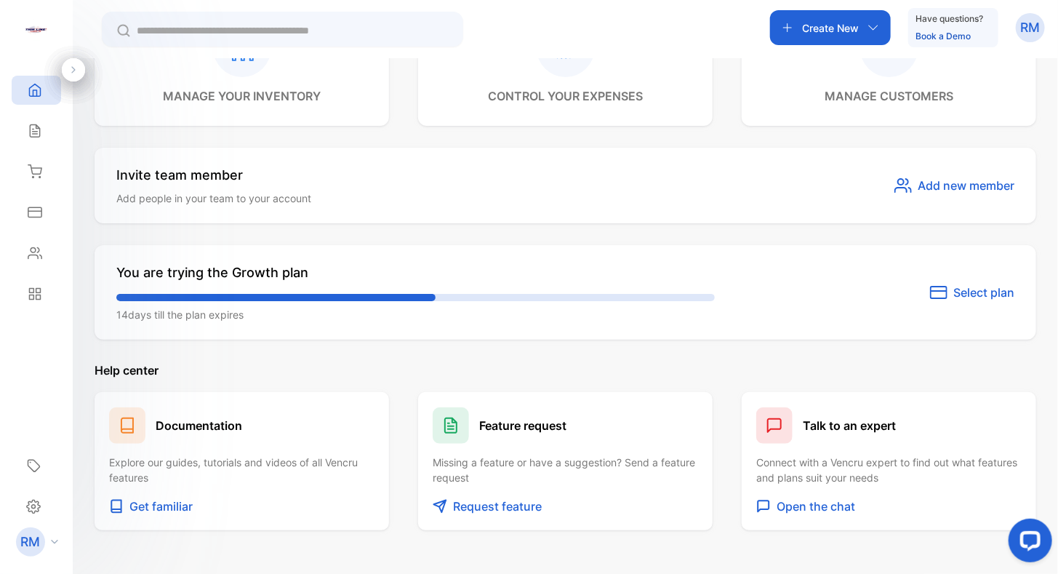
scroll to position [794, 0]
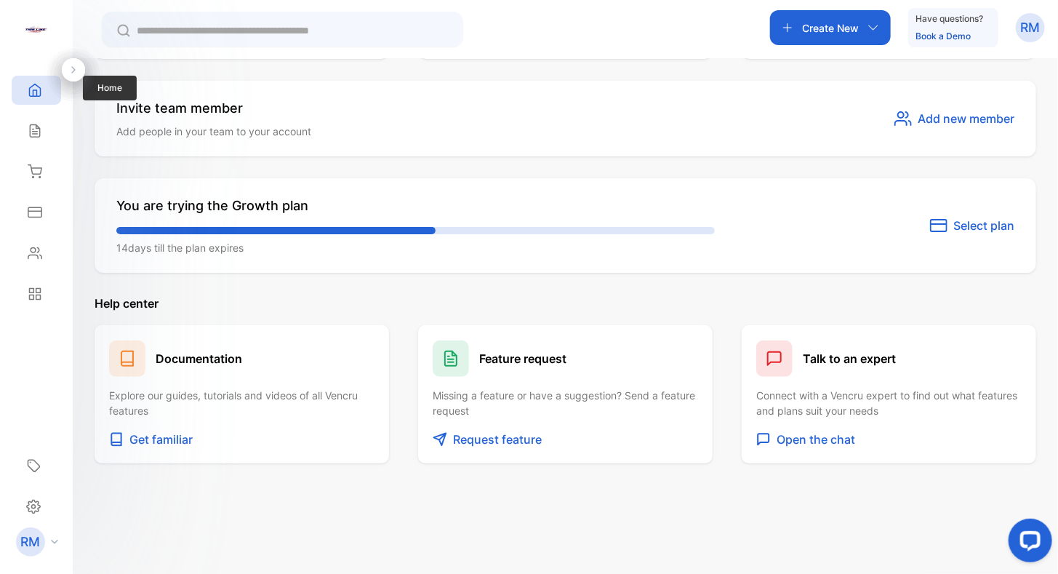
click at [33, 92] on icon at bounding box center [35, 90] width 11 height 12
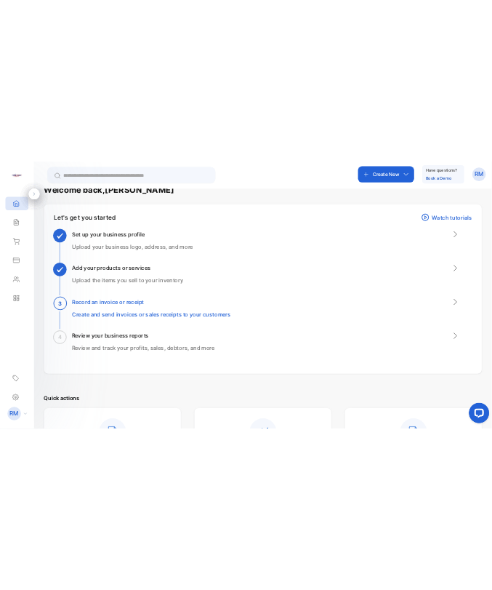
scroll to position [0, 0]
